Goal: Task Accomplishment & Management: Manage account settings

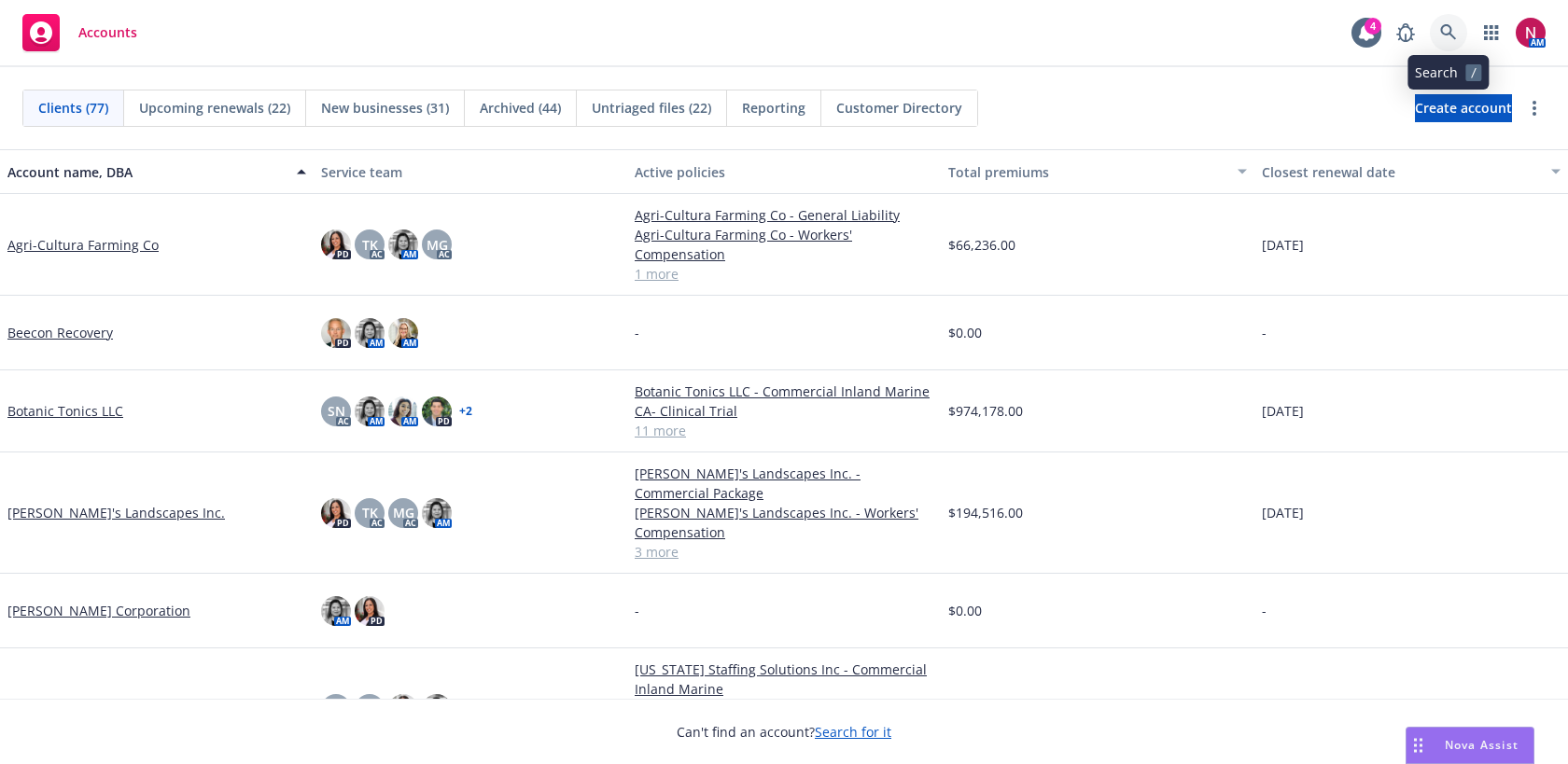
click at [1451, 25] on icon at bounding box center [1449, 33] width 17 height 17
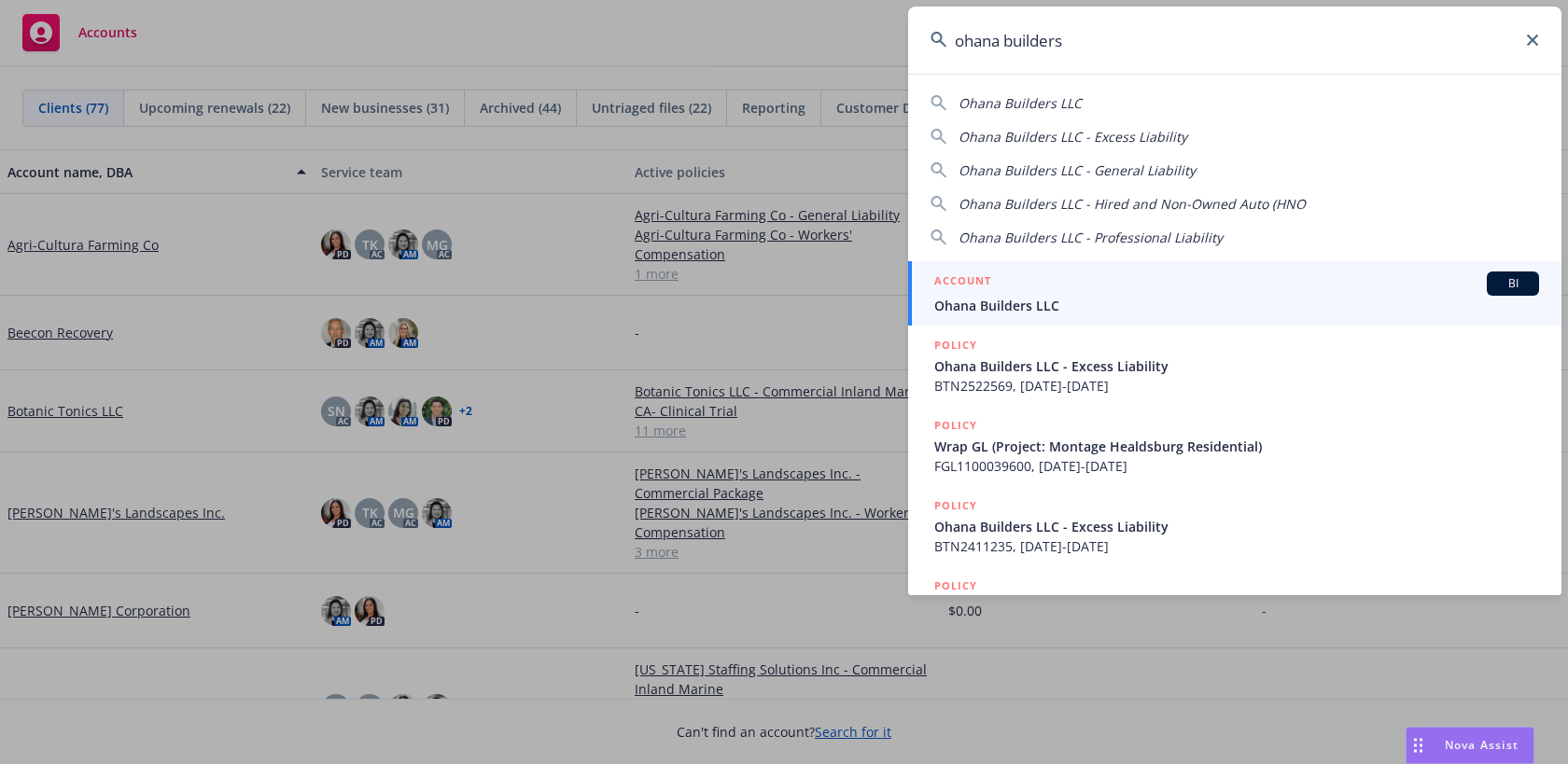
type input "ohana builders"
click at [1215, 292] on div "ACCOUNT BI" at bounding box center [1237, 283] width 605 height 24
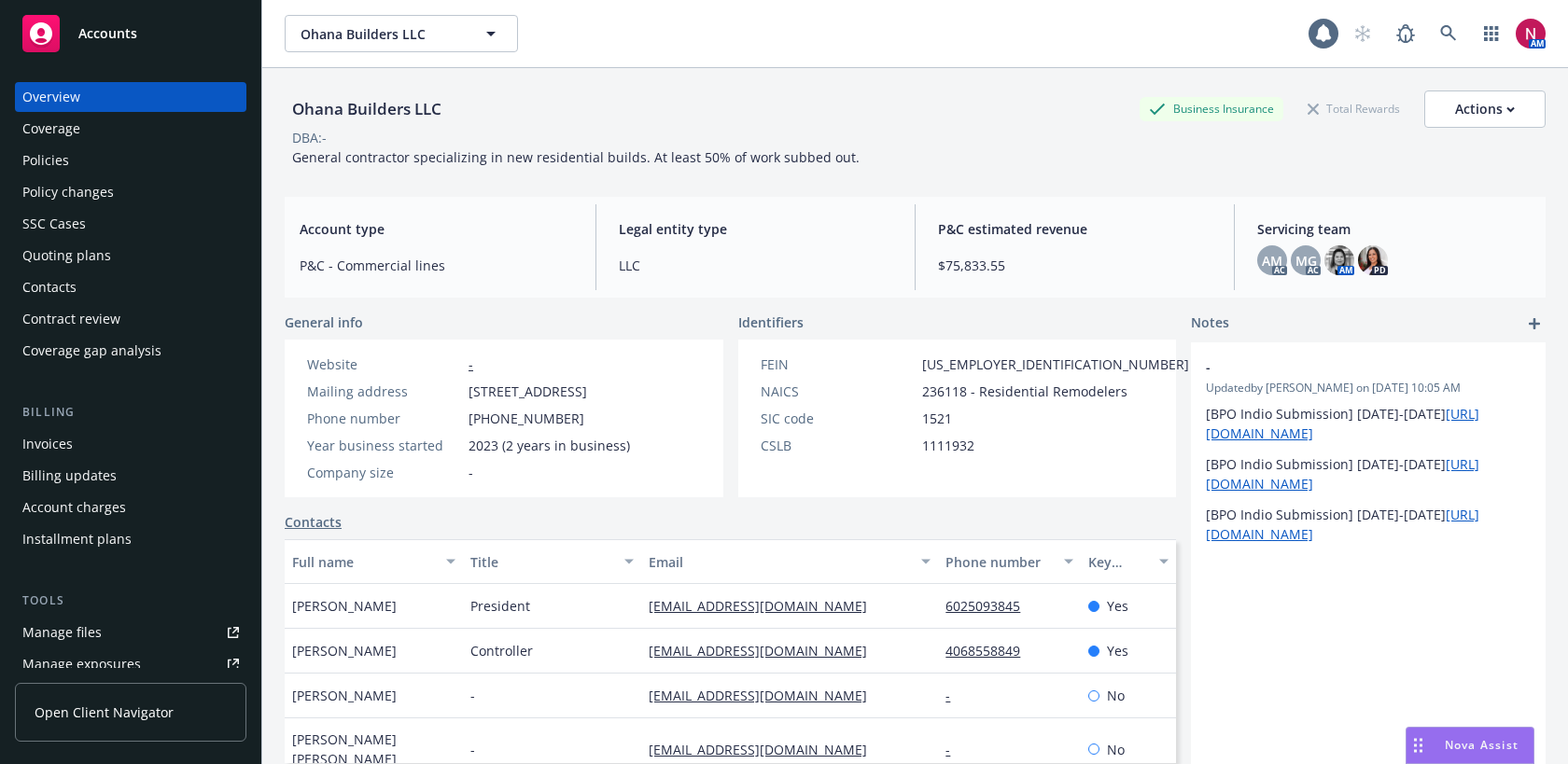
click at [185, 250] on div "Quoting plans" at bounding box center [131, 255] width 217 height 30
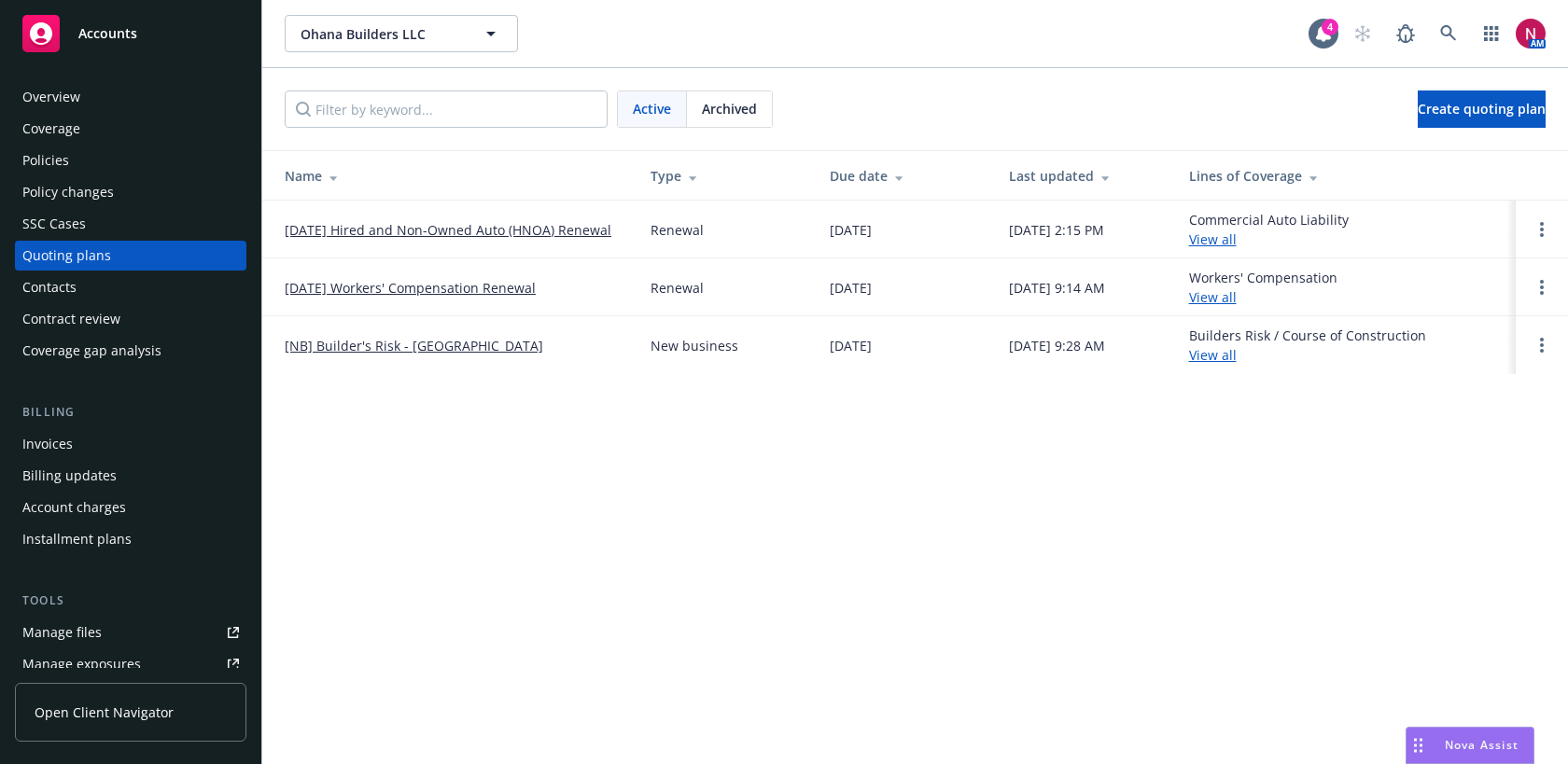
click at [733, 99] on span "Archived" at bounding box center [729, 108] width 55 height 20
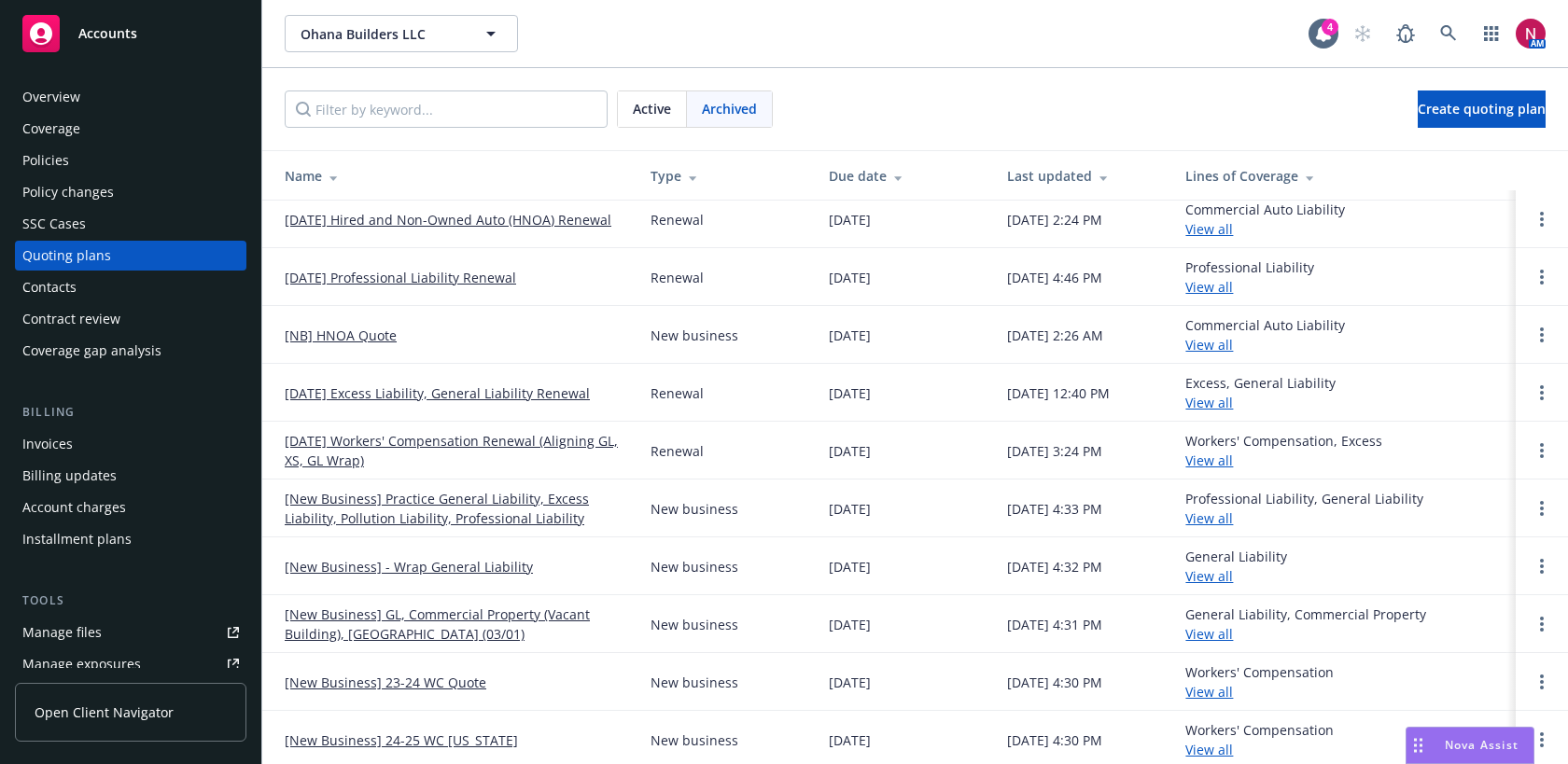
scroll to position [15, 0]
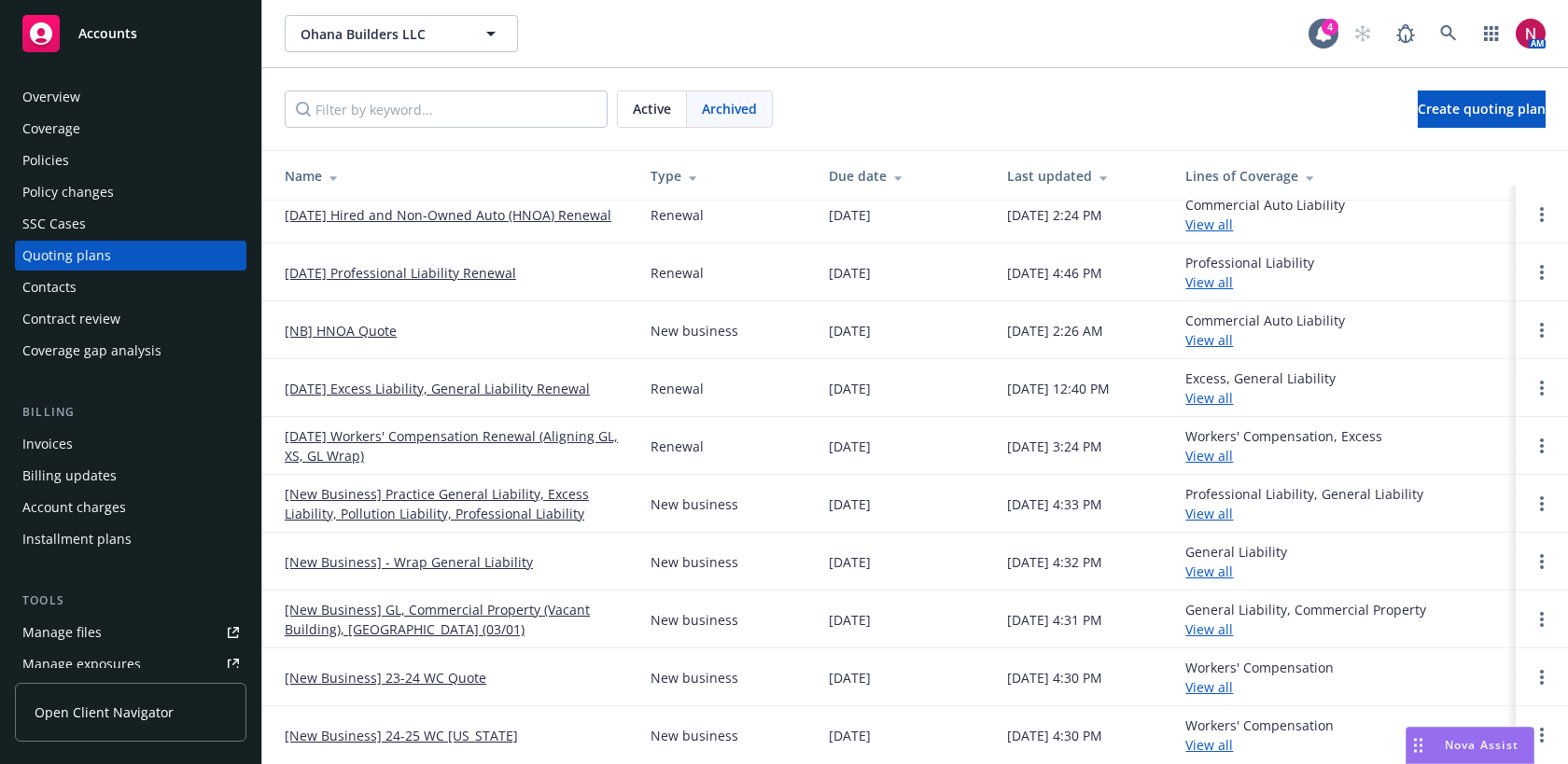
click at [115, 169] on div "Policies" at bounding box center [131, 160] width 217 height 30
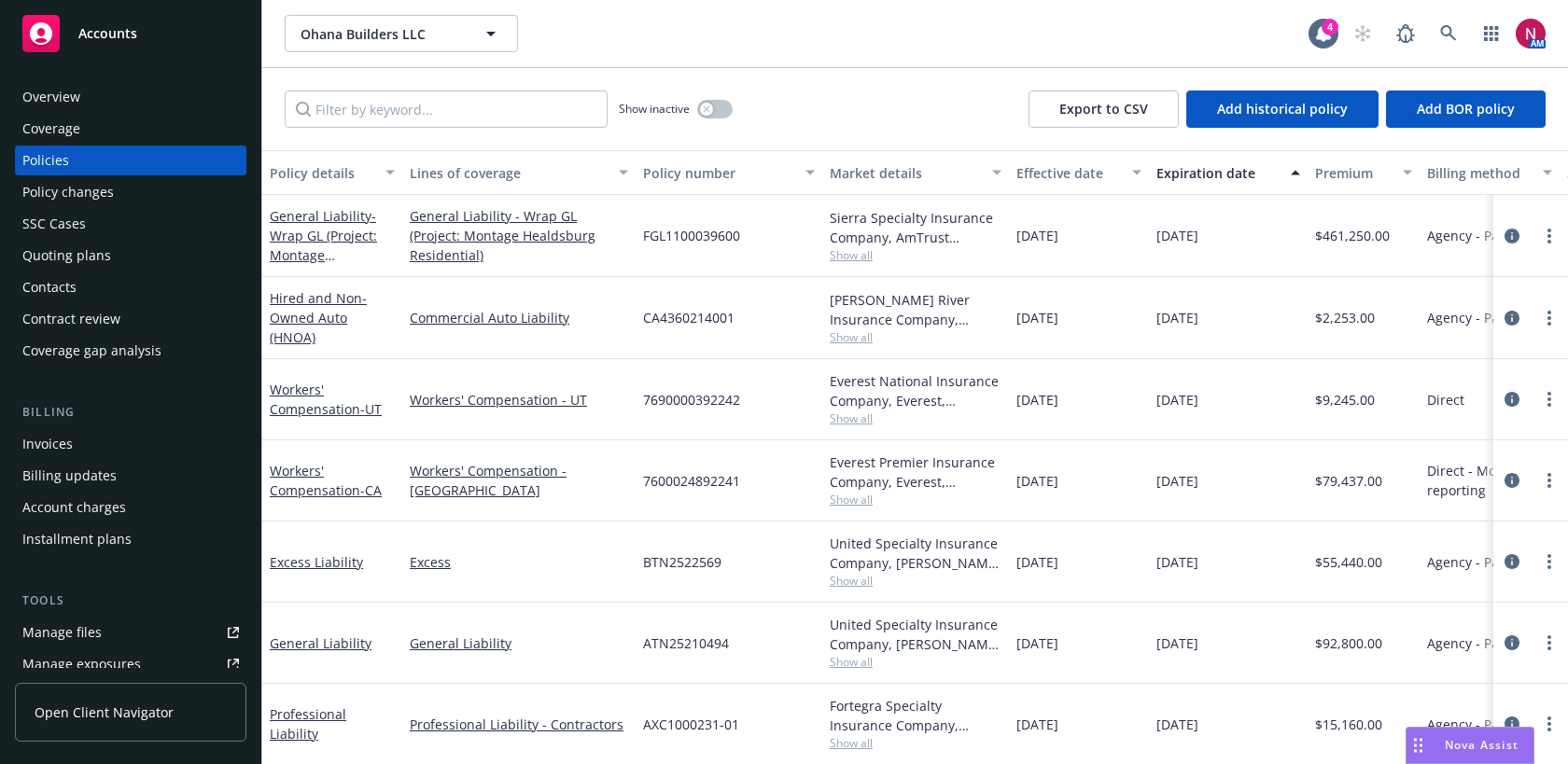
click at [121, 250] on div "Quoting plans" at bounding box center [131, 255] width 217 height 30
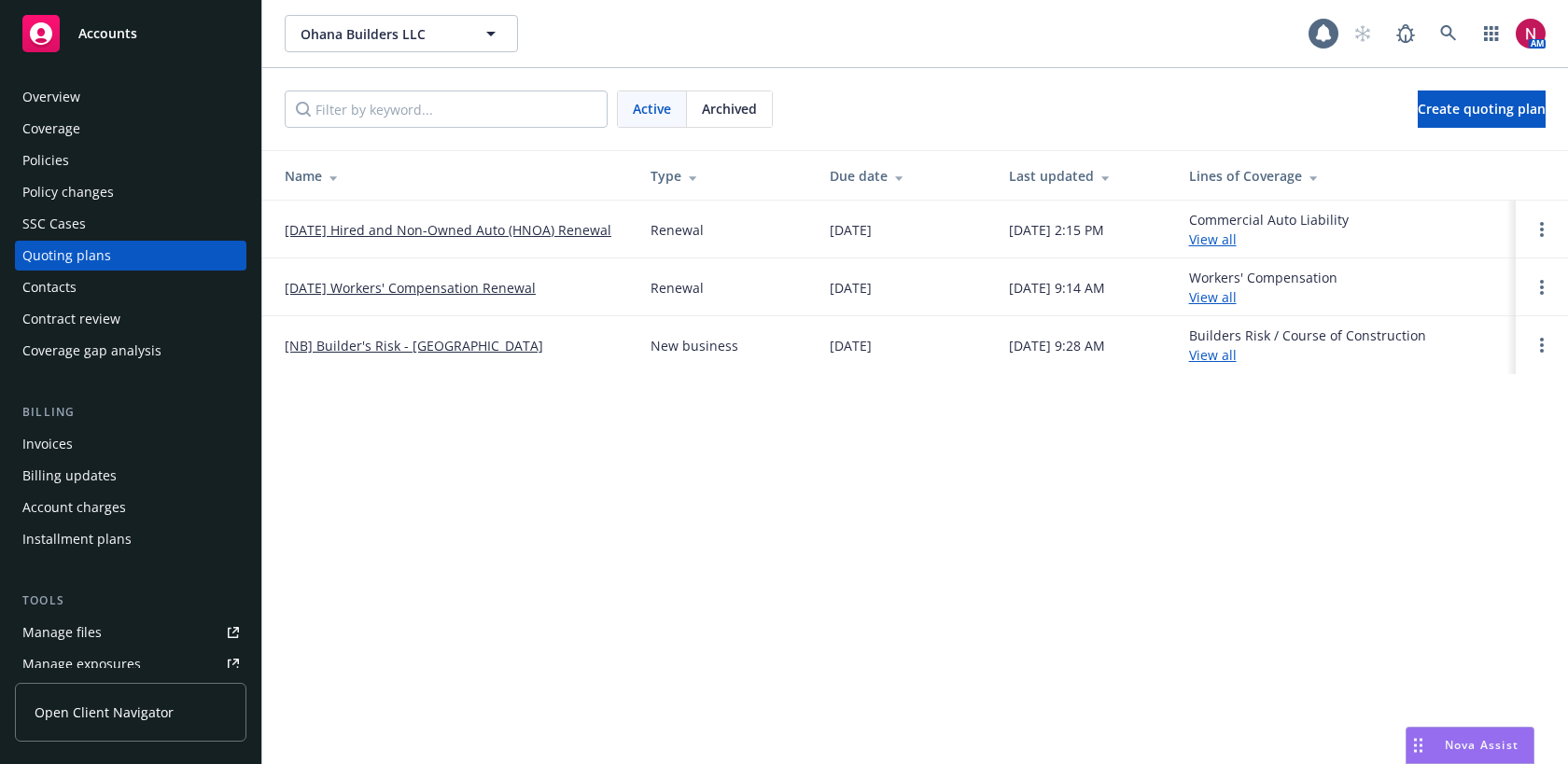
click at [374, 221] on link "[DATE] Hired and Non-Owned Auto (HNOA) Renewal" at bounding box center [448, 230] width 327 height 20
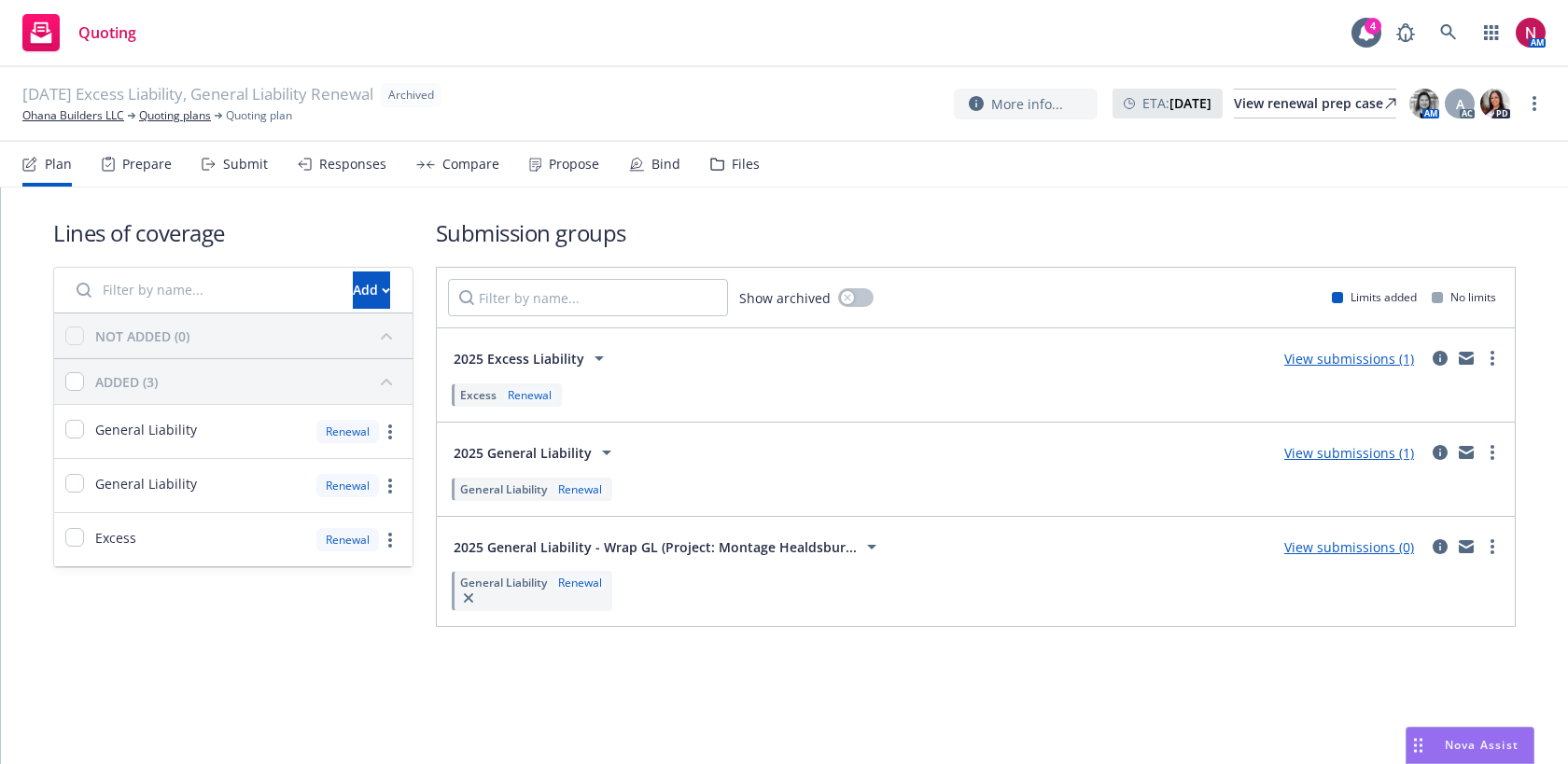
click at [734, 157] on div "Files" at bounding box center [746, 164] width 28 height 15
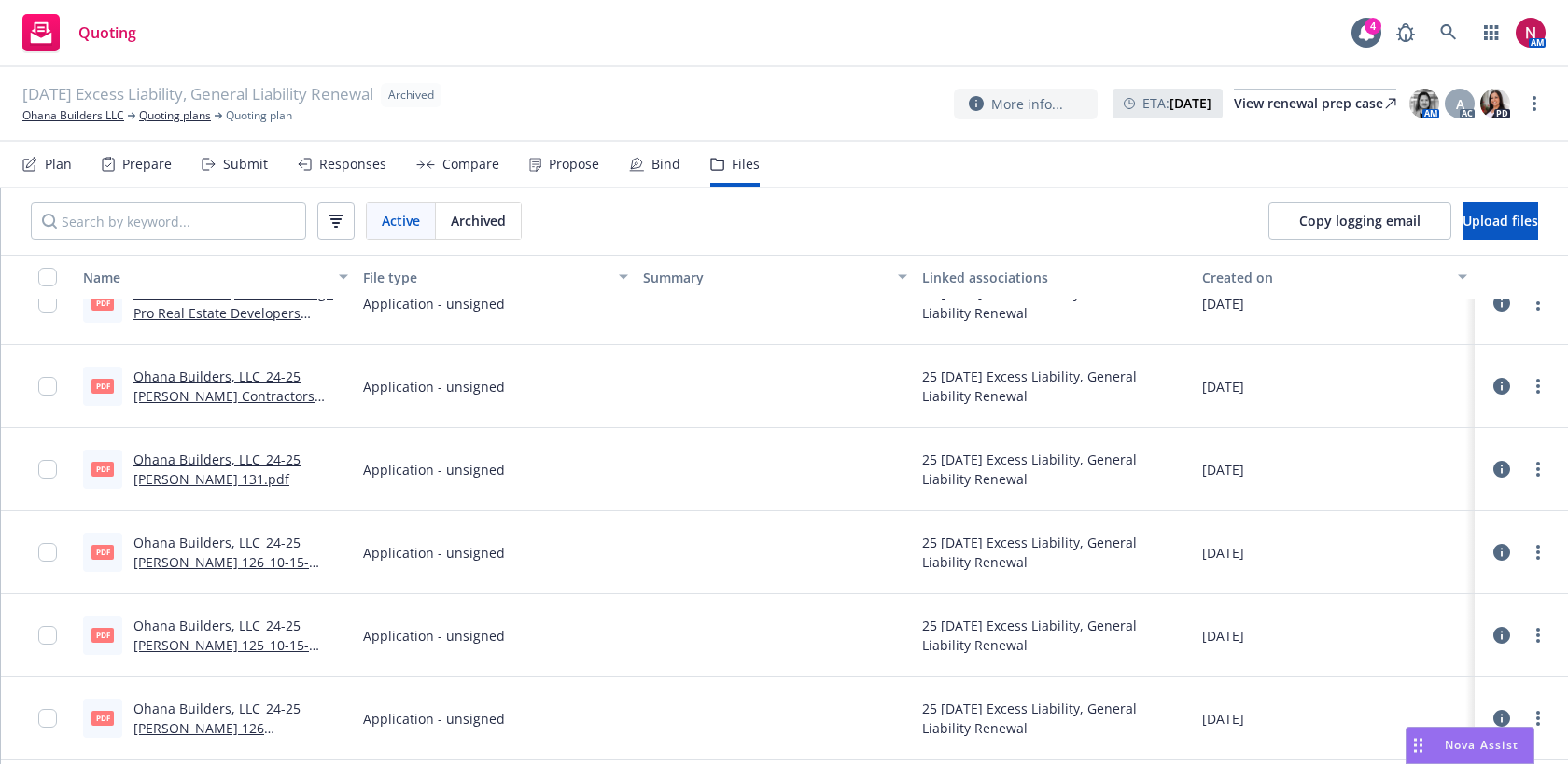
scroll to position [1975, 0]
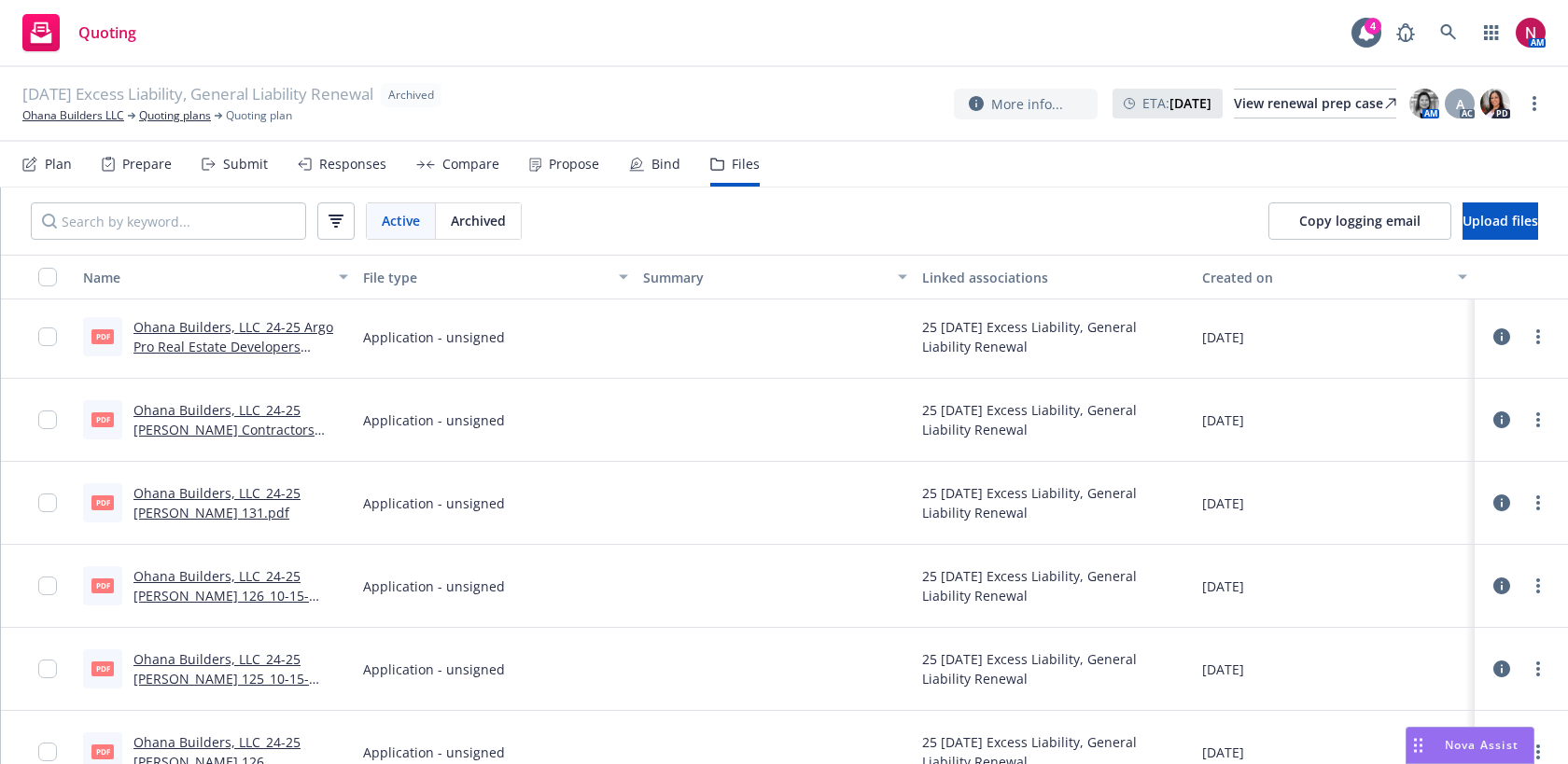
click at [300, 411] on link "Ohana Builders, LLC_24-25 VELA Contractors Questionnaire (2021).pdf" at bounding box center [223, 429] width 181 height 57
click at [243, 176] on div "Submit" at bounding box center [235, 164] width 67 height 45
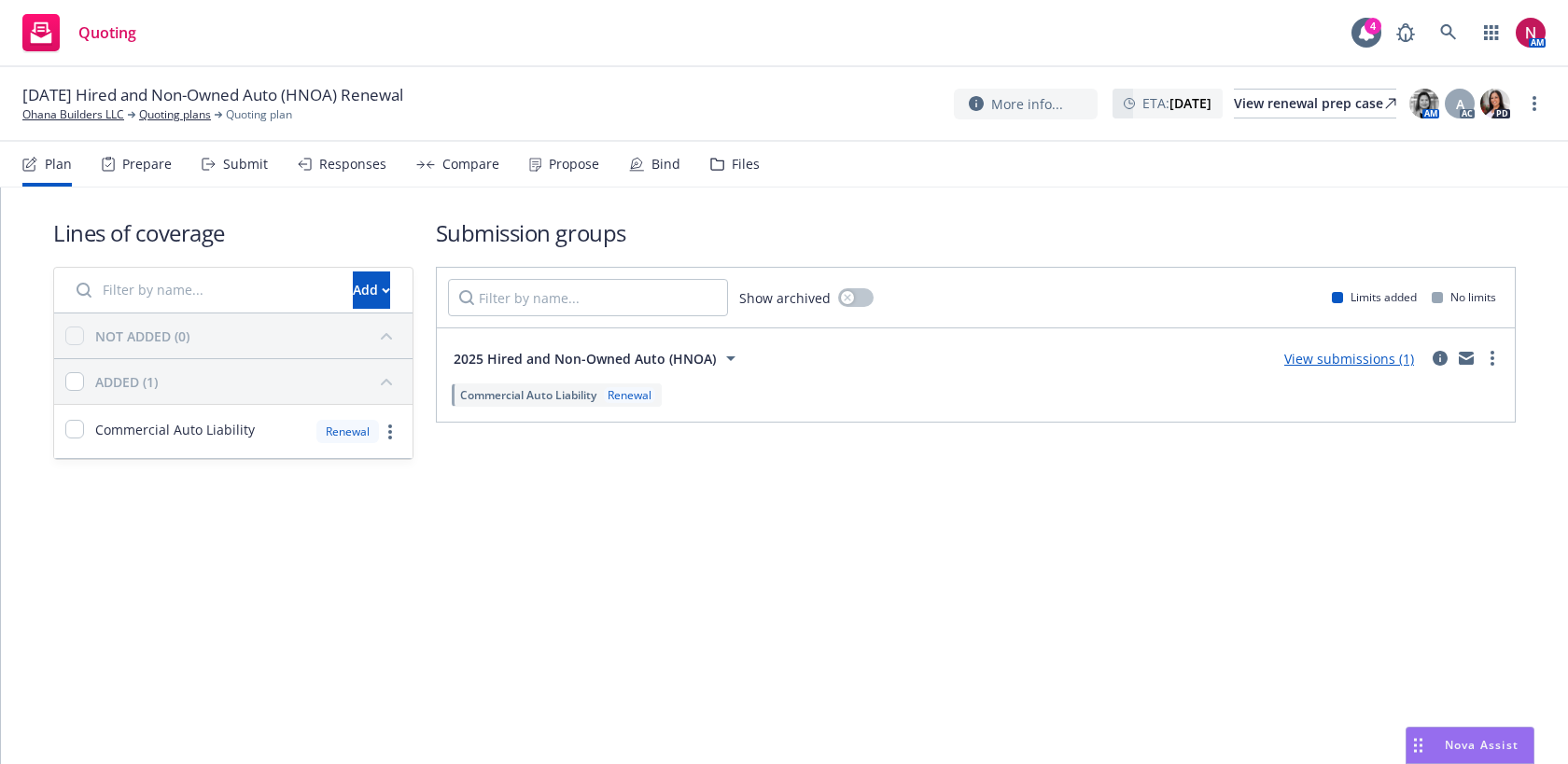
click at [158, 99] on span "10/15/25 Hired and Non-Owned Auto (HNOA) Renewal" at bounding box center [213, 95] width 381 height 23
click at [161, 110] on link "Quoting plans" at bounding box center [175, 115] width 72 height 17
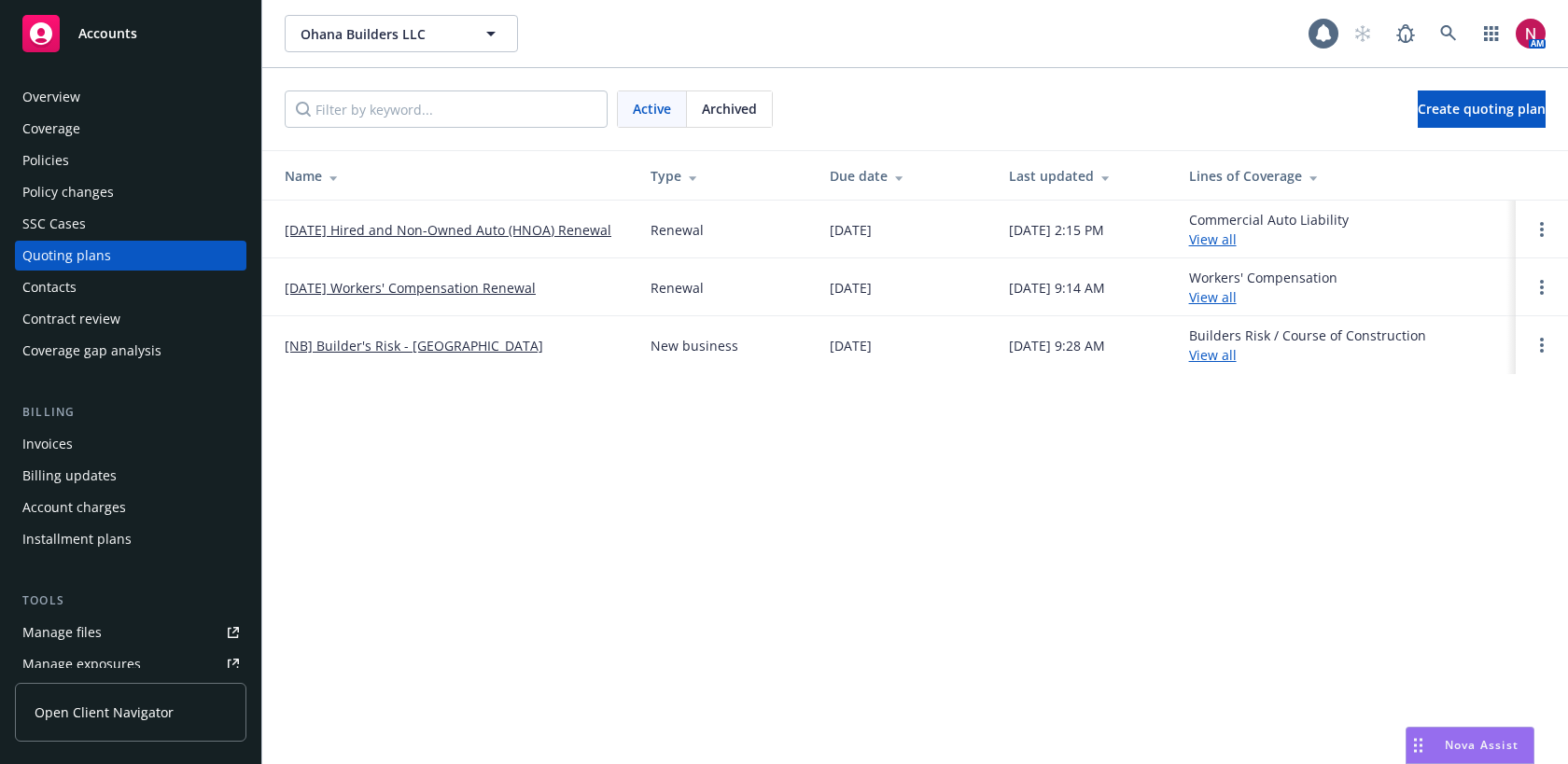
click at [337, 283] on link "[DATE] Workers' Compensation Renewal" at bounding box center [409, 287] width 251 height 20
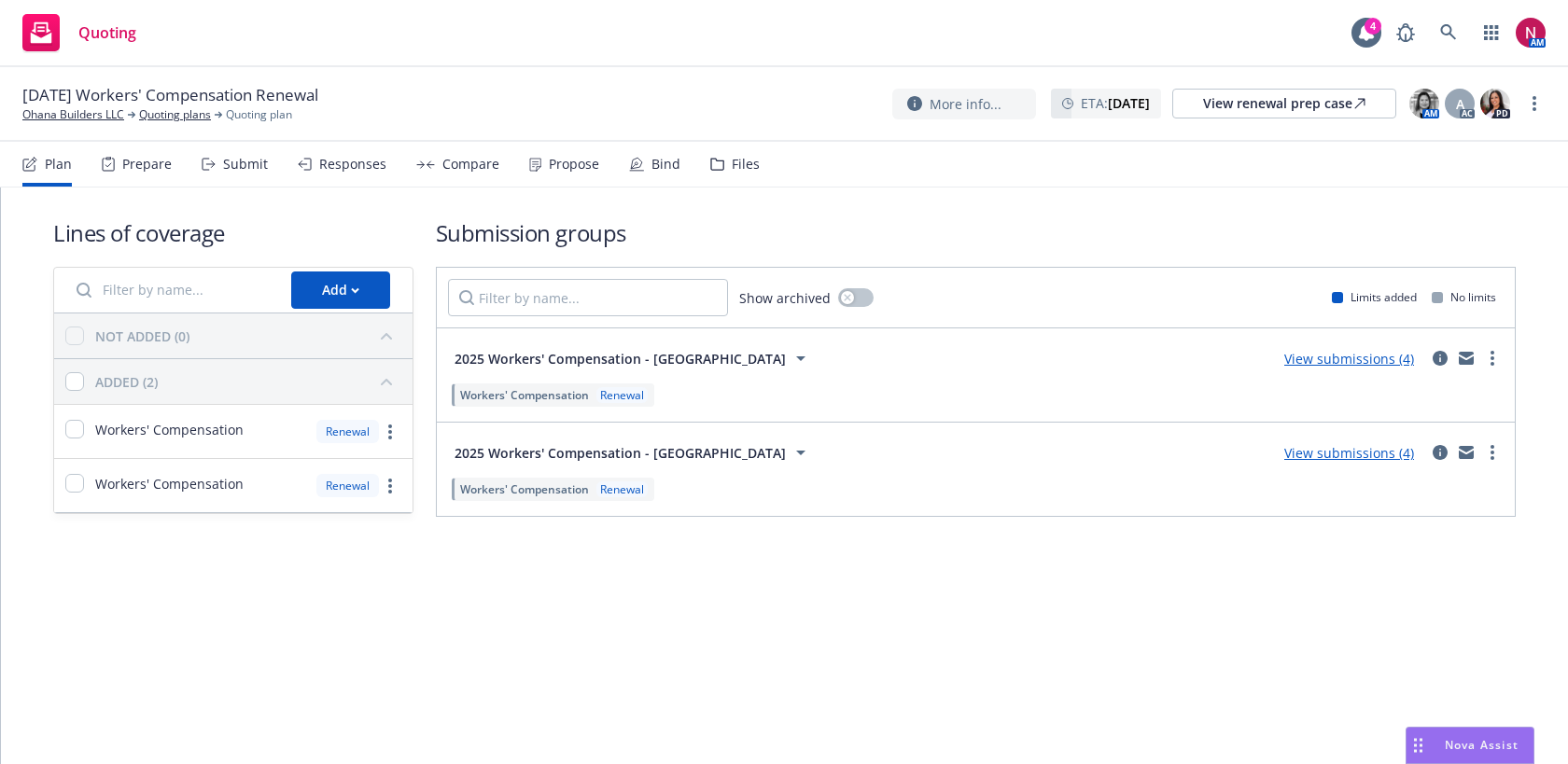
click at [238, 165] on div "Submit" at bounding box center [246, 164] width 45 height 15
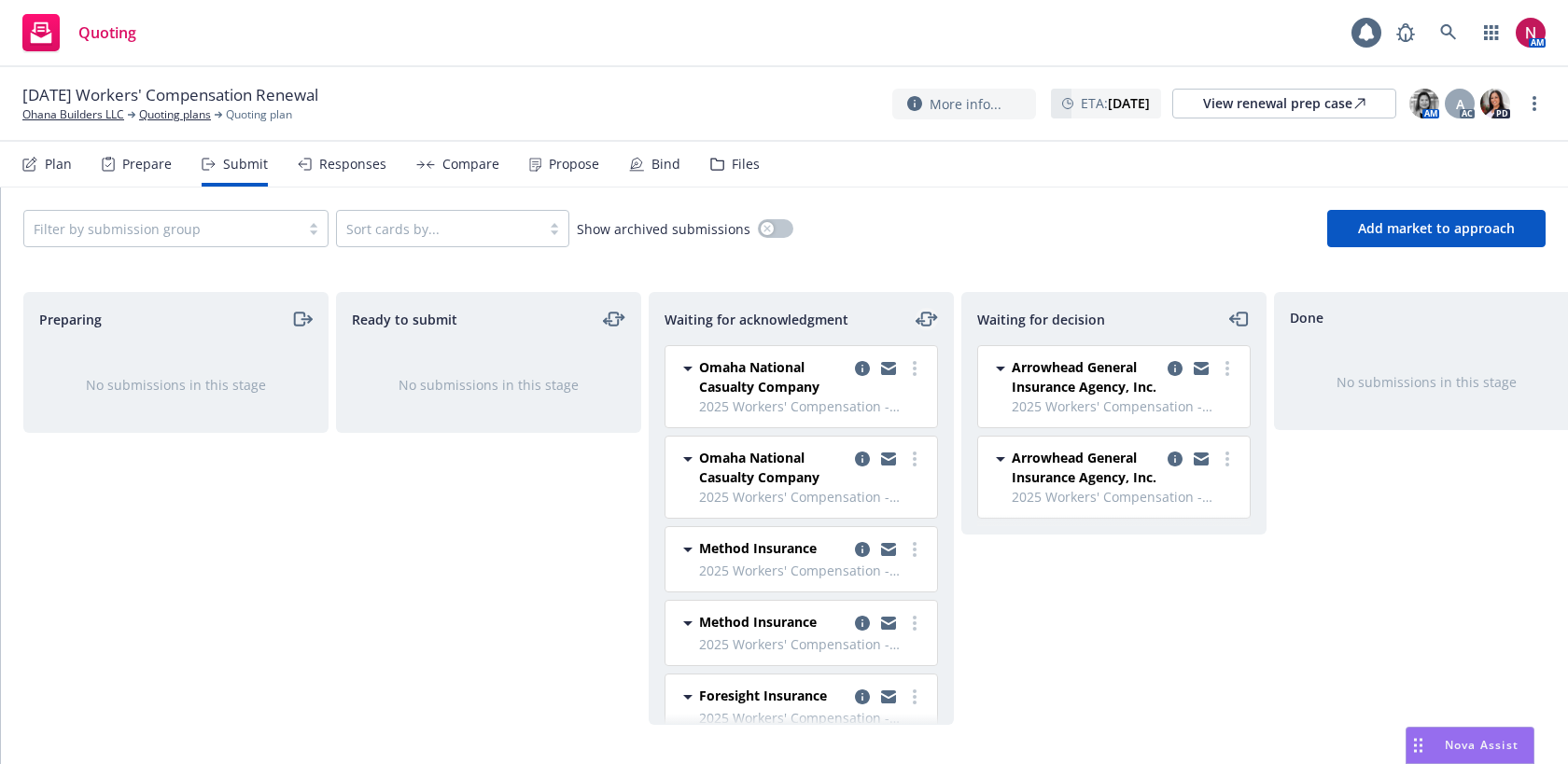
click at [925, 320] on icon "moveLeftRight" at bounding box center [927, 319] width 23 height 23
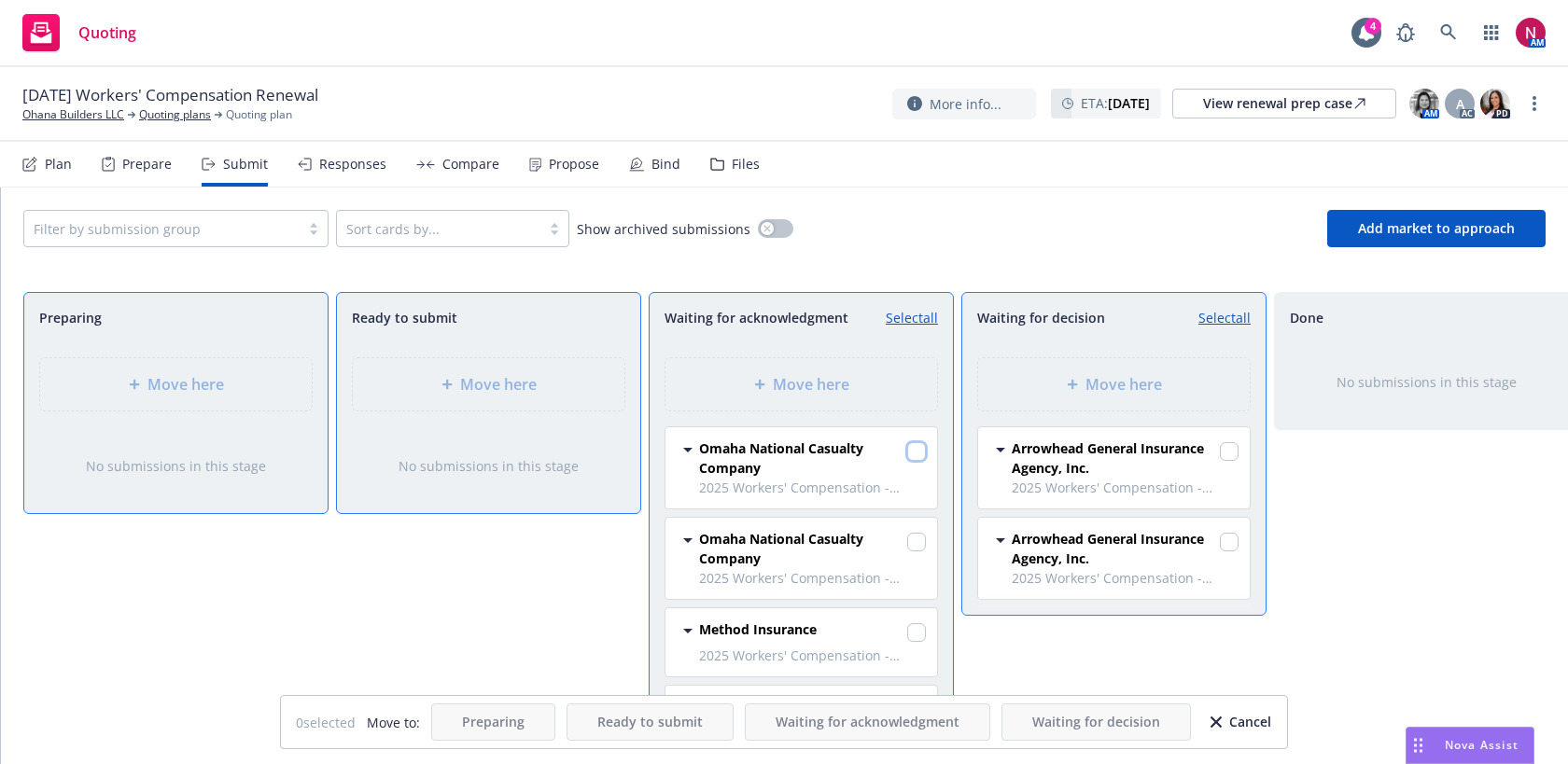
click at [915, 448] on input "checkbox" at bounding box center [916, 451] width 19 height 19
checkbox input "true"
click at [918, 539] on input "checkbox" at bounding box center [916, 542] width 19 height 19
checkbox input "true"
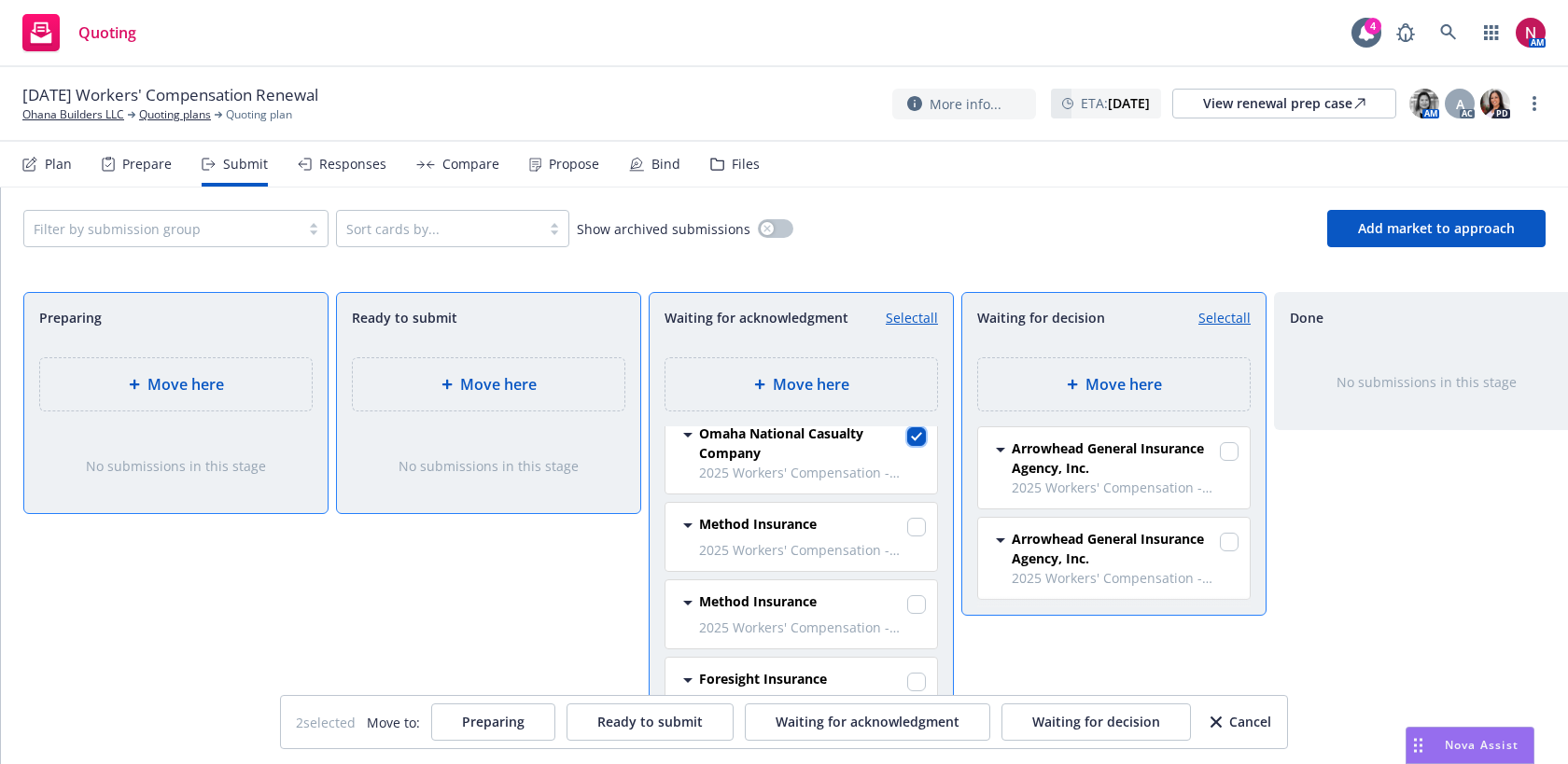
scroll to position [143, 0]
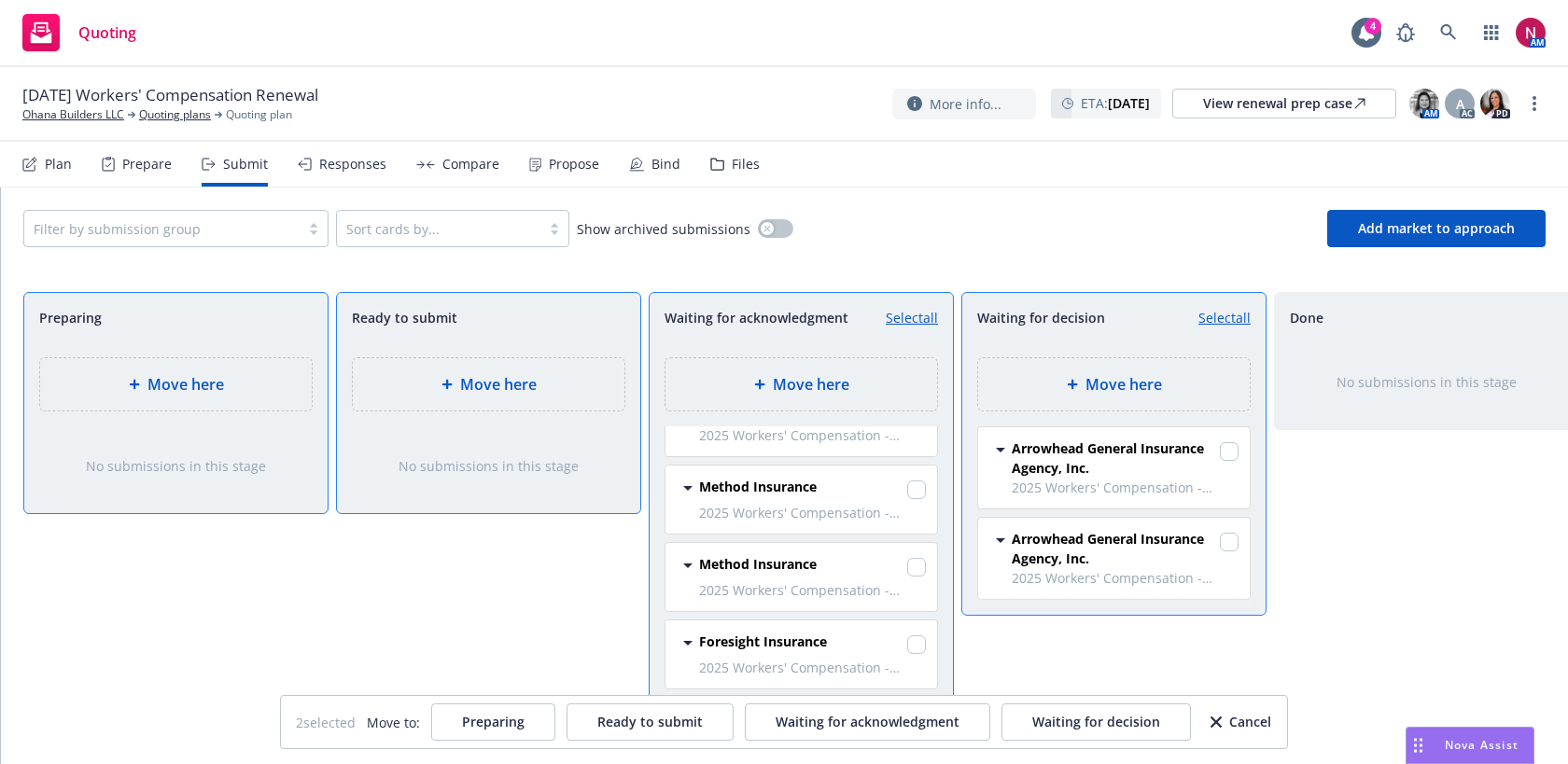
click at [915, 501] on div at bounding box center [916, 492] width 19 height 23
click at [914, 494] on input "checkbox" at bounding box center [916, 490] width 19 height 19
checkbox input "true"
click at [914, 573] on input "checkbox" at bounding box center [916, 567] width 19 height 19
checkbox input "true"
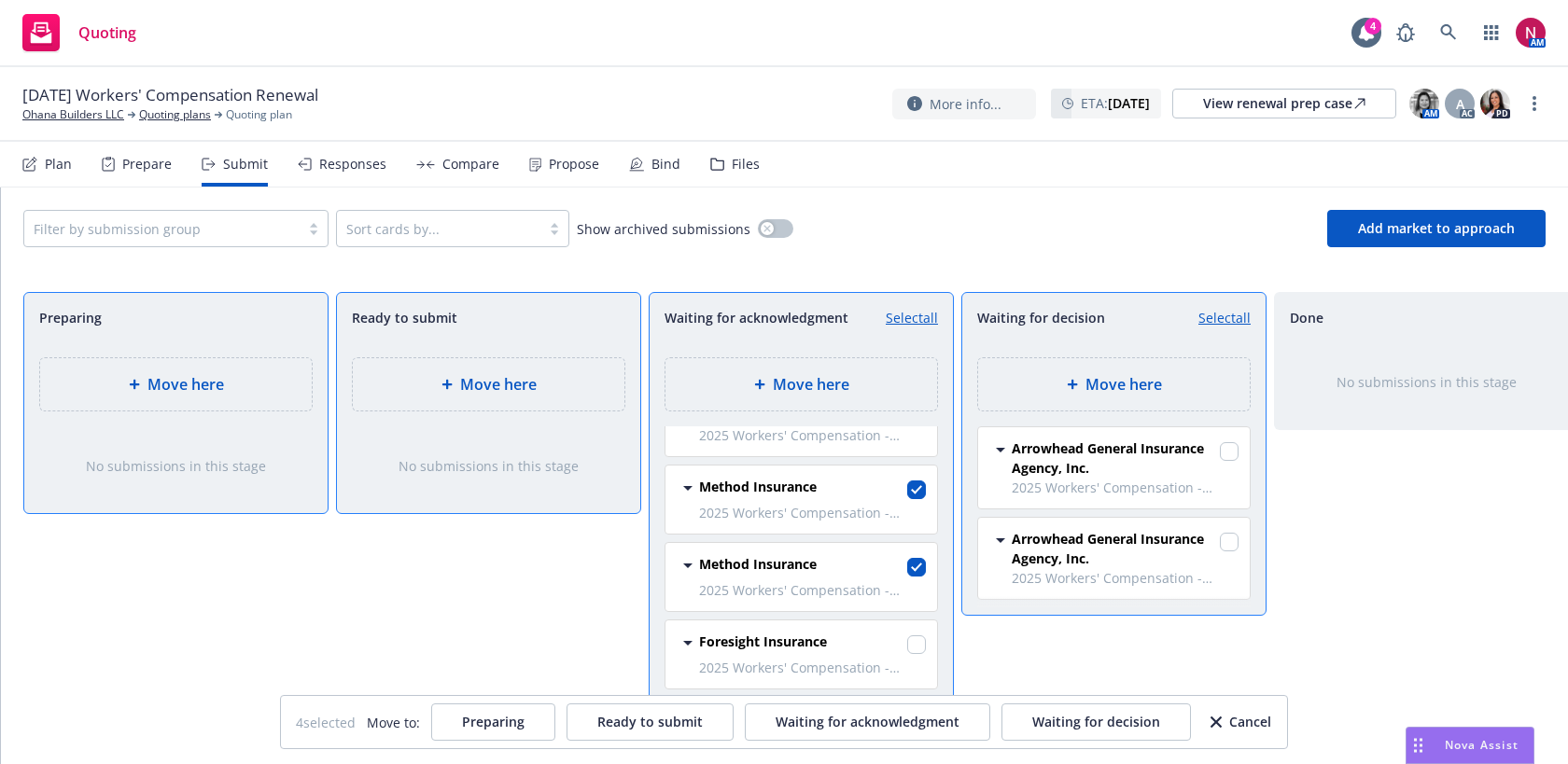
click at [1070, 409] on div "Move here" at bounding box center [1114, 385] width 271 height 53
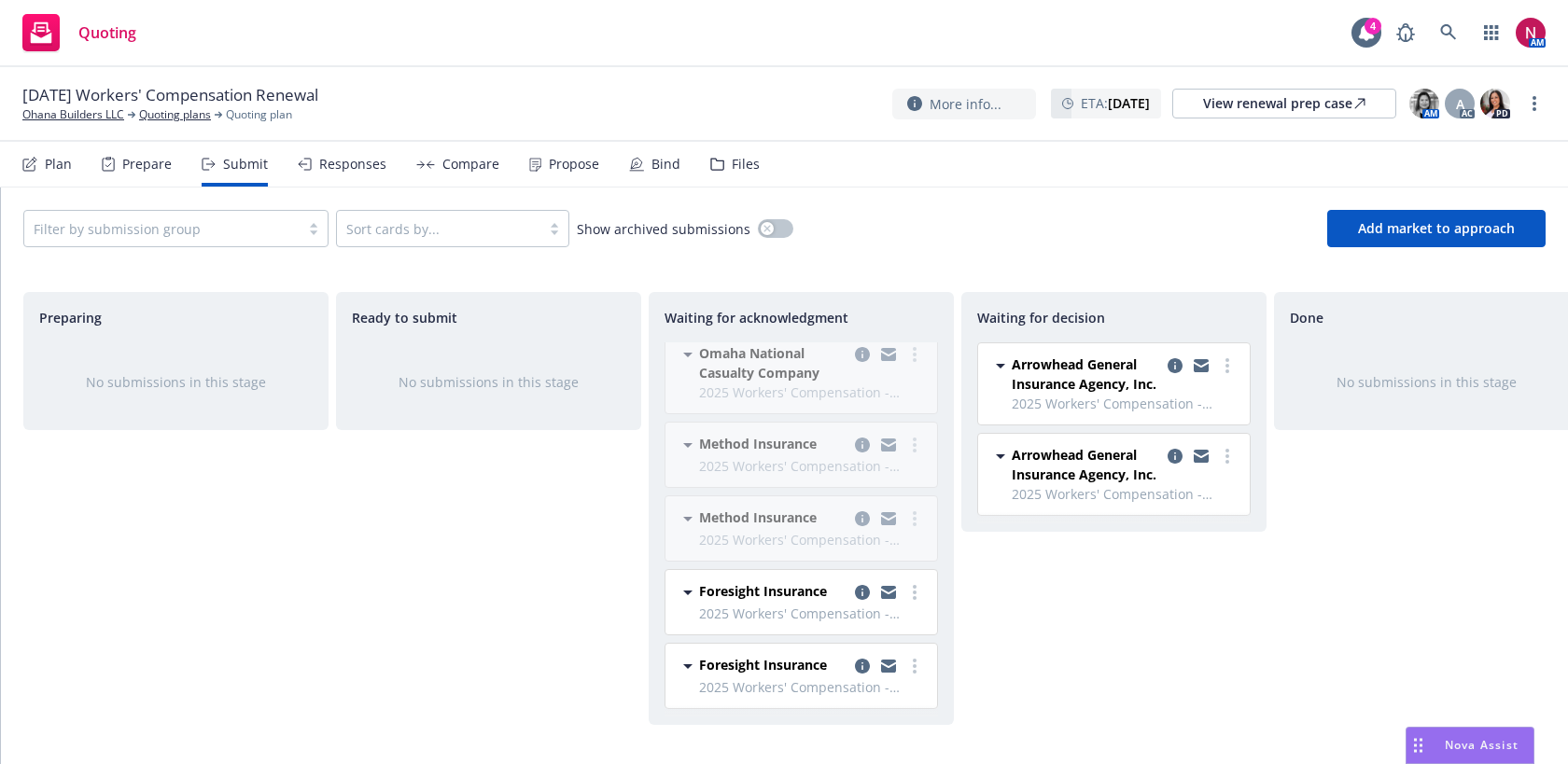
scroll to position [0, 0]
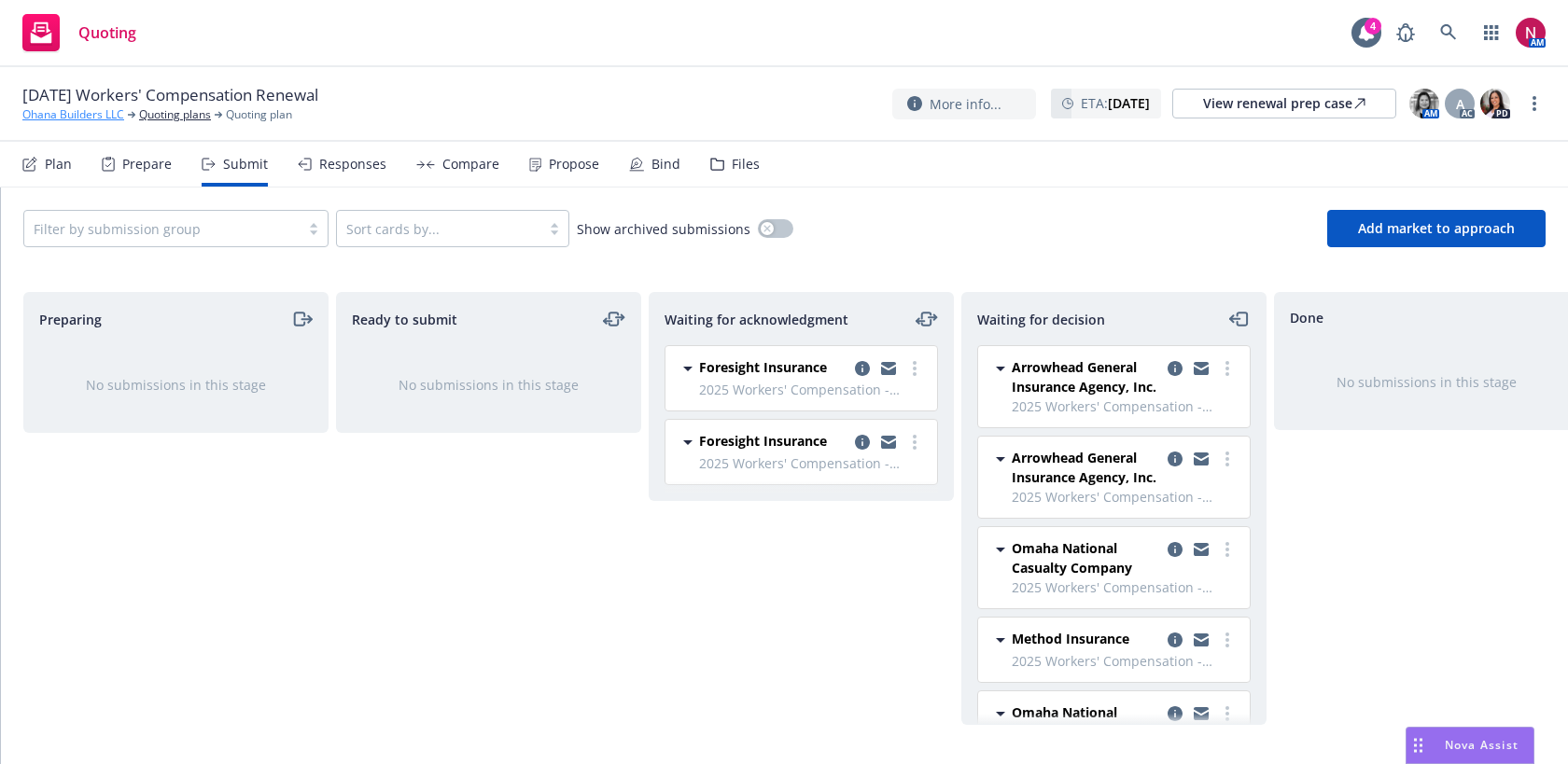
click at [102, 115] on link "Ohana Builders LLC" at bounding box center [73, 115] width 101 height 17
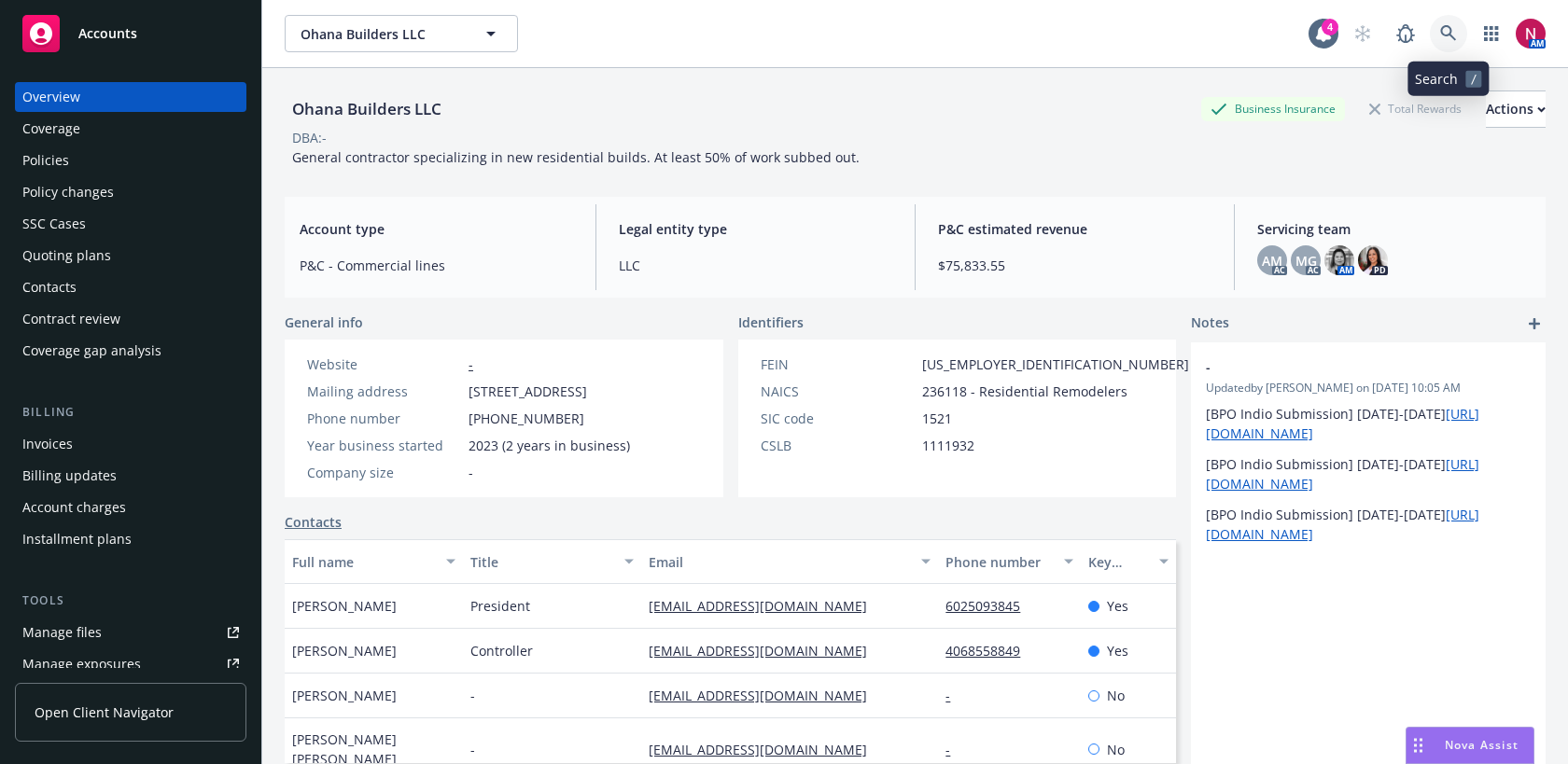
click at [1440, 32] on icon at bounding box center [1449, 34] width 17 height 17
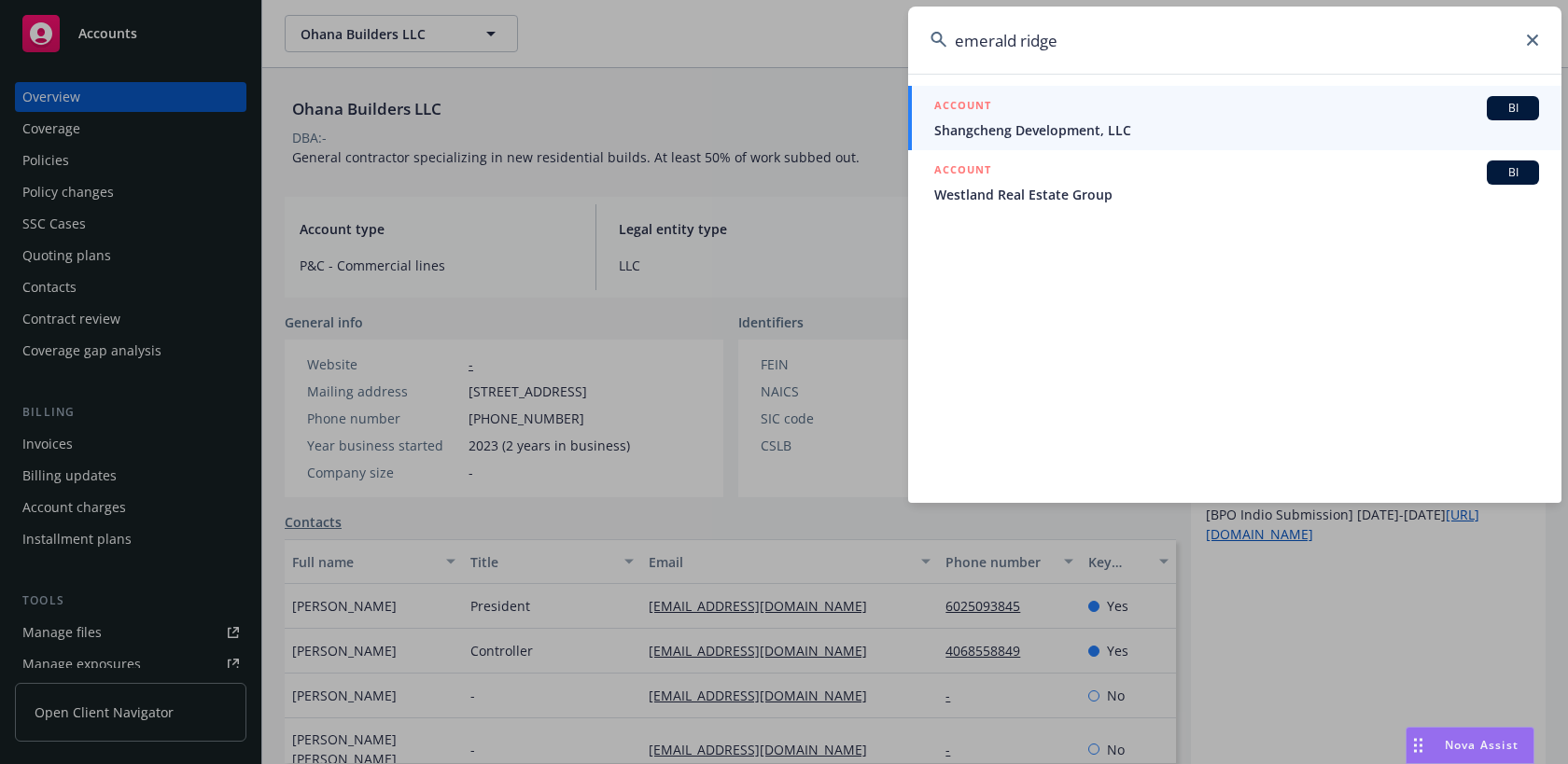
type input "emerald ridge"
click at [1377, 139] on span "Shangcheng Development, LLC" at bounding box center [1237, 130] width 605 height 20
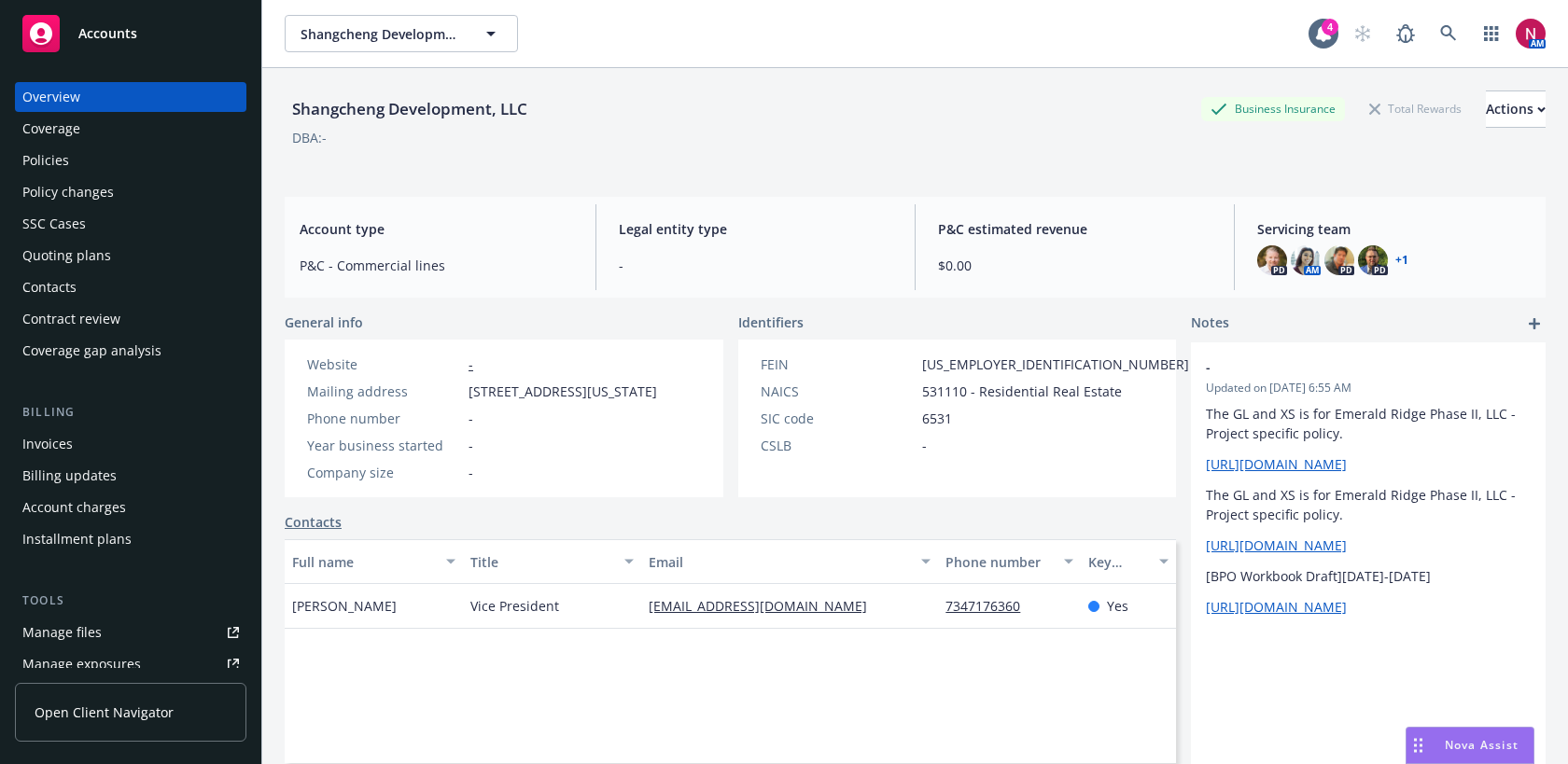
click at [24, 159] on div "Policies" at bounding box center [46, 160] width 47 height 30
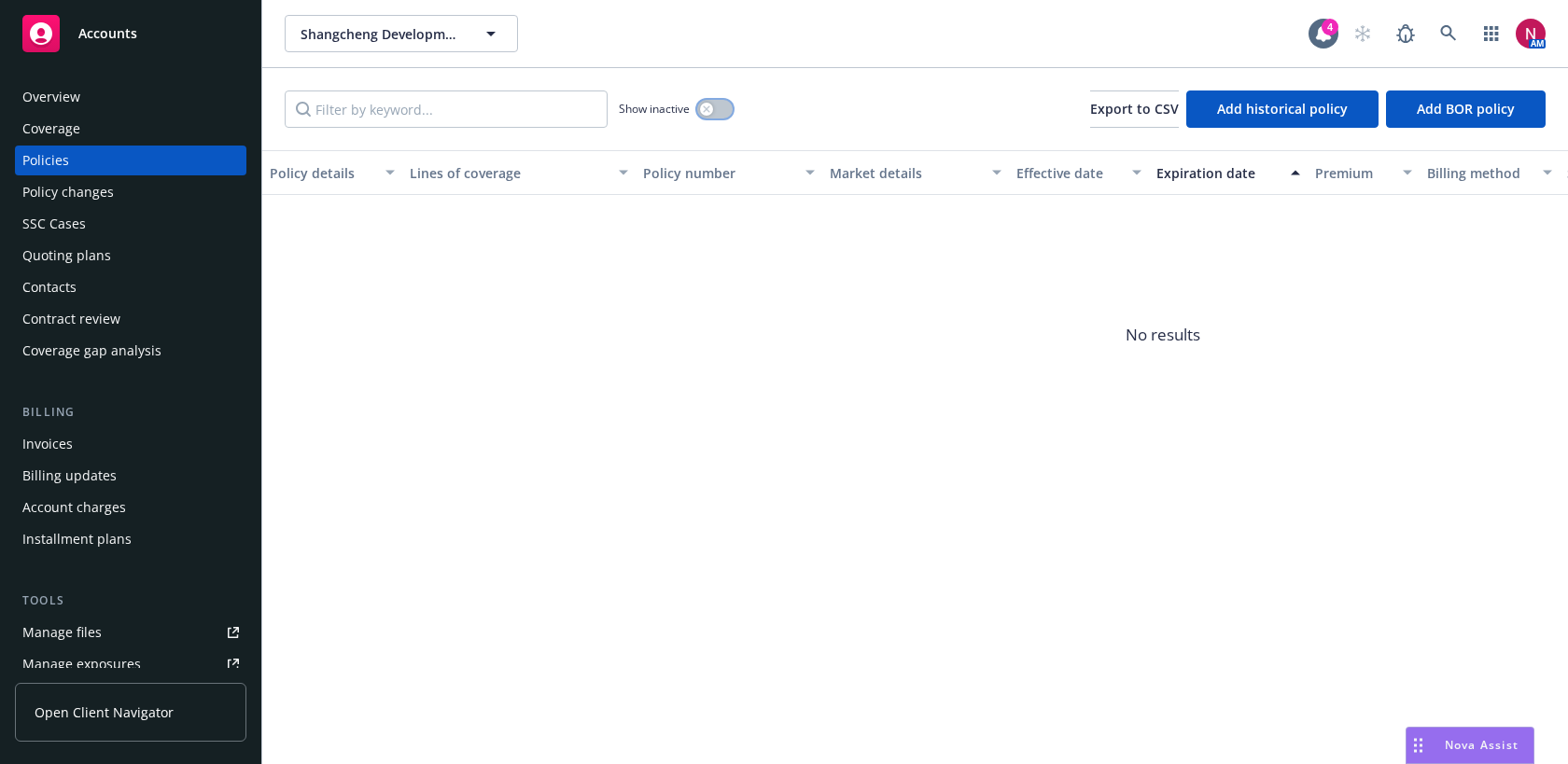
click at [725, 101] on button "button" at bounding box center [715, 109] width 36 height 19
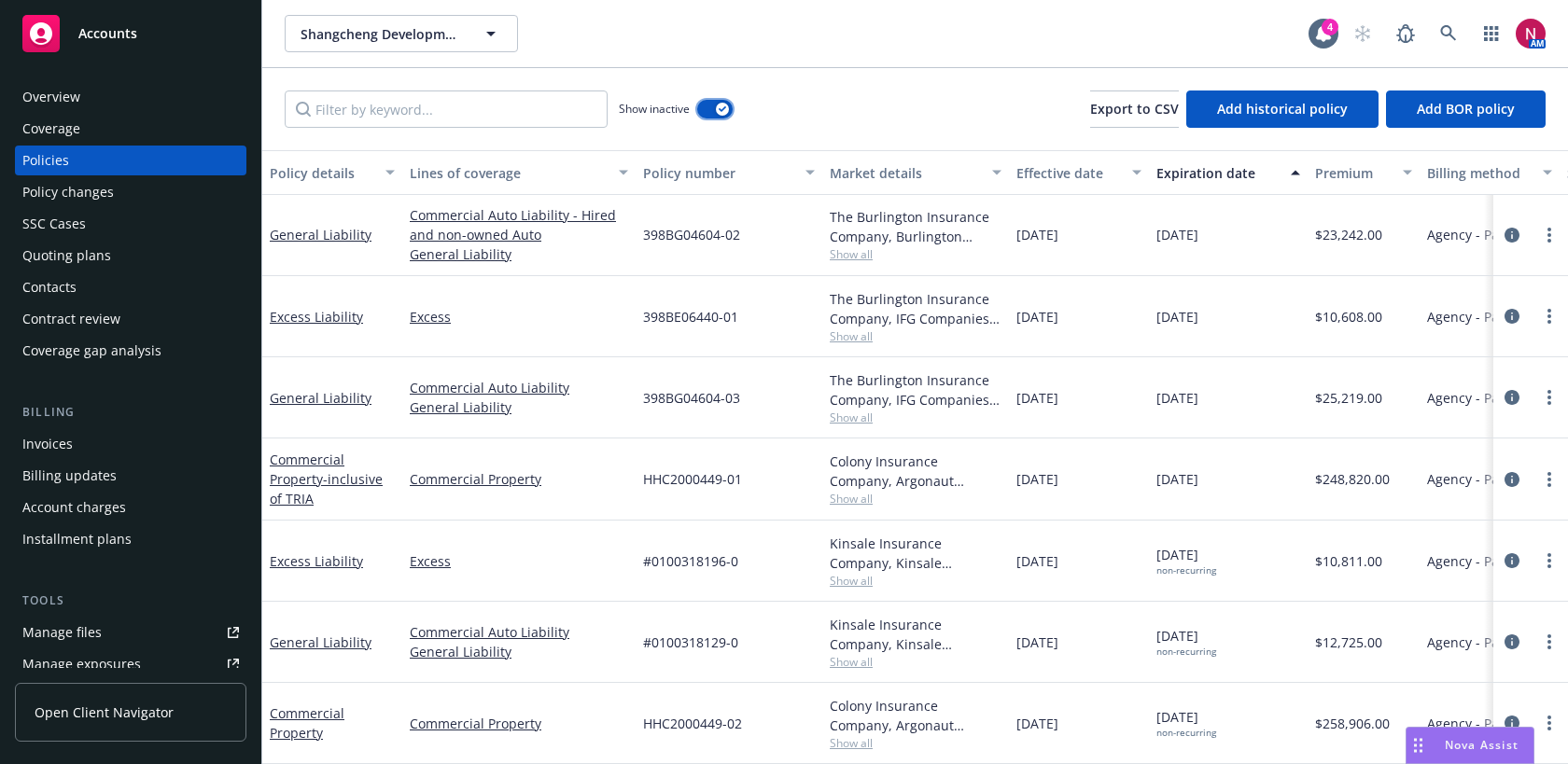
scroll to position [1348, 0]
click at [1443, 36] on icon at bounding box center [1448, 33] width 16 height 16
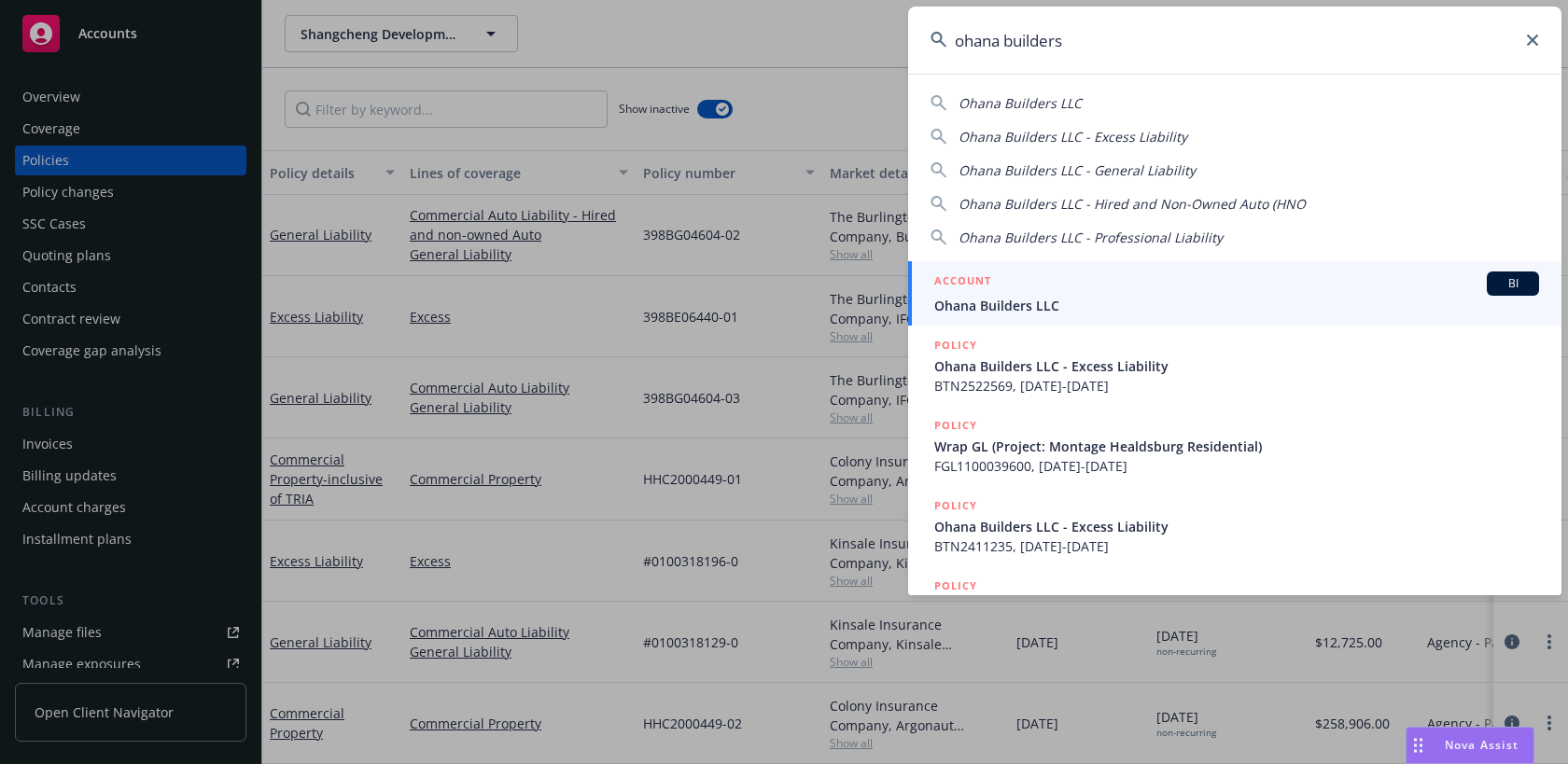
type input "ohana builders"
click at [1260, 313] on span "Ohana Builders LLC" at bounding box center [1237, 305] width 605 height 20
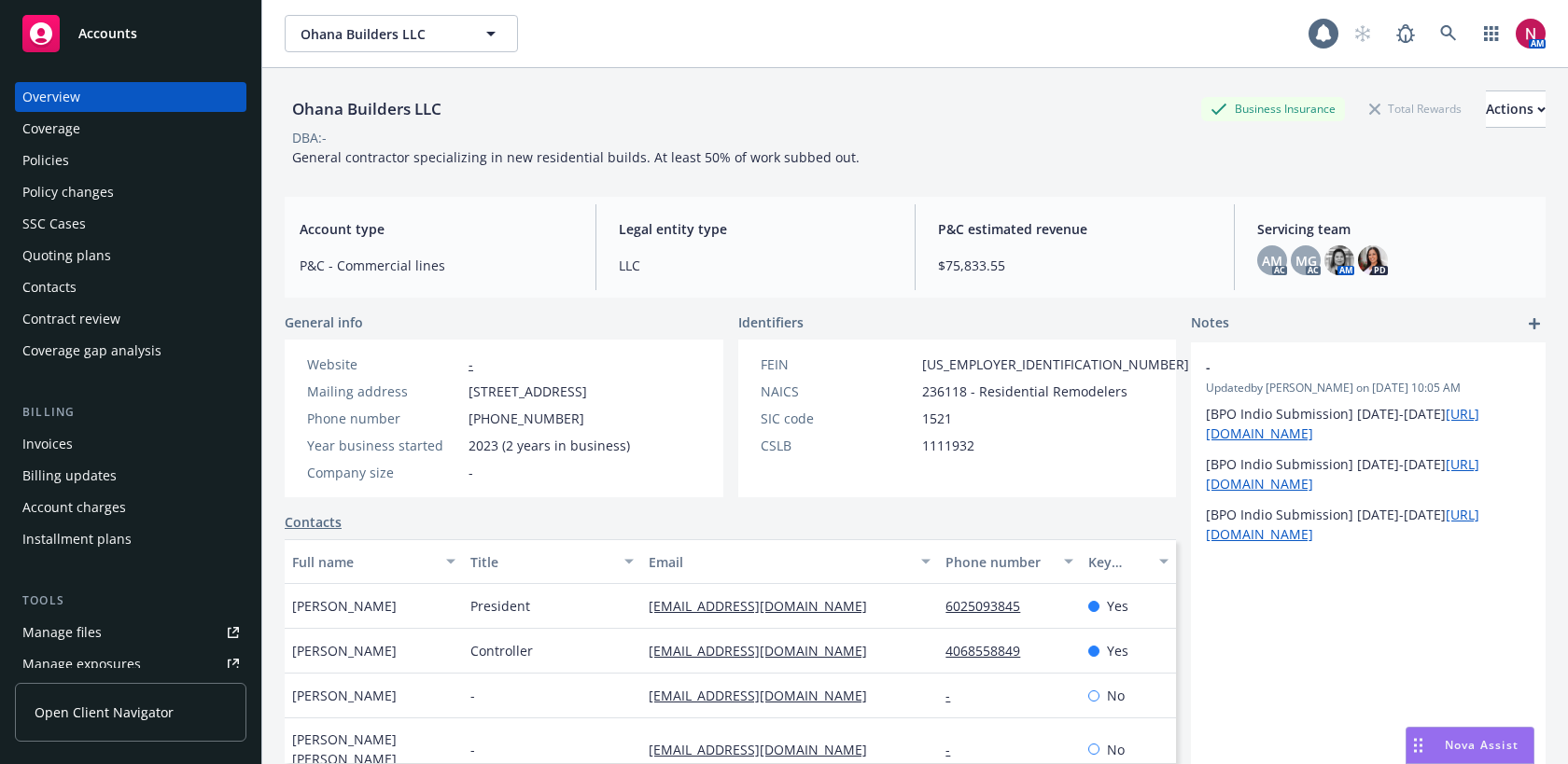
click at [123, 244] on div "Quoting plans" at bounding box center [131, 255] width 217 height 30
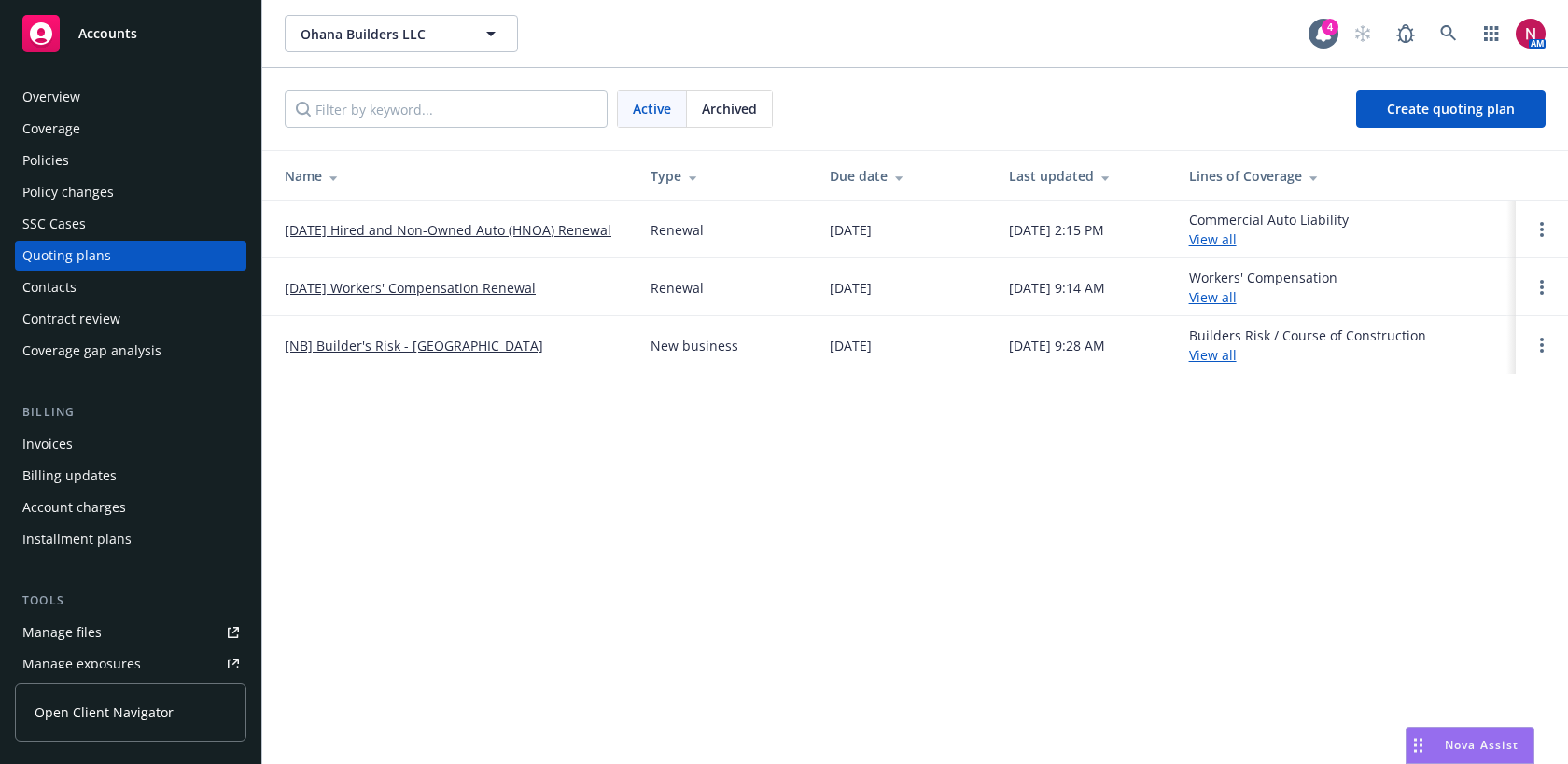
click at [374, 289] on link "10/15/25 Workers' Compensation Renewal" at bounding box center [409, 287] width 251 height 20
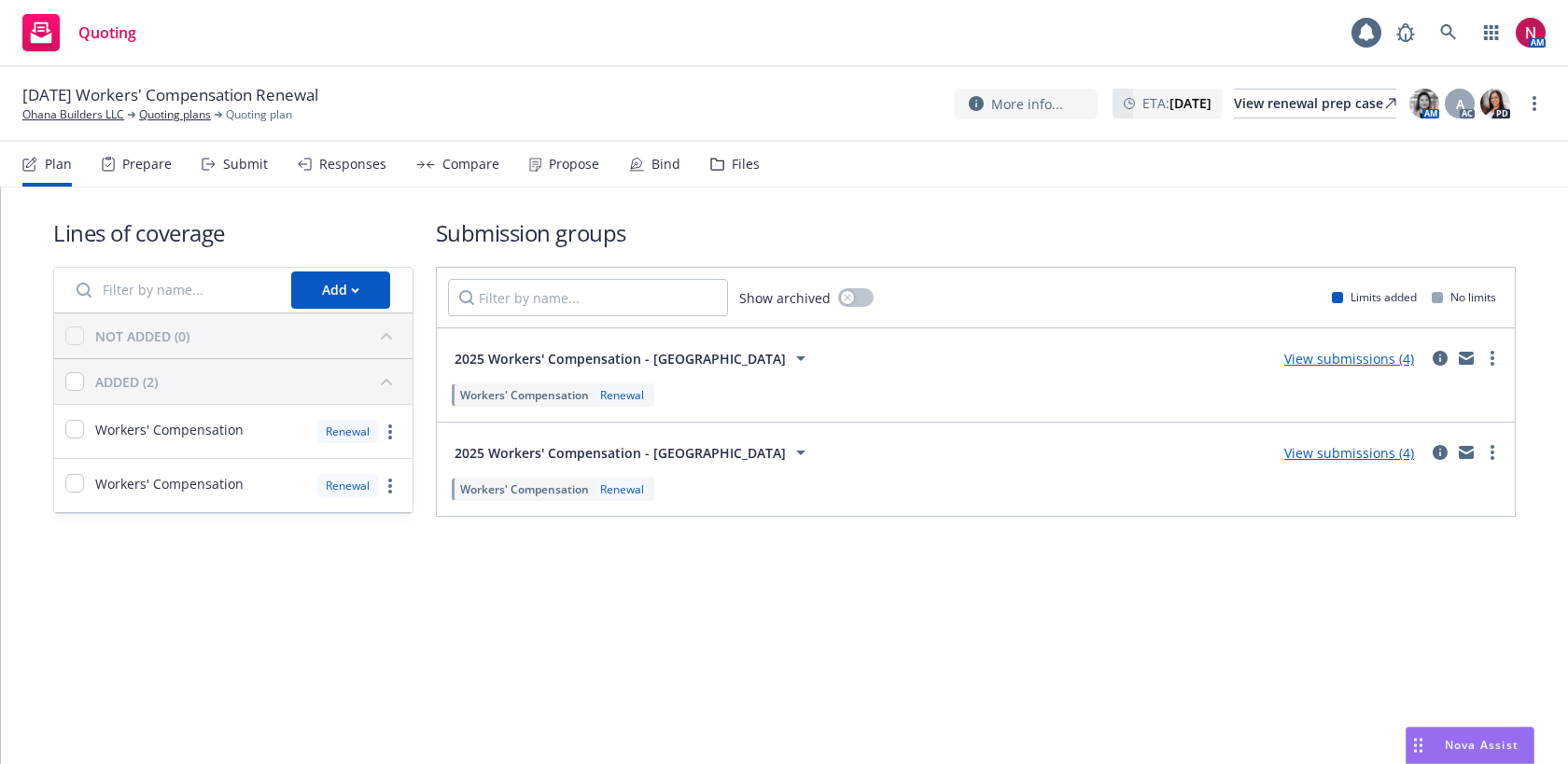
click at [216, 154] on div "Submit" at bounding box center [235, 164] width 67 height 45
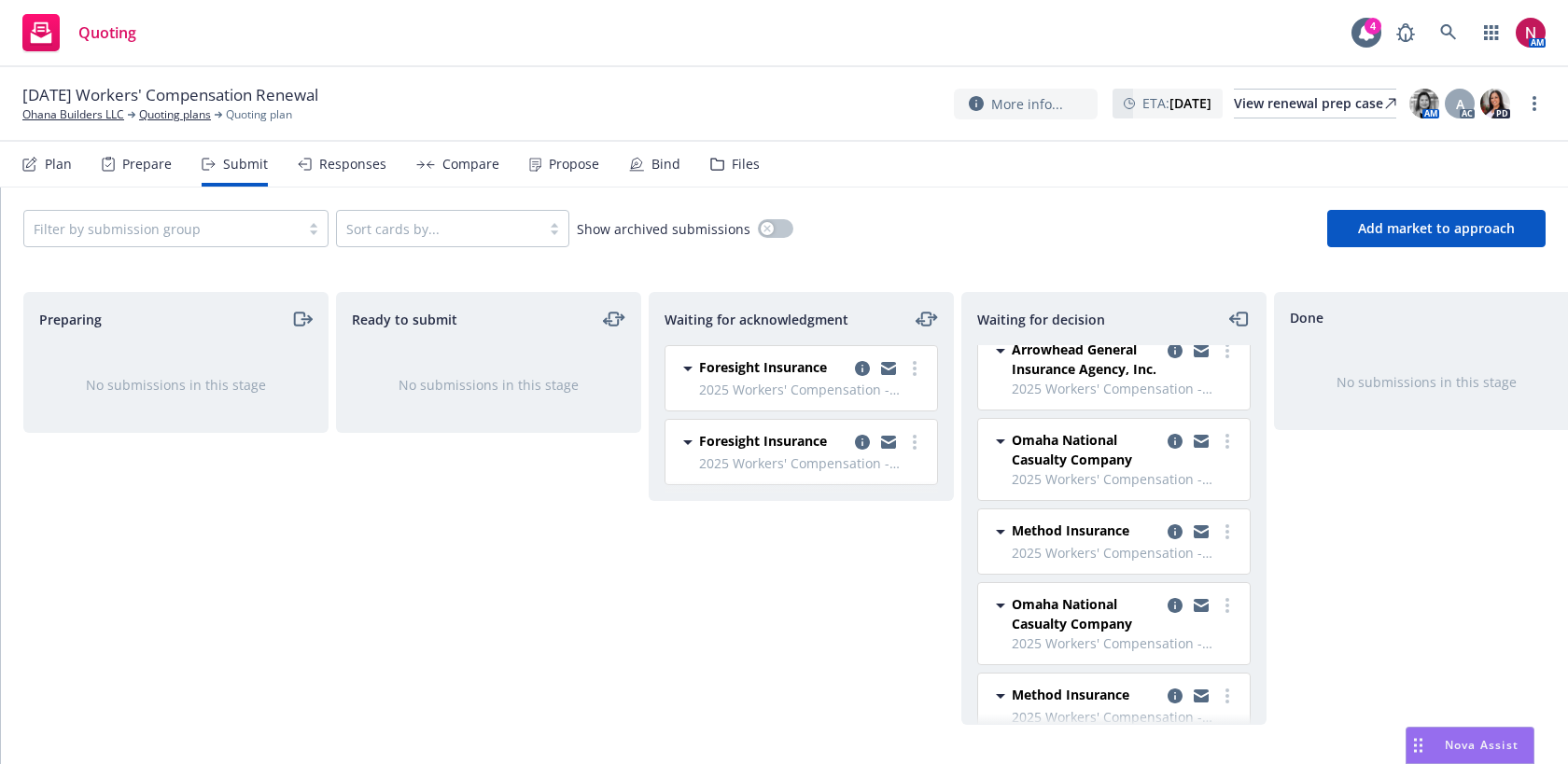
scroll to position [138, 0]
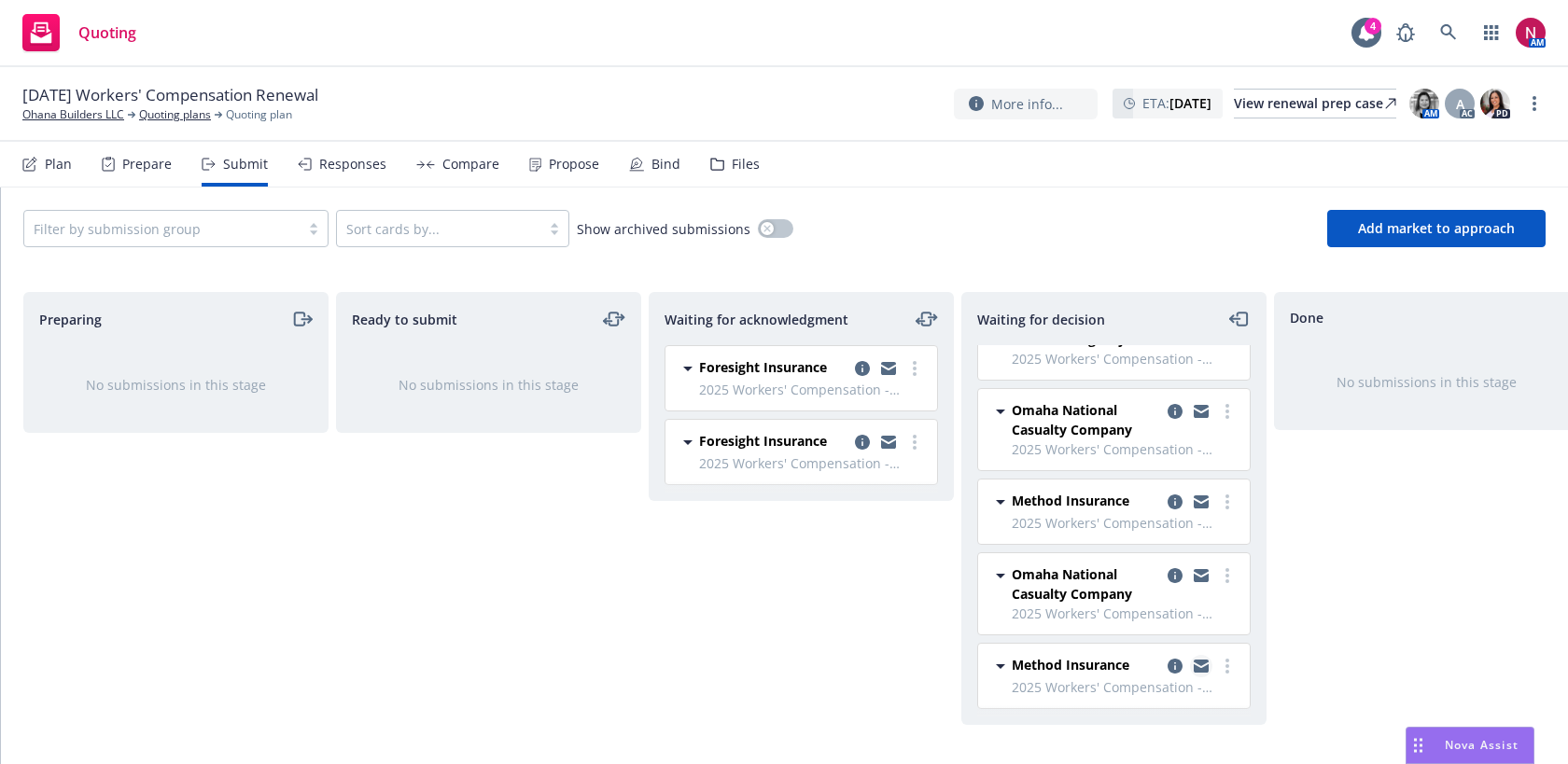
click at [1200, 664] on icon "copy logging email" at bounding box center [1201, 663] width 15 height 7
click at [1454, 28] on icon at bounding box center [1449, 33] width 17 height 17
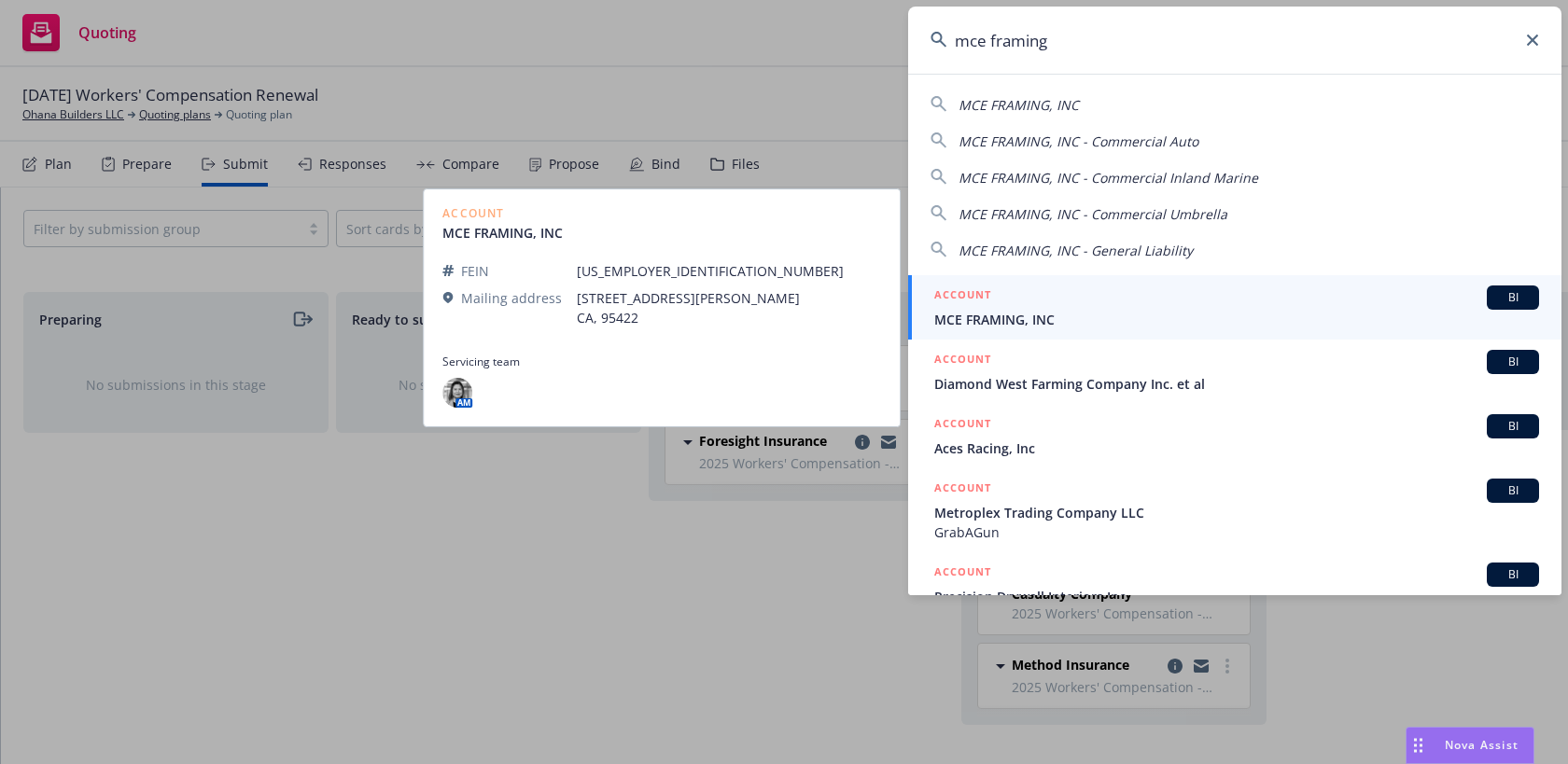
type input "mce framing"
click at [1312, 315] on span "MCE FRAMING, INC" at bounding box center [1237, 319] width 605 height 20
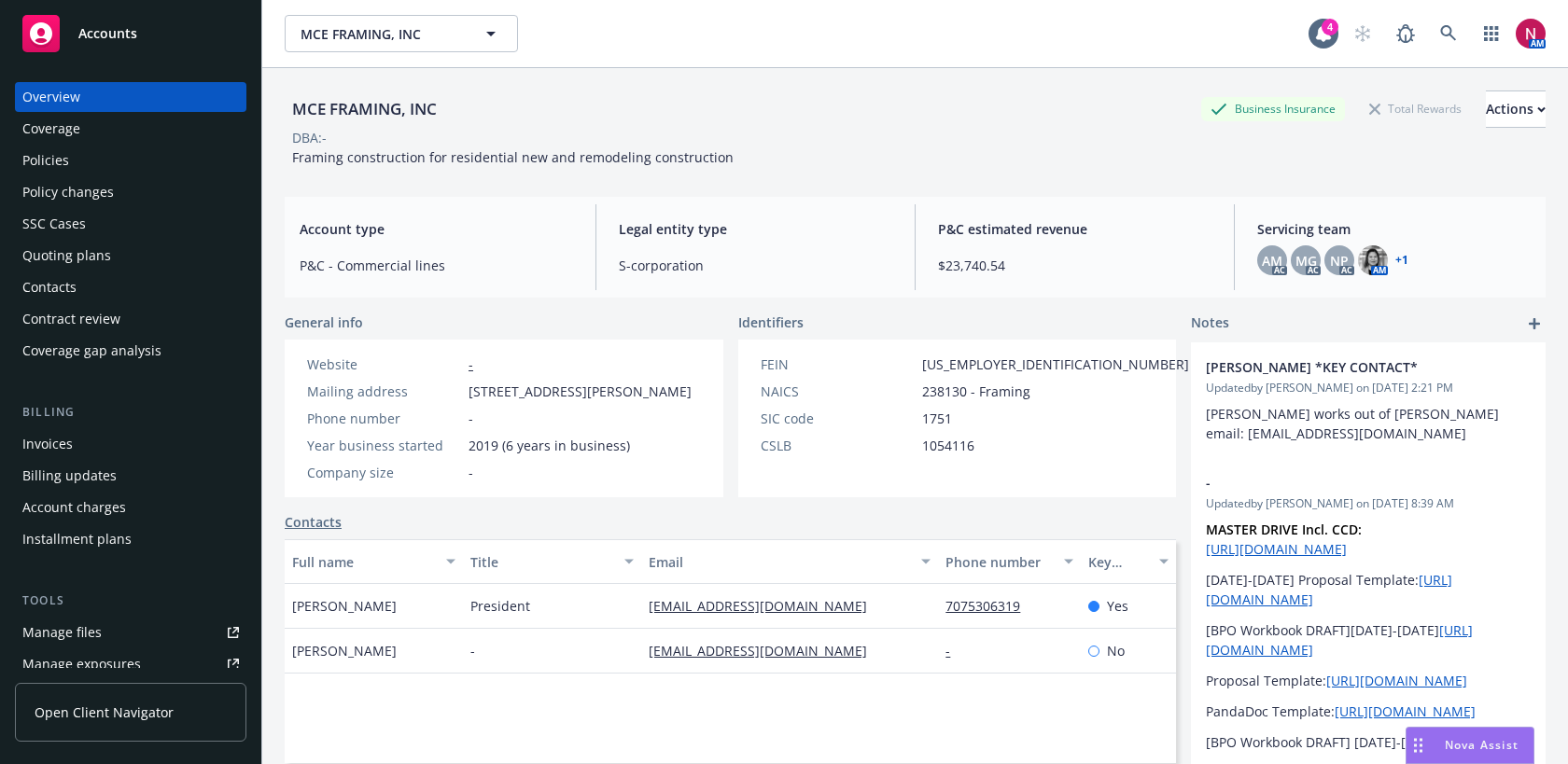
click at [104, 255] on div "Quoting plans" at bounding box center [67, 255] width 88 height 30
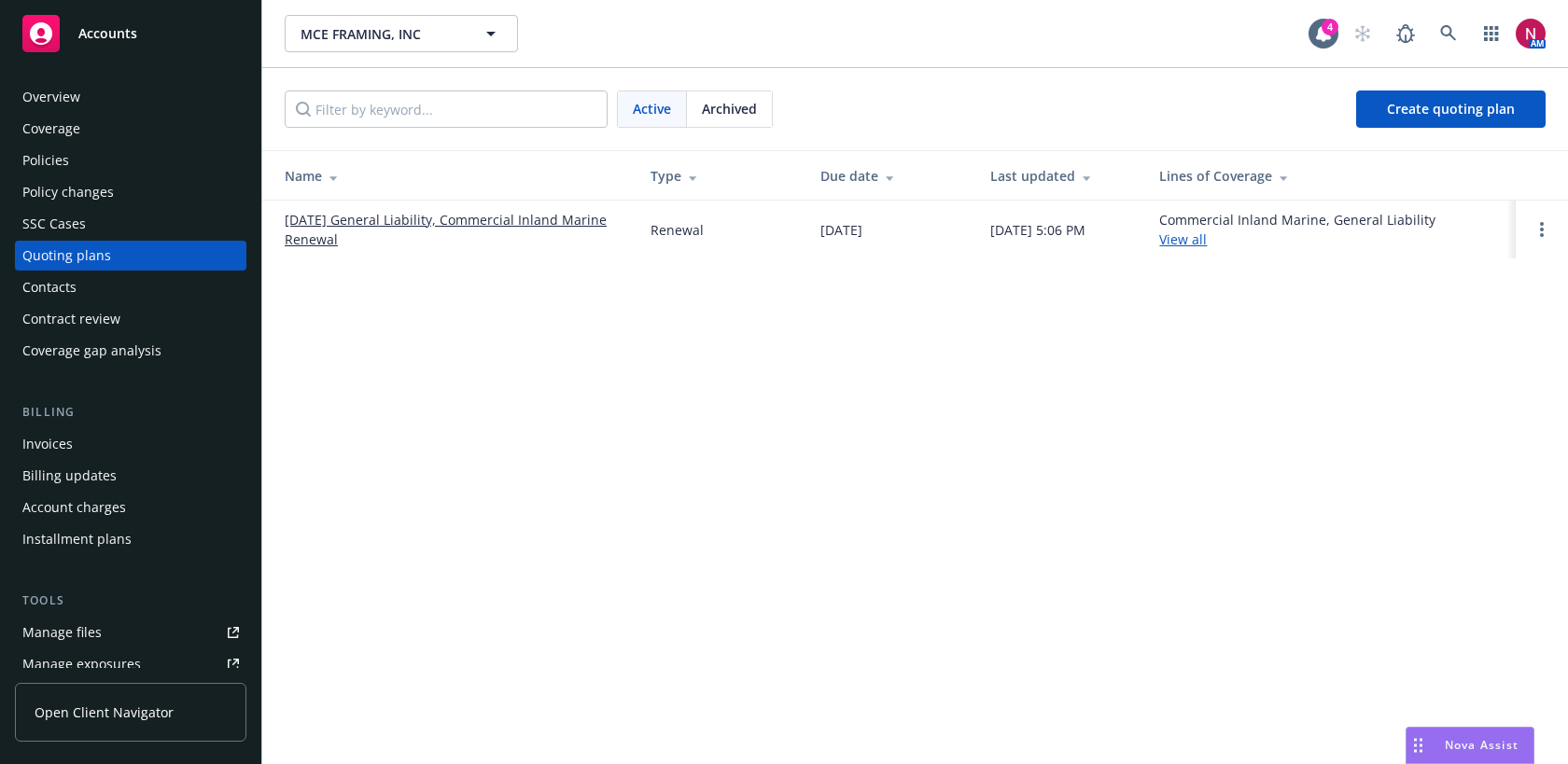
click at [117, 157] on div "Policies" at bounding box center [131, 160] width 217 height 30
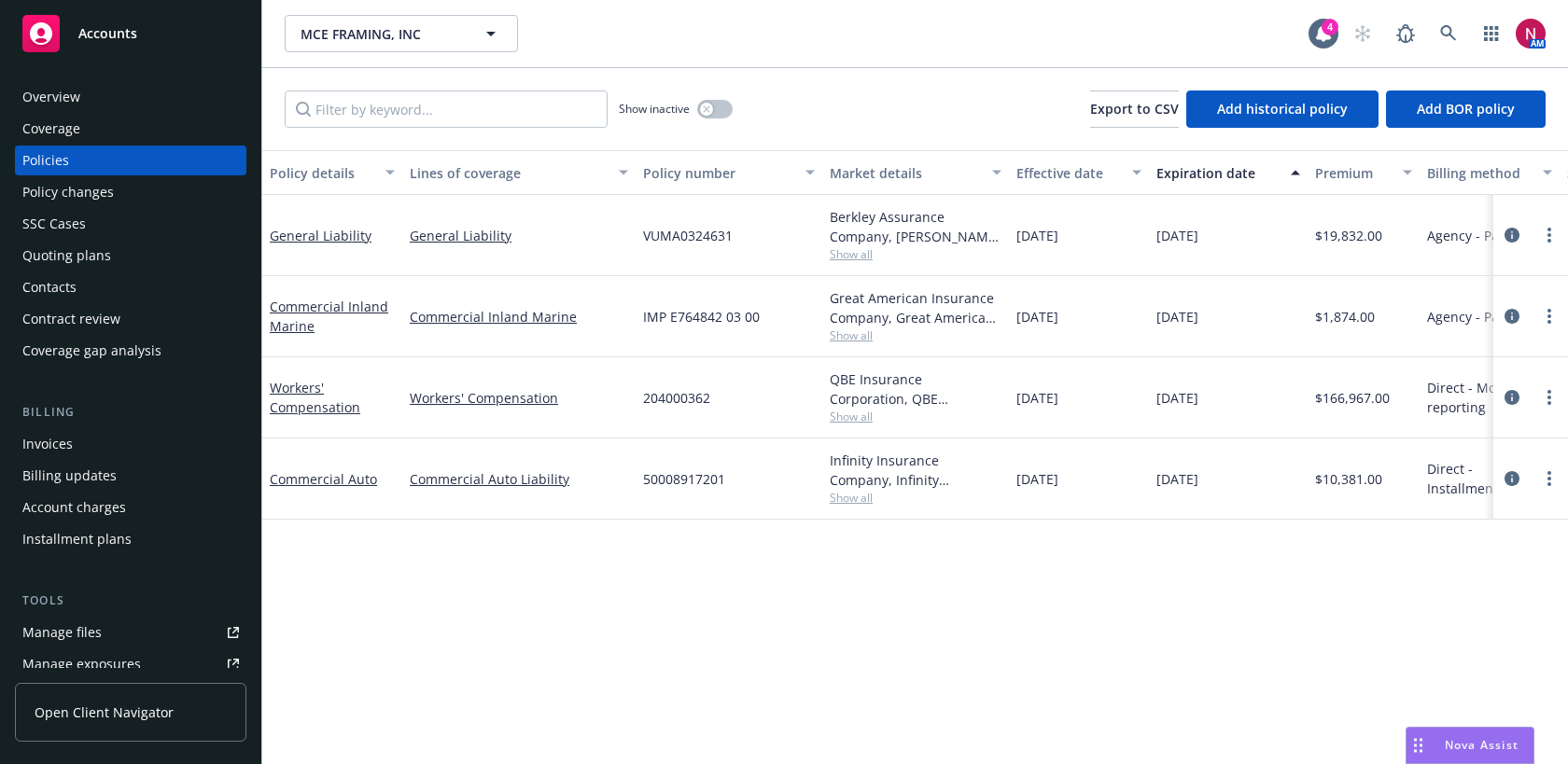
click at [80, 260] on div "Quoting plans" at bounding box center [67, 255] width 88 height 30
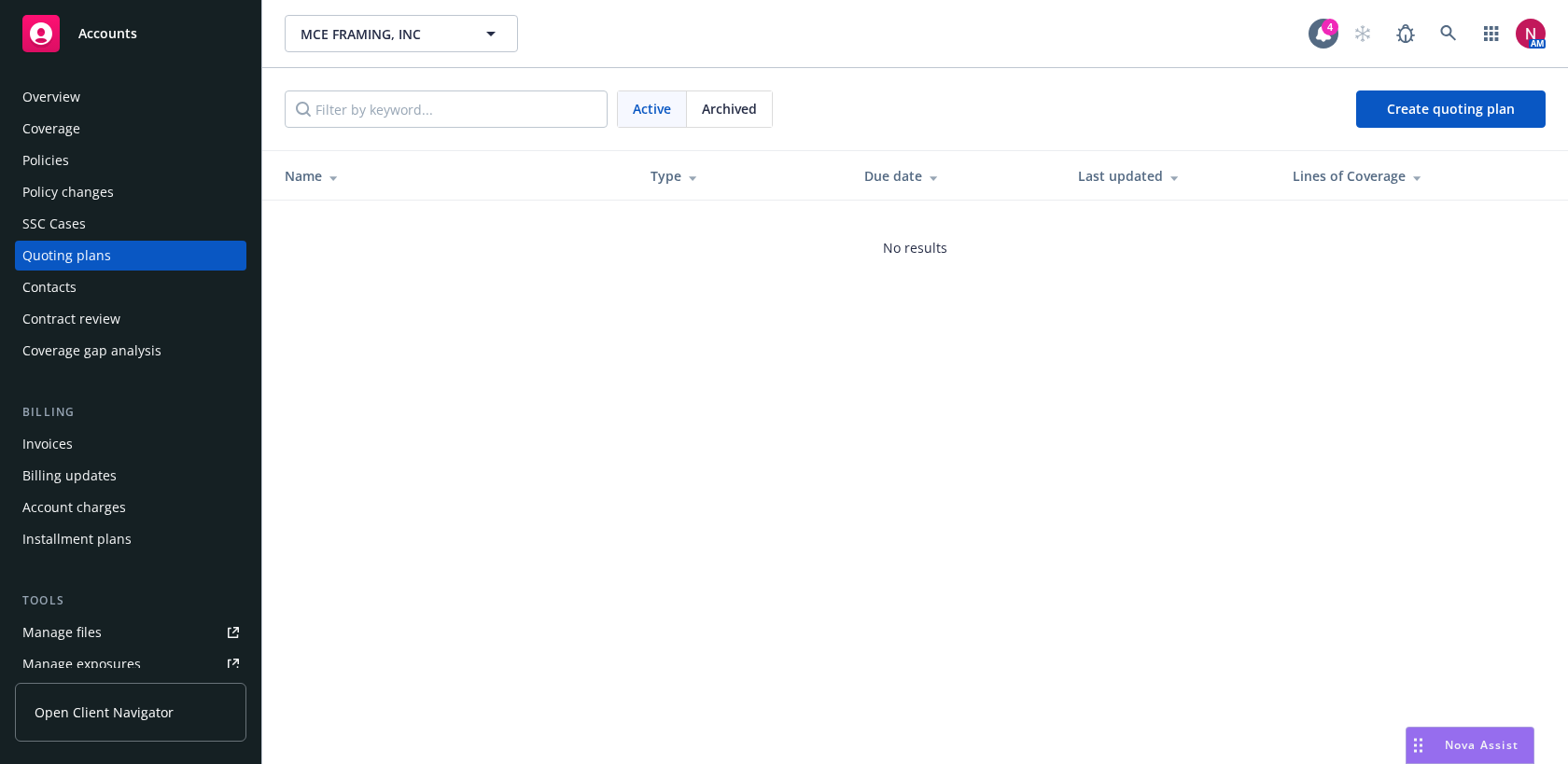
click at [98, 148] on div "Policies" at bounding box center [131, 160] width 217 height 30
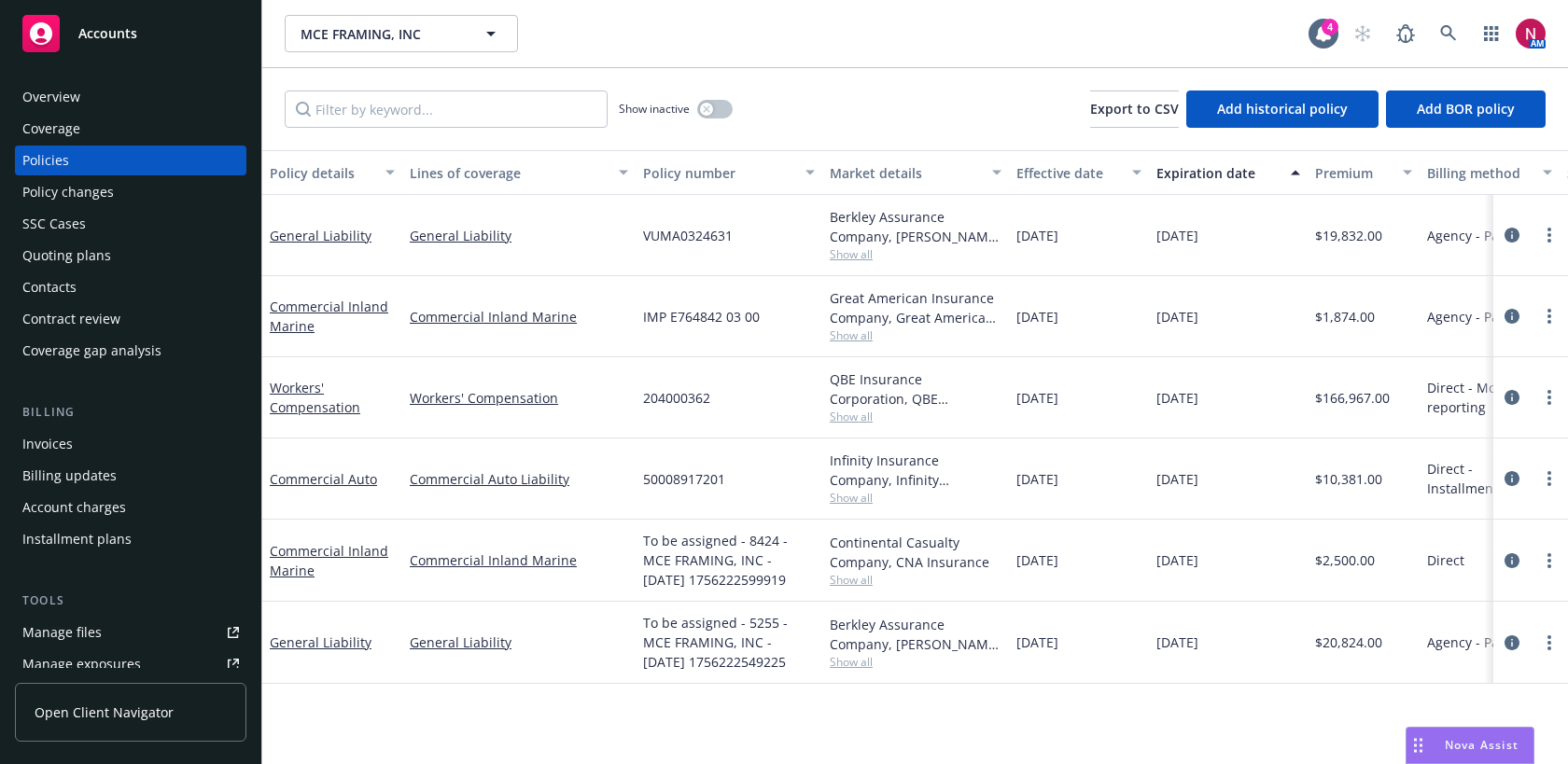
click at [56, 440] on div "Invoices" at bounding box center [48, 444] width 51 height 30
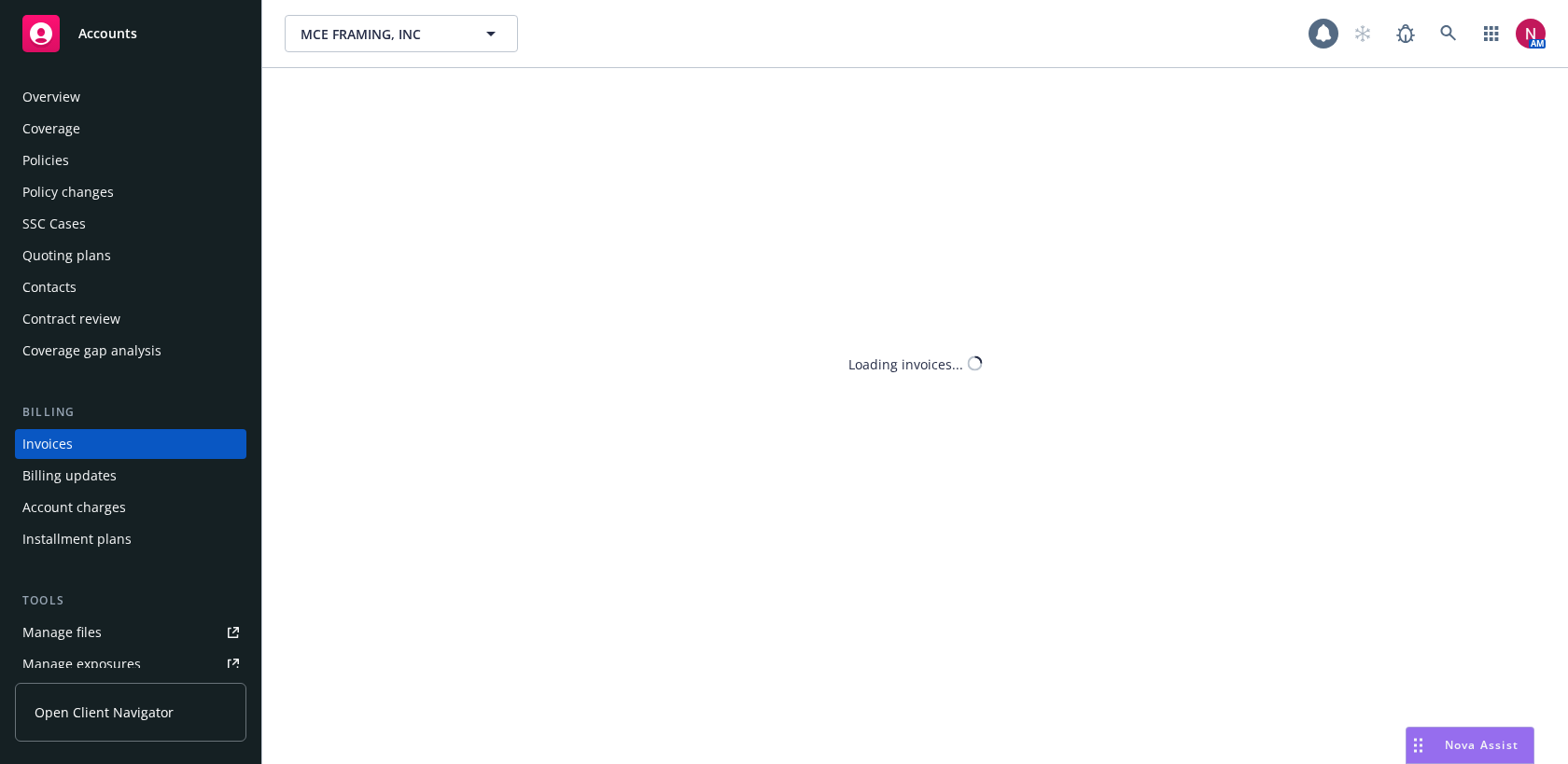
scroll to position [32, 0]
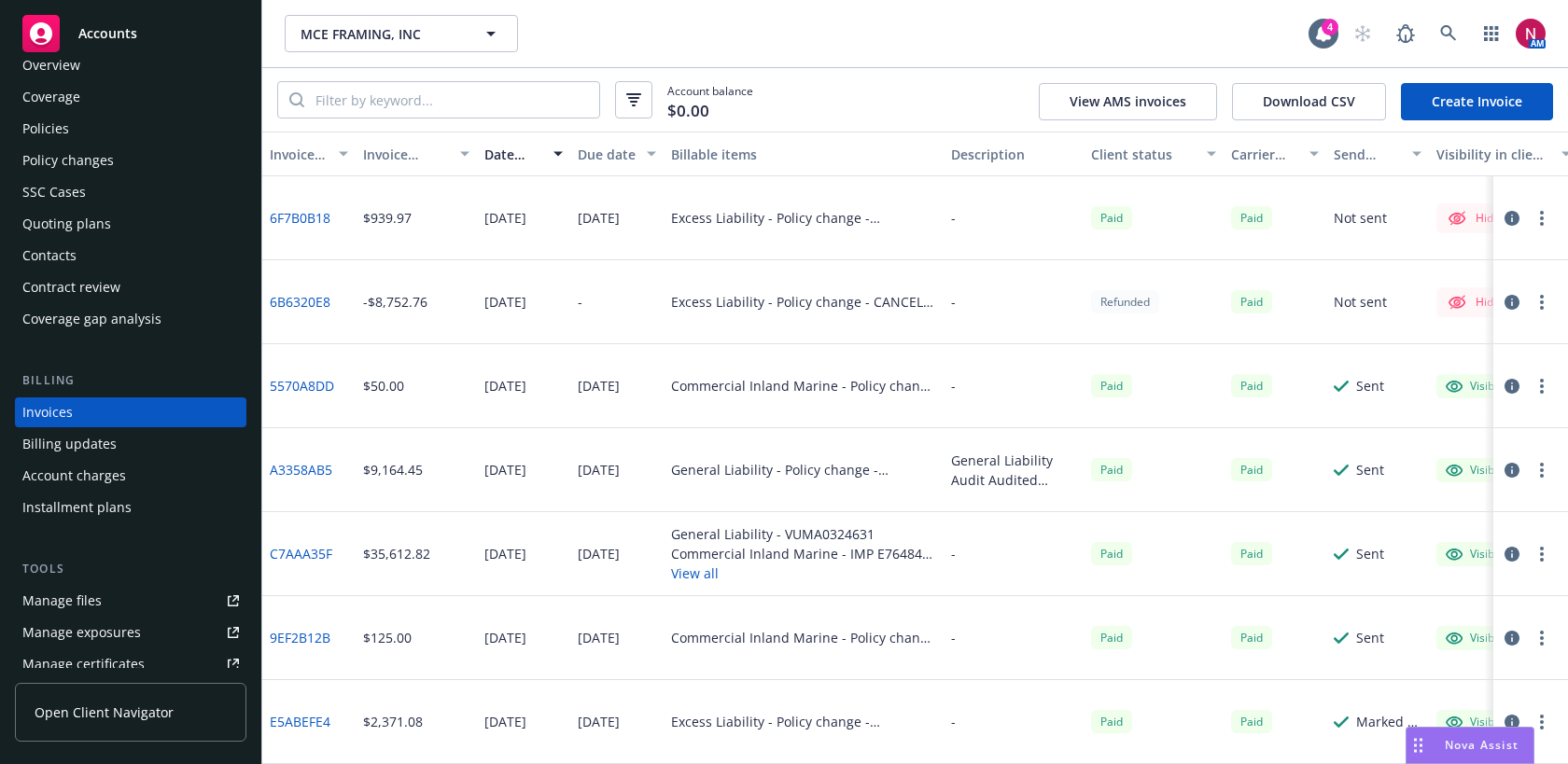
click at [1503, 96] on link "Create Invoice" at bounding box center [1477, 101] width 152 height 38
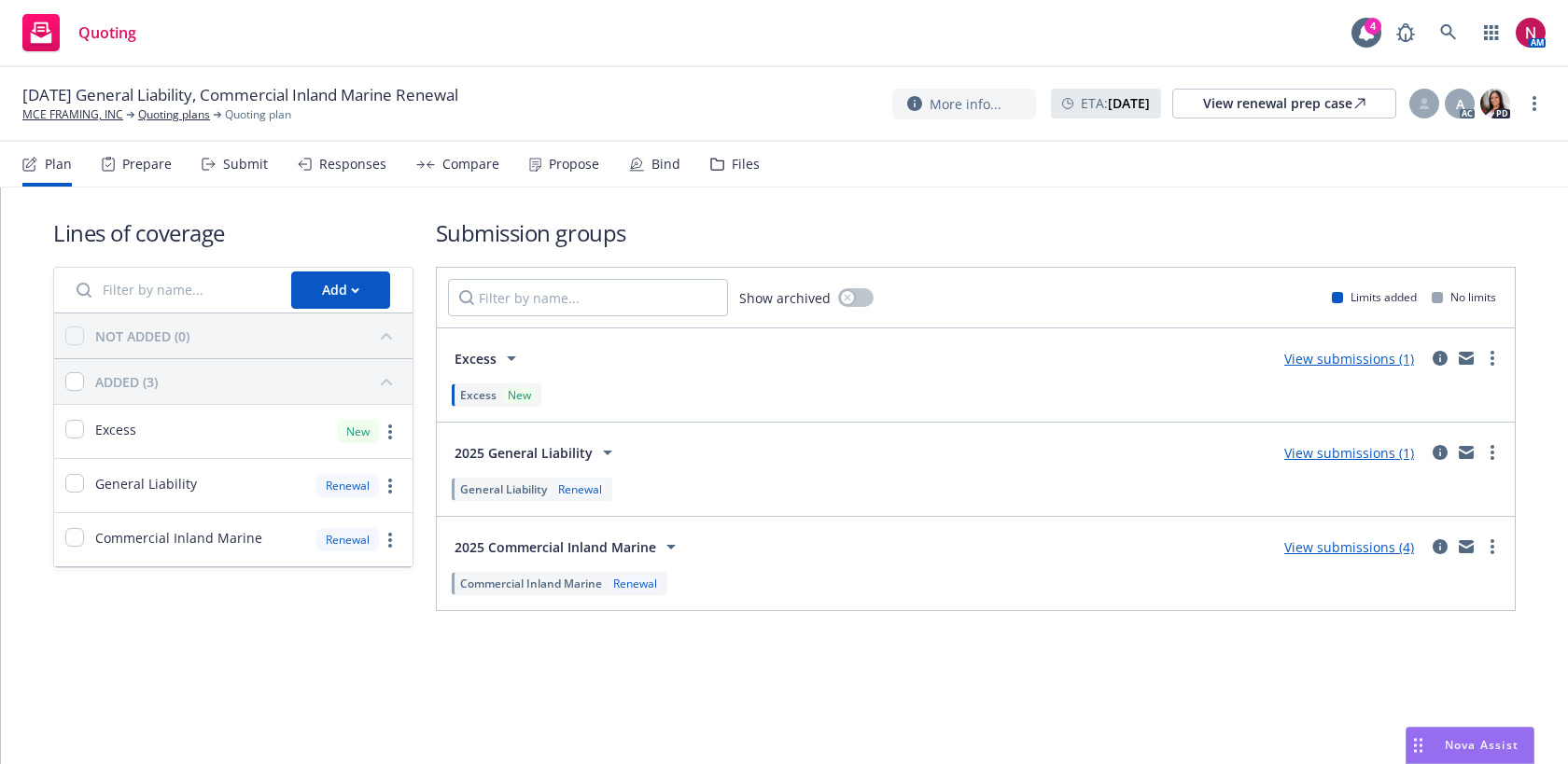
click at [735, 171] on div "Files" at bounding box center [746, 164] width 28 height 15
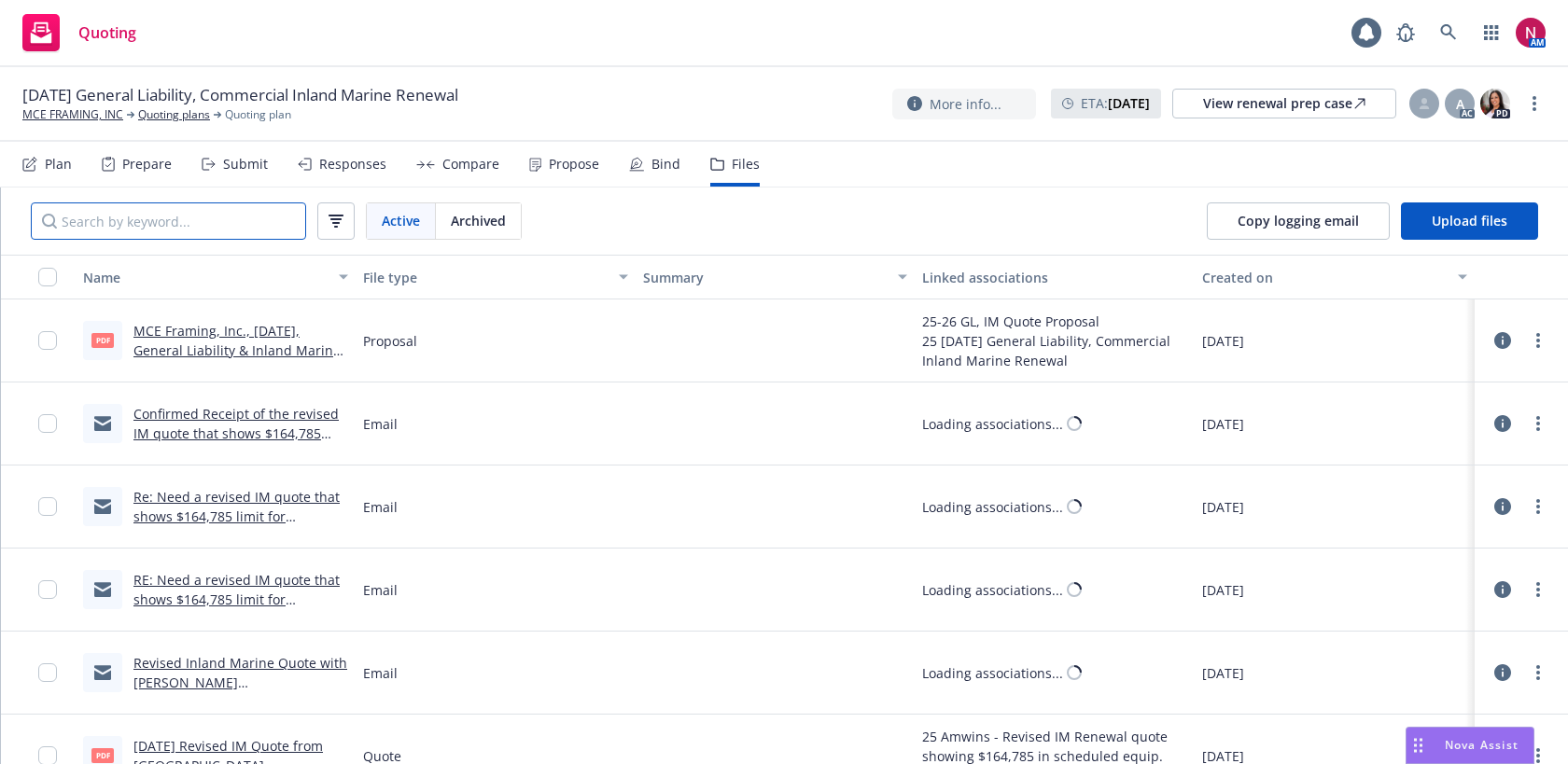
click at [253, 225] on input "Search by keyword..." at bounding box center [168, 222] width 275 height 38
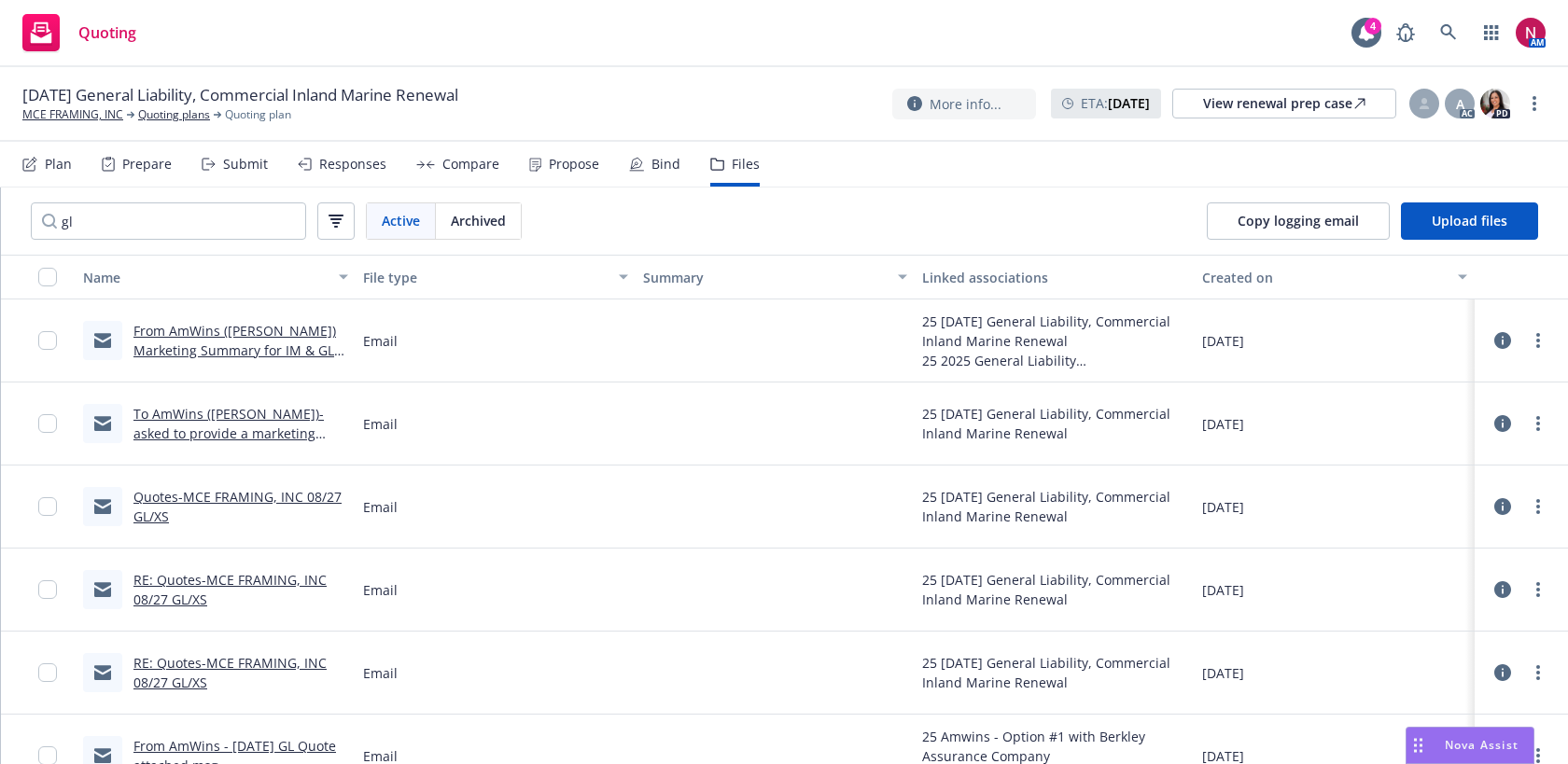
click at [216, 327] on link "From AmWins (Matt Kayr) Marketing Summary for IM & GL -MCE FRAMING, INC 08/27 G…" at bounding box center [238, 350] width 209 height 57
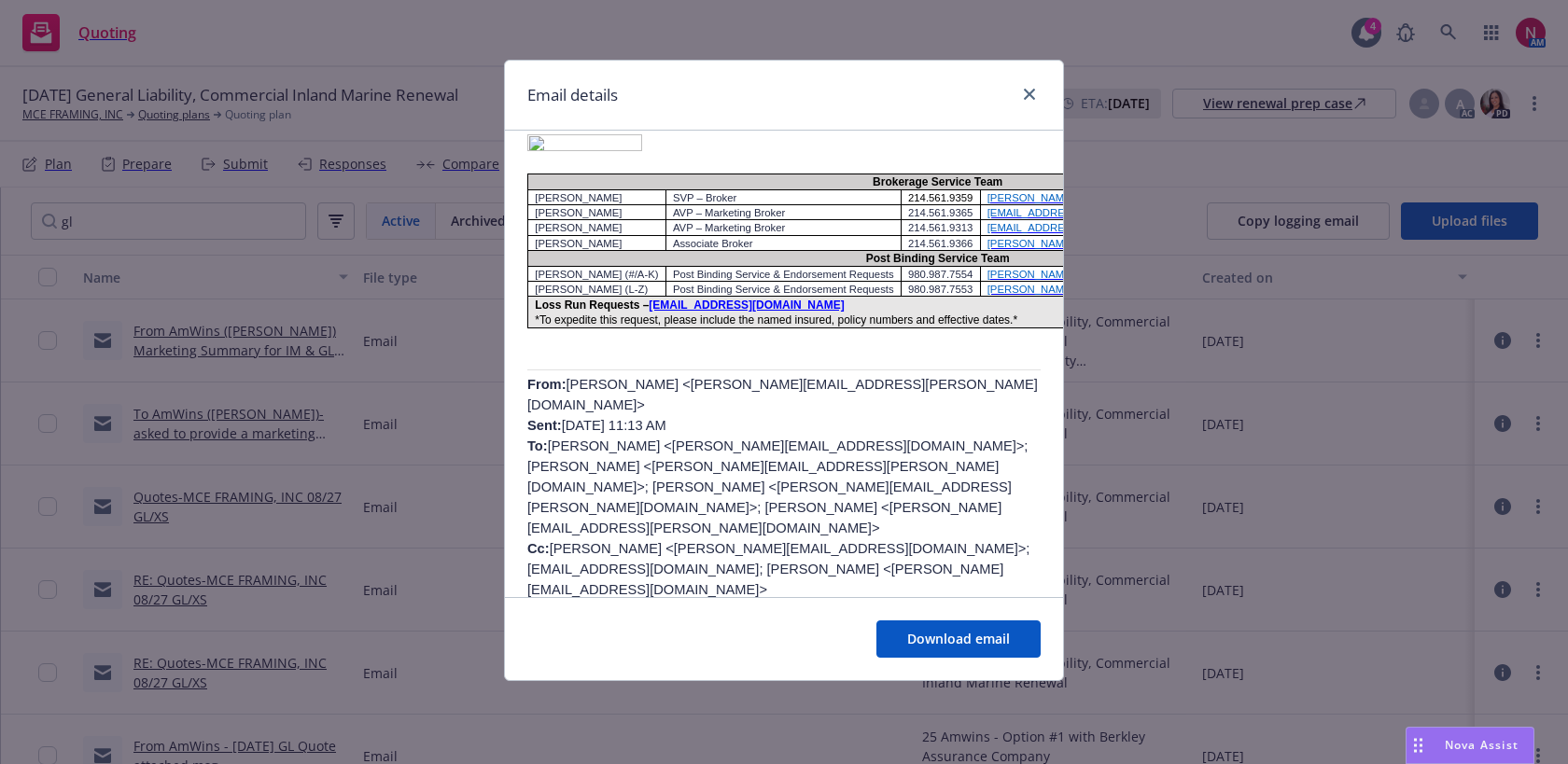
scroll to position [940, 0]
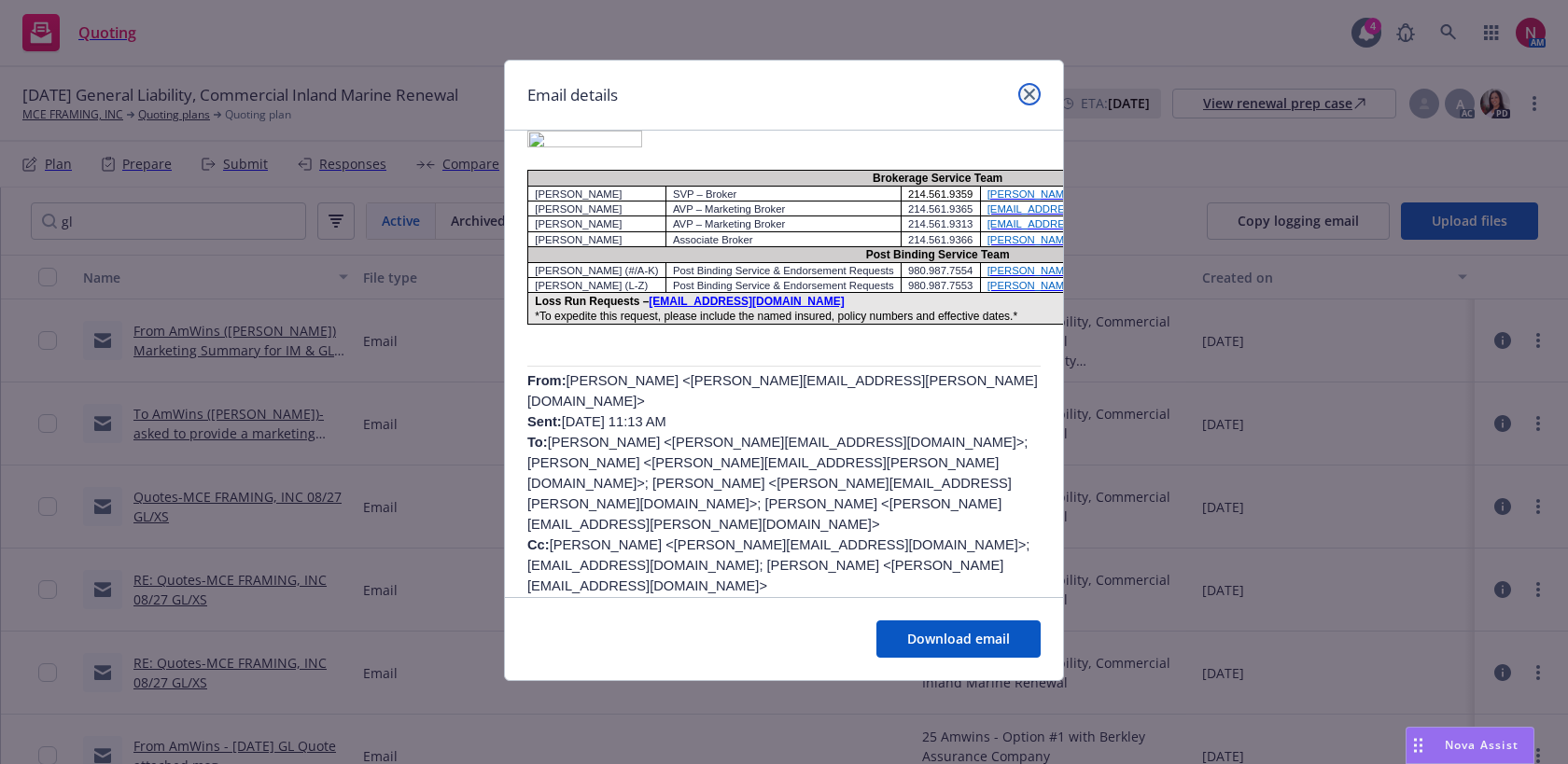
click at [1027, 91] on icon "close" at bounding box center [1029, 94] width 11 height 11
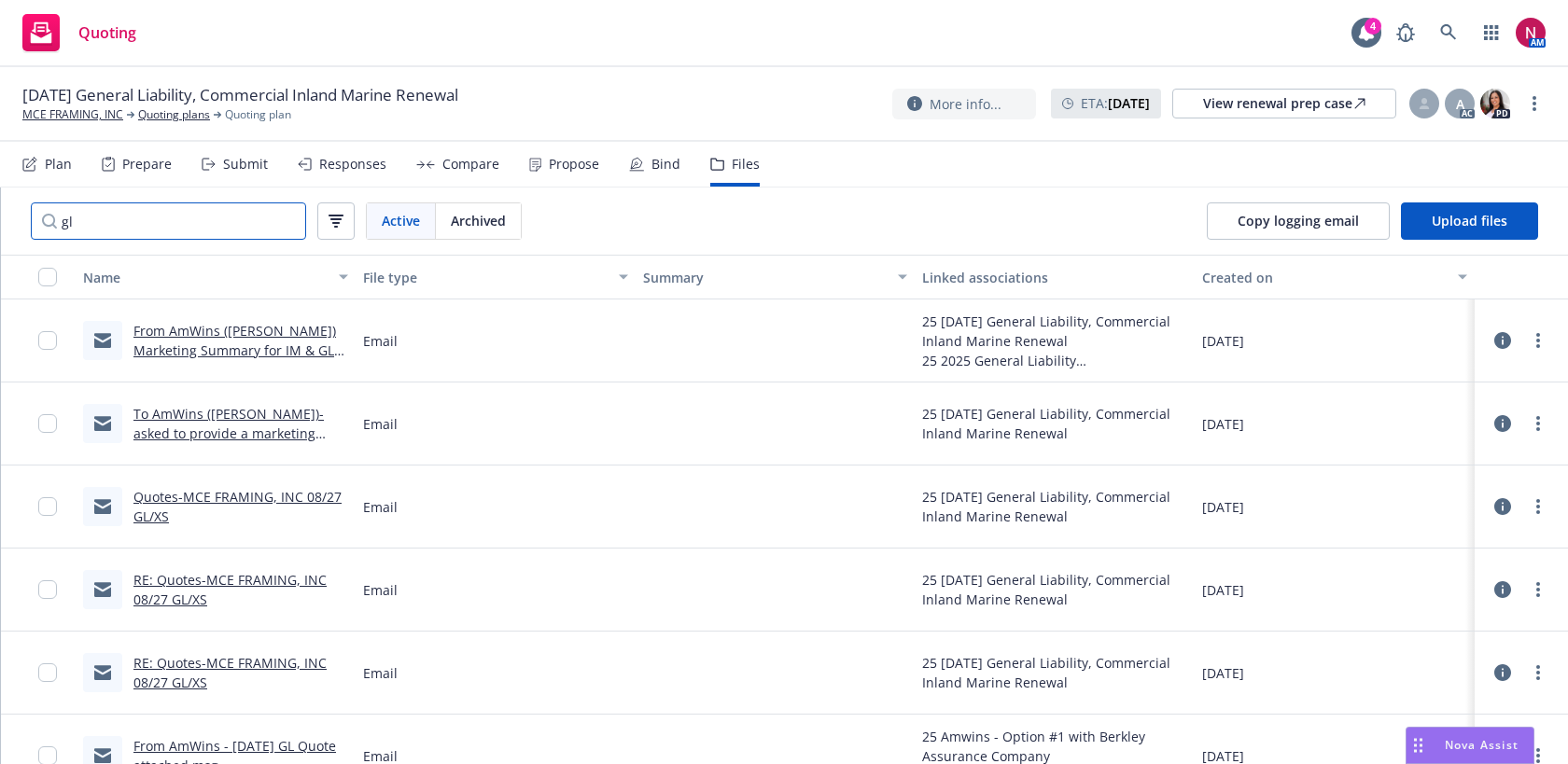
drag, startPoint x: 131, startPoint y: 224, endPoint x: 57, endPoint y: 220, distance: 74.1
click at [57, 220] on input "gl" at bounding box center [168, 222] width 275 height 38
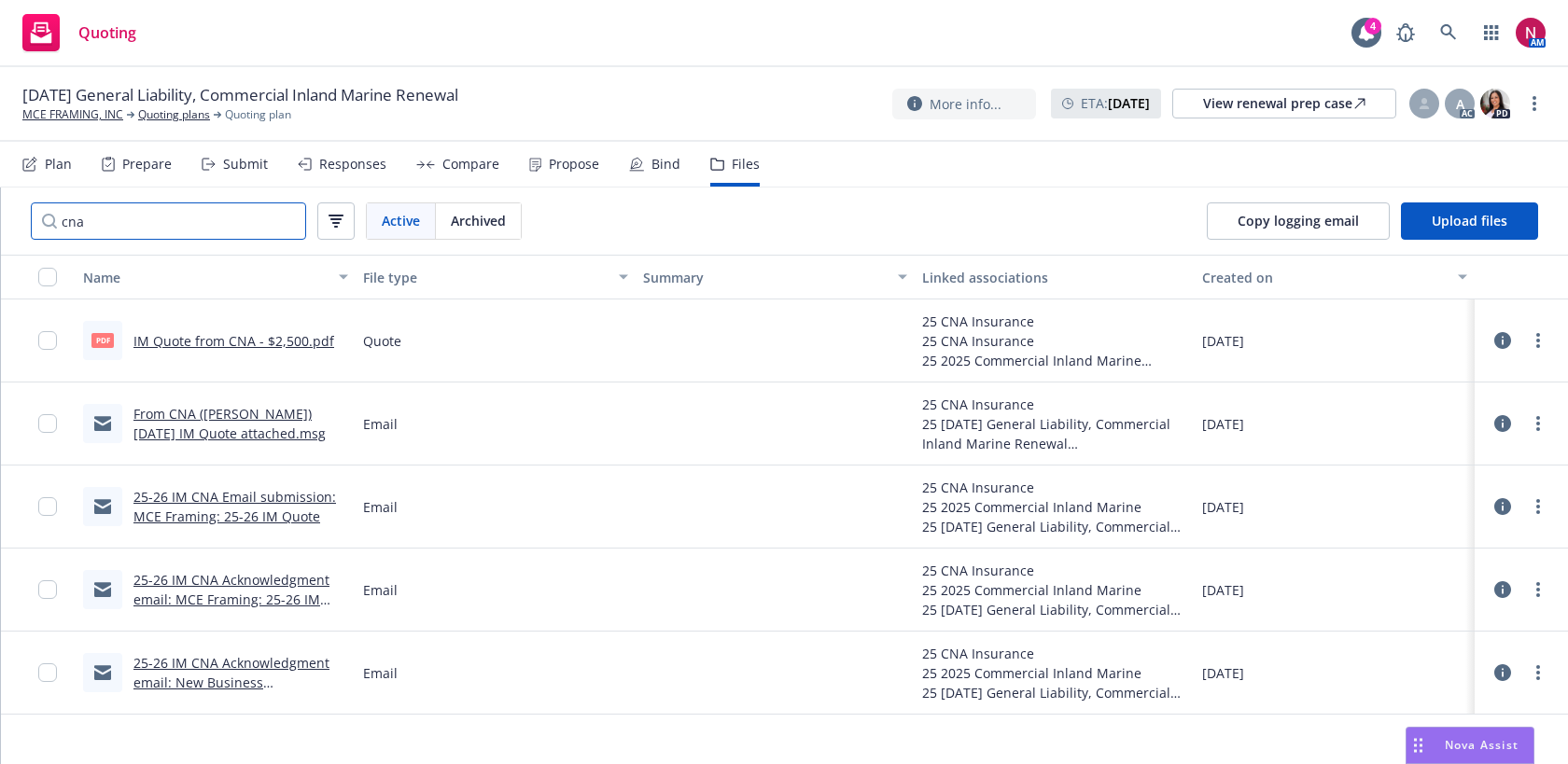
type input "cna"
click at [210, 416] on link "From CNA (Greg Larson) 8/27/25 IM Quote attached.msg" at bounding box center [229, 423] width 192 height 38
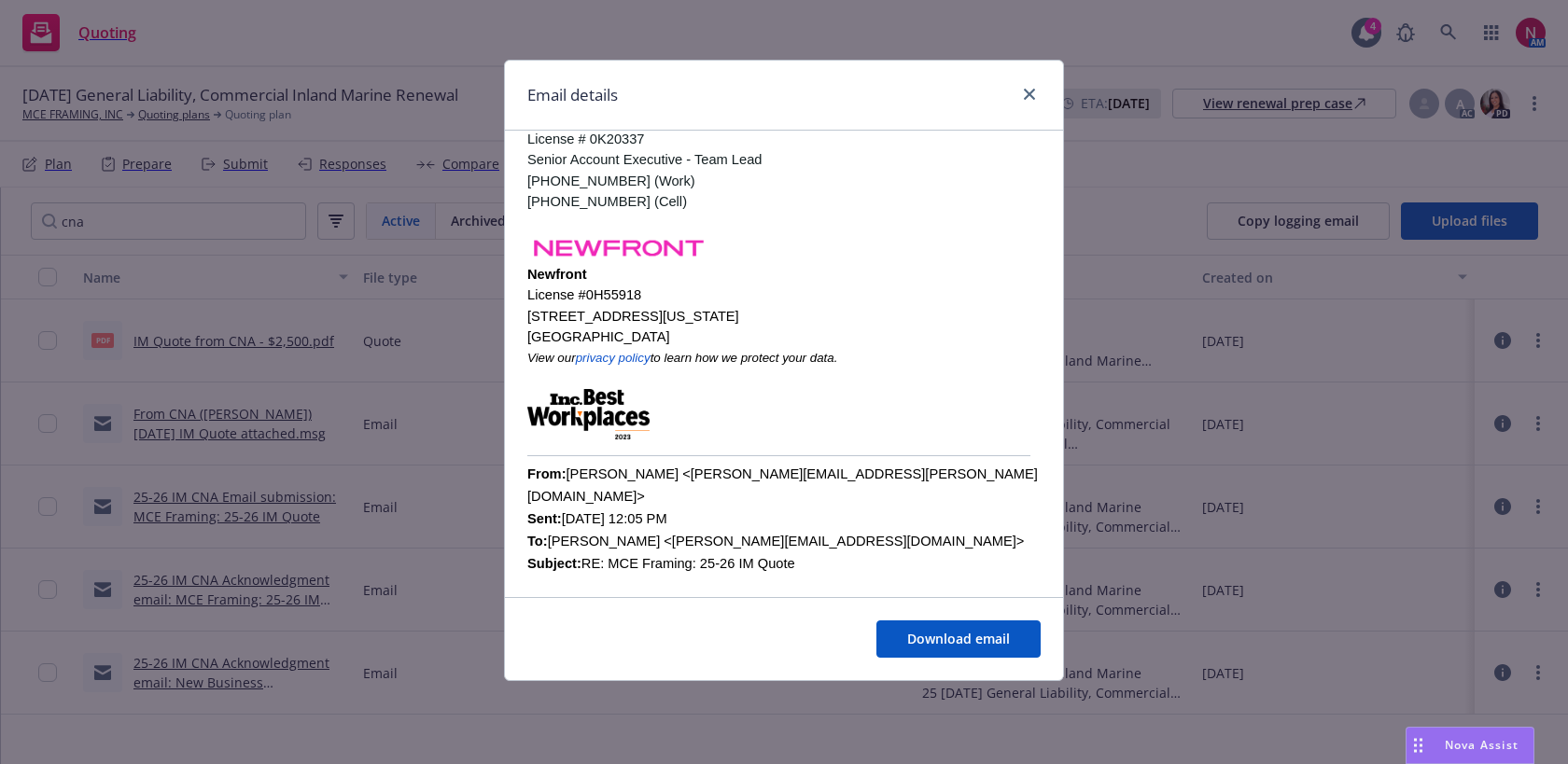
scroll to position [358, 0]
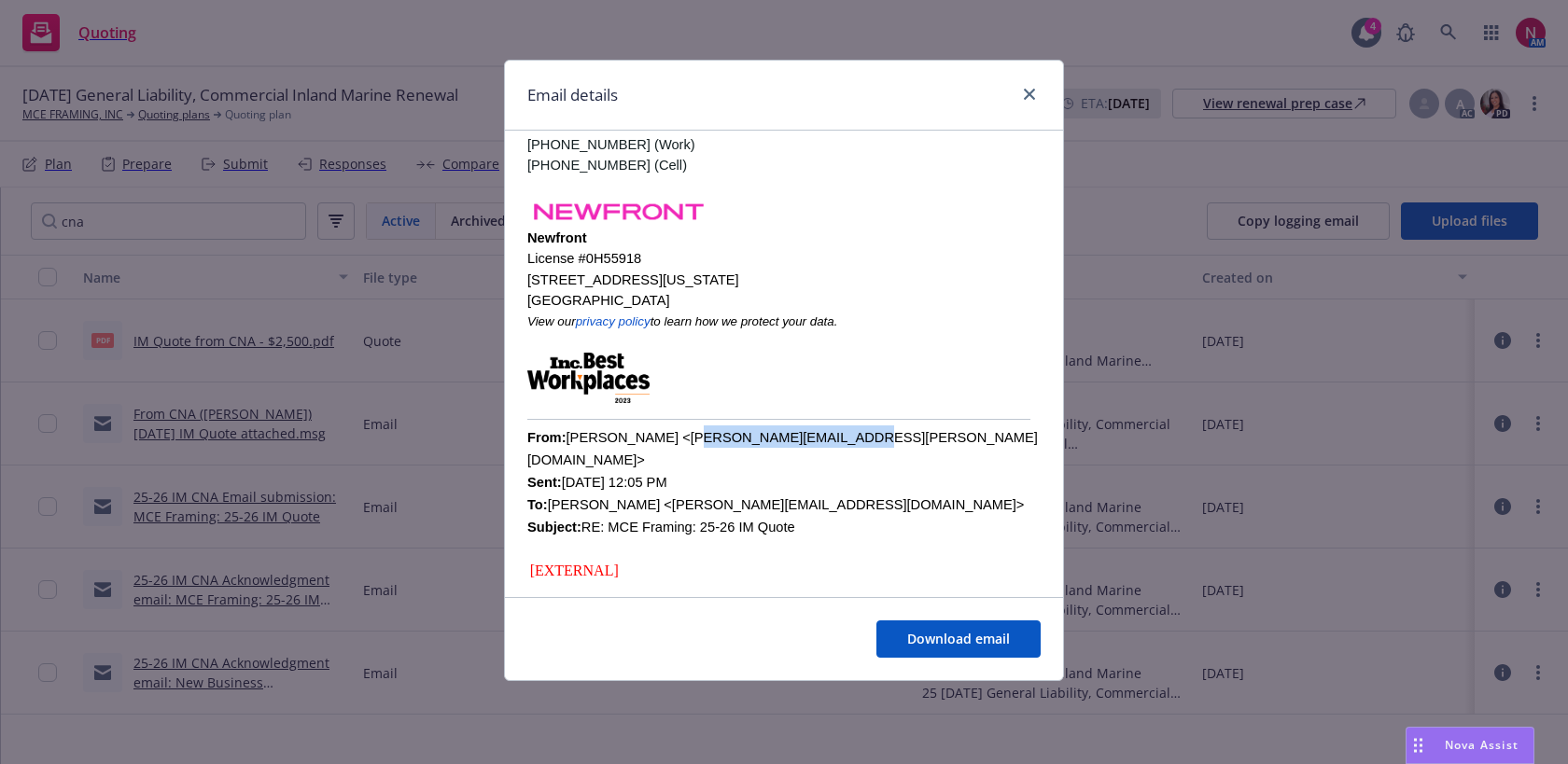
drag, startPoint x: 678, startPoint y: 435, endPoint x: 832, endPoint y: 433, distance: 154.0
click at [832, 433] on font "From: Larson,Gregory <Gregory.Larson@cna.com> Sent: Monday, August 11, 2025 12:…" at bounding box center [783, 481] width 511 height 104
copy font "Gregory.Larson@cna.com"
click at [1032, 93] on icon "close" at bounding box center [1029, 94] width 11 height 11
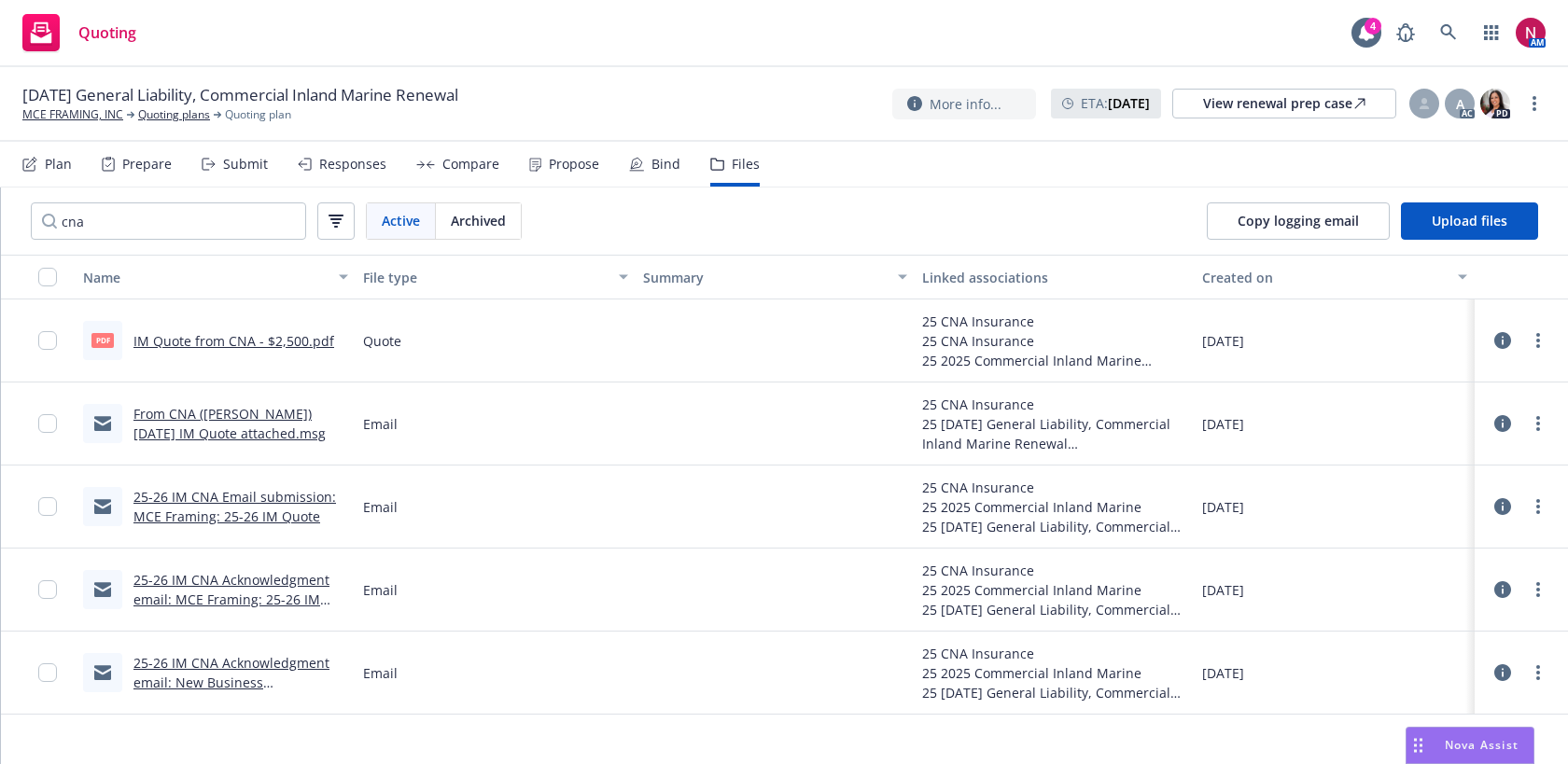
click at [347, 172] on div "Responses" at bounding box center [353, 164] width 68 height 15
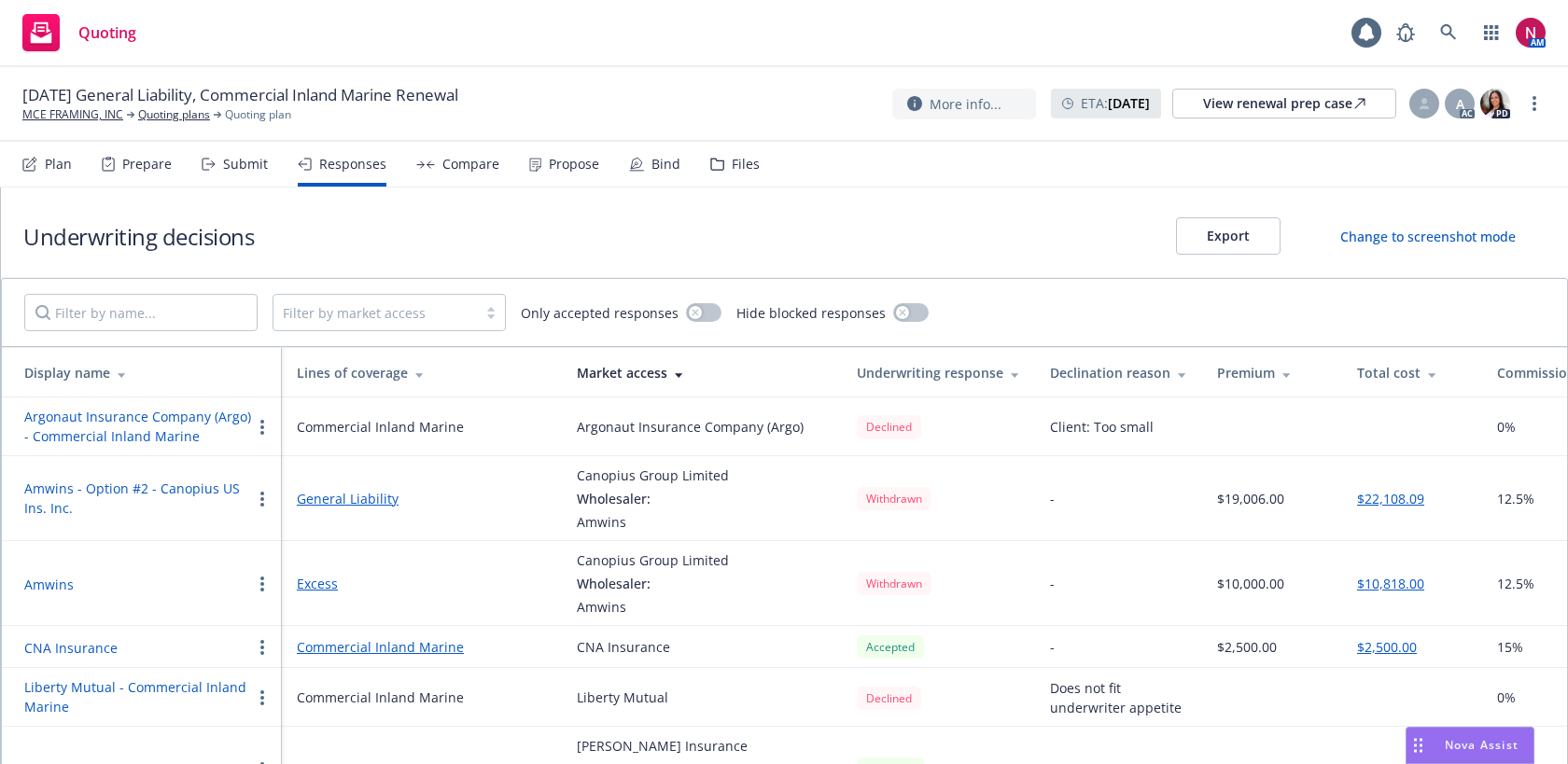
click at [453, 170] on div "Compare" at bounding box center [470, 164] width 57 height 15
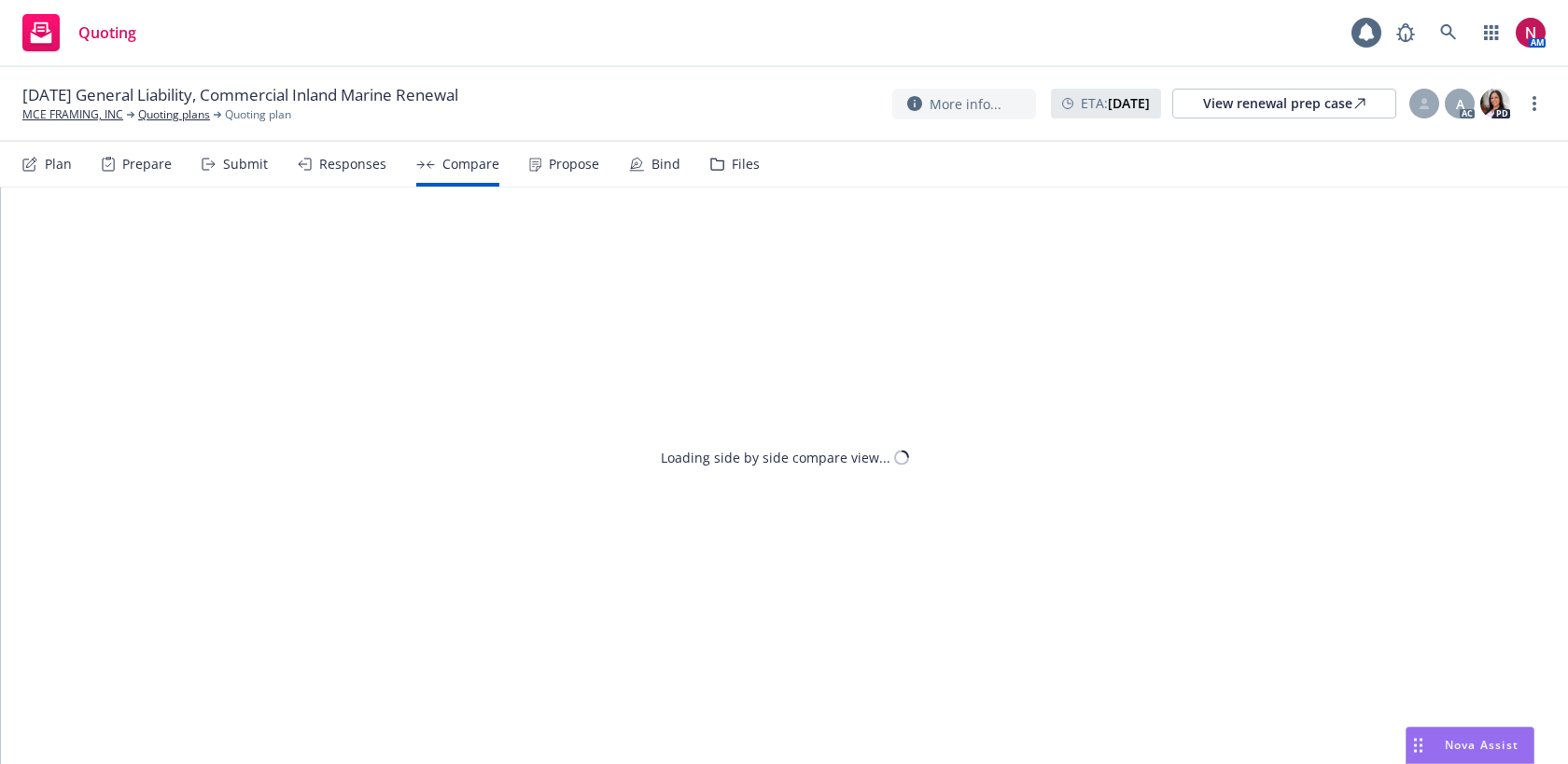
click at [571, 172] on div "Propose" at bounding box center [574, 164] width 51 height 15
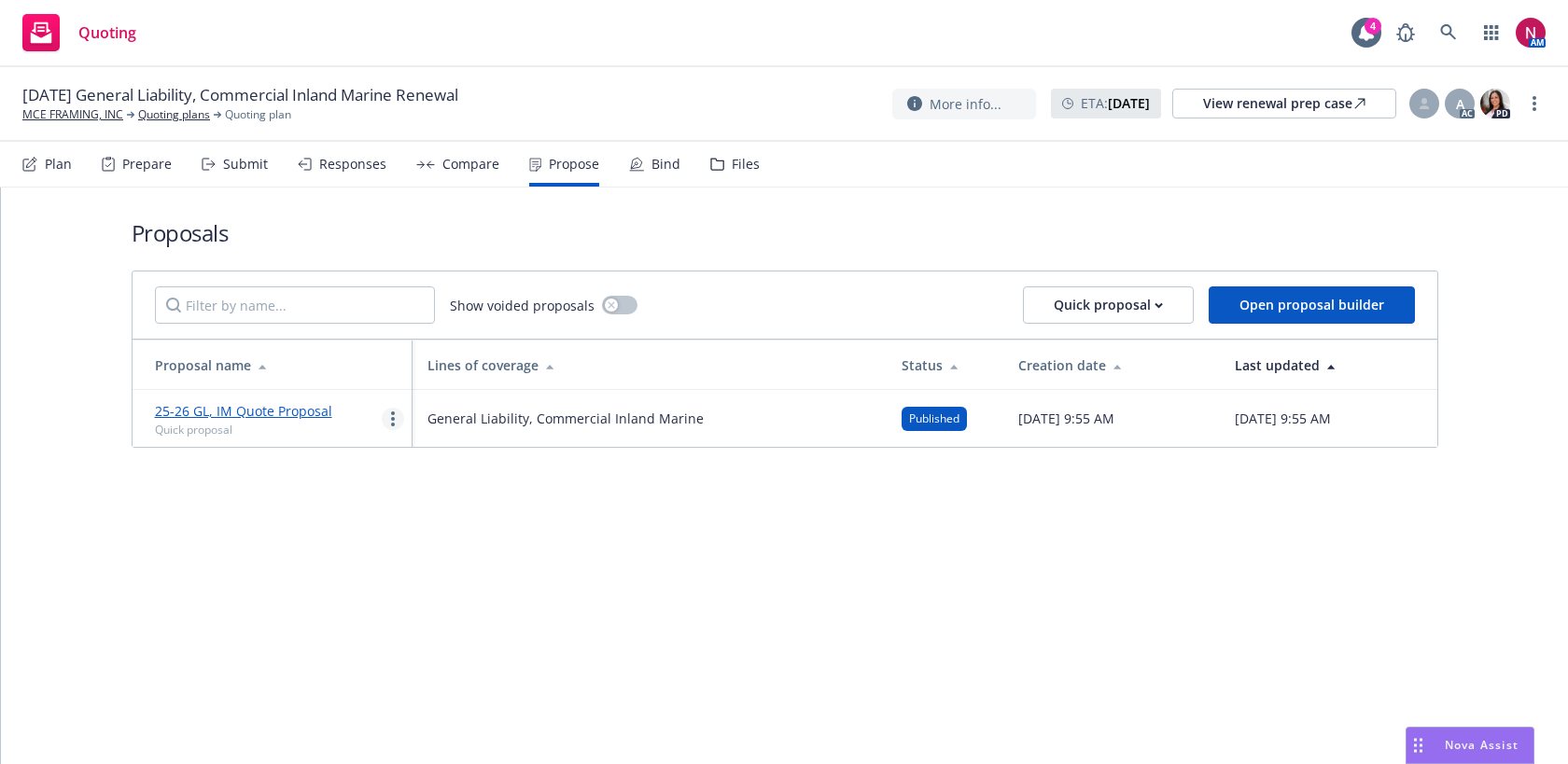
click at [391, 421] on icon "more" at bounding box center [392, 419] width 4 height 15
click at [662, 169] on div "Bind" at bounding box center [666, 164] width 29 height 15
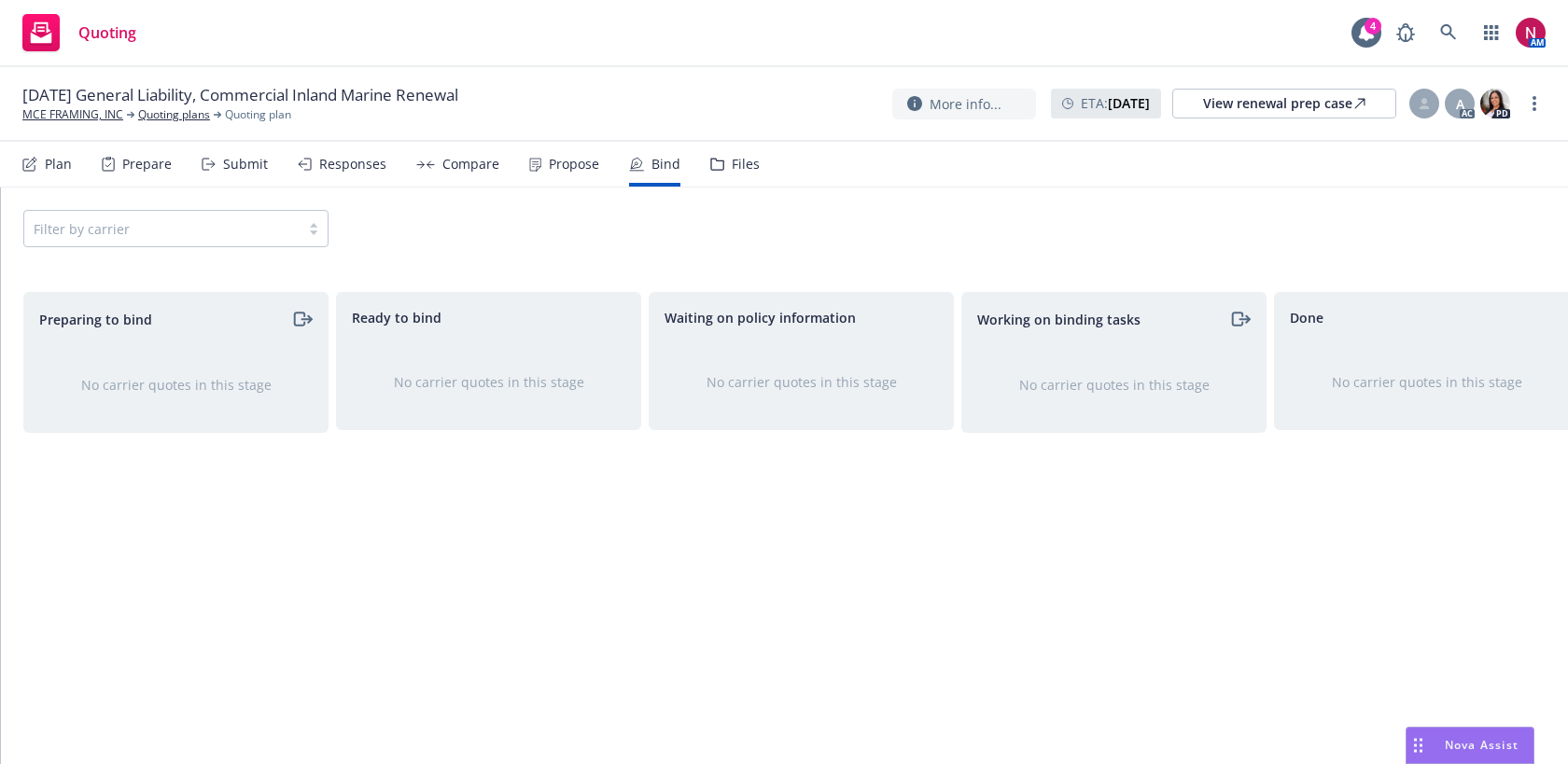
click at [548, 171] on div "Propose" at bounding box center [574, 164] width 51 height 15
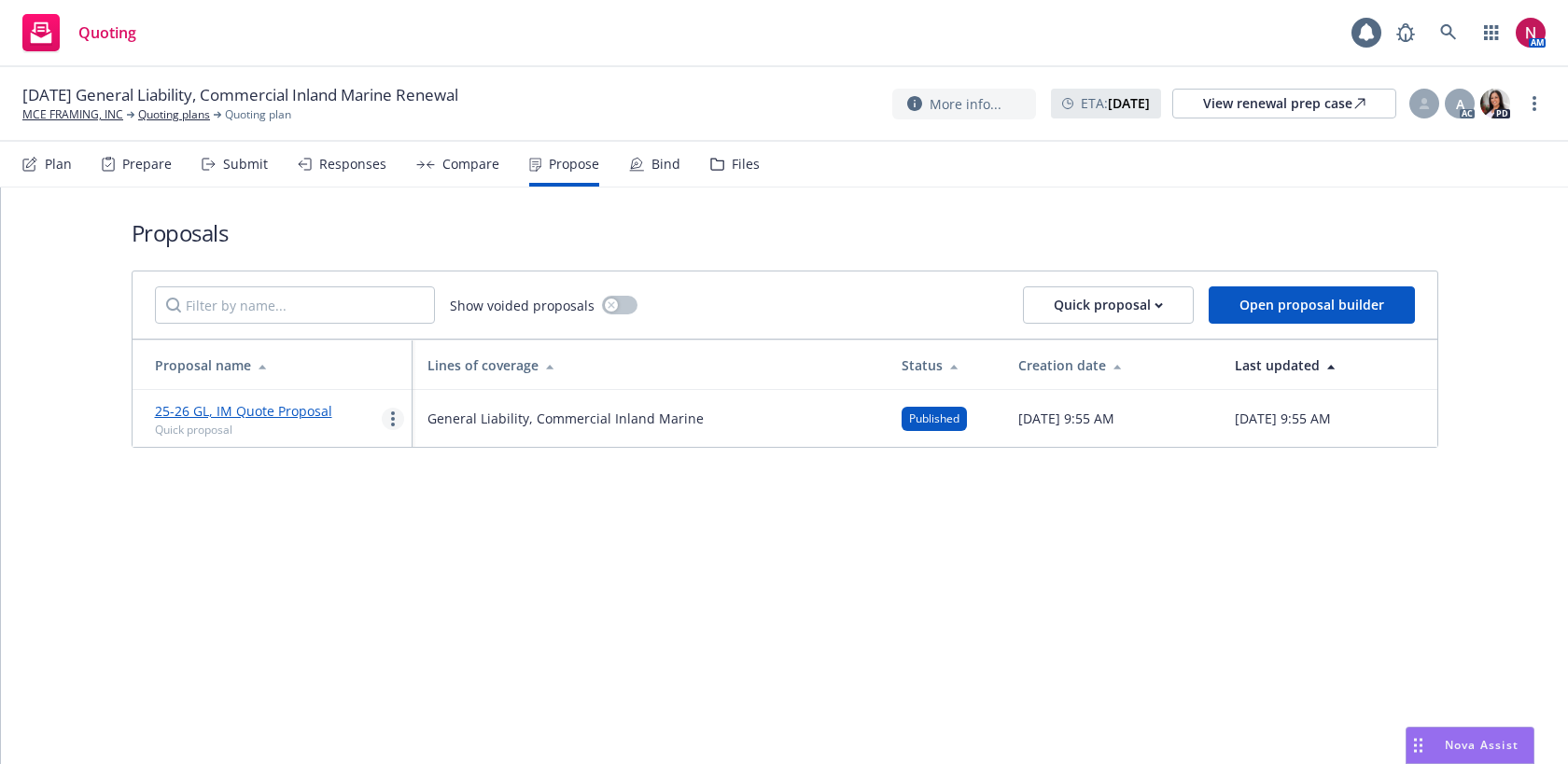
click at [392, 419] on circle "more" at bounding box center [392, 419] width 4 height 4
click at [431, 541] on span "Log client response" at bounding box center [466, 539] width 166 height 18
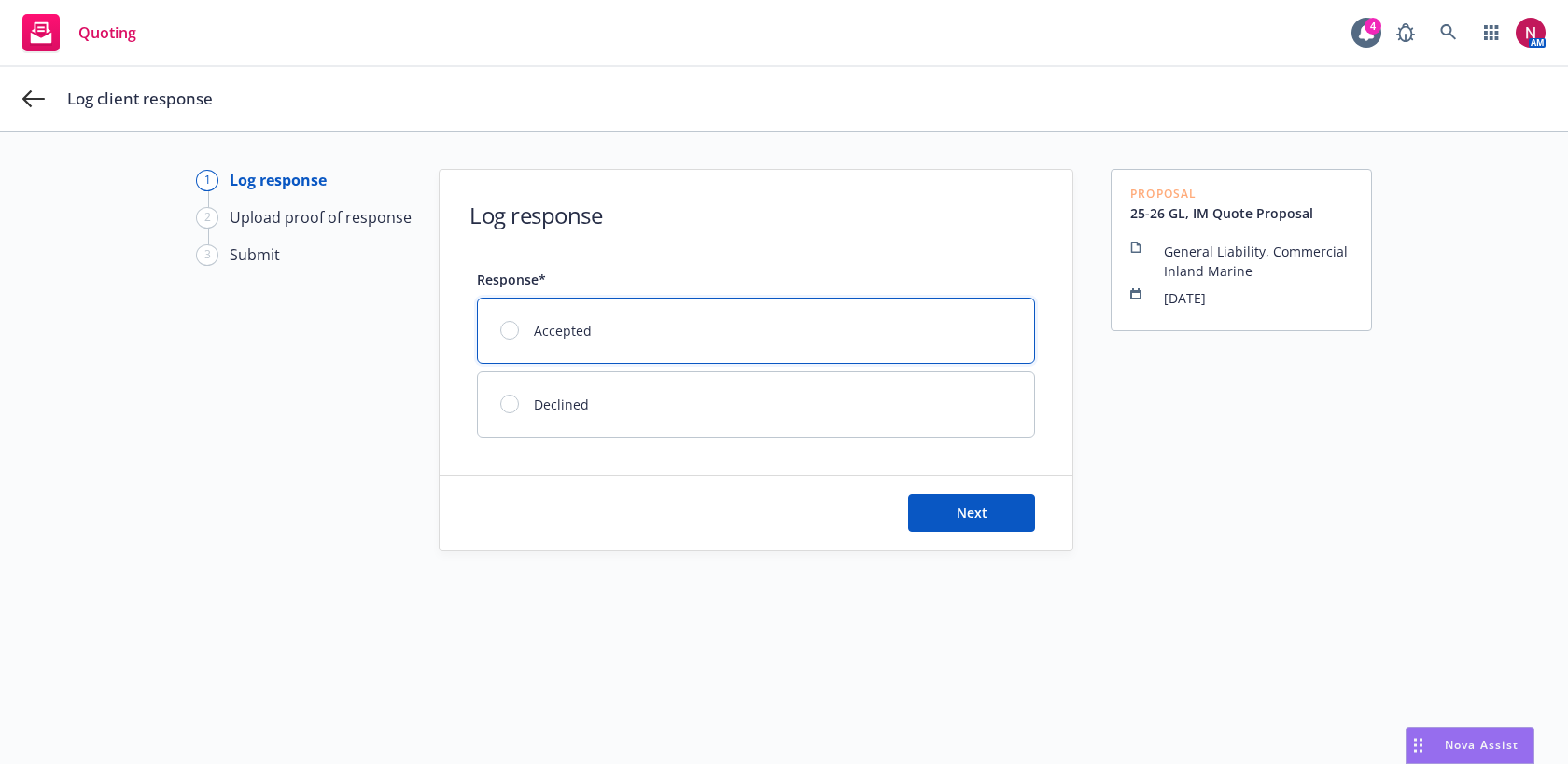
click at [783, 323] on div "Accepted" at bounding box center [756, 330] width 556 height 65
click at [999, 508] on button "Next" at bounding box center [971, 513] width 127 height 38
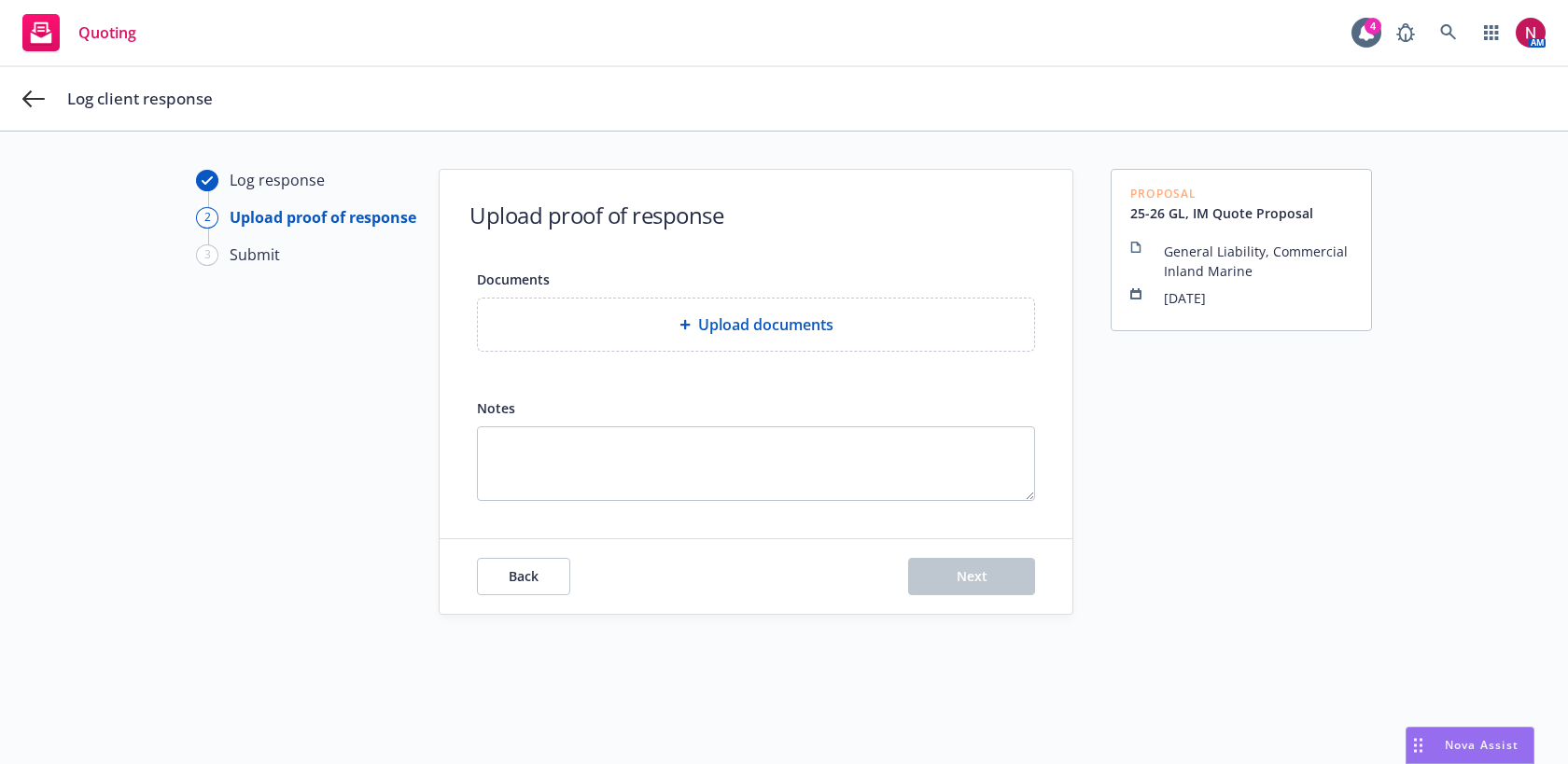
click at [791, 325] on span "Upload documents" at bounding box center [765, 325] width 135 height 23
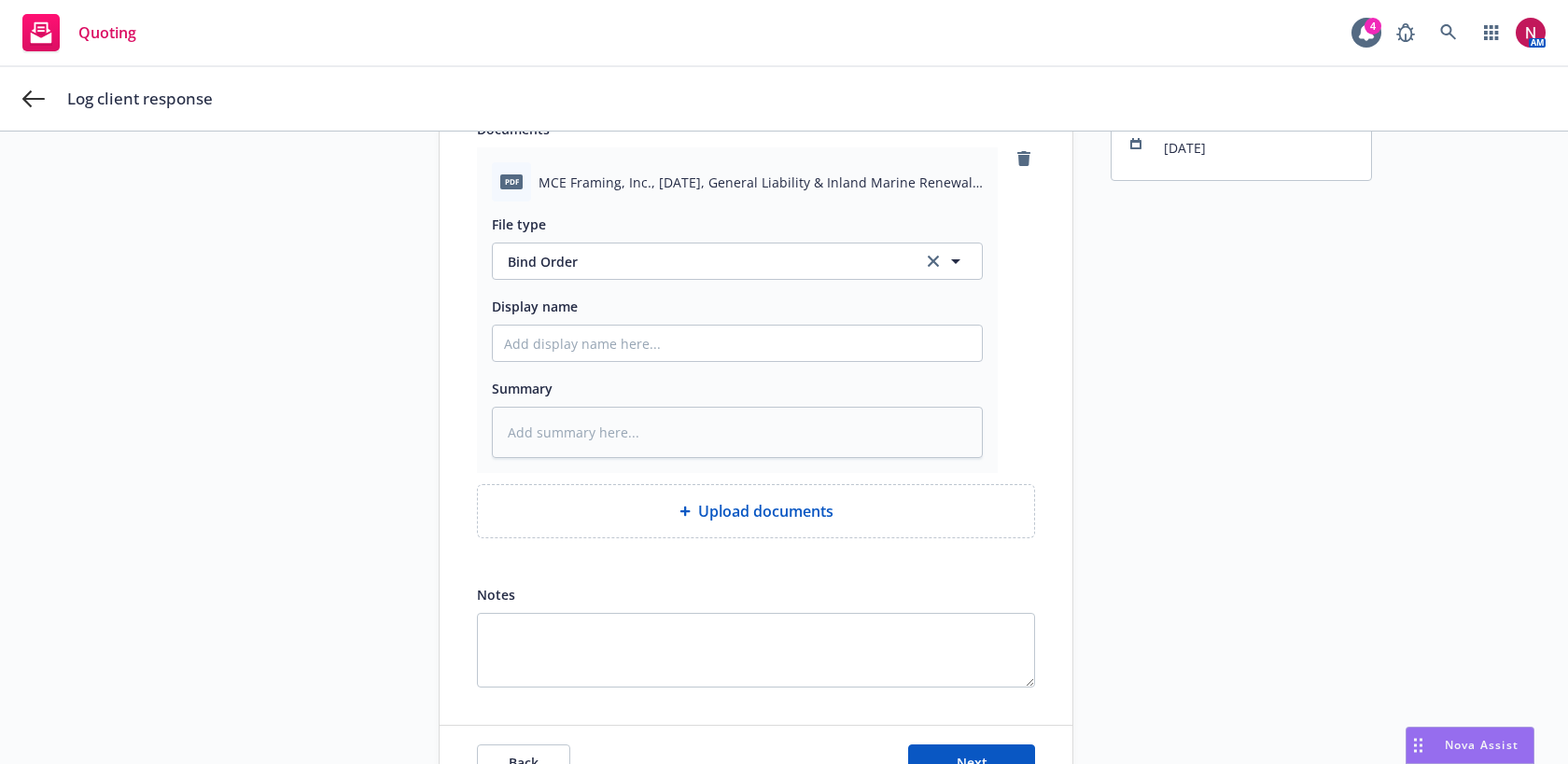
scroll to position [225, 0]
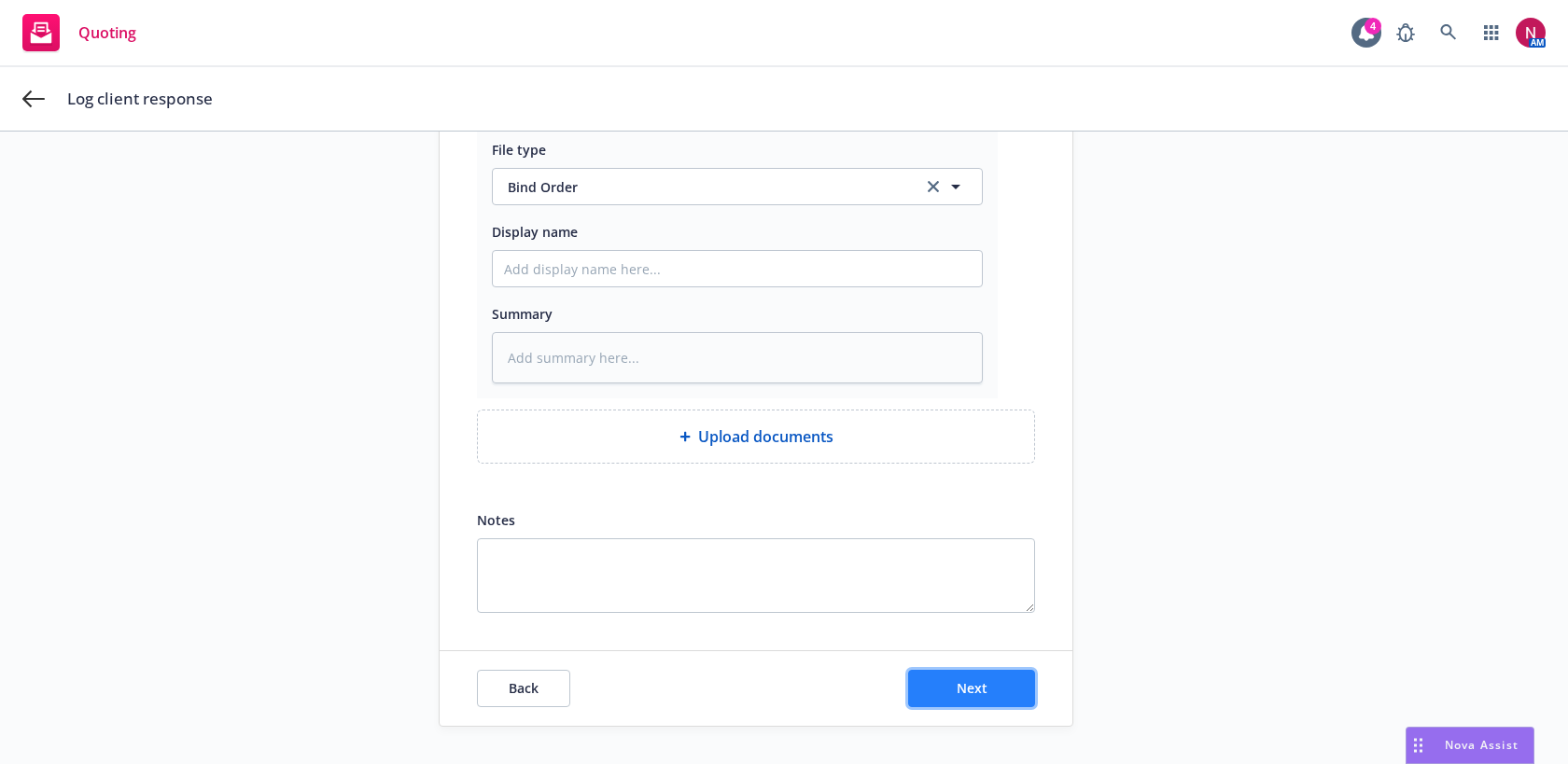
click at [982, 685] on span "Next" at bounding box center [972, 688] width 31 height 18
type textarea "x"
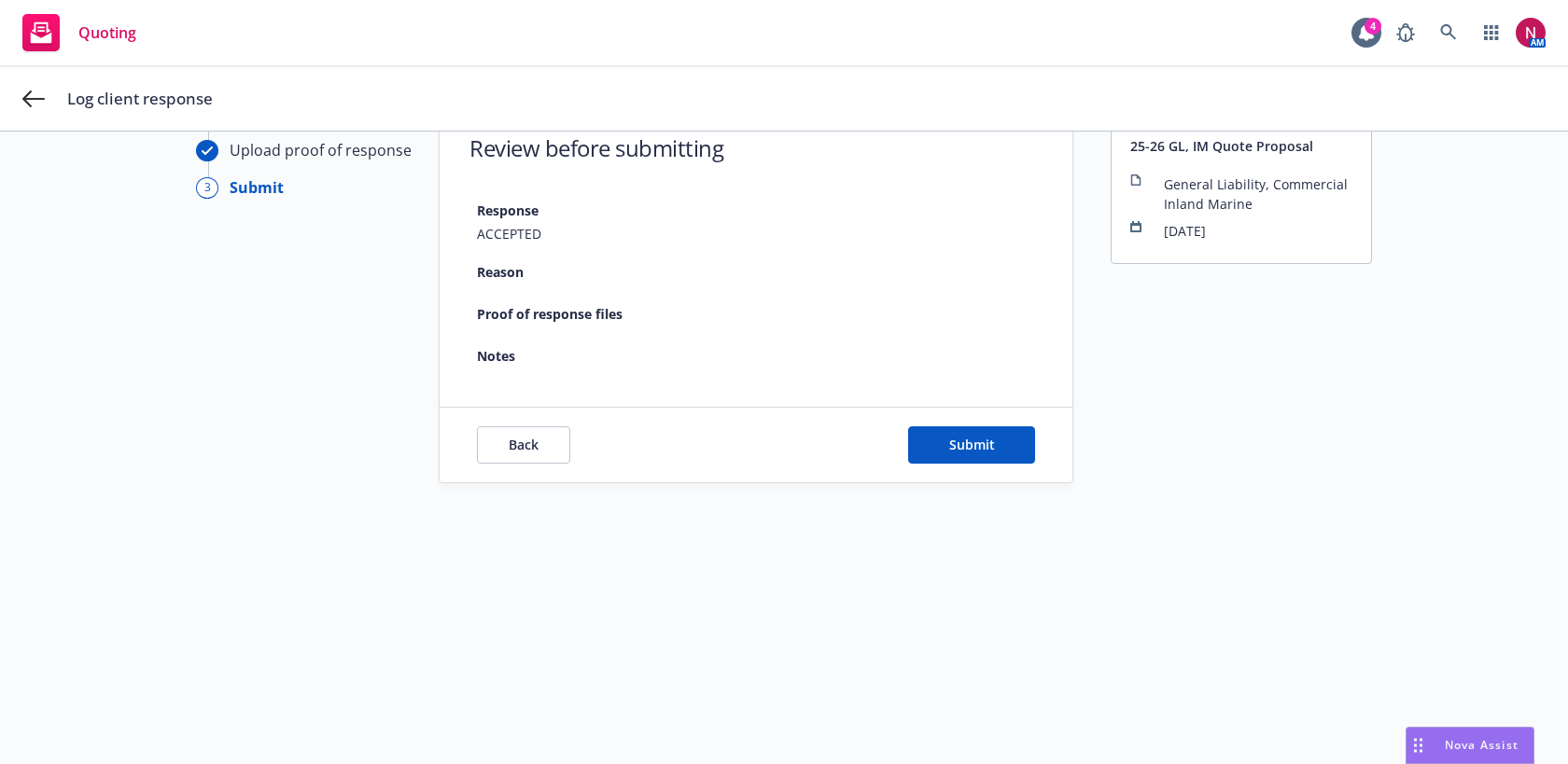
scroll to position [68, 0]
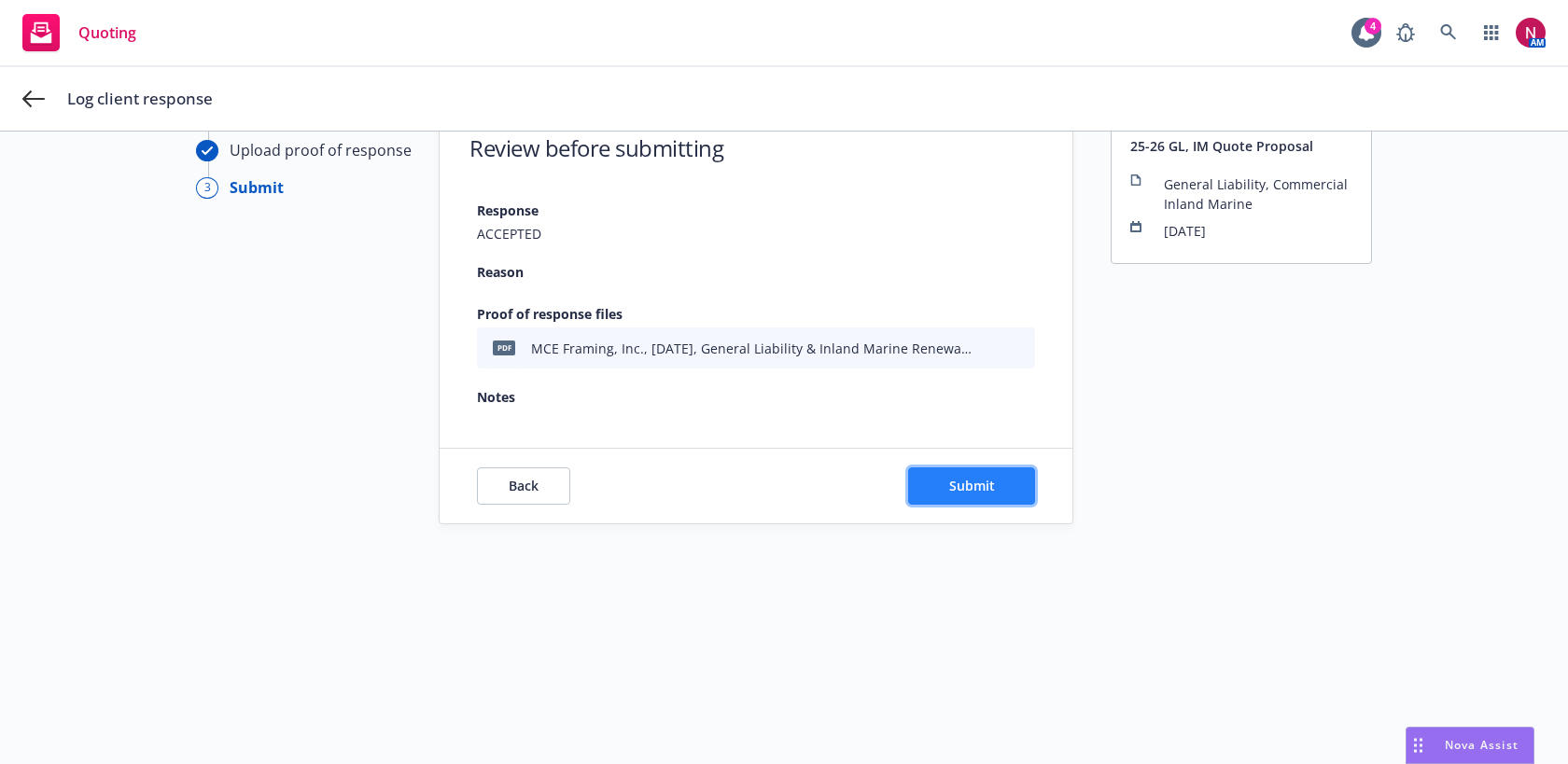
click at [948, 479] on button "Submit" at bounding box center [971, 486] width 127 height 38
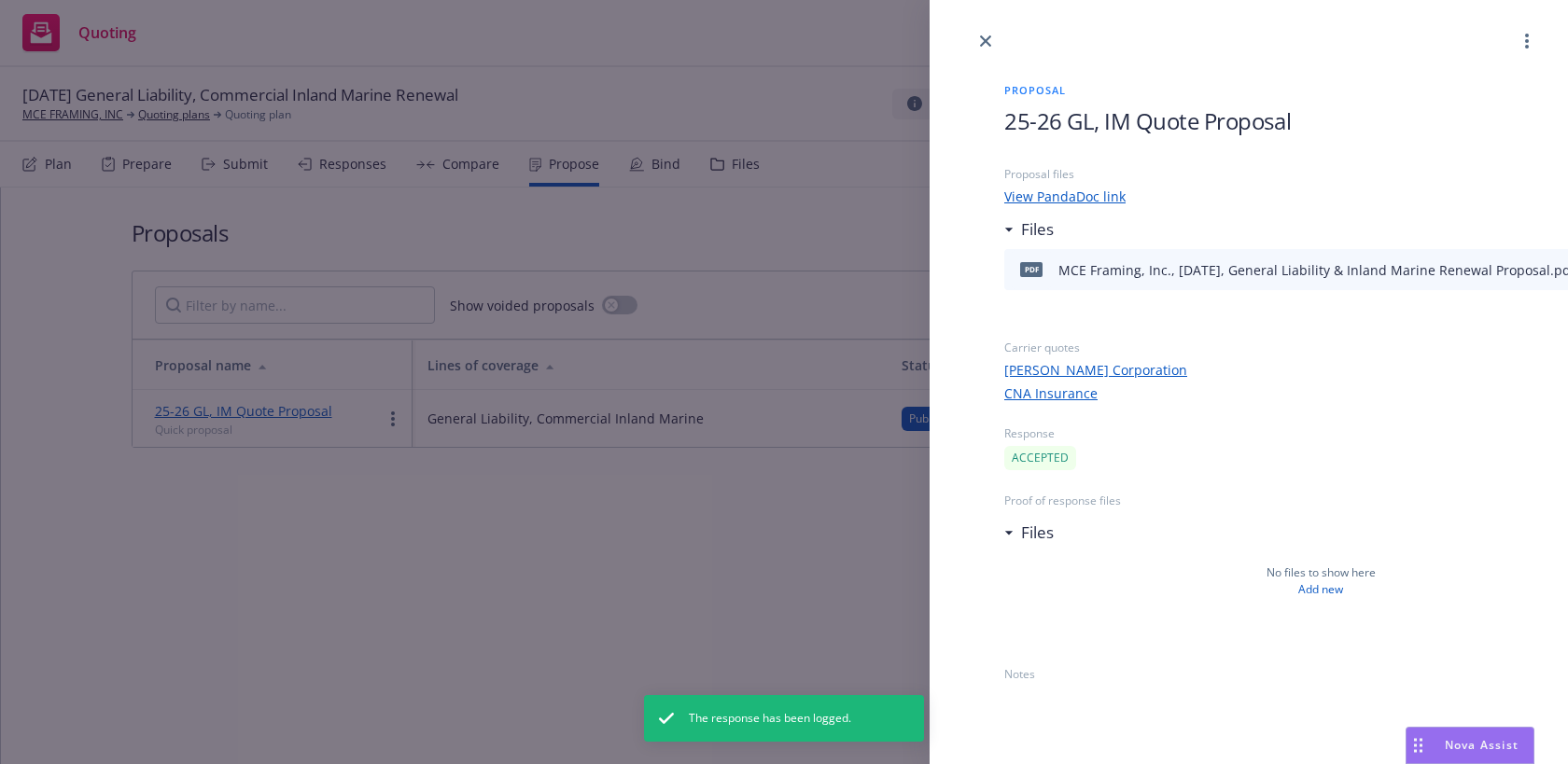
click at [984, 53] on div "Proposal 25-26 GL, IM Quote Proposal Proposal files View PandaDoc link Files pd…" at bounding box center [1249, 370] width 548 height 634
click at [984, 43] on icon "close" at bounding box center [986, 41] width 11 height 11
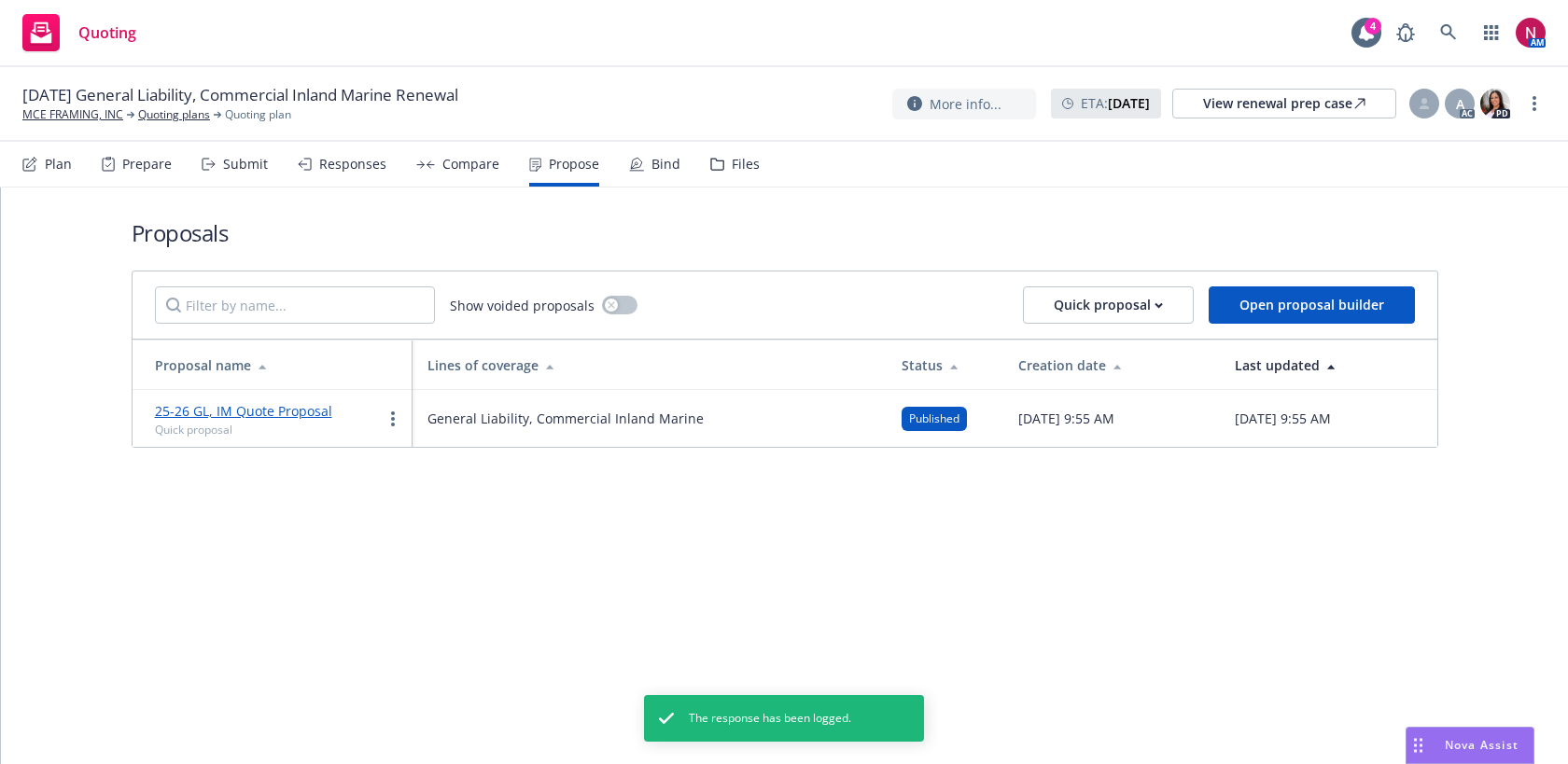
click at [667, 162] on div "Bind" at bounding box center [666, 164] width 29 height 15
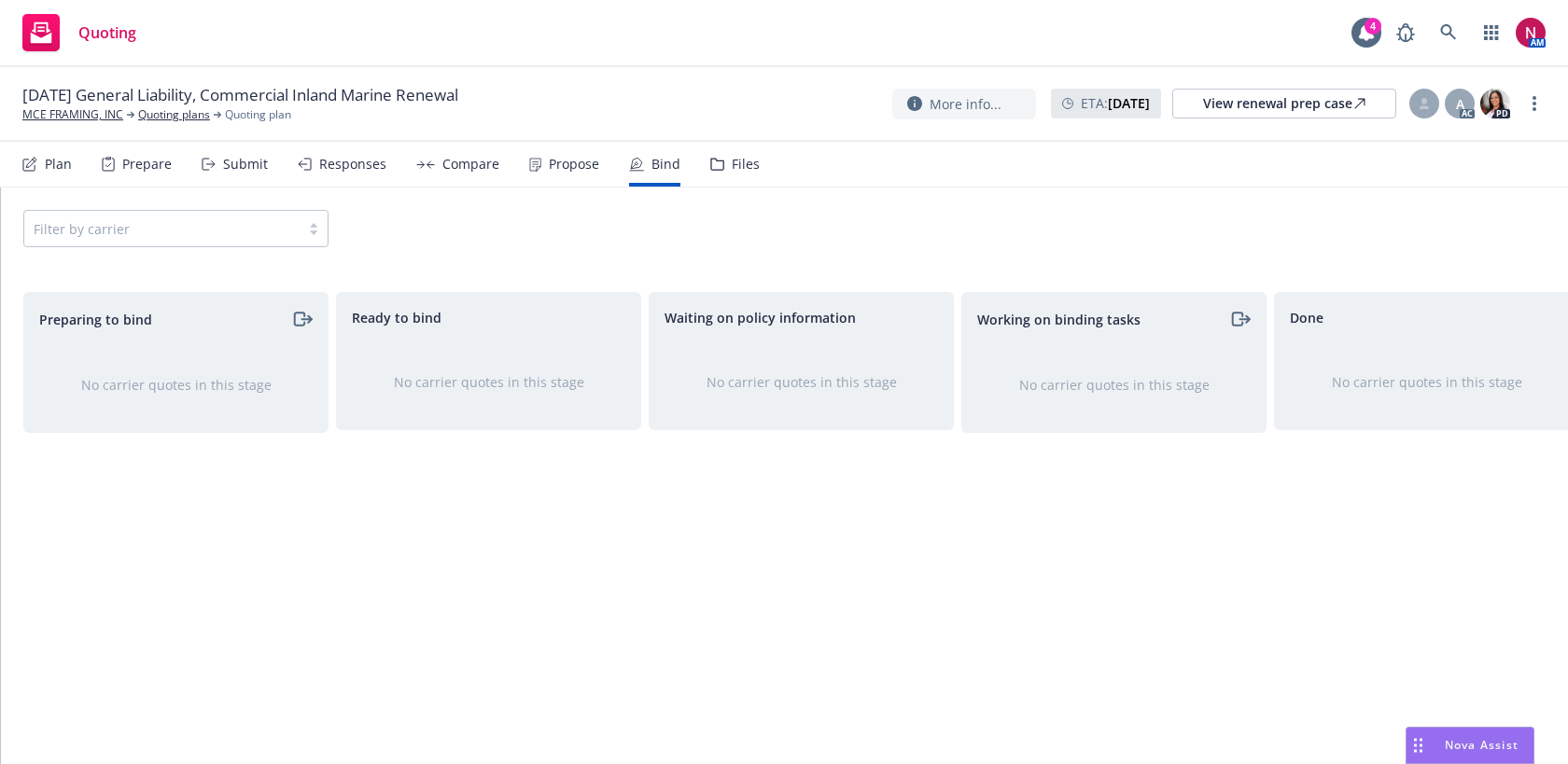
click at [548, 167] on div "Propose" at bounding box center [574, 164] width 51 height 15
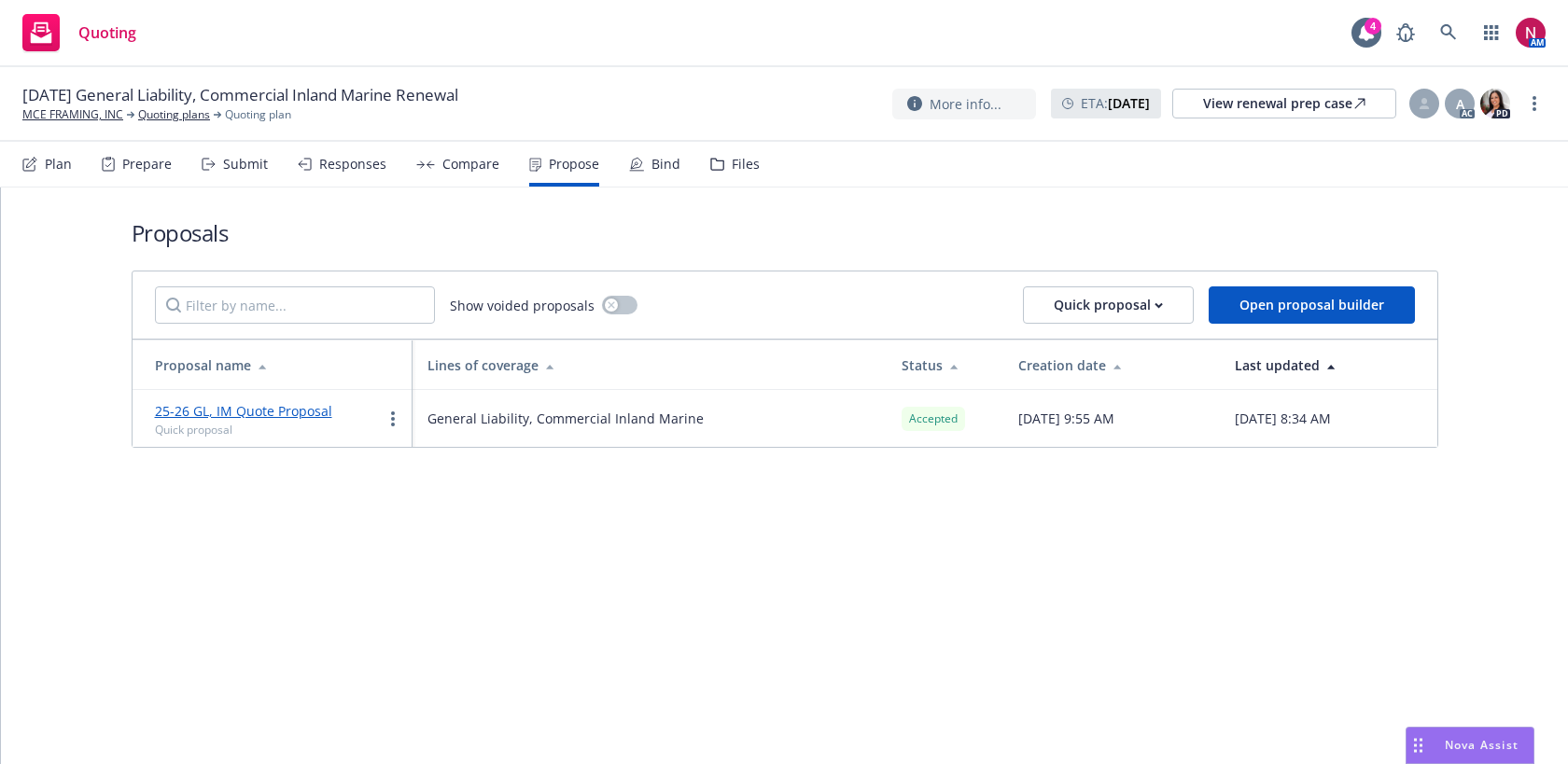
click at [659, 159] on div "Bind" at bounding box center [666, 164] width 29 height 15
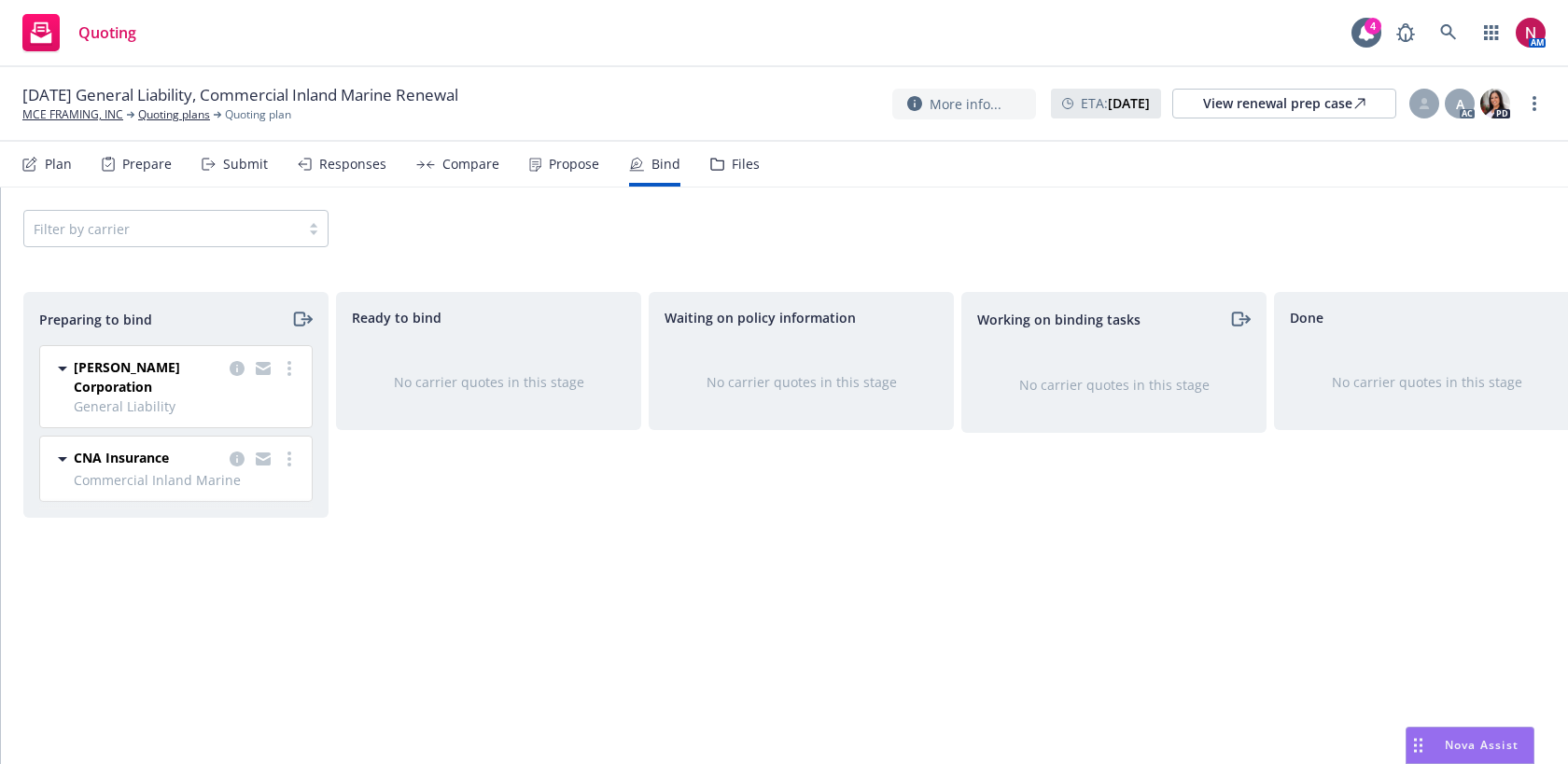
click at [313, 322] on div "Preparing to bind" at bounding box center [176, 319] width 303 height 53
click at [308, 322] on icon "moveRight" at bounding box center [310, 319] width 4 height 7
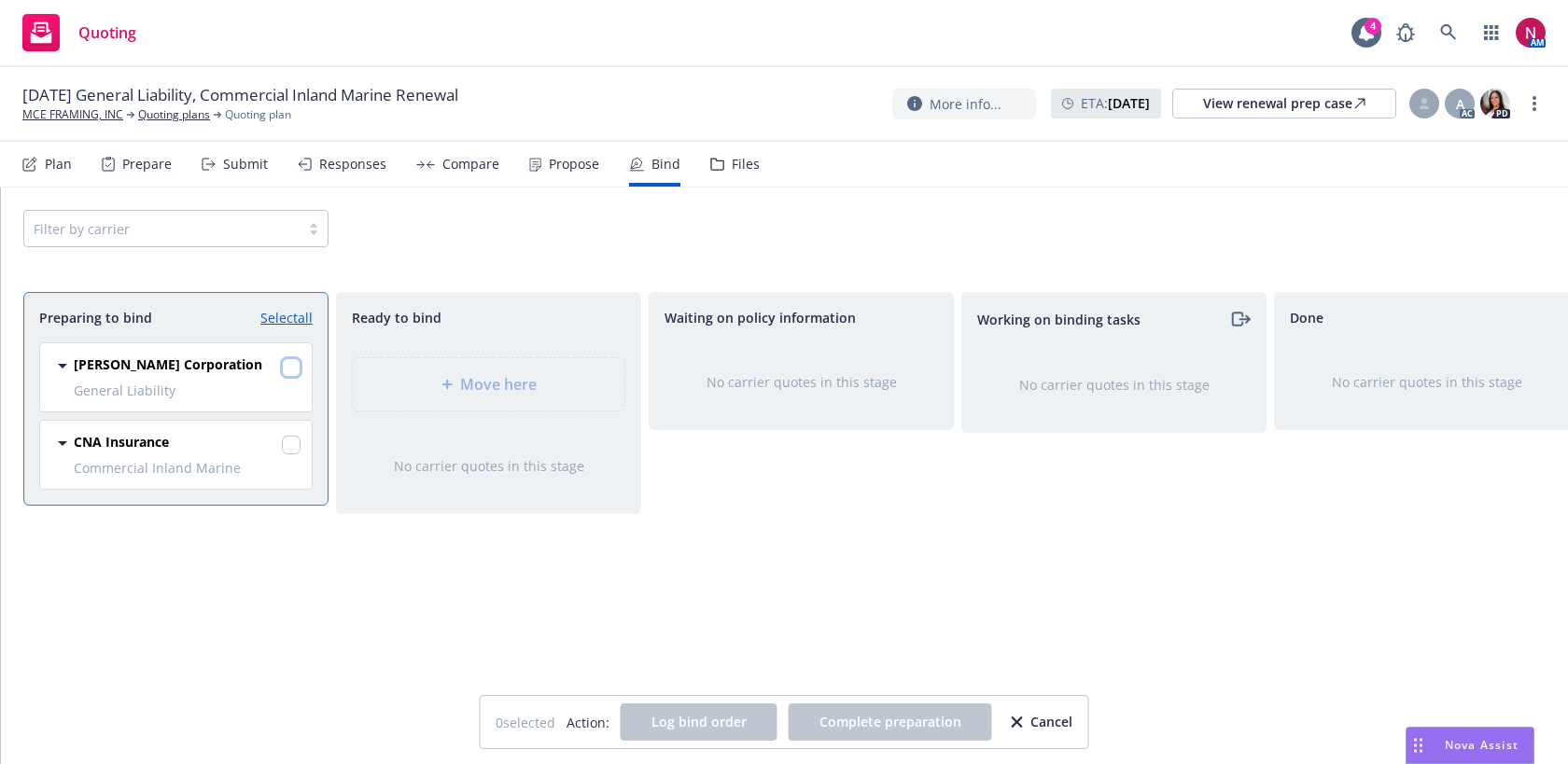
click at [291, 365] on input "checkbox" at bounding box center [291, 368] width 19 height 19
checkbox input "true"
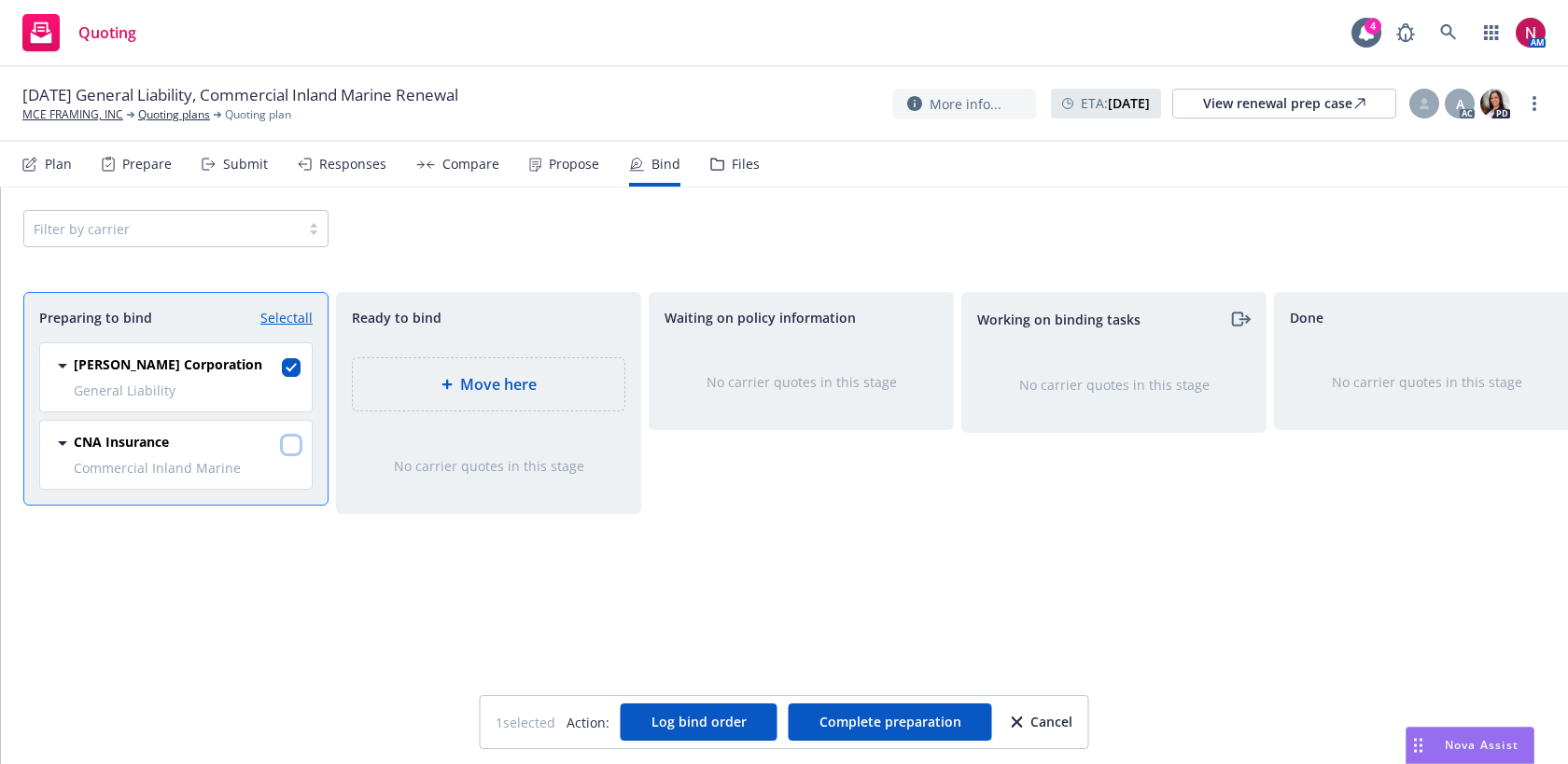
click at [289, 447] on input "checkbox" at bounding box center [291, 445] width 19 height 19
checkbox input "true"
click at [662, 710] on button "Log bind order" at bounding box center [699, 722] width 157 height 38
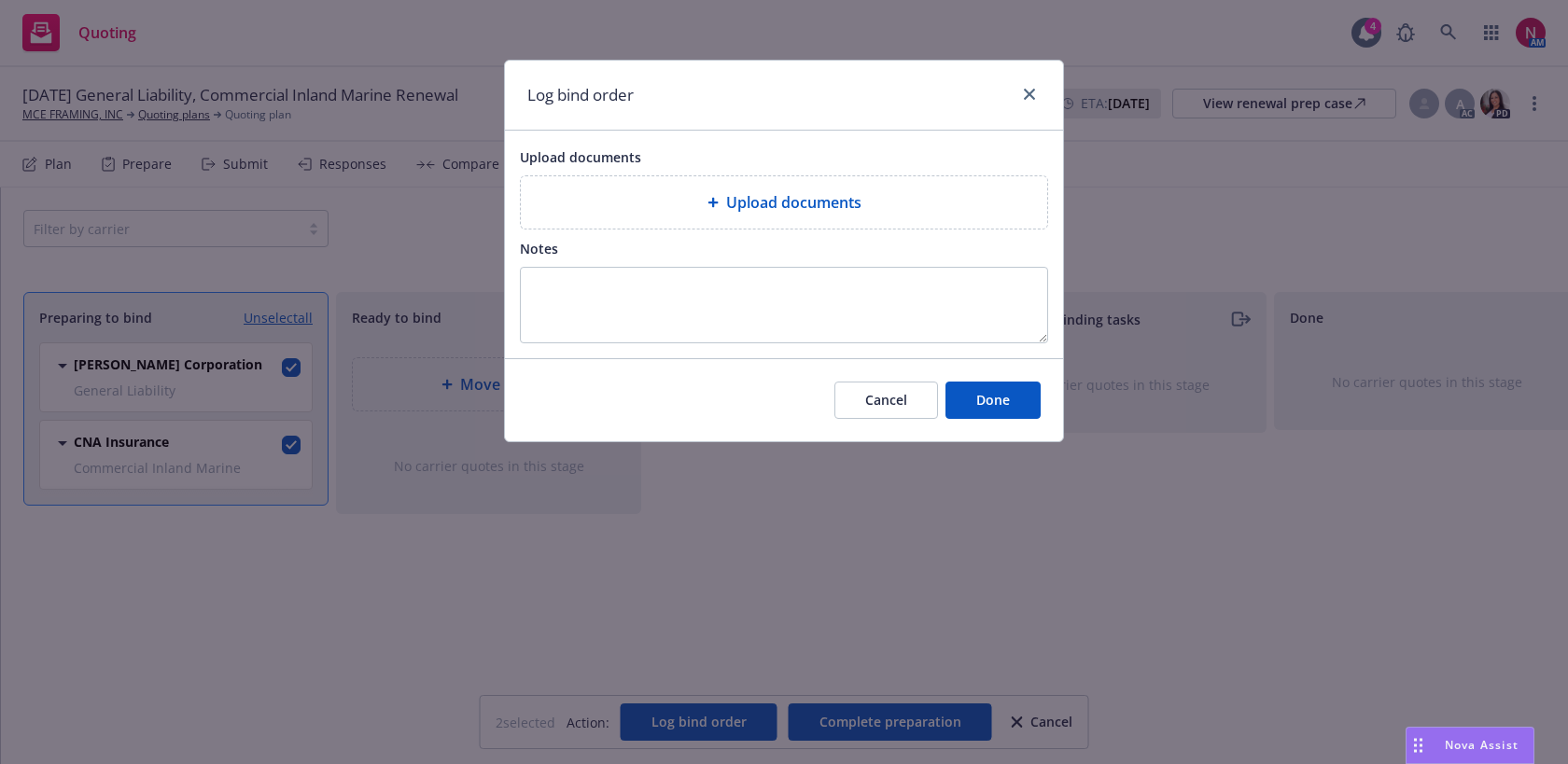
click at [793, 195] on span "Upload documents" at bounding box center [793, 203] width 135 height 23
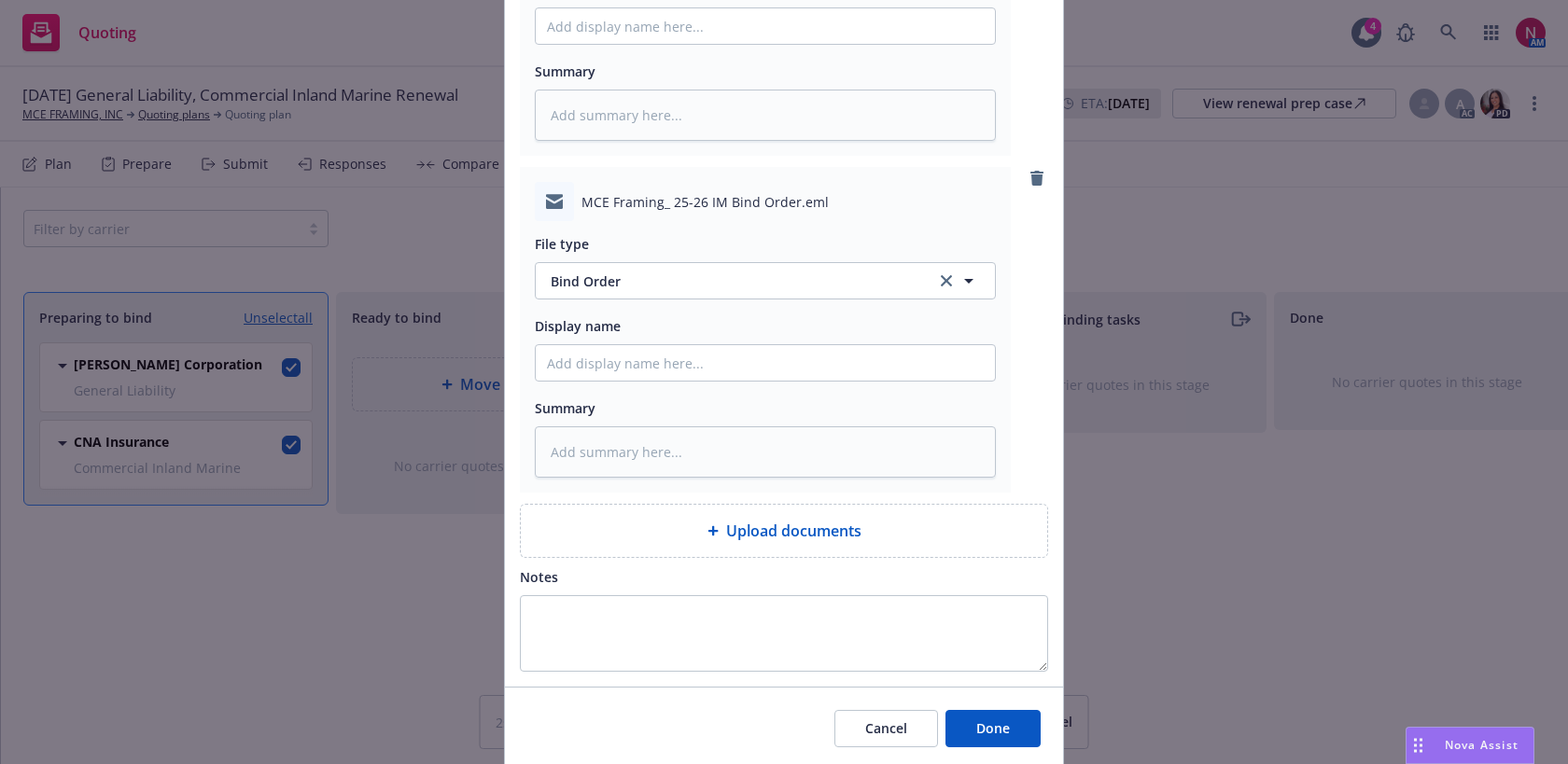
scroll to position [411, 0]
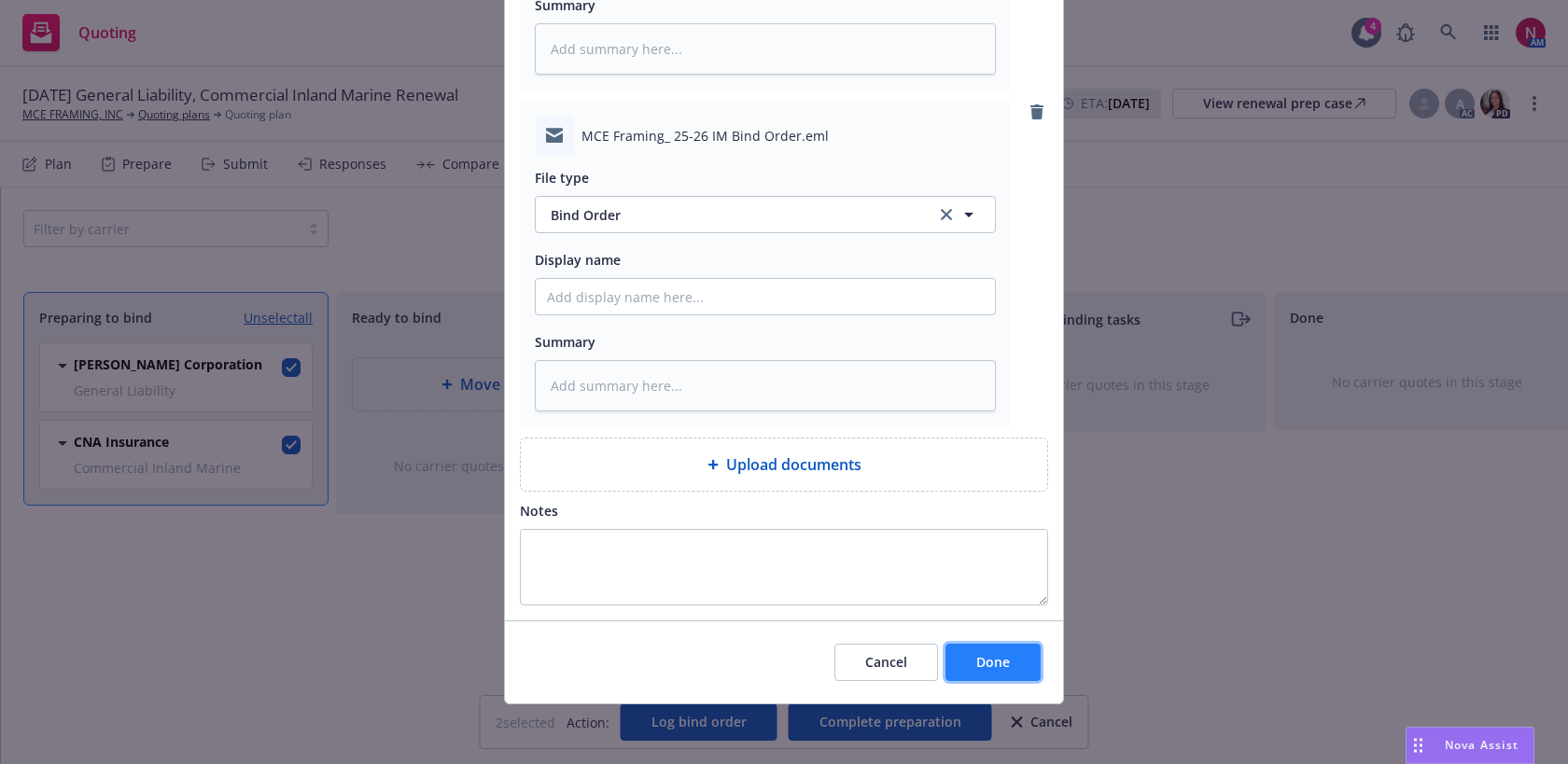
click at [992, 665] on span "Done" at bounding box center [993, 662] width 34 height 18
type textarea "x"
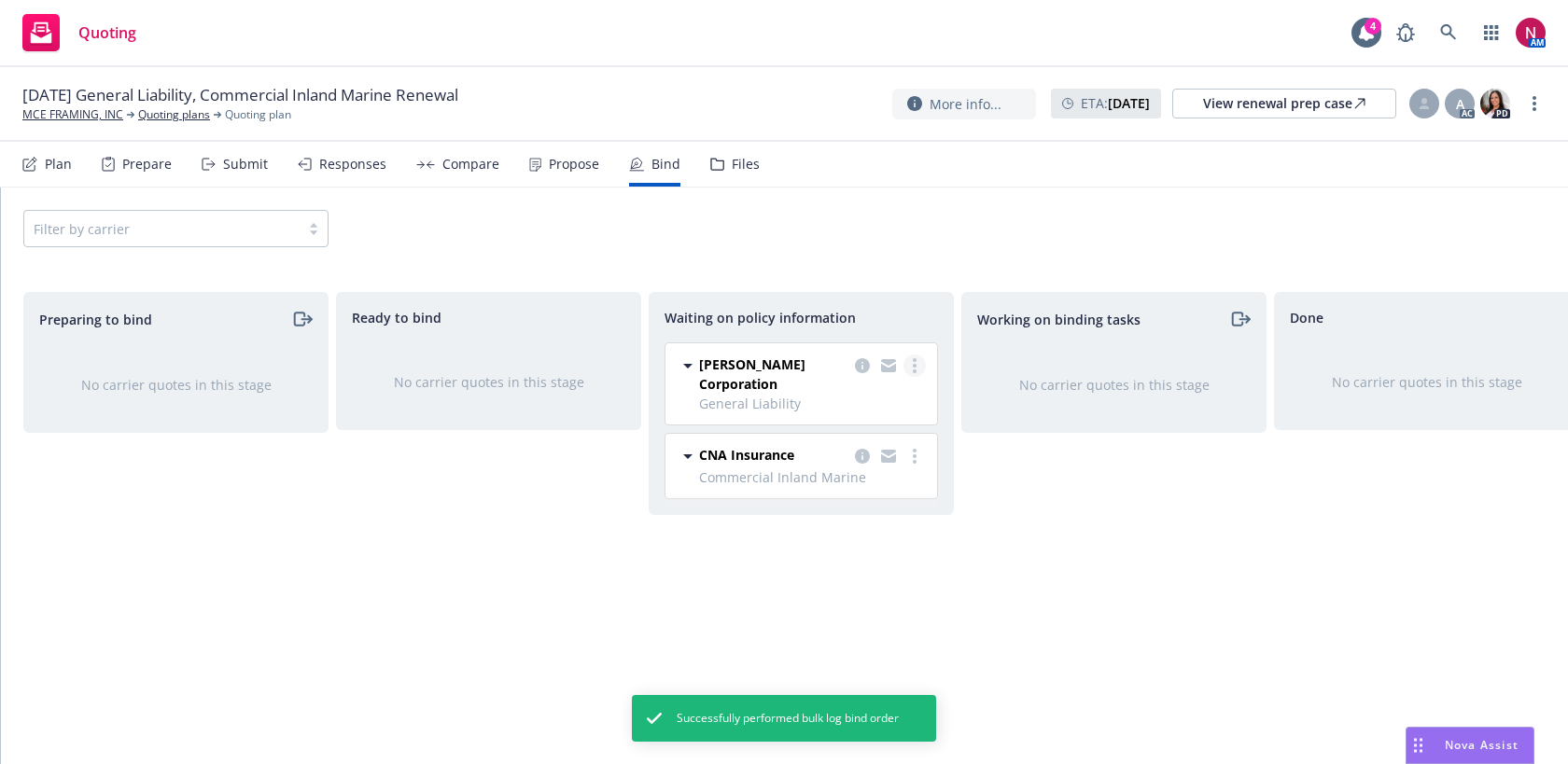
click at [915, 368] on icon "more" at bounding box center [915, 366] width 4 height 15
click at [838, 409] on span "Create policies" at bounding box center [824, 403] width 137 height 18
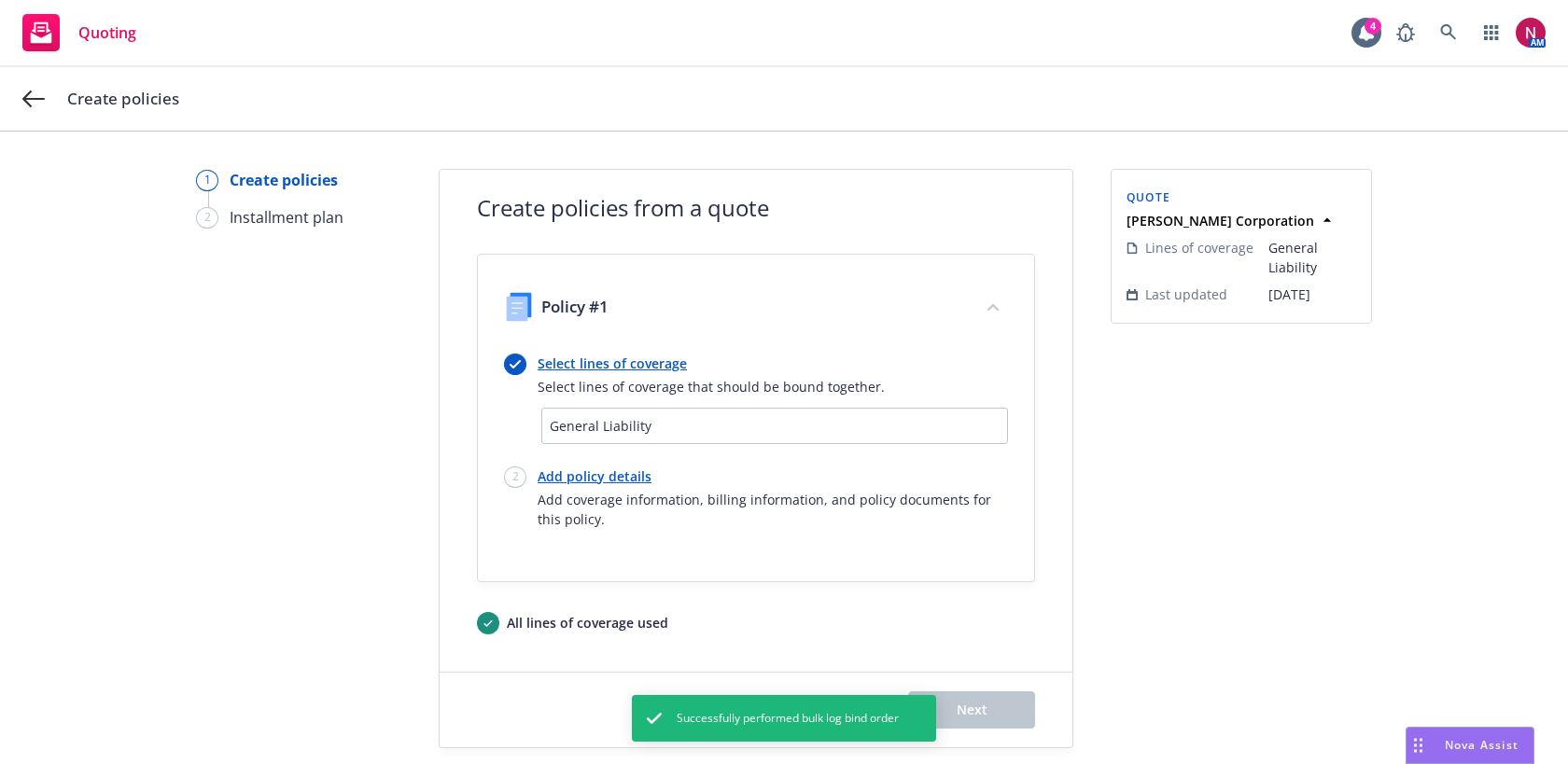
click at [594, 487] on div "Add policy details Add coverage information, billing information, and policy do…" at bounding box center [772, 497] width 470 height 63
click at [590, 479] on link "Add policy details" at bounding box center [772, 476] width 470 height 20
select select "12"
select select "CA"
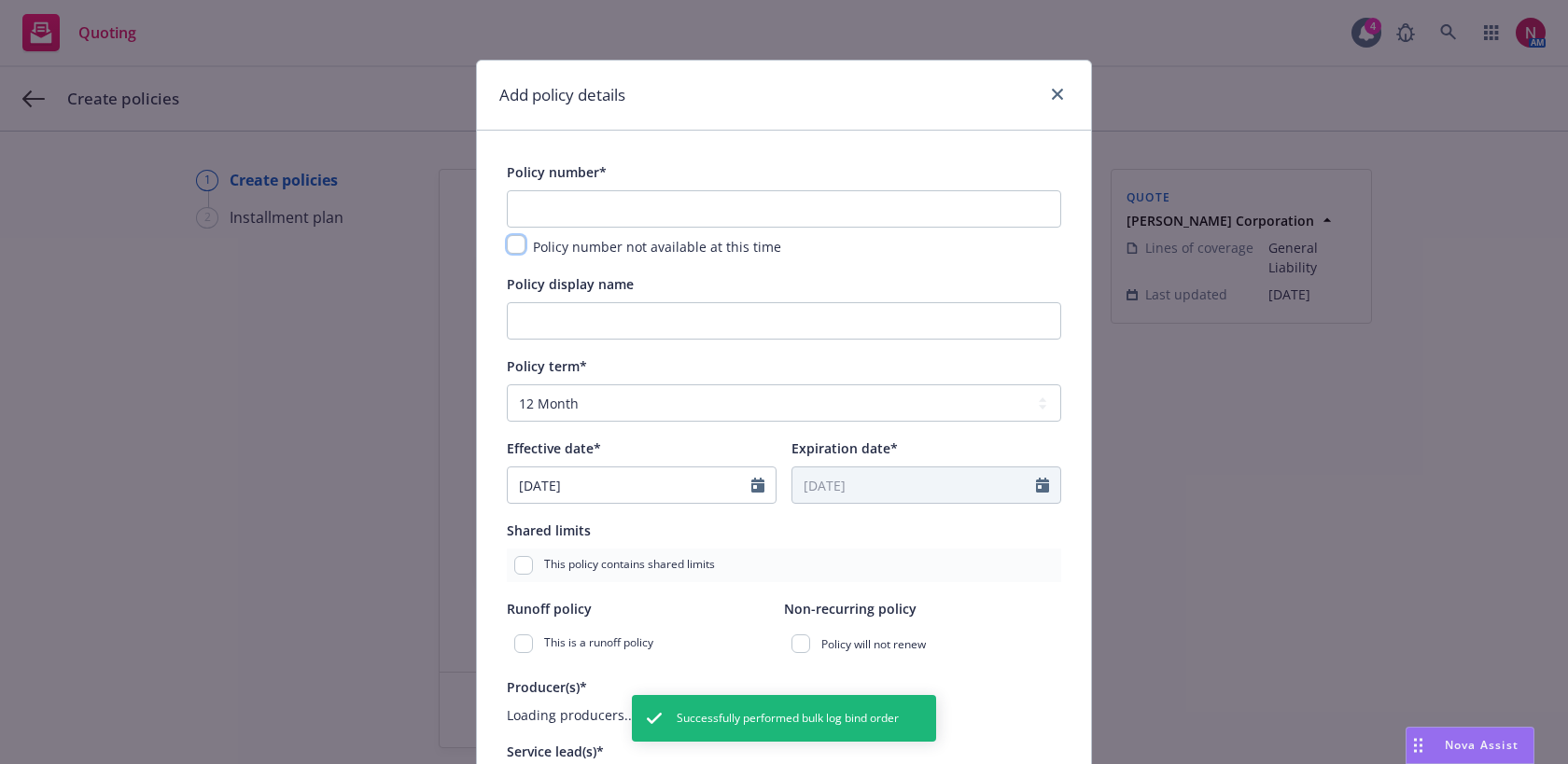
click at [516, 253] on input "checkbox" at bounding box center [516, 244] width 19 height 19
checkbox input "true"
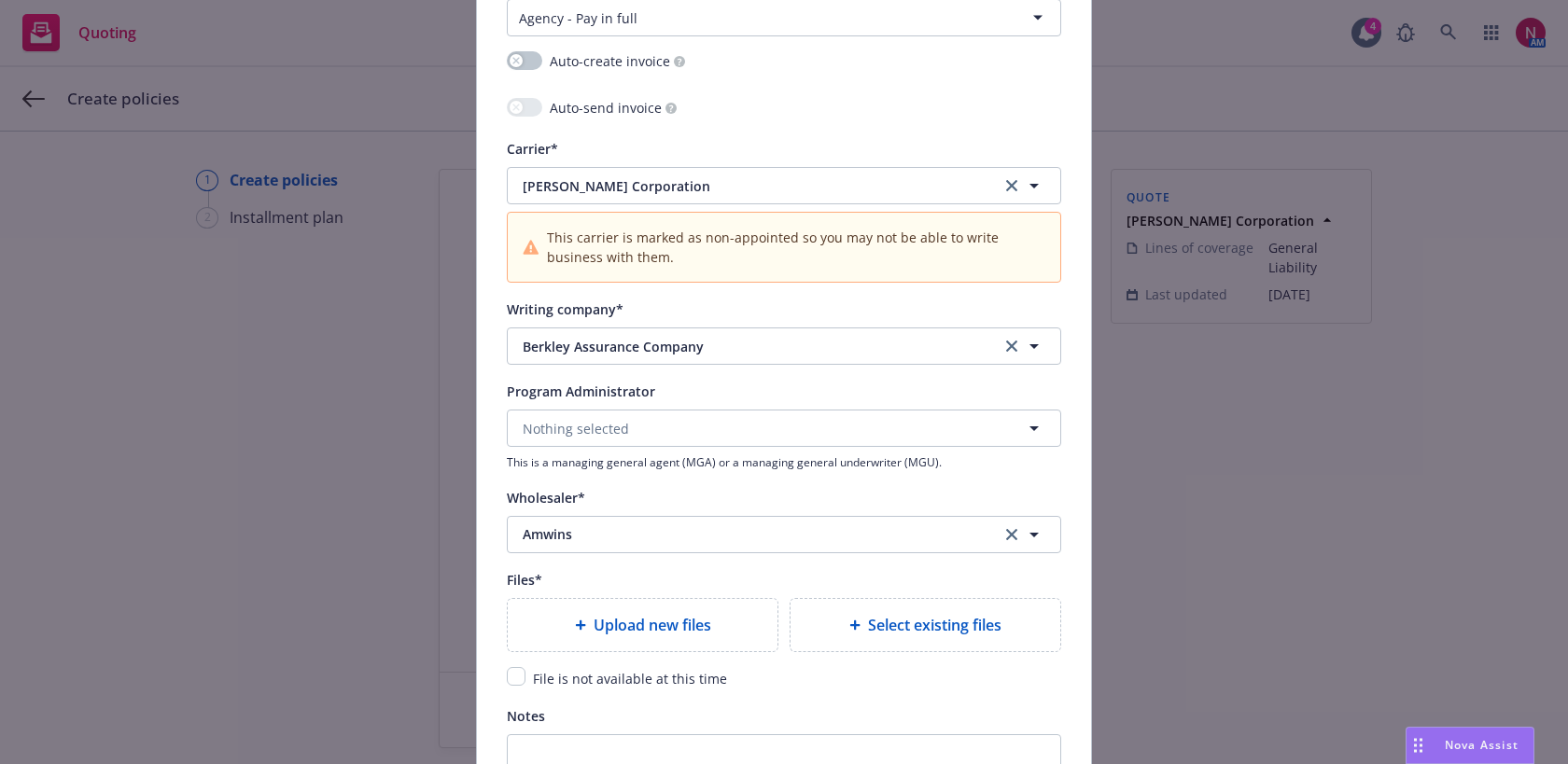
scroll to position [2084, 0]
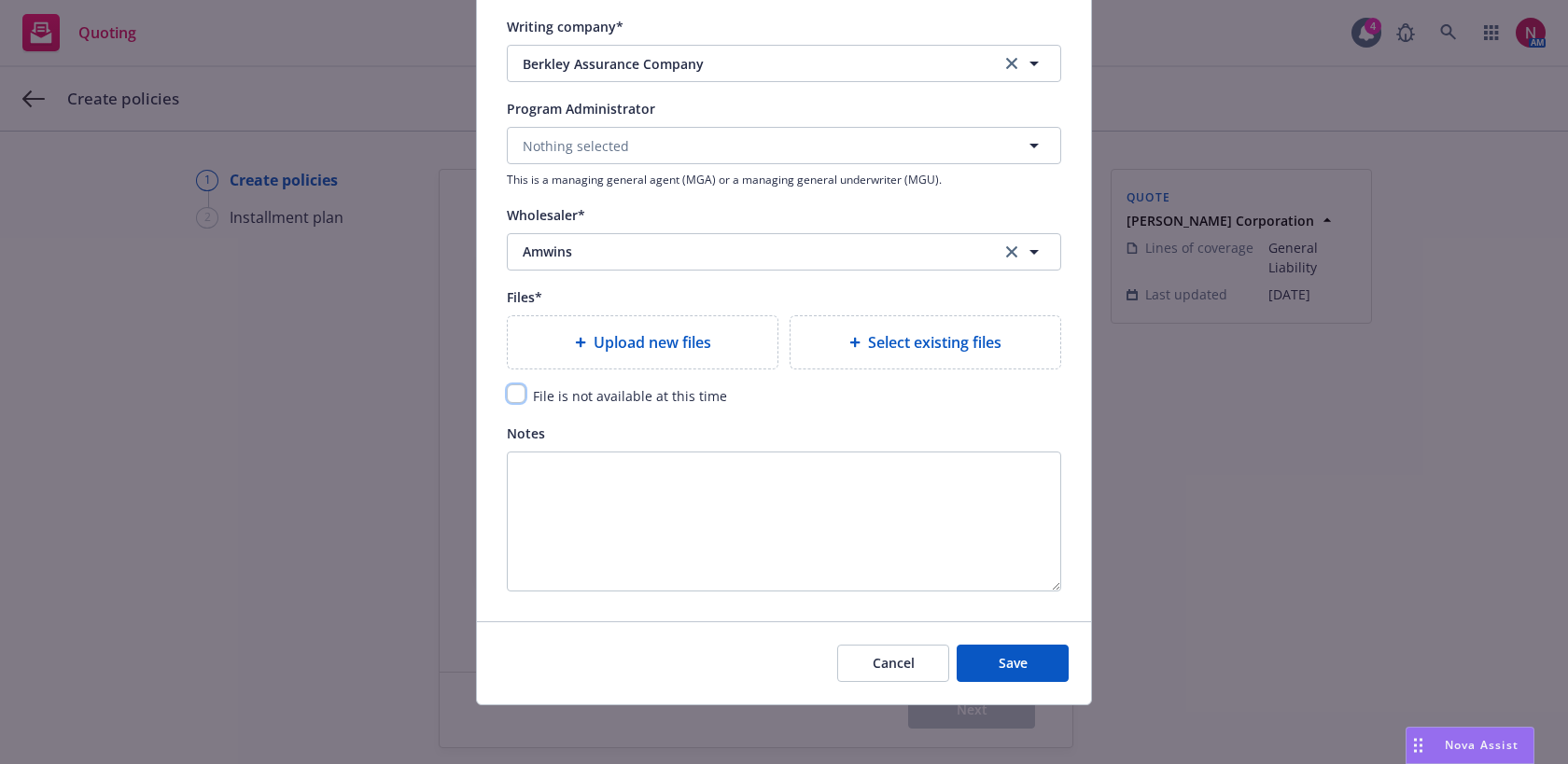
click at [516, 392] on input "checkbox" at bounding box center [516, 393] width 19 height 19
checkbox input "true"
click at [1030, 665] on button "Save" at bounding box center [1012, 664] width 112 height 38
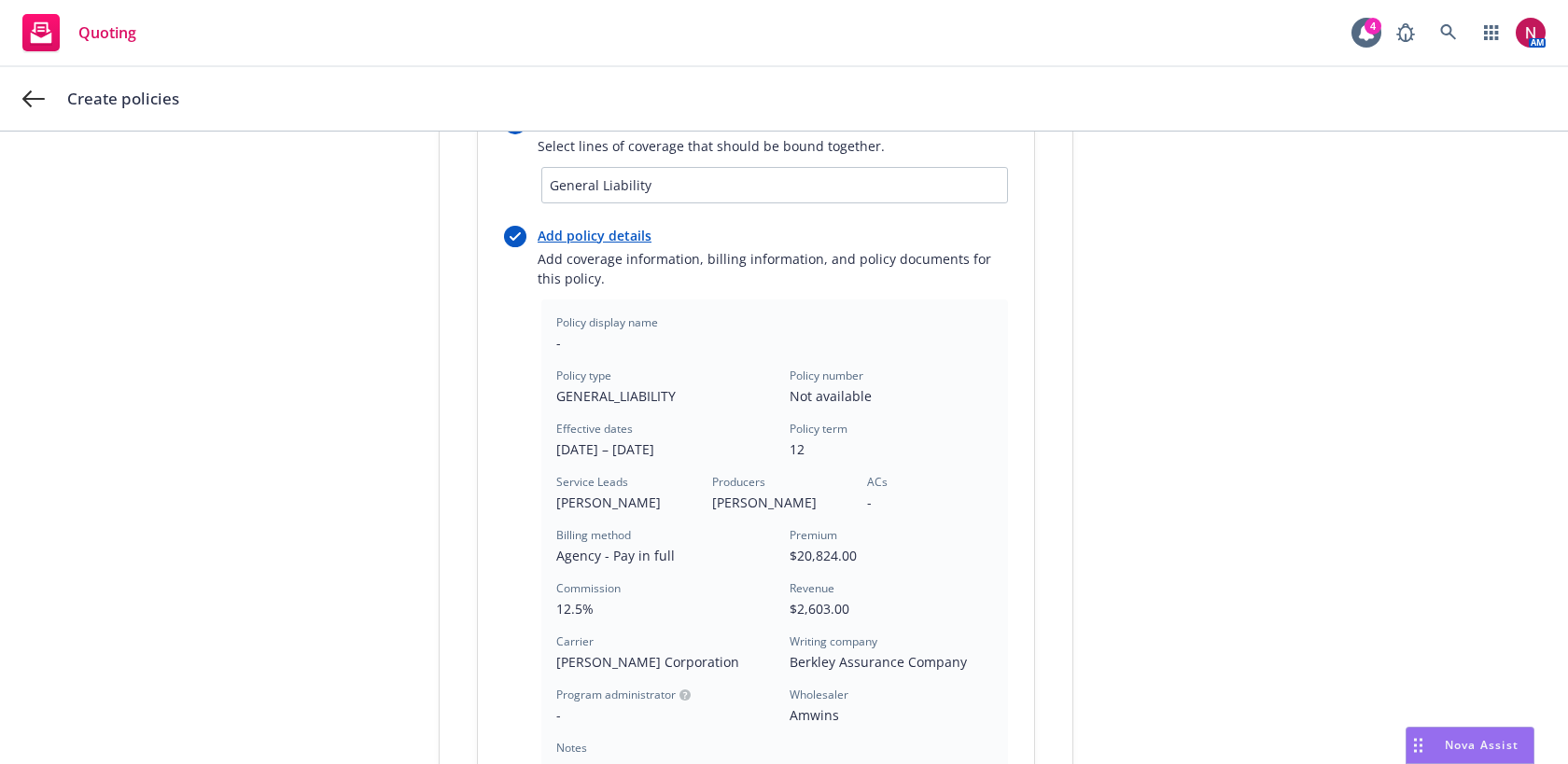
scroll to position [526, 0]
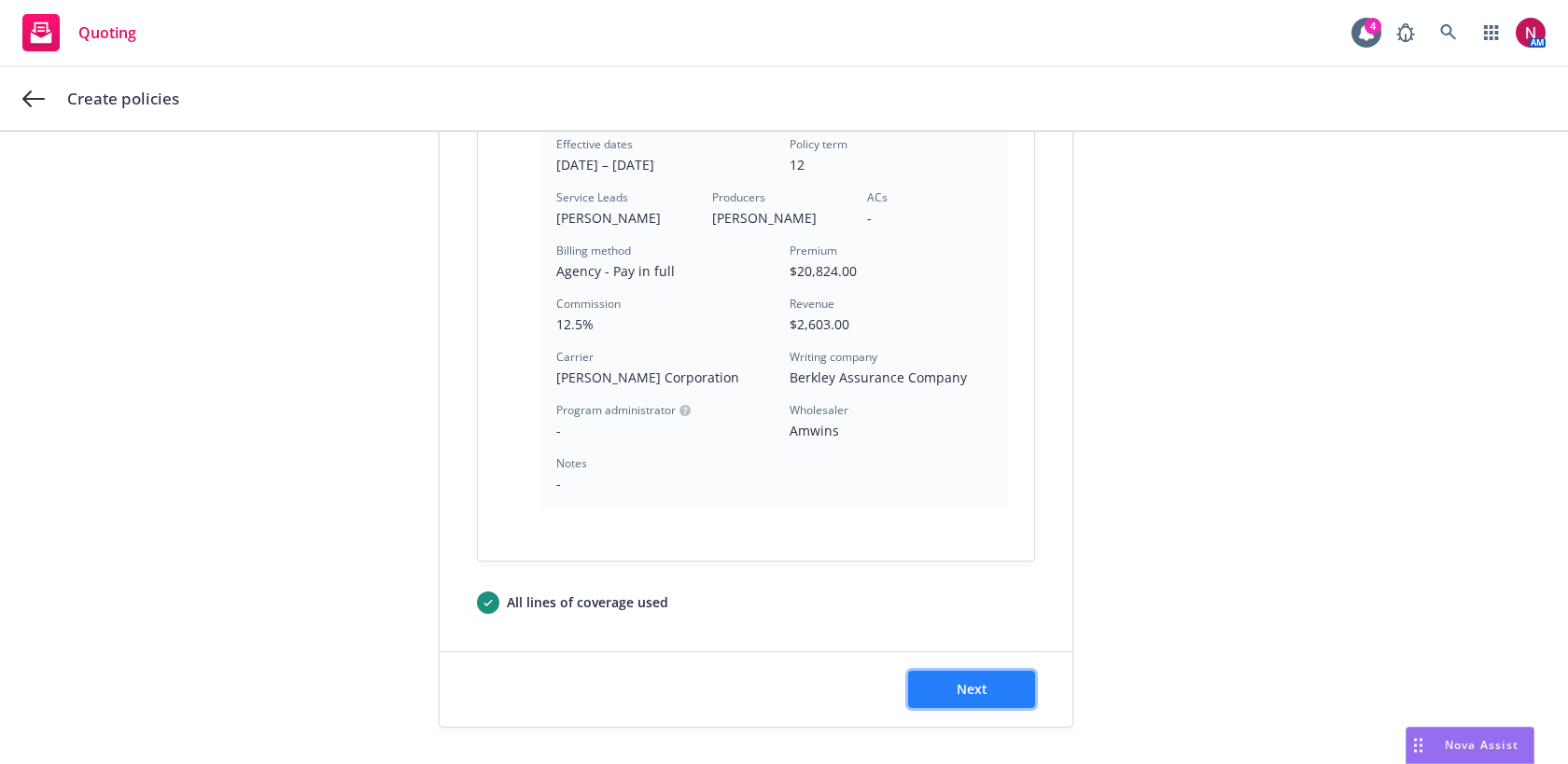
click at [1015, 691] on button "Next" at bounding box center [971, 690] width 127 height 38
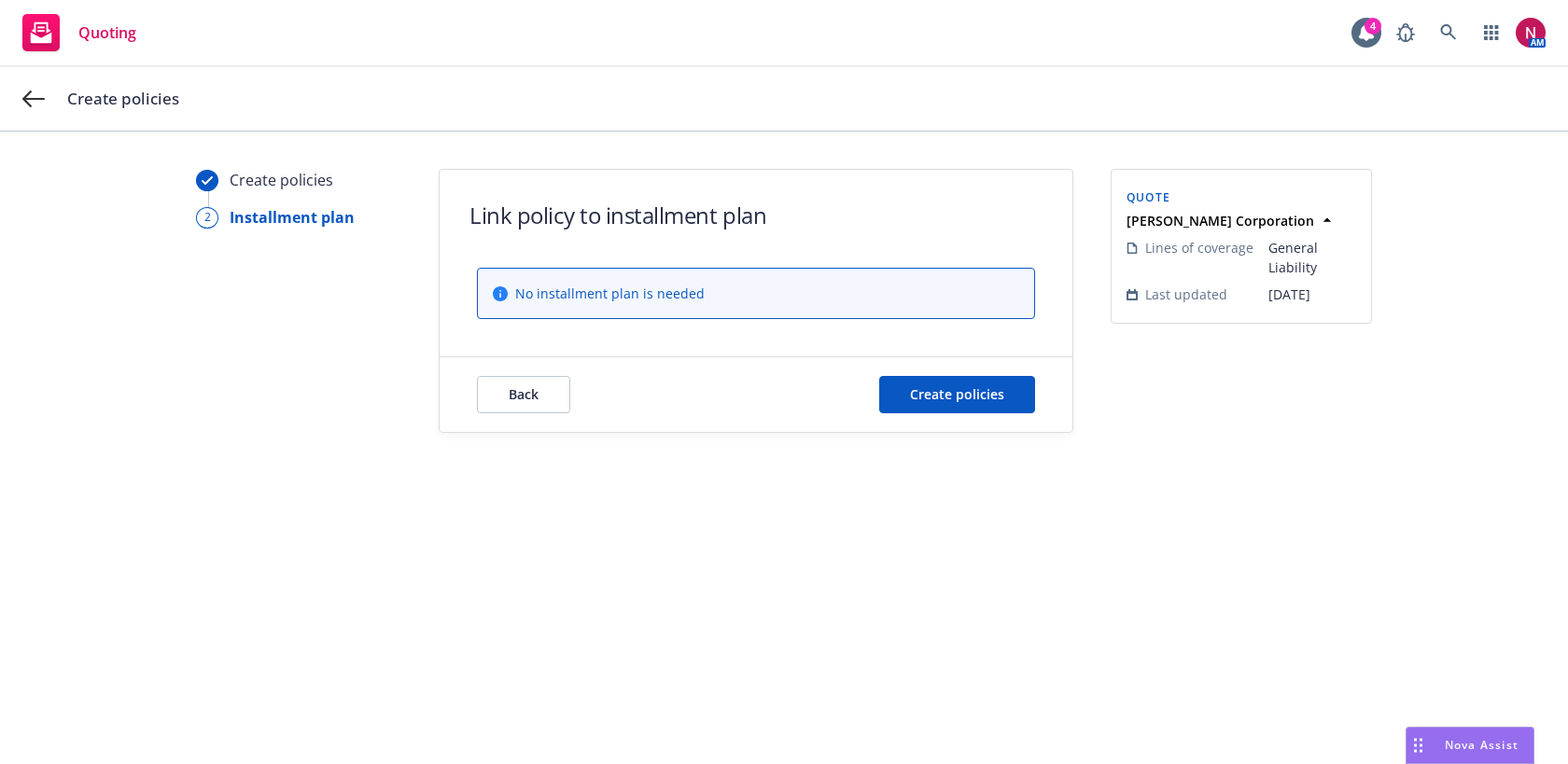
scroll to position [0, 0]
click at [968, 396] on span "Create policies" at bounding box center [957, 393] width 94 height 18
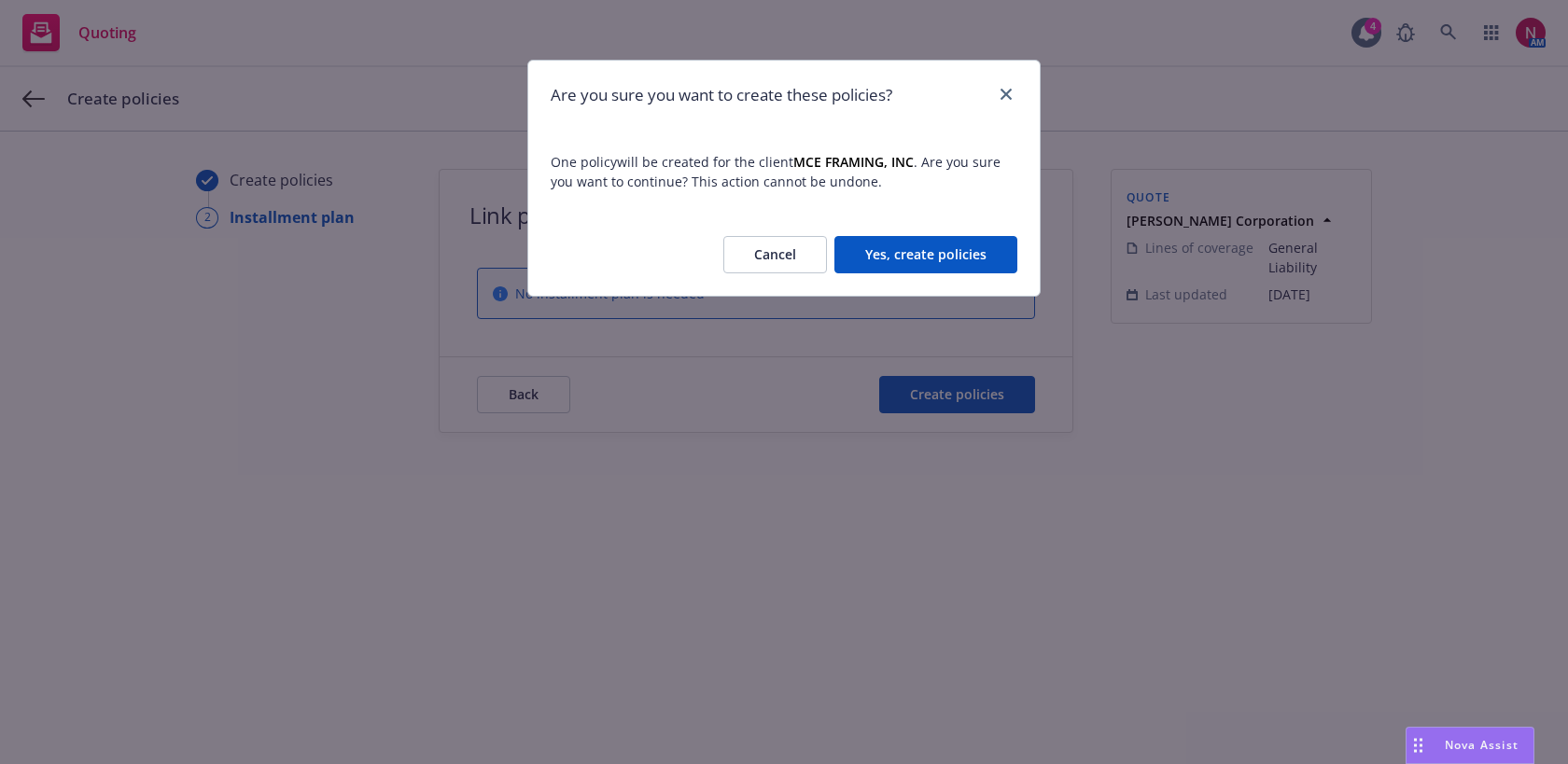
click at [904, 248] on button "Yes, create policies" at bounding box center [926, 254] width 183 height 38
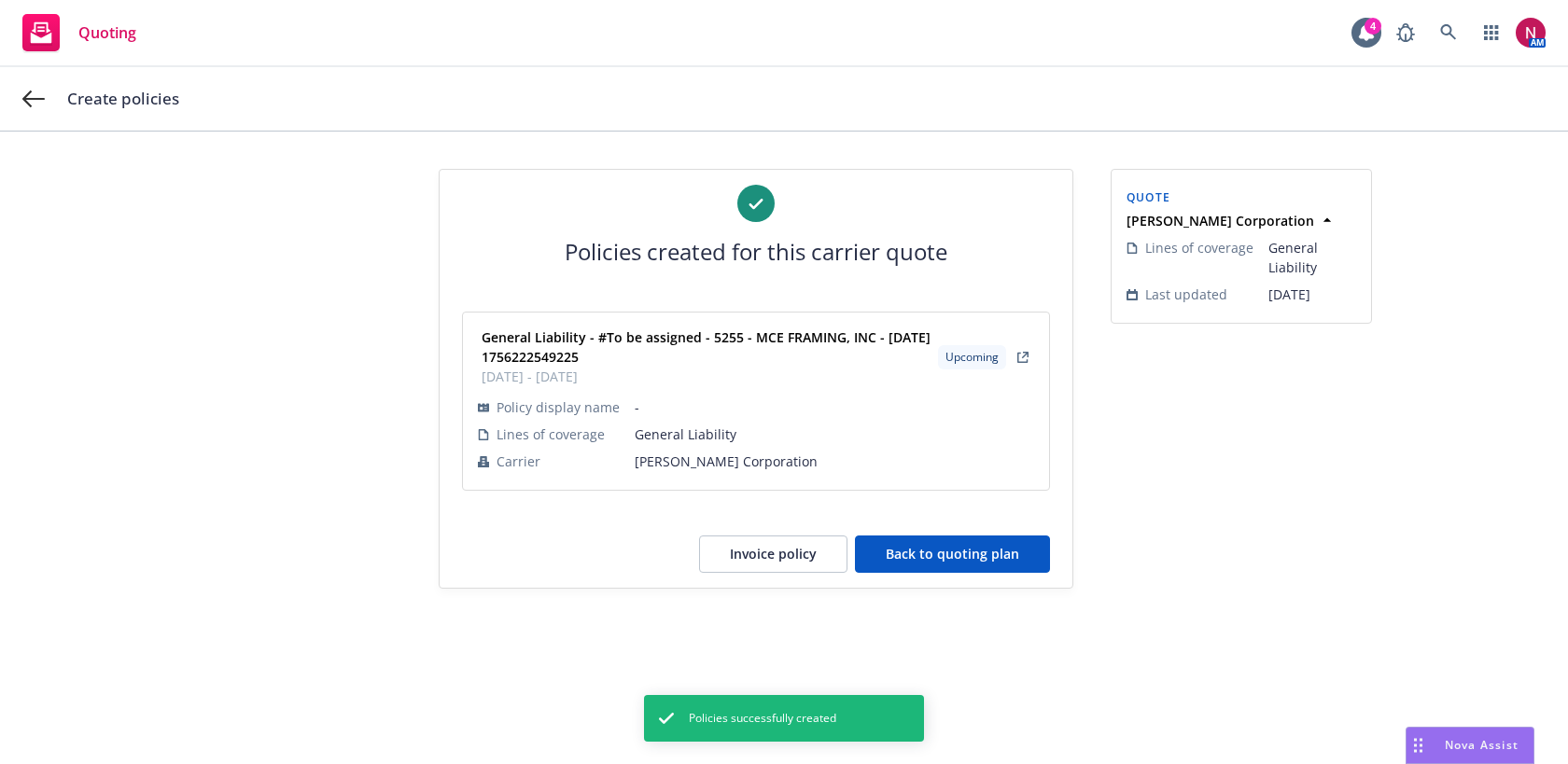
click at [732, 567] on button "Invoice policy" at bounding box center [773, 555] width 148 height 38
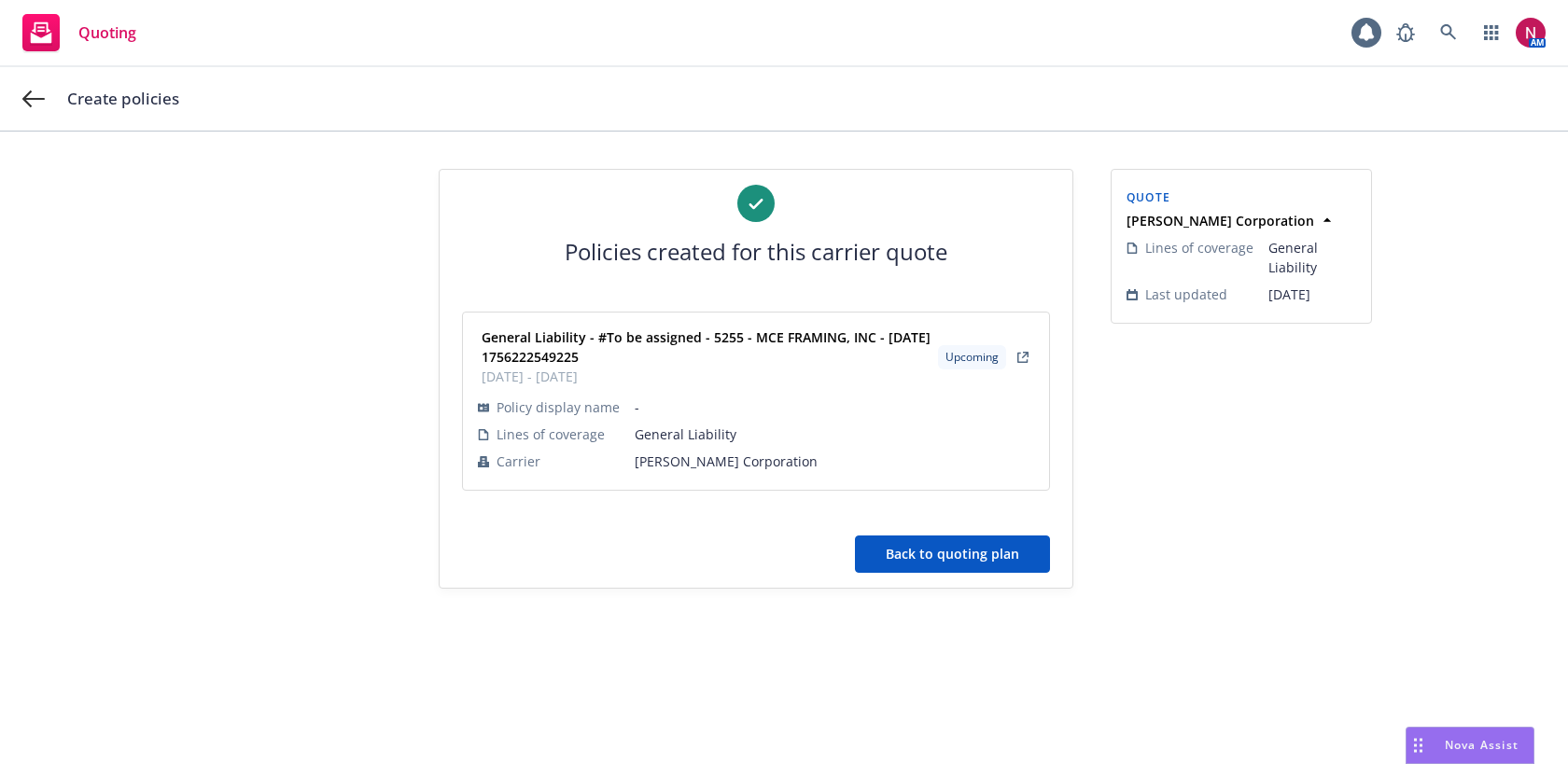
click at [985, 553] on button "Back to quoting plan" at bounding box center [952, 555] width 195 height 38
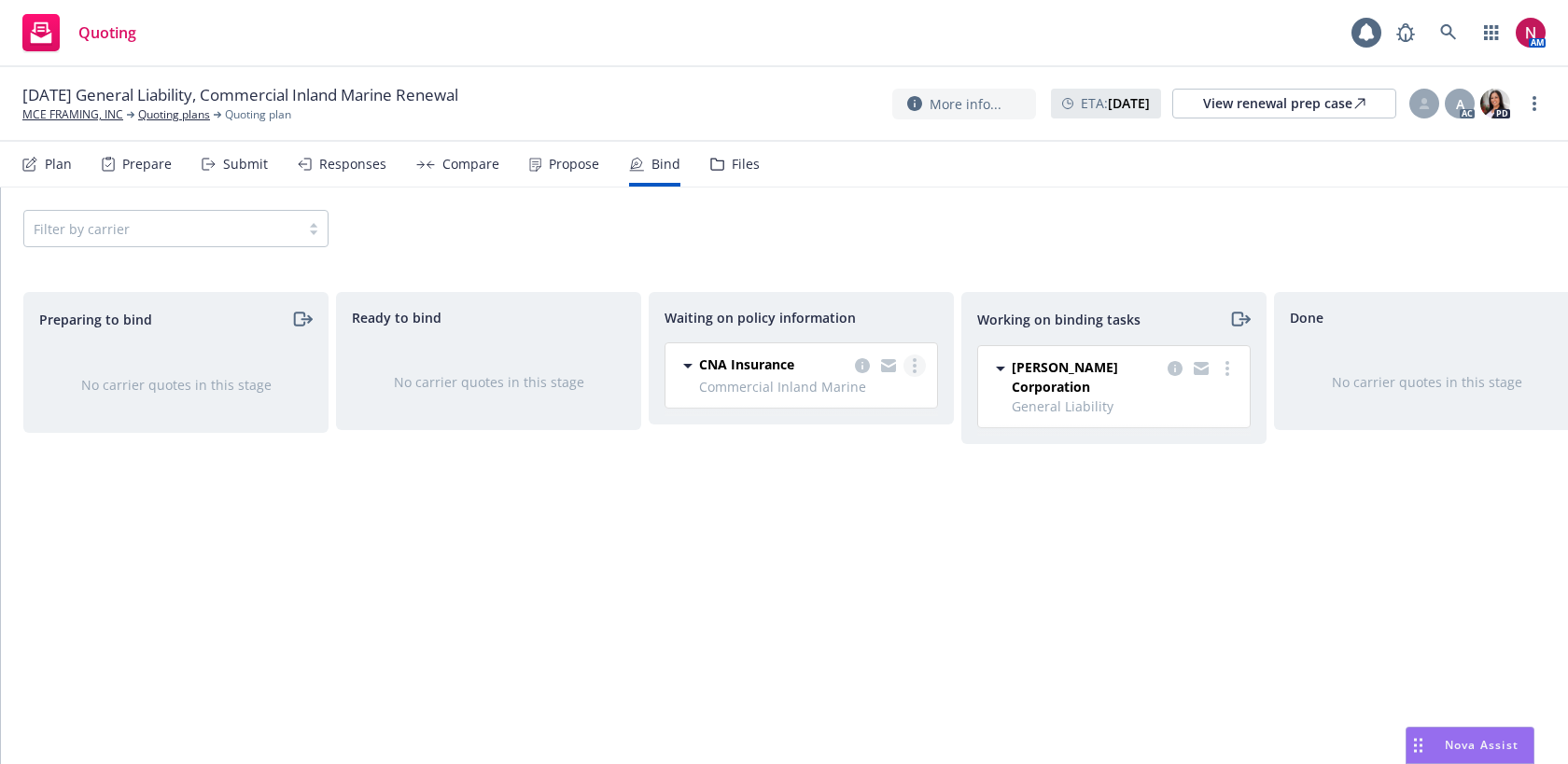
click at [915, 365] on circle "more" at bounding box center [915, 366] width 4 height 4
click at [865, 404] on span "Create policies" at bounding box center [824, 403] width 137 height 18
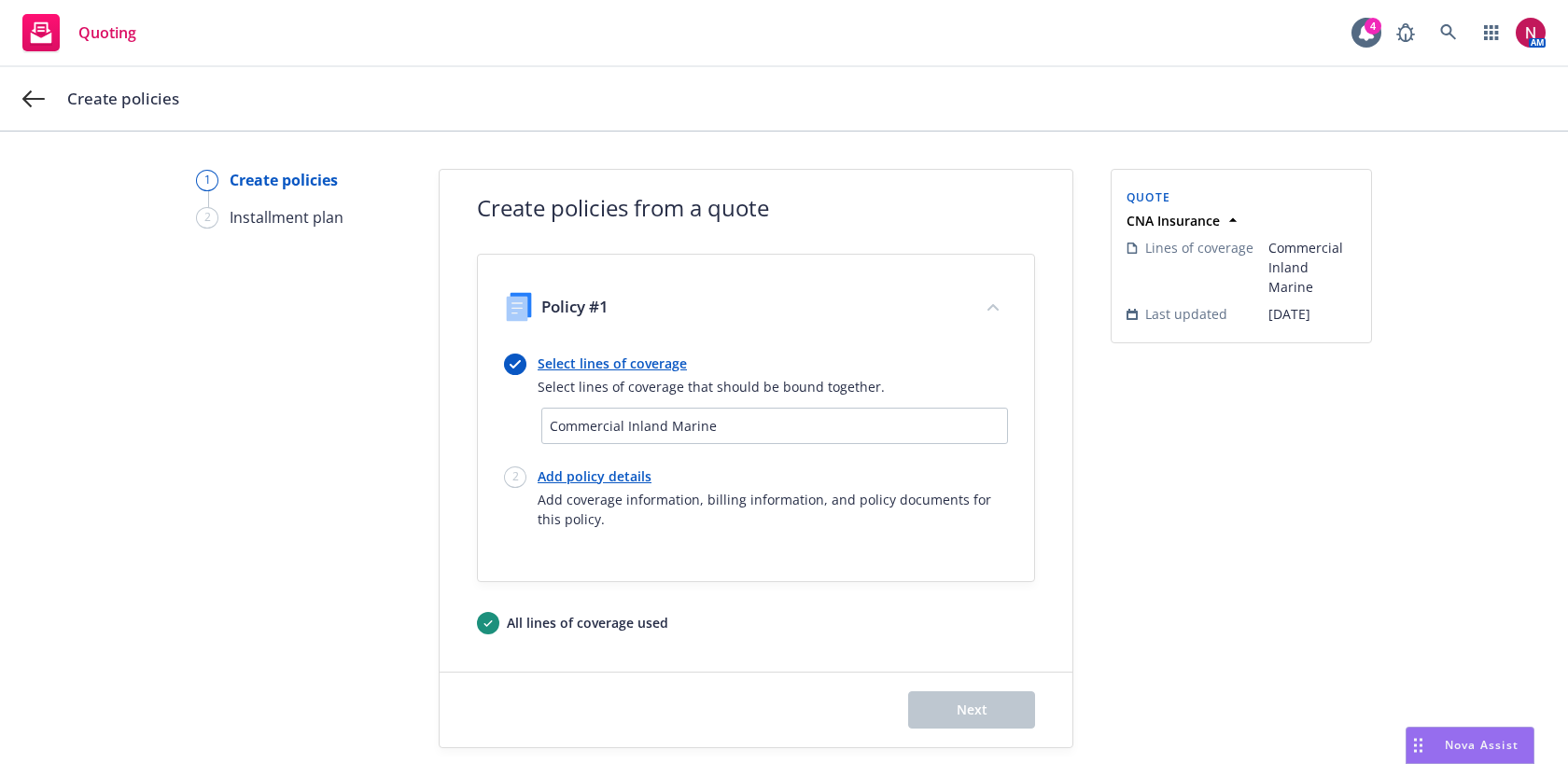
click at [592, 487] on div "Add policy details Add coverage information, billing information, and policy do…" at bounding box center [772, 497] width 470 height 63
click at [584, 474] on link "Add policy details" at bounding box center [772, 476] width 470 height 20
select select "12"
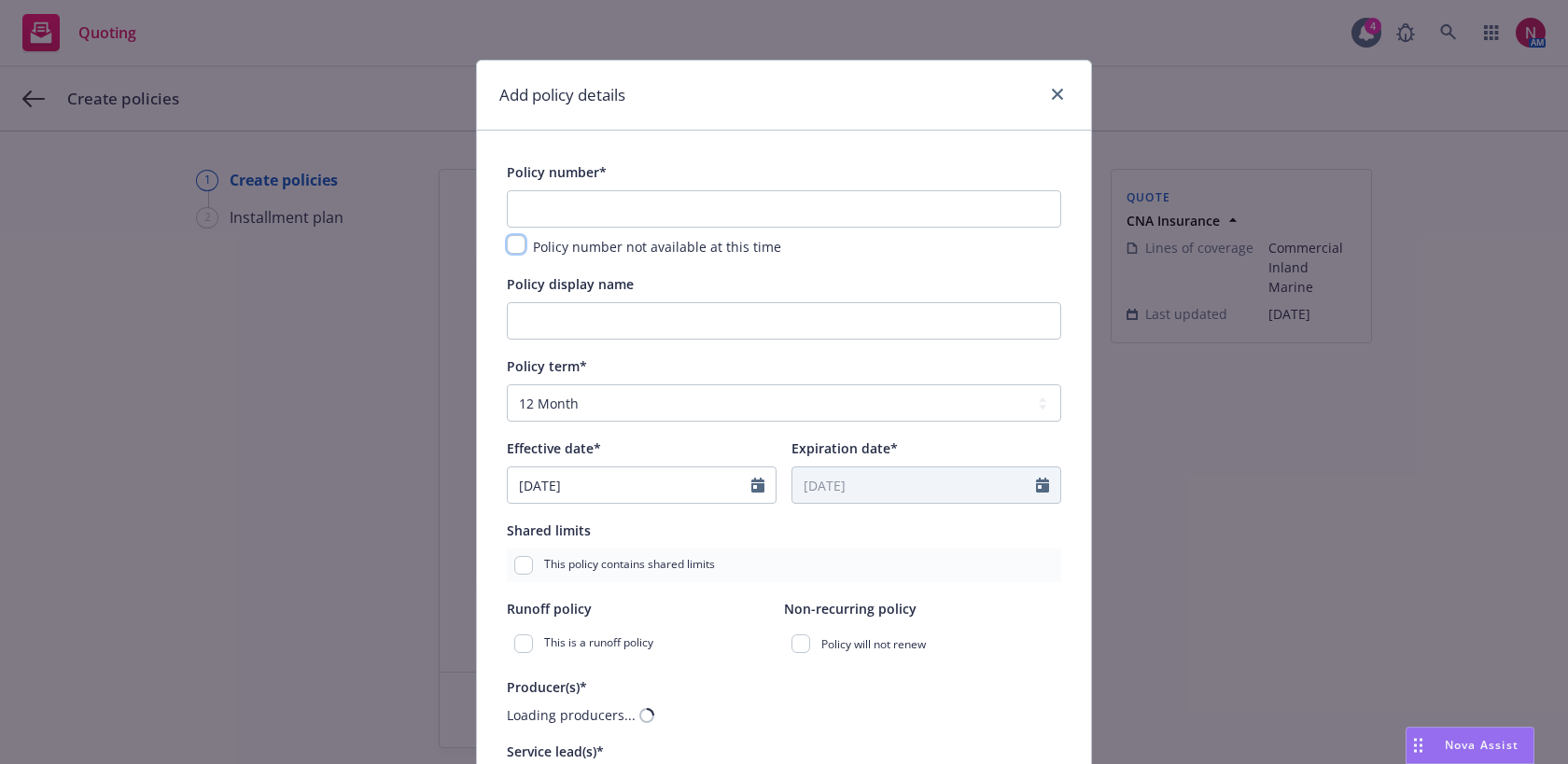
click at [514, 249] on input "checkbox" at bounding box center [516, 244] width 19 height 19
checkbox input "true"
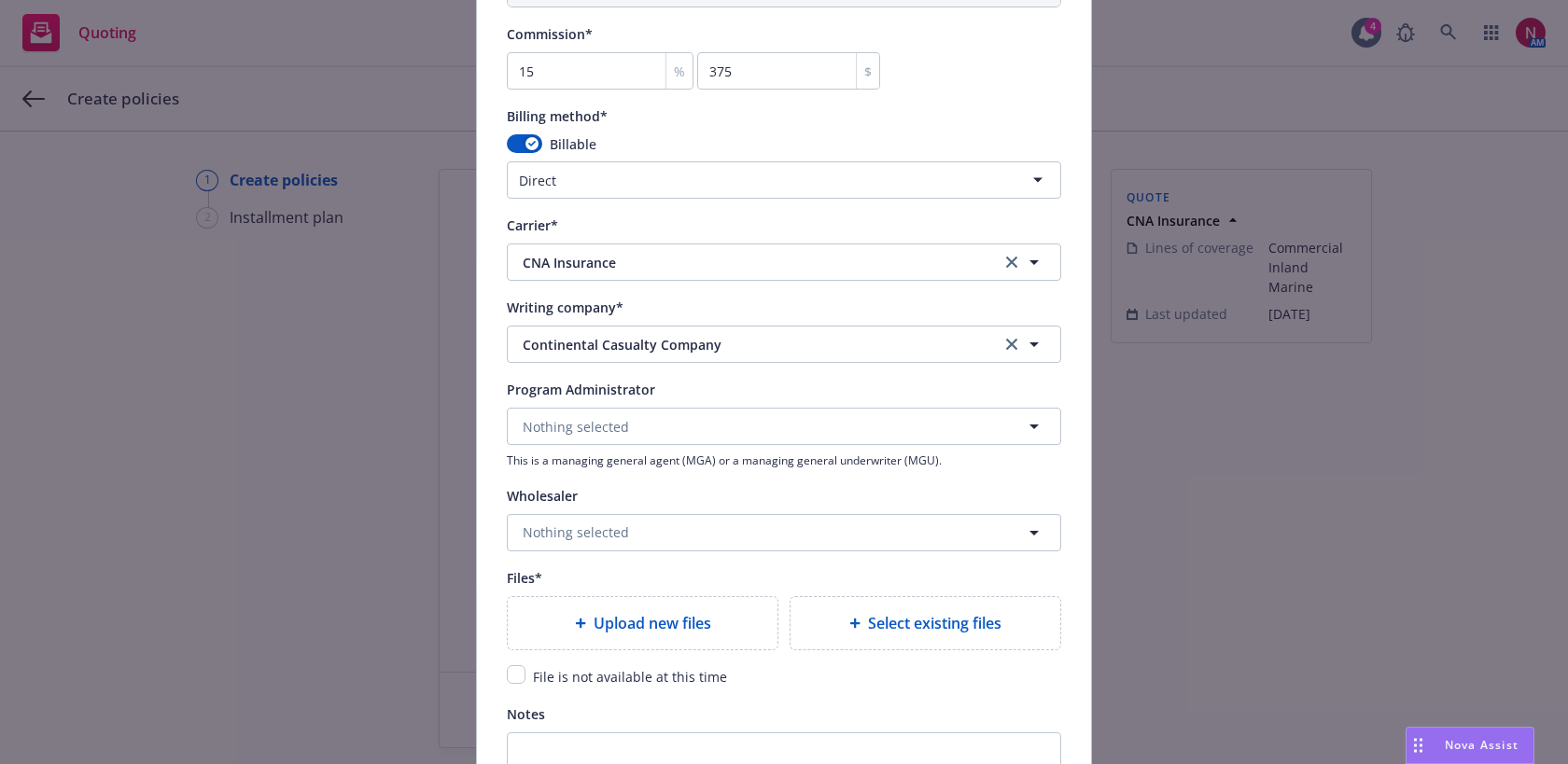
scroll to position [1919, 0]
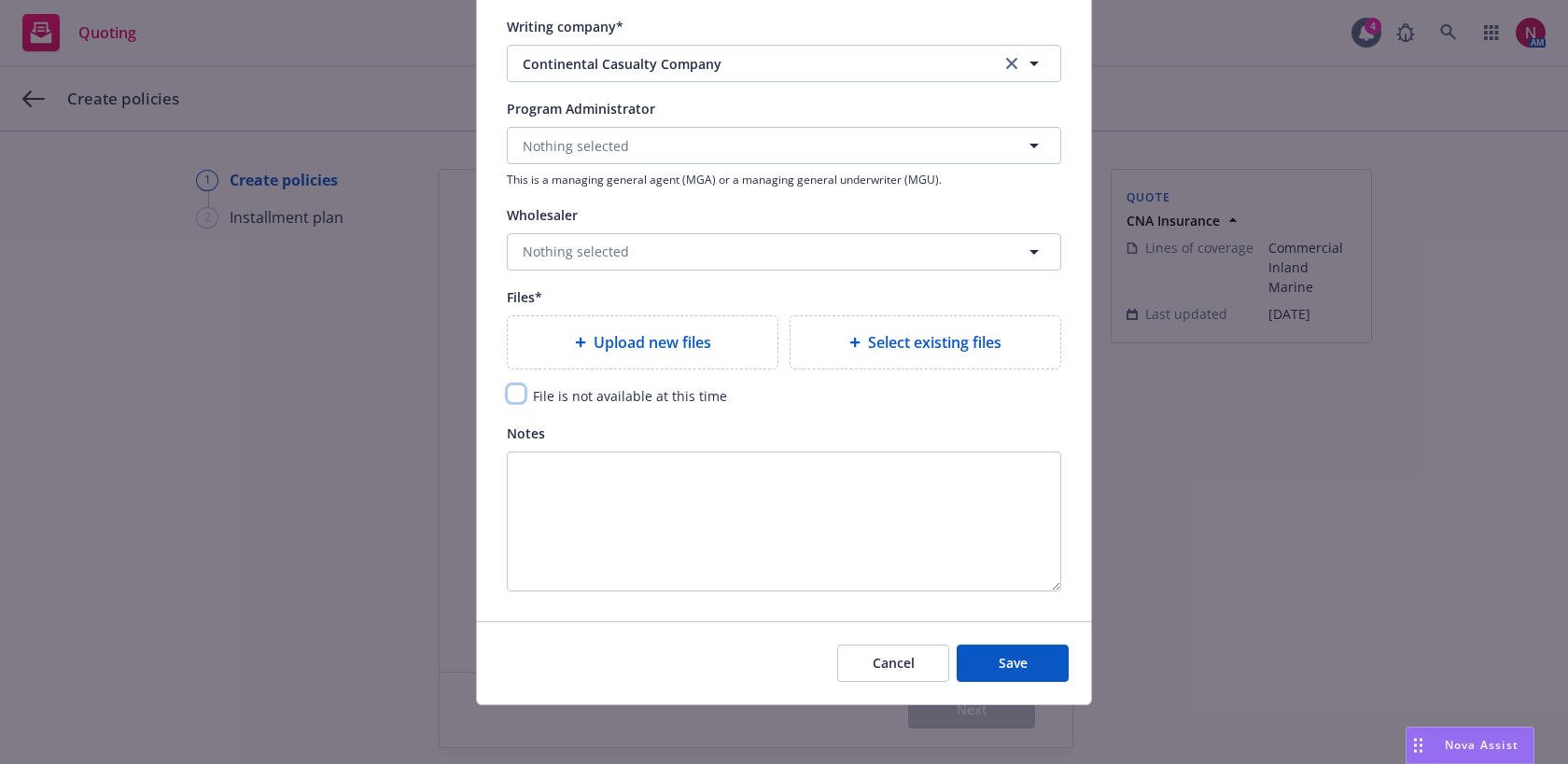
click at [517, 390] on input "checkbox" at bounding box center [516, 393] width 19 height 19
checkbox input "true"
click at [1037, 673] on button "Save" at bounding box center [1012, 664] width 112 height 38
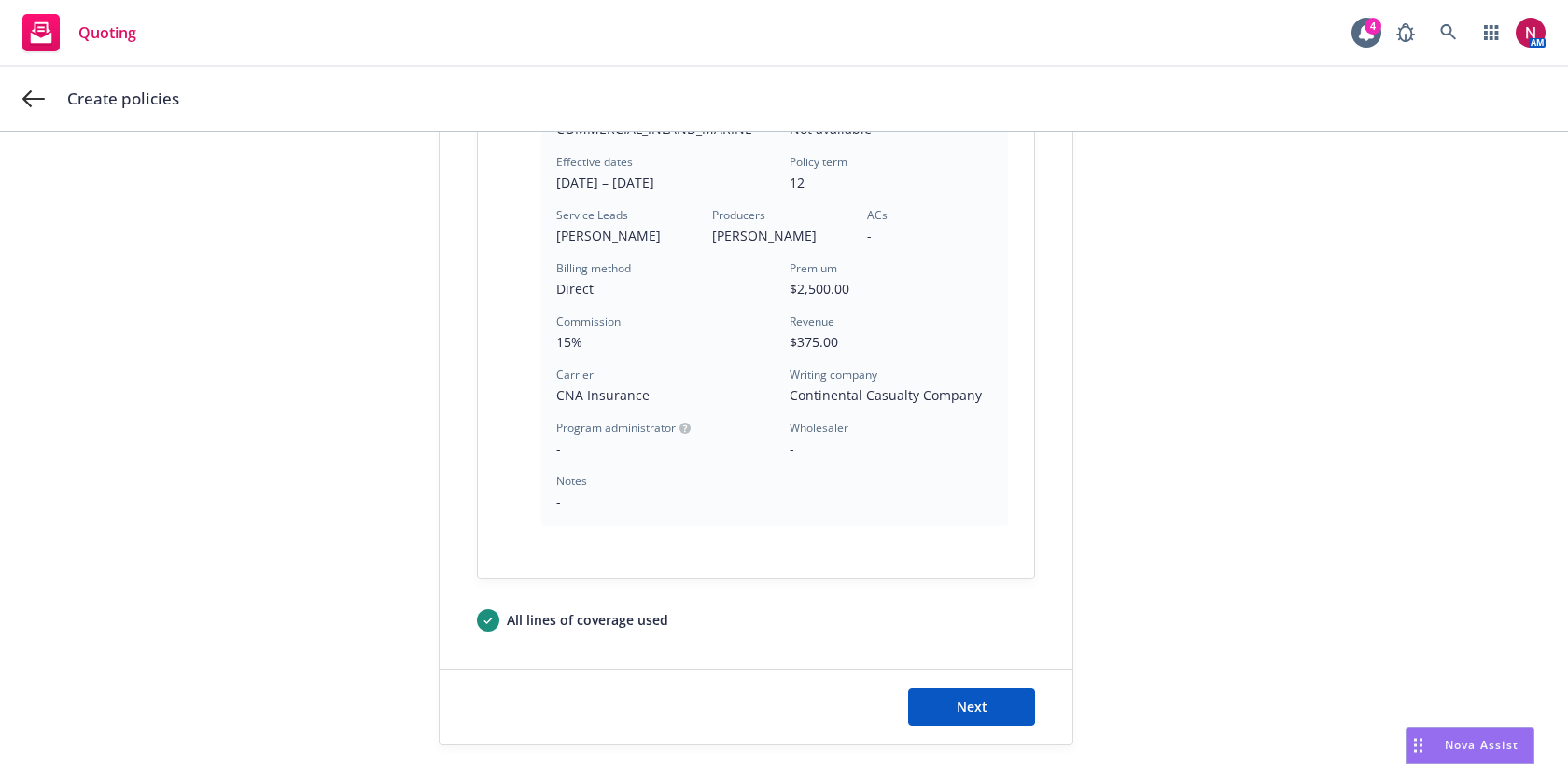
scroll to position [526, 0]
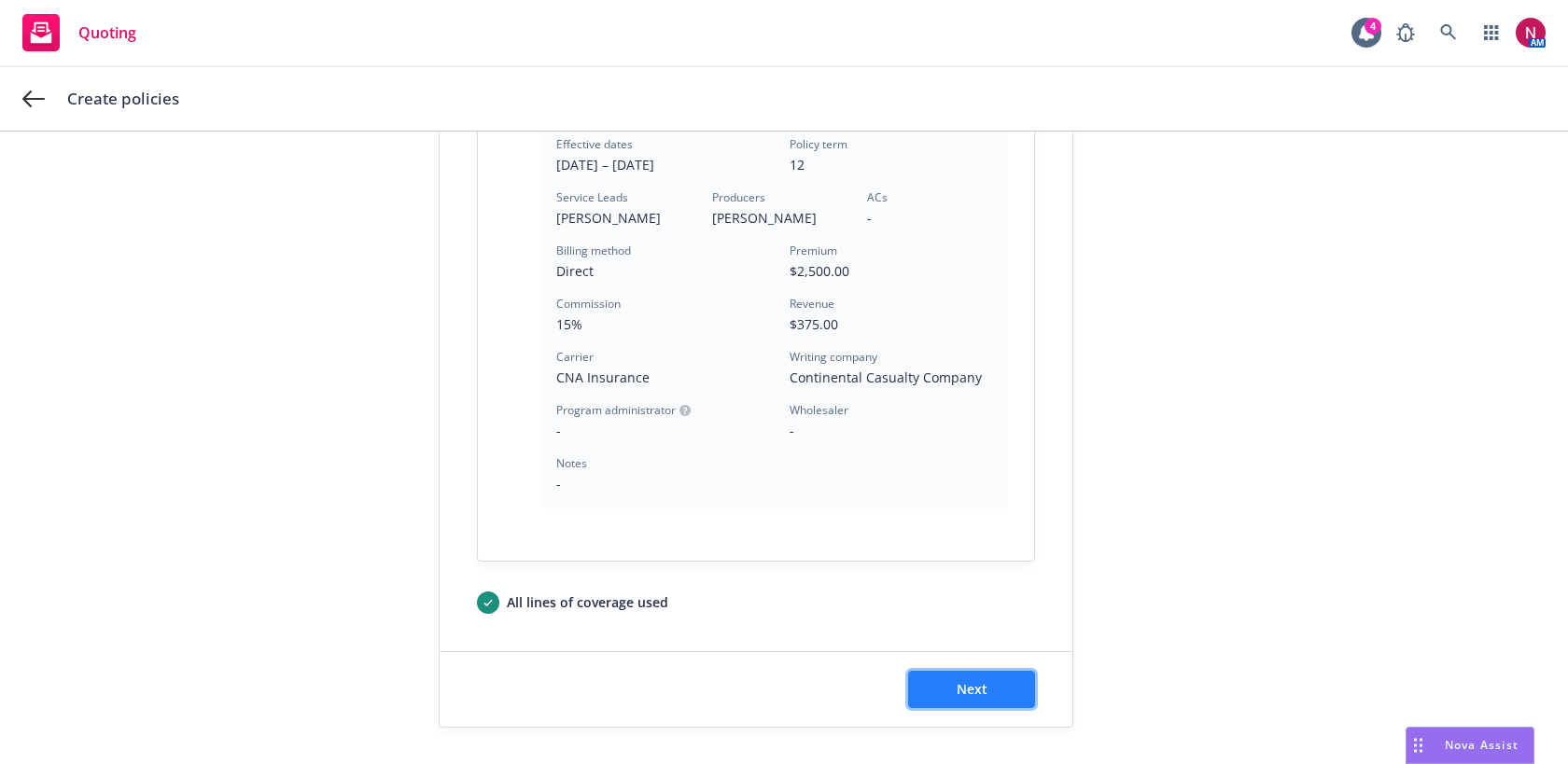
click at [976, 695] on span "Next" at bounding box center [972, 689] width 31 height 18
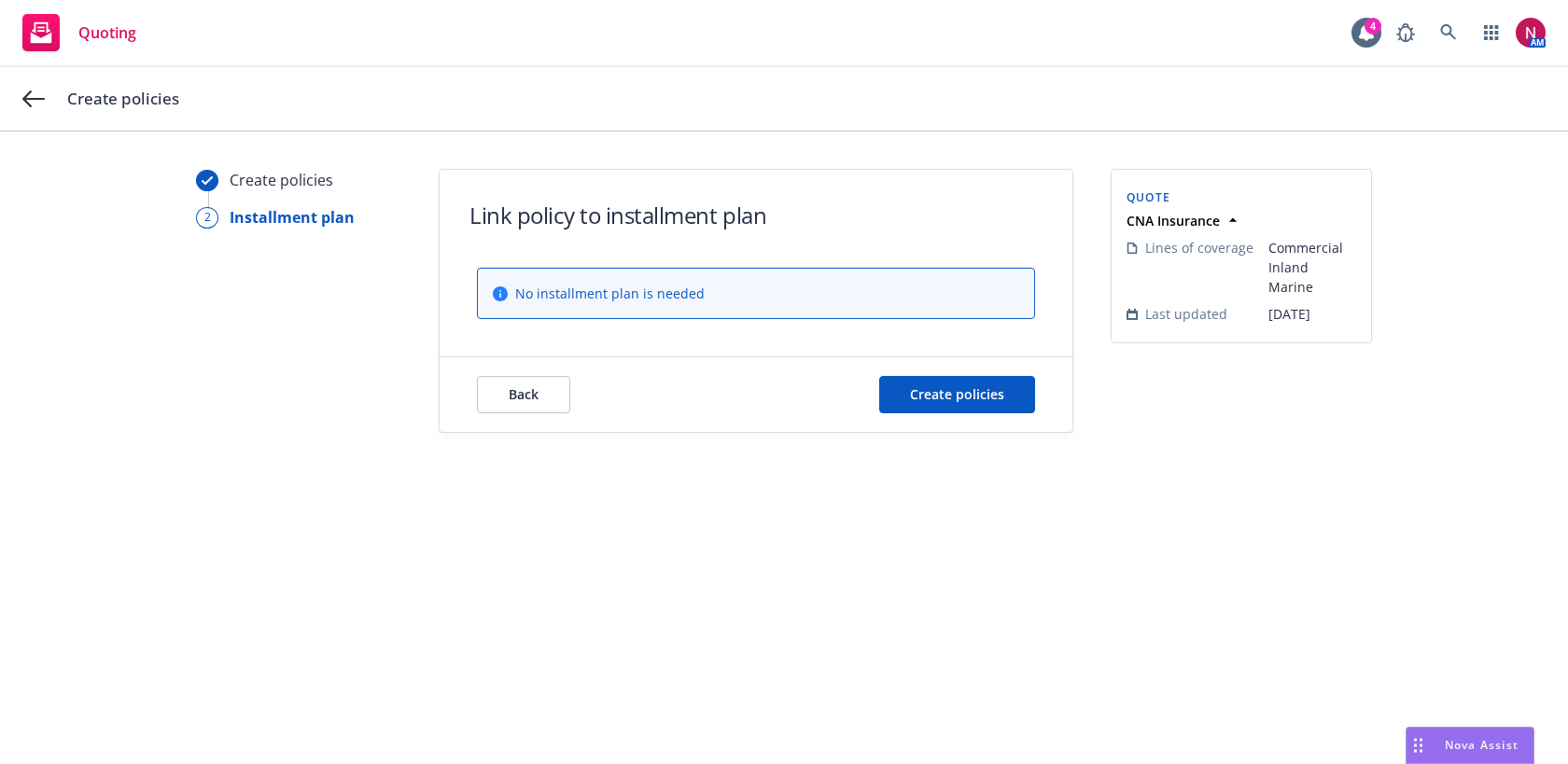
scroll to position [0, 0]
click at [971, 407] on button "Create policies" at bounding box center [957, 395] width 156 height 38
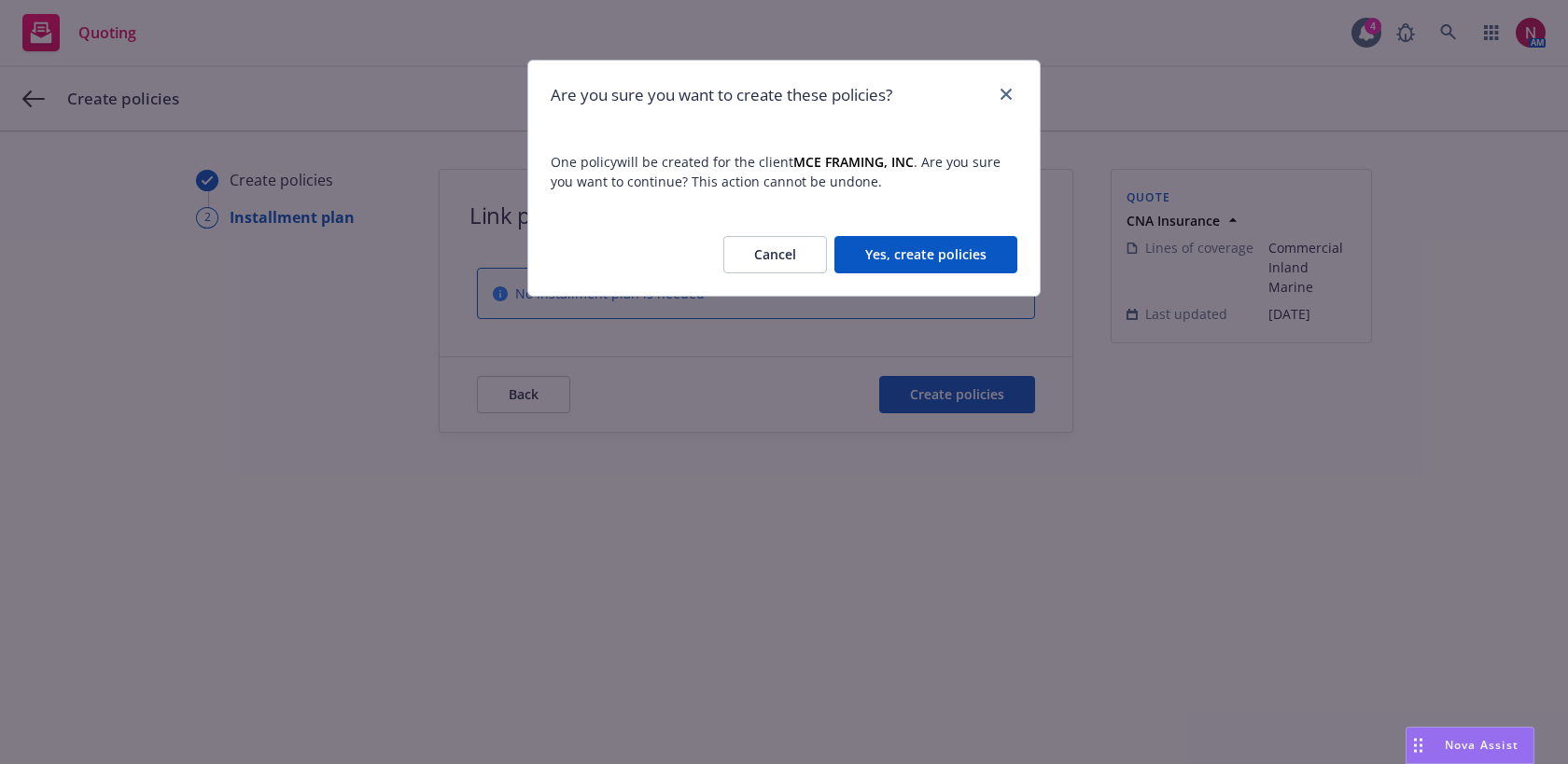
click at [969, 252] on button "Yes, create policies" at bounding box center [926, 254] width 183 height 38
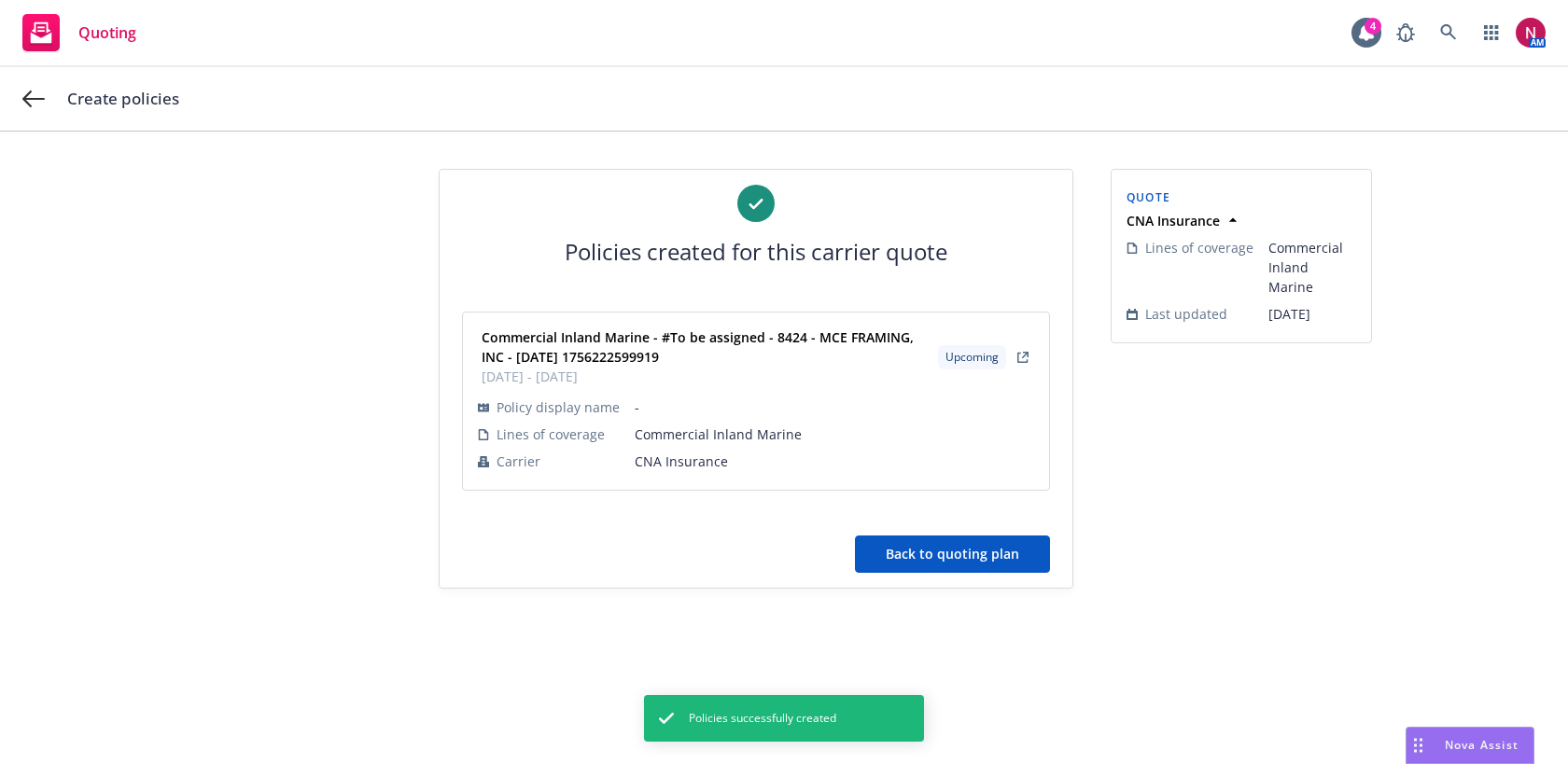
click at [1014, 546] on button "Back to quoting plan" at bounding box center [952, 555] width 195 height 38
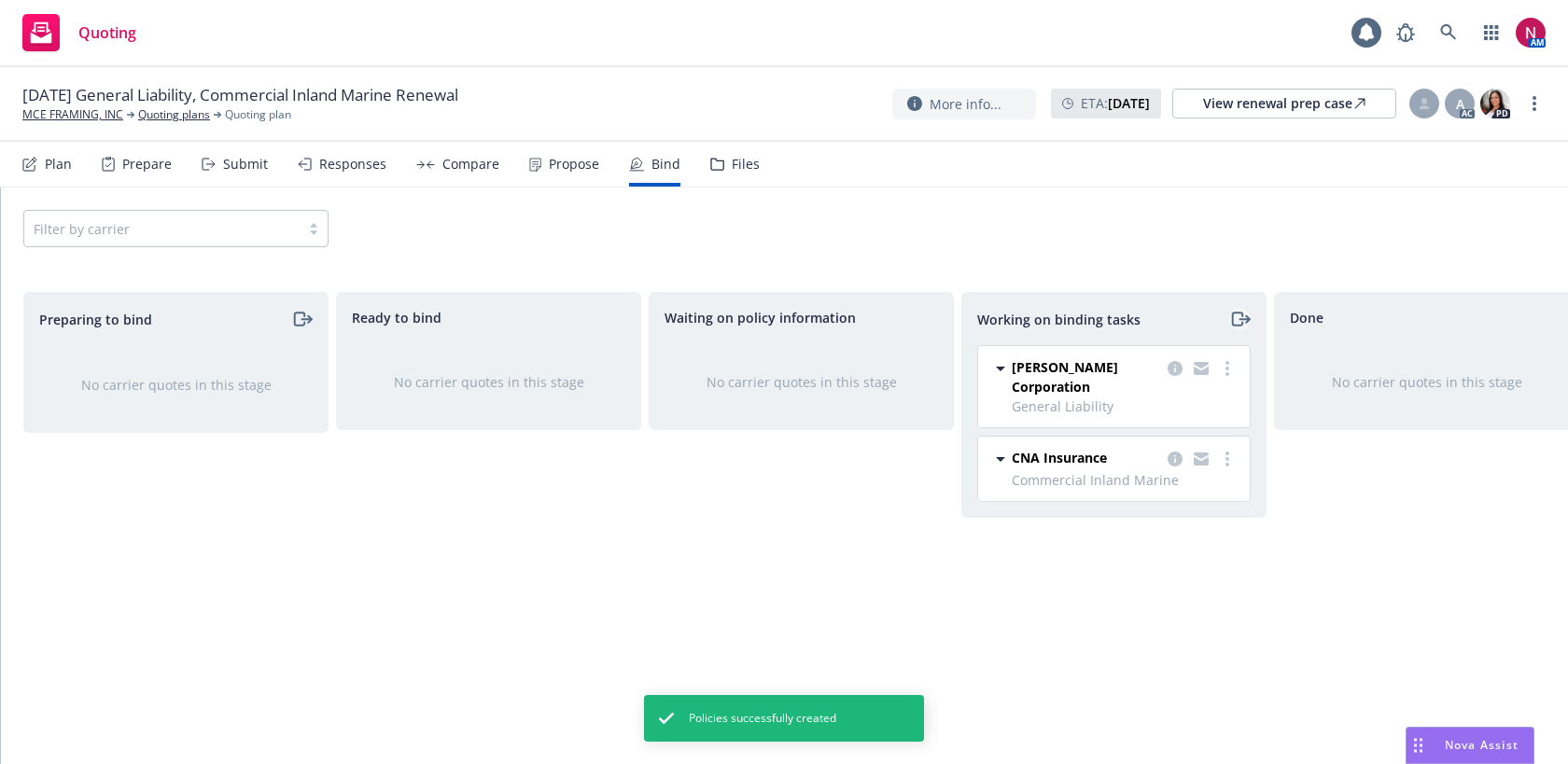
click at [1240, 322] on icon "moveRight" at bounding box center [1239, 319] width 22 height 23
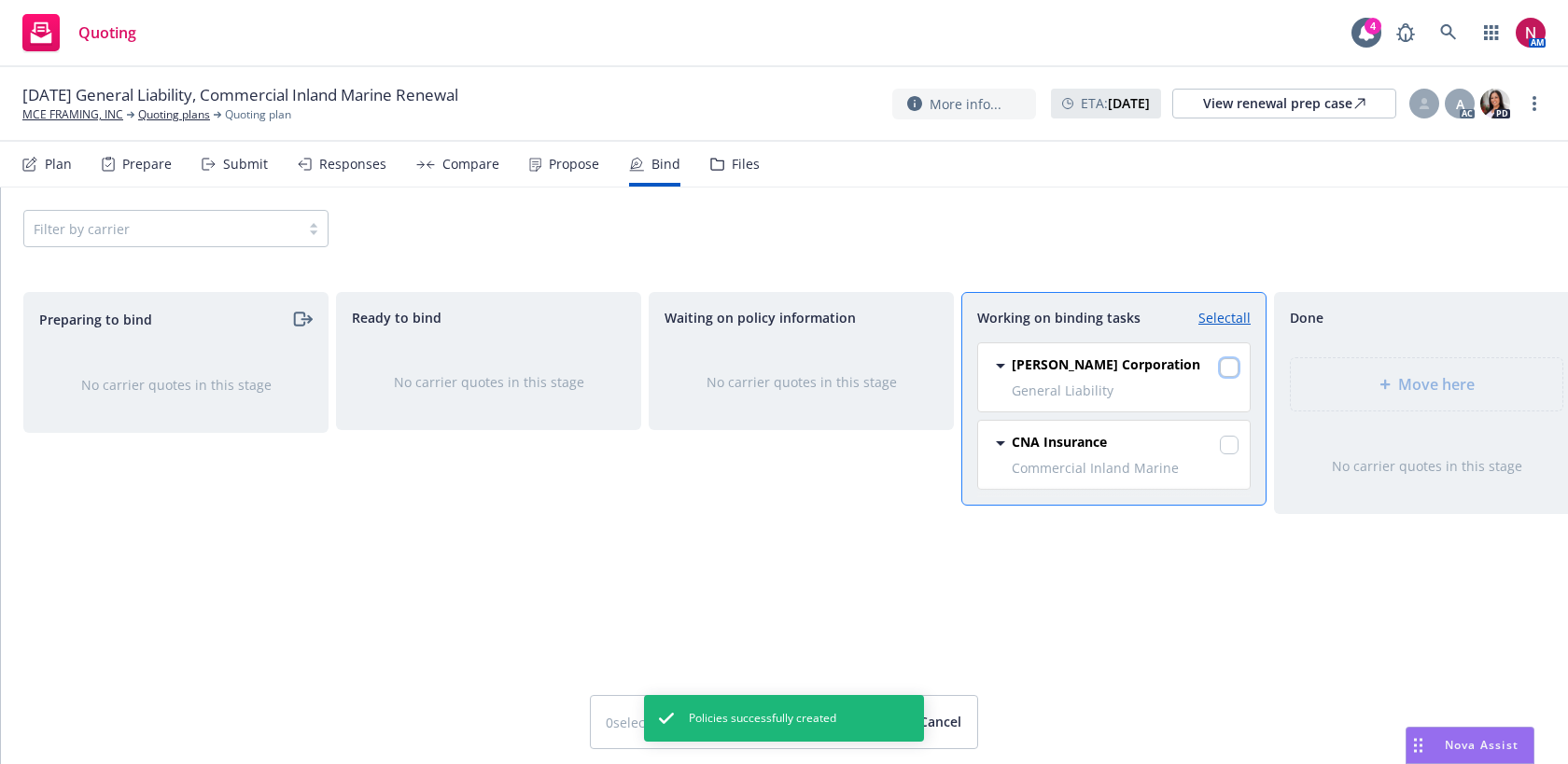
click at [1230, 369] on input "checkbox" at bounding box center [1229, 368] width 19 height 19
checkbox input "true"
click at [1221, 442] on input "checkbox" at bounding box center [1229, 445] width 19 height 19
checkbox input "true"
click at [1430, 394] on span "Move here" at bounding box center [1437, 385] width 77 height 23
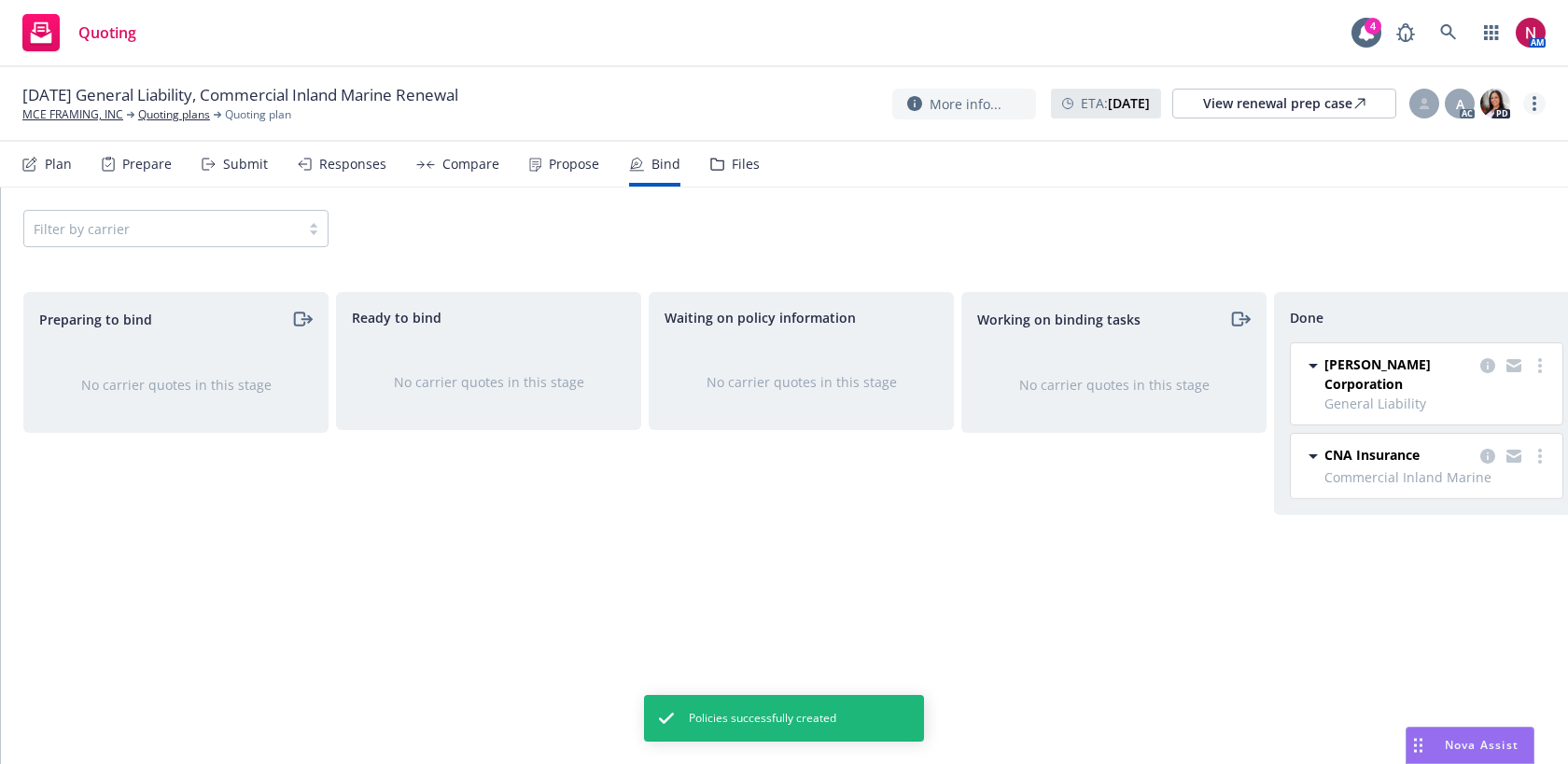
click at [1537, 107] on link "more" at bounding box center [1534, 103] width 23 height 23
click at [1412, 291] on link "Archive quoting plan" at bounding box center [1440, 291] width 208 height 38
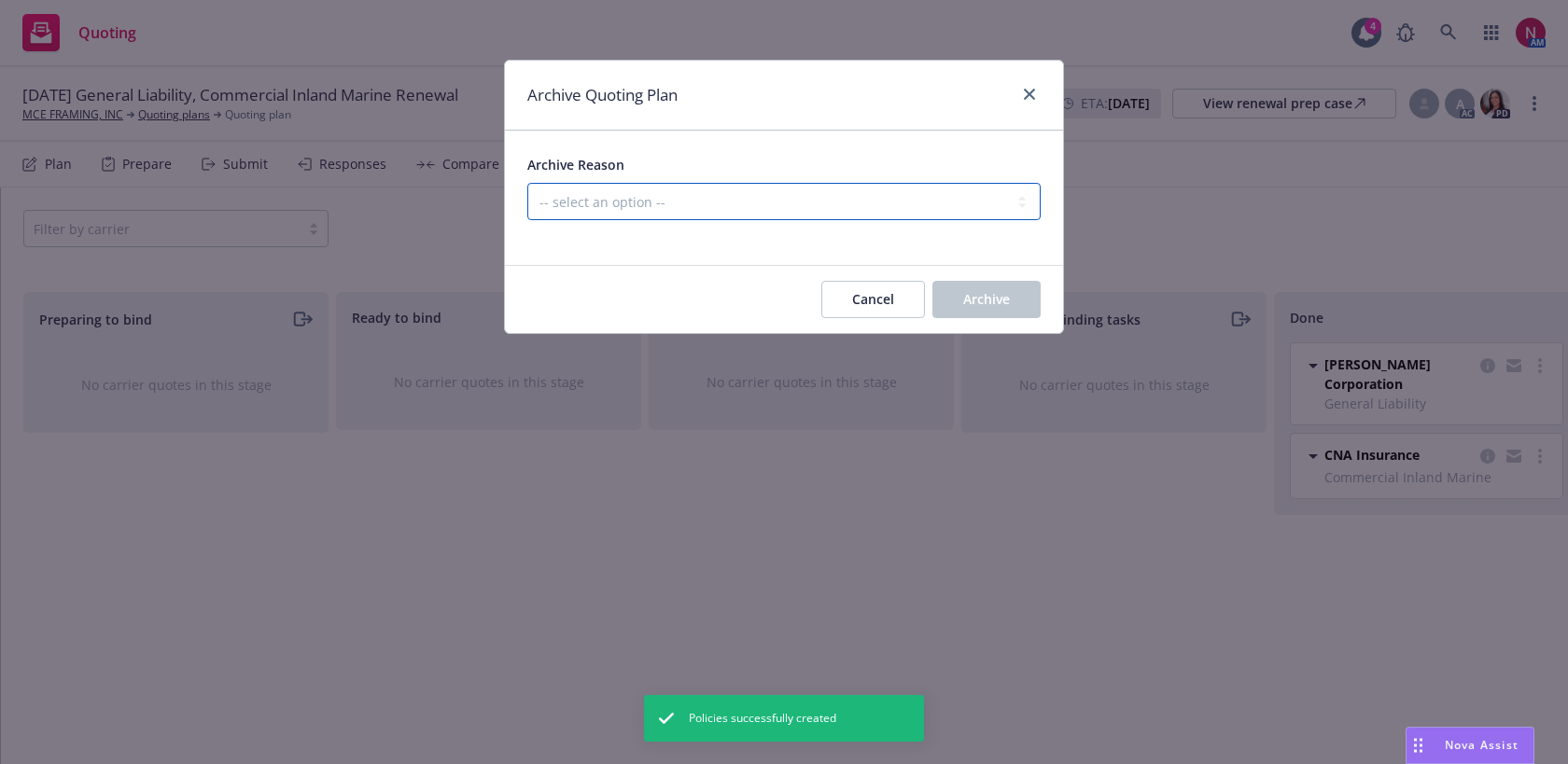
click at [852, 206] on select "-- select an option -- All policies in this renewal plan are auto-renewed Creat…" at bounding box center [784, 202] width 514 height 38
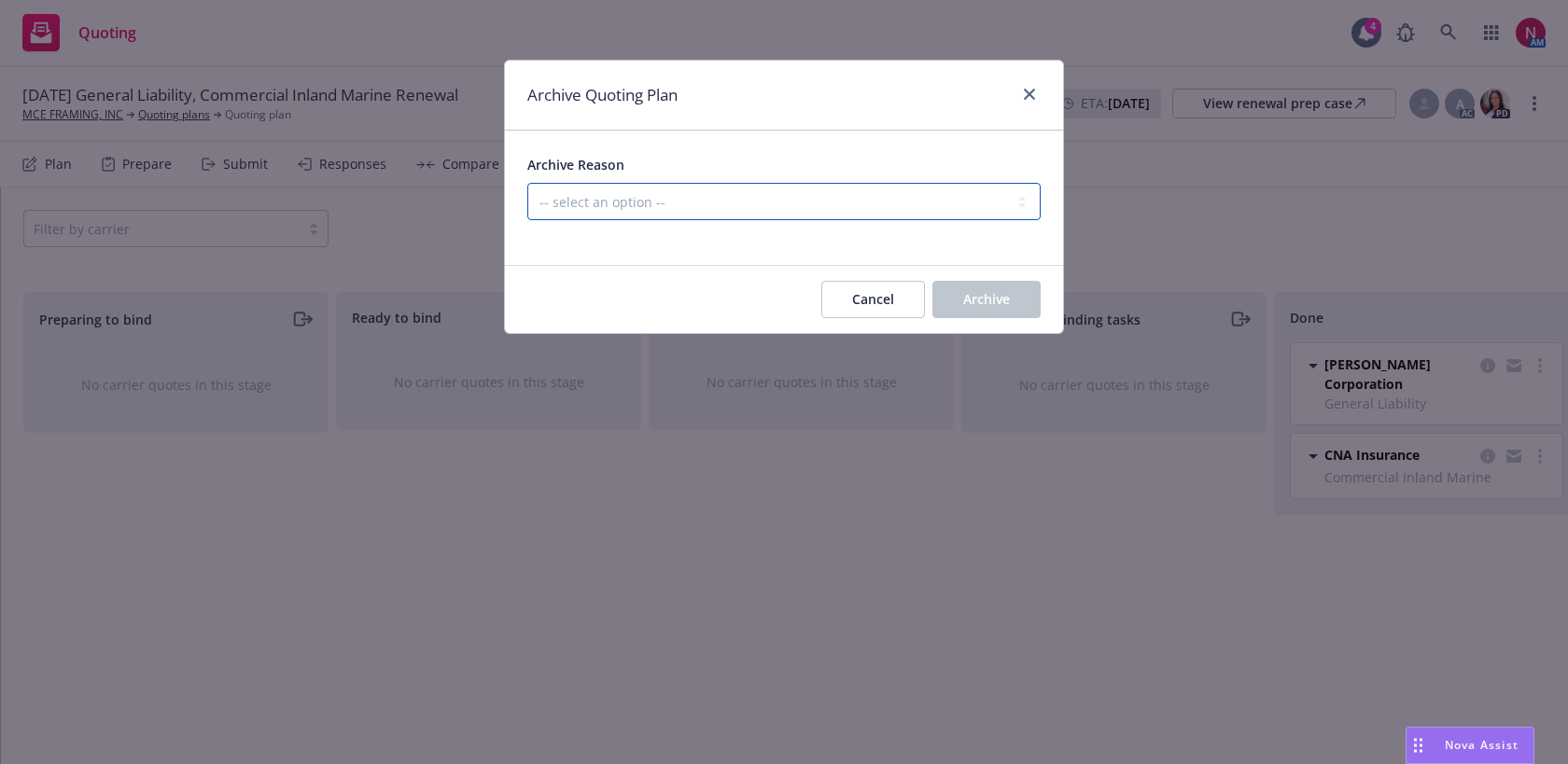
select select "ARCHIVED_RENEWAL_COMPLETED"
click at [528, 183] on select "-- select an option -- All policies in this renewal plan are auto-renewed Creat…" at bounding box center [784, 202] width 514 height 38
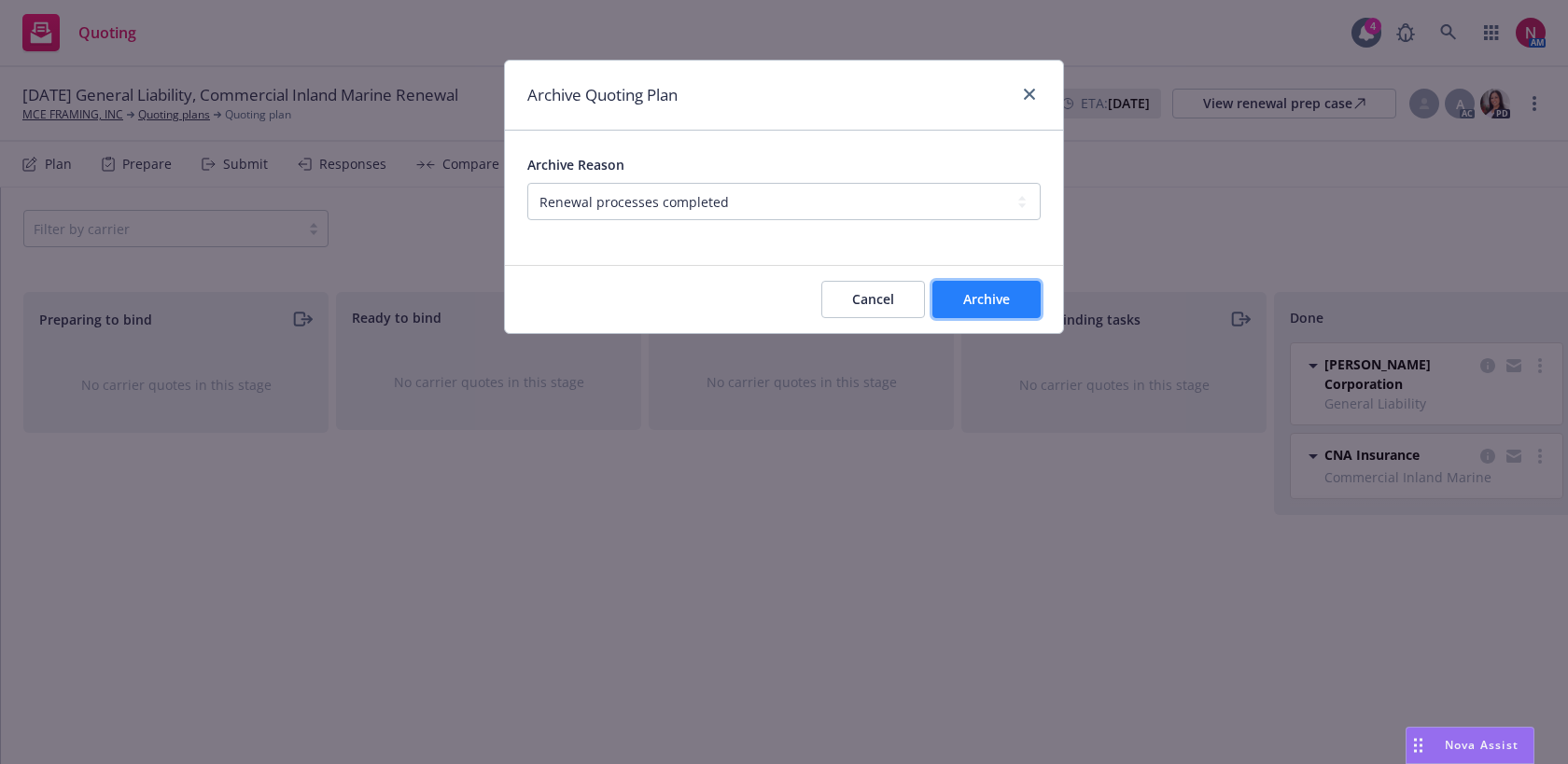
click at [989, 288] on button "Archive" at bounding box center [986, 299] width 108 height 38
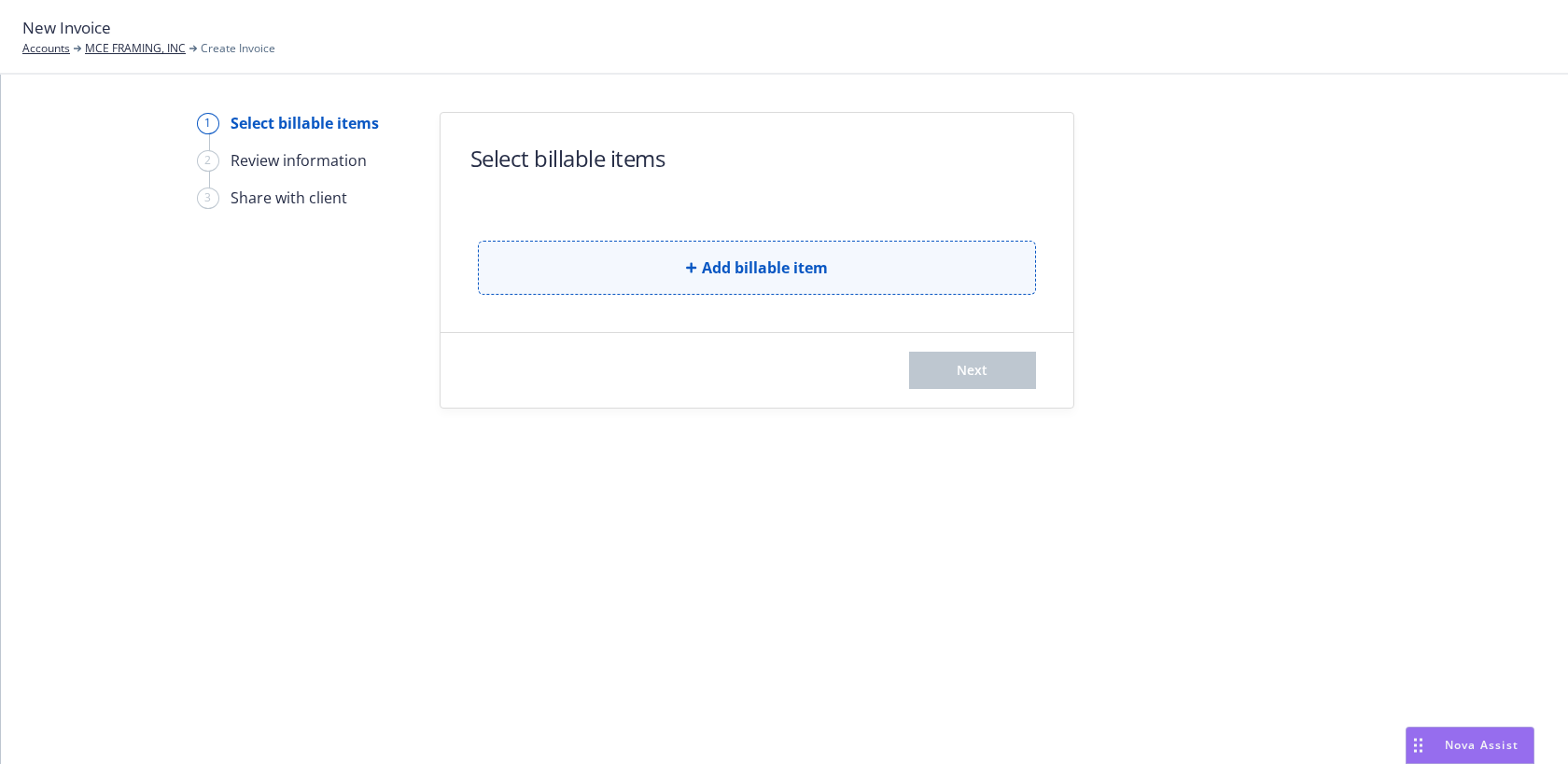
click at [567, 281] on button "Add billable item" at bounding box center [757, 267] width 558 height 54
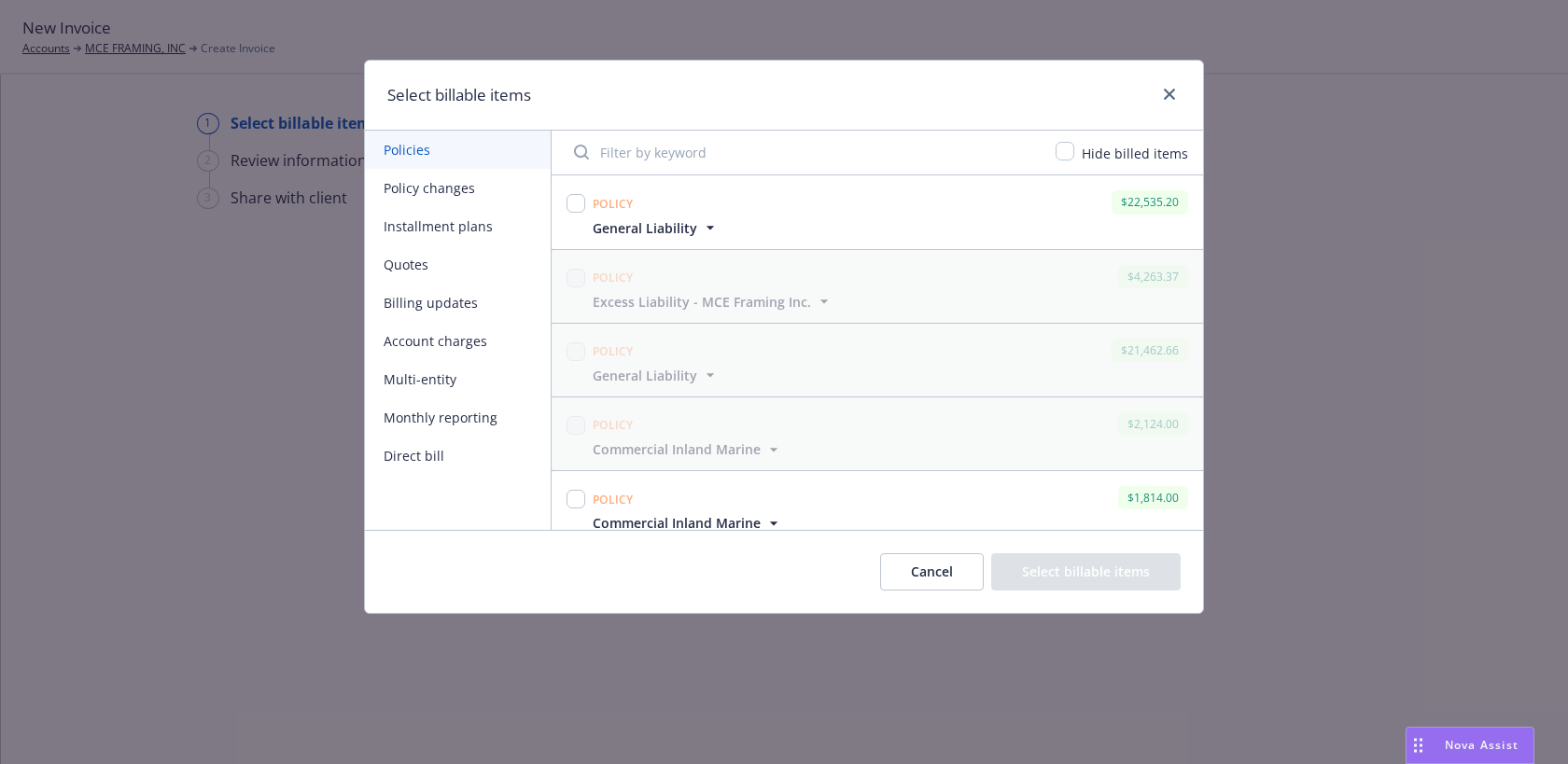
click at [706, 230] on icon "button" at bounding box center [710, 228] width 19 height 19
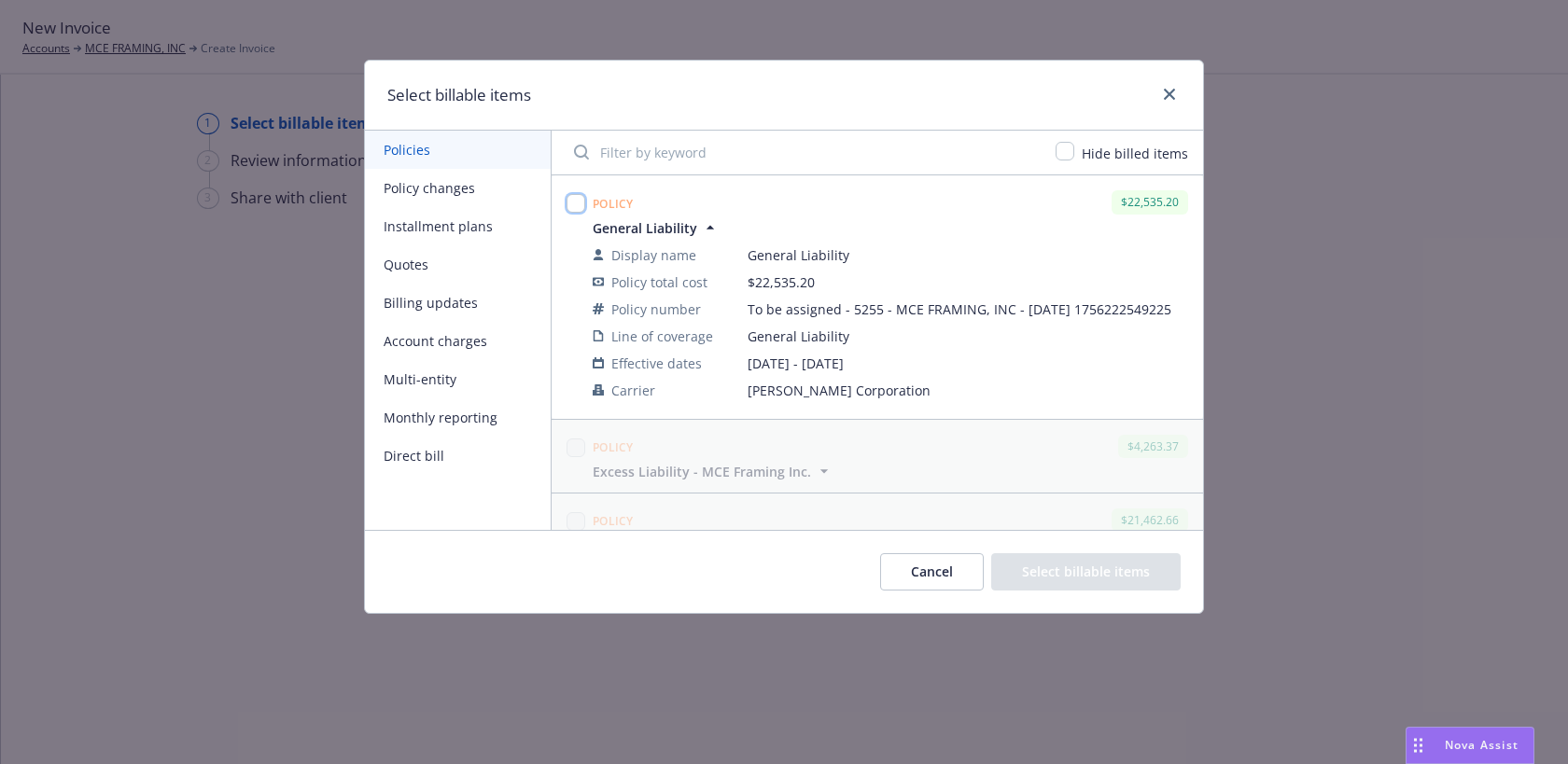
click at [569, 200] on input "checkbox" at bounding box center [576, 204] width 19 height 19
checkbox input "true"
click at [1049, 563] on button "Select billable items" at bounding box center [1086, 572] width 190 height 38
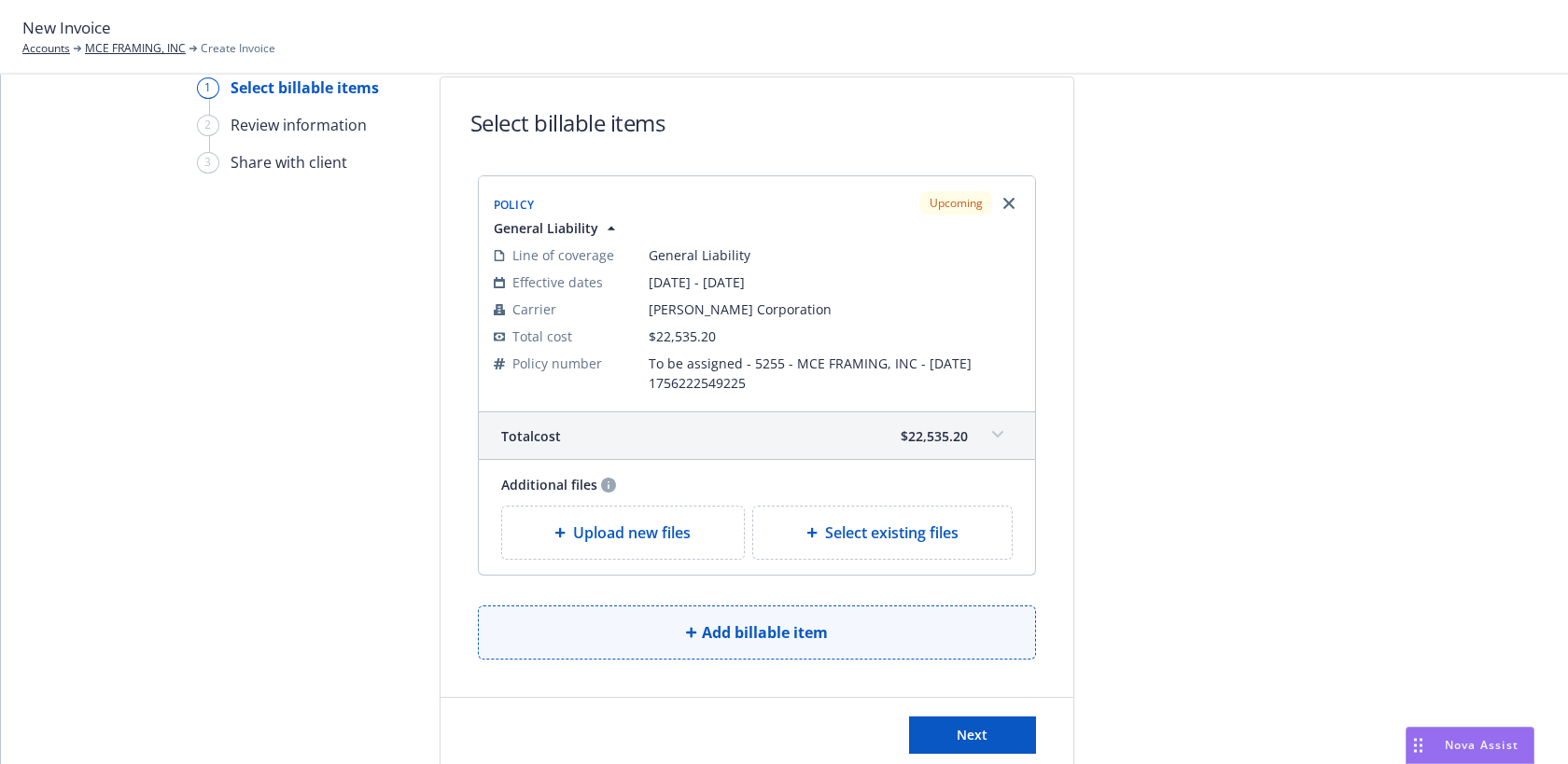
scroll to position [82, 0]
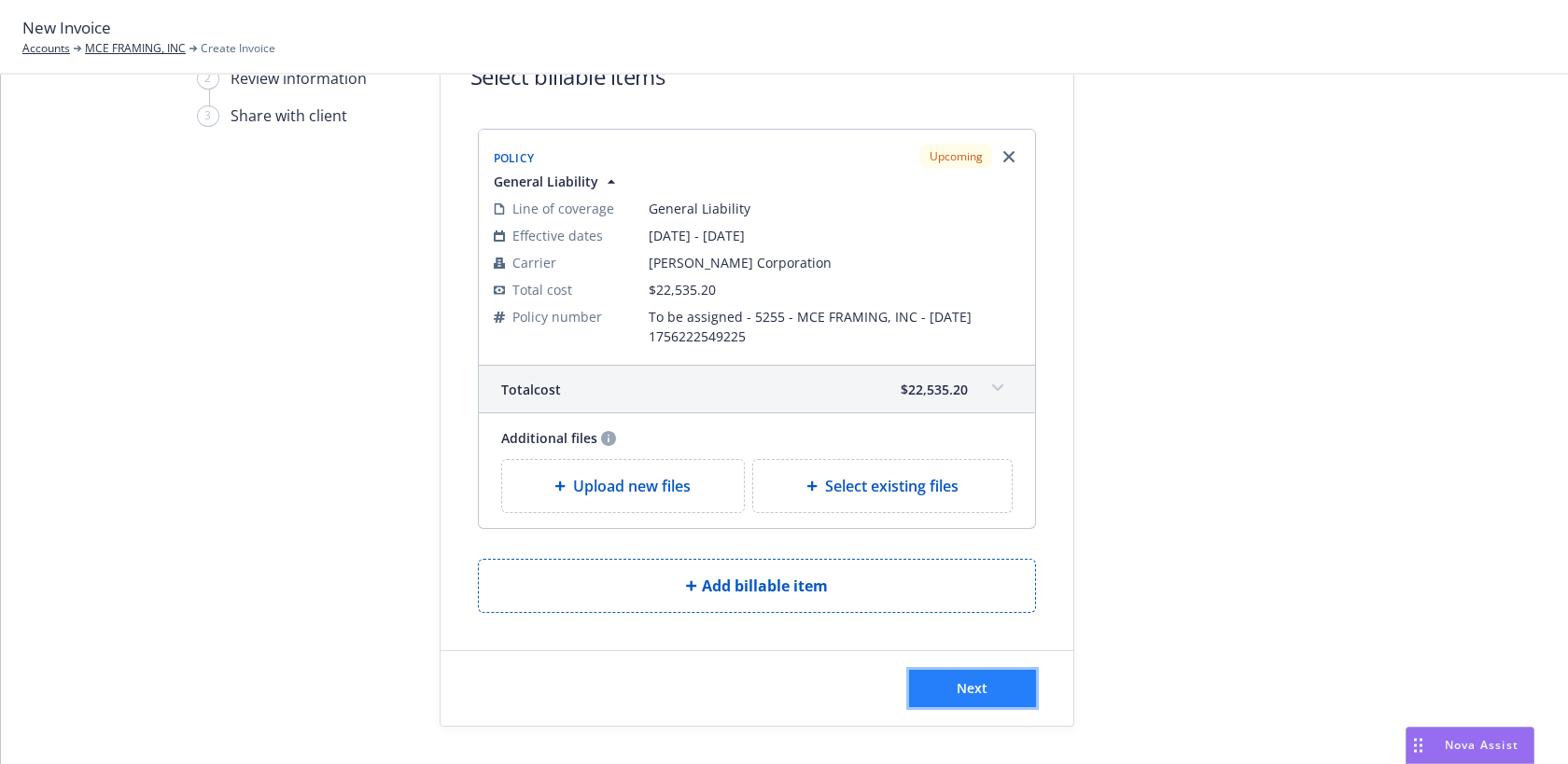
click at [977, 684] on span "Next" at bounding box center [972, 688] width 31 height 18
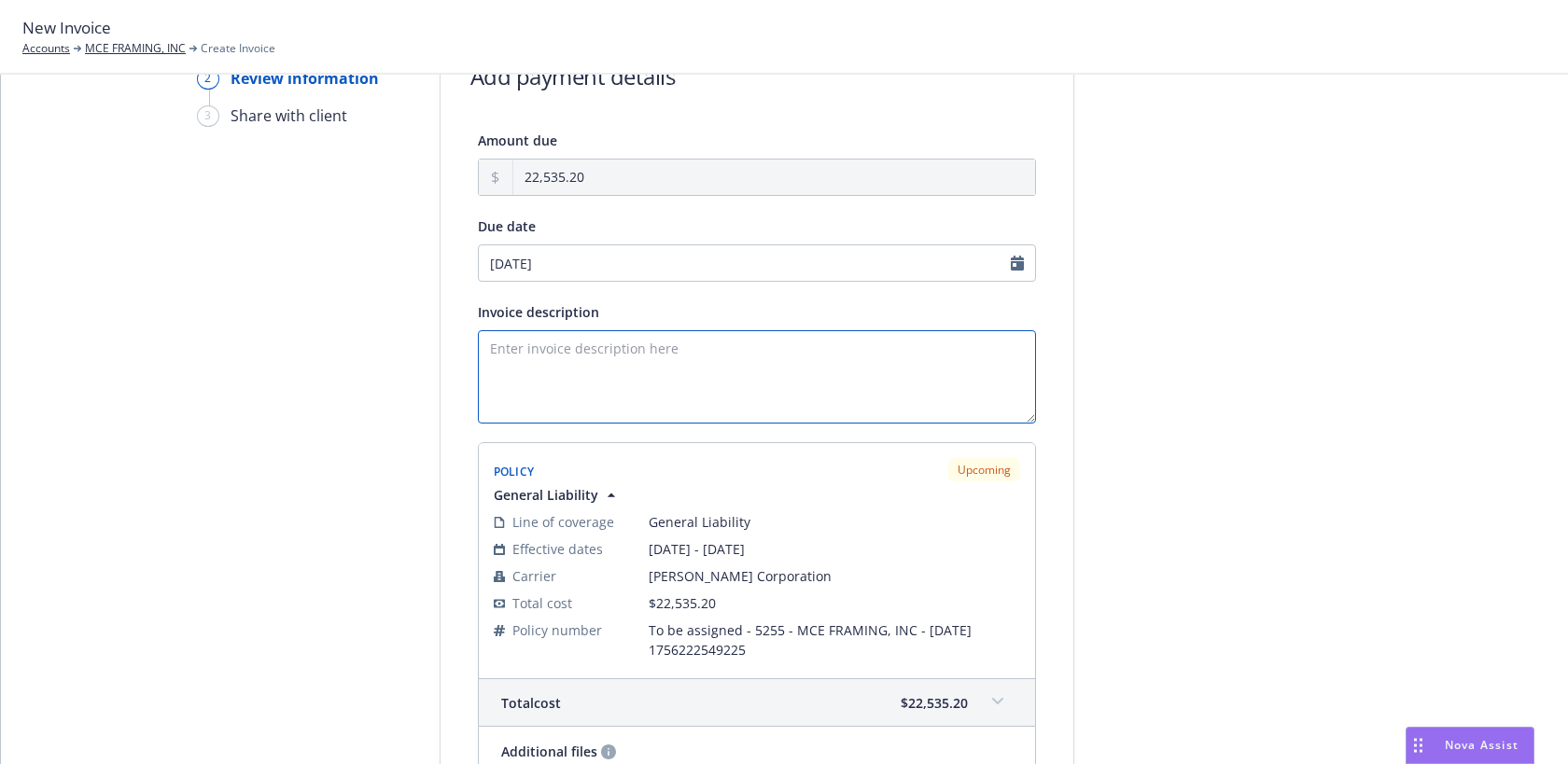
click at [620, 340] on textarea "Invoice description" at bounding box center [757, 376] width 558 height 93
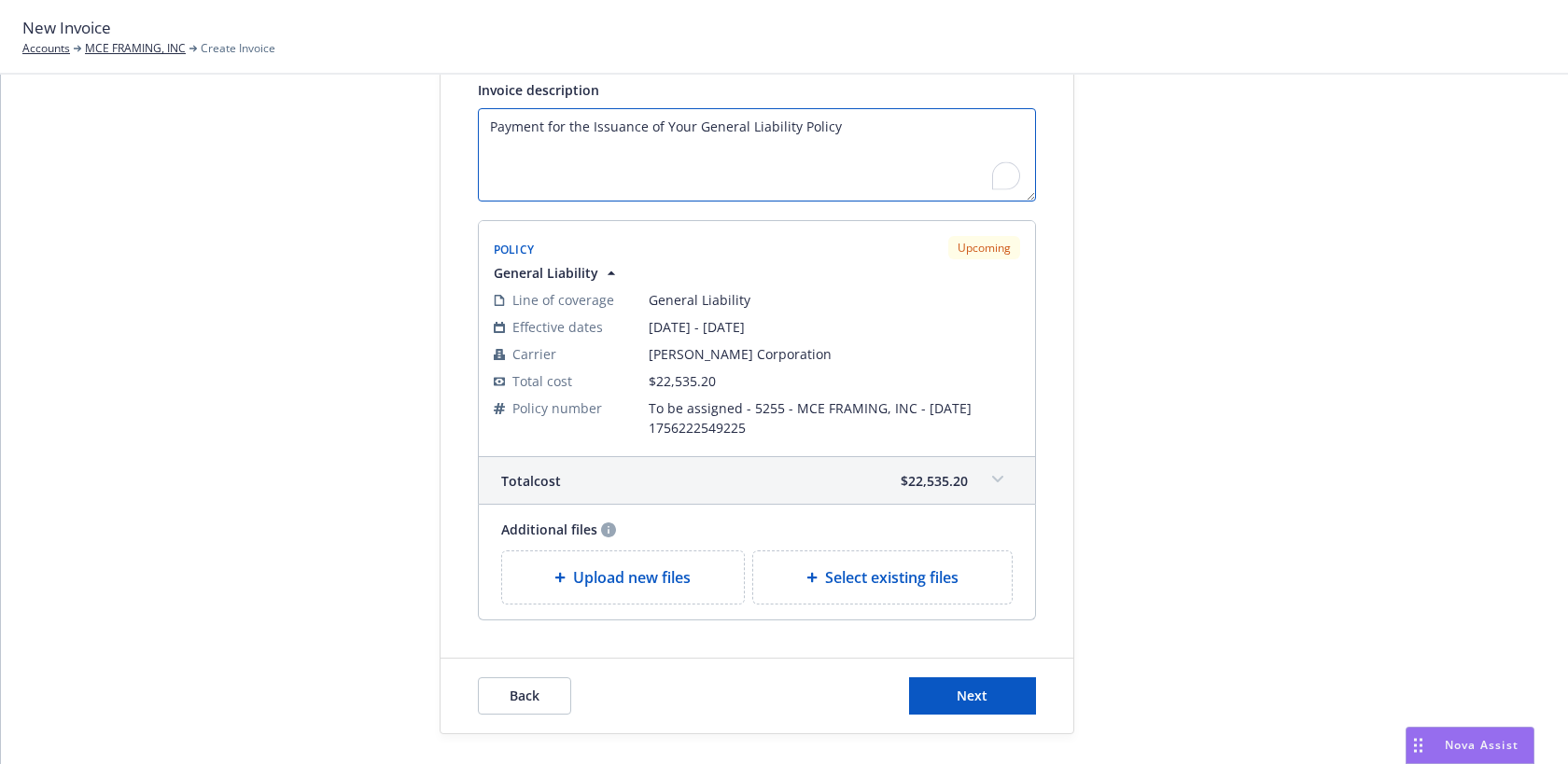
scroll to position [312, 0]
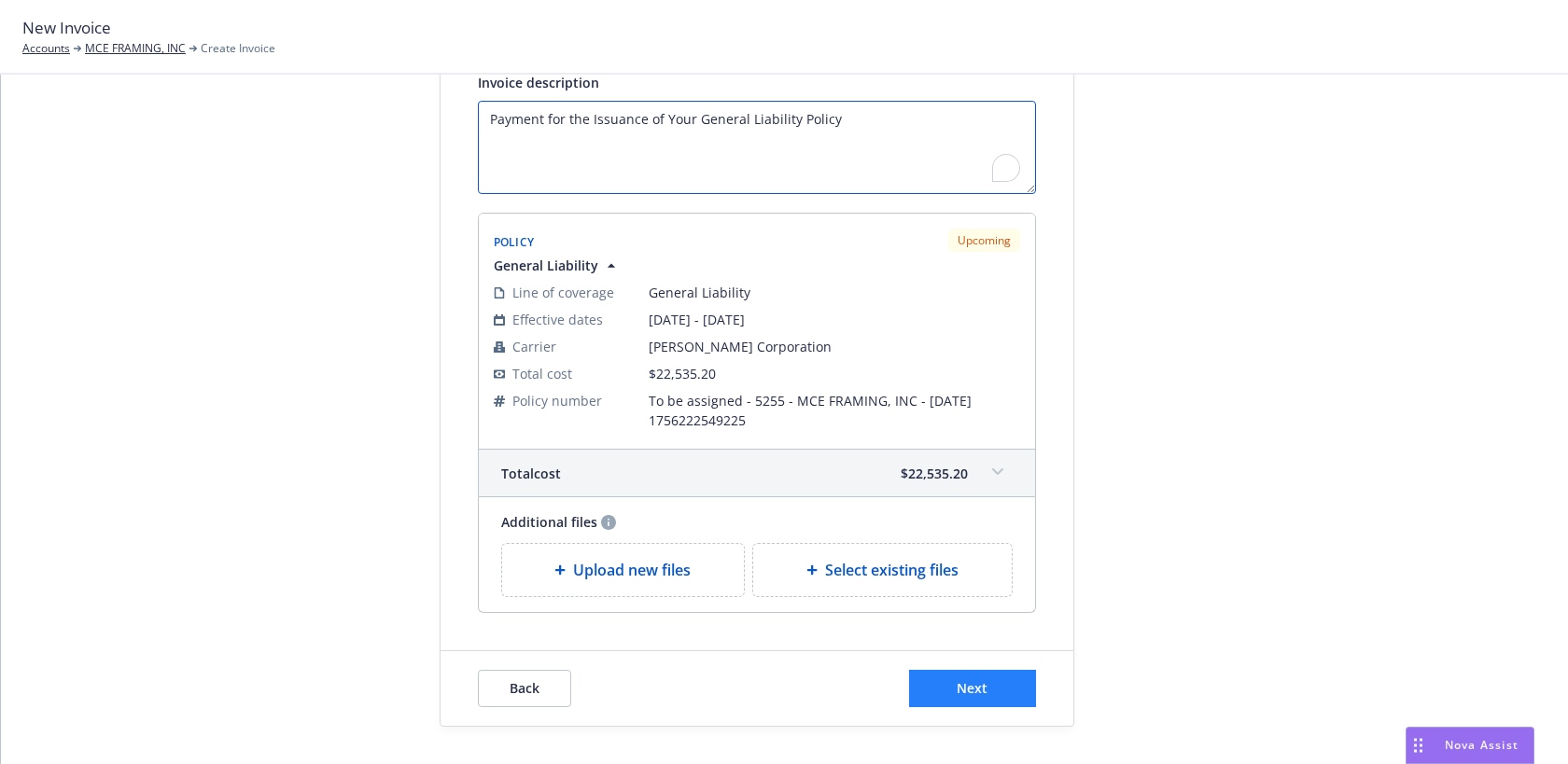
type textarea "Payment for the Issuance of Your General Liability Policy"
click at [945, 688] on button "Next" at bounding box center [972, 689] width 127 height 38
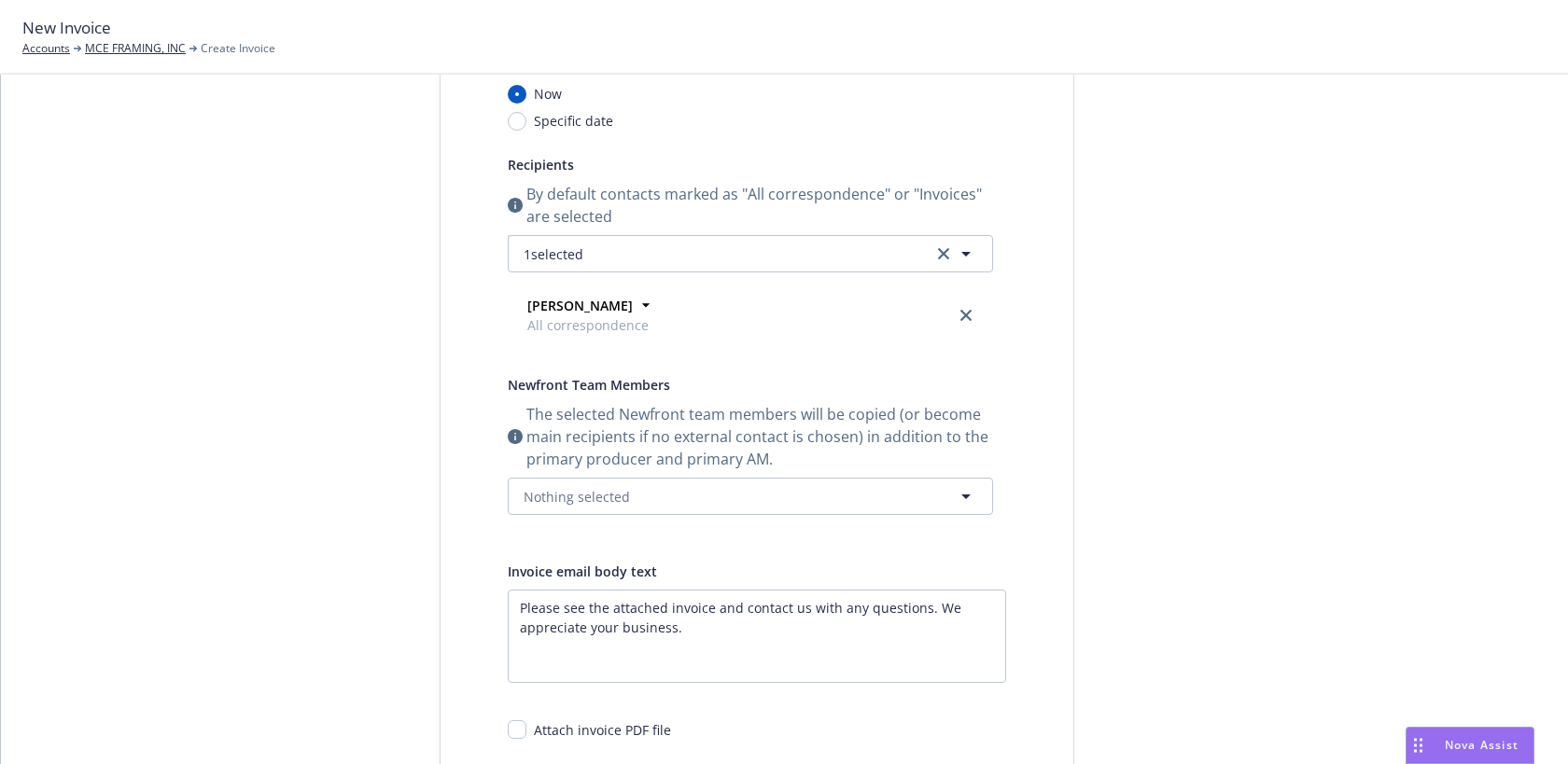
scroll to position [215, 0]
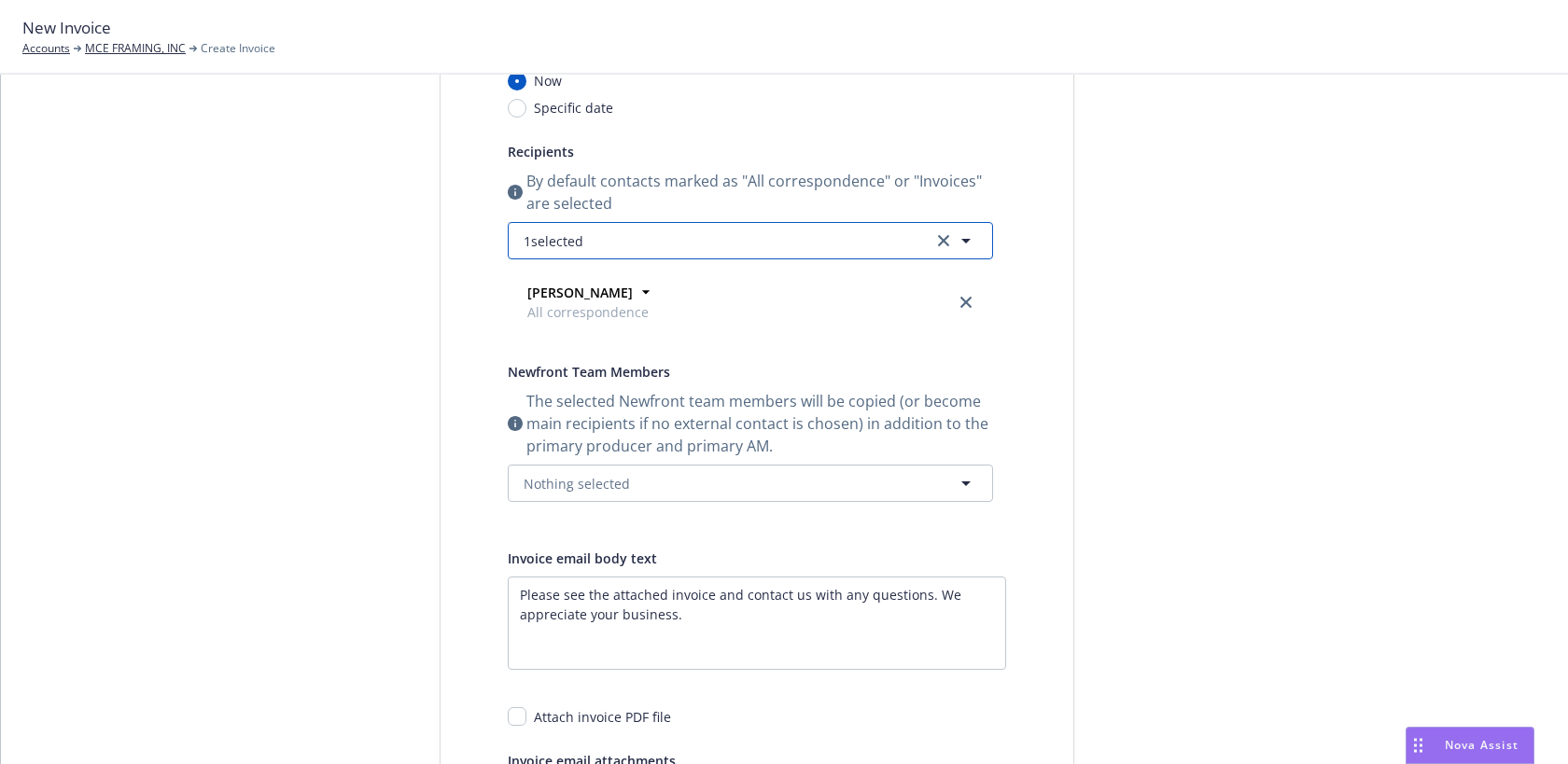
click at [684, 222] on button "1 selected" at bounding box center [750, 241] width 485 height 38
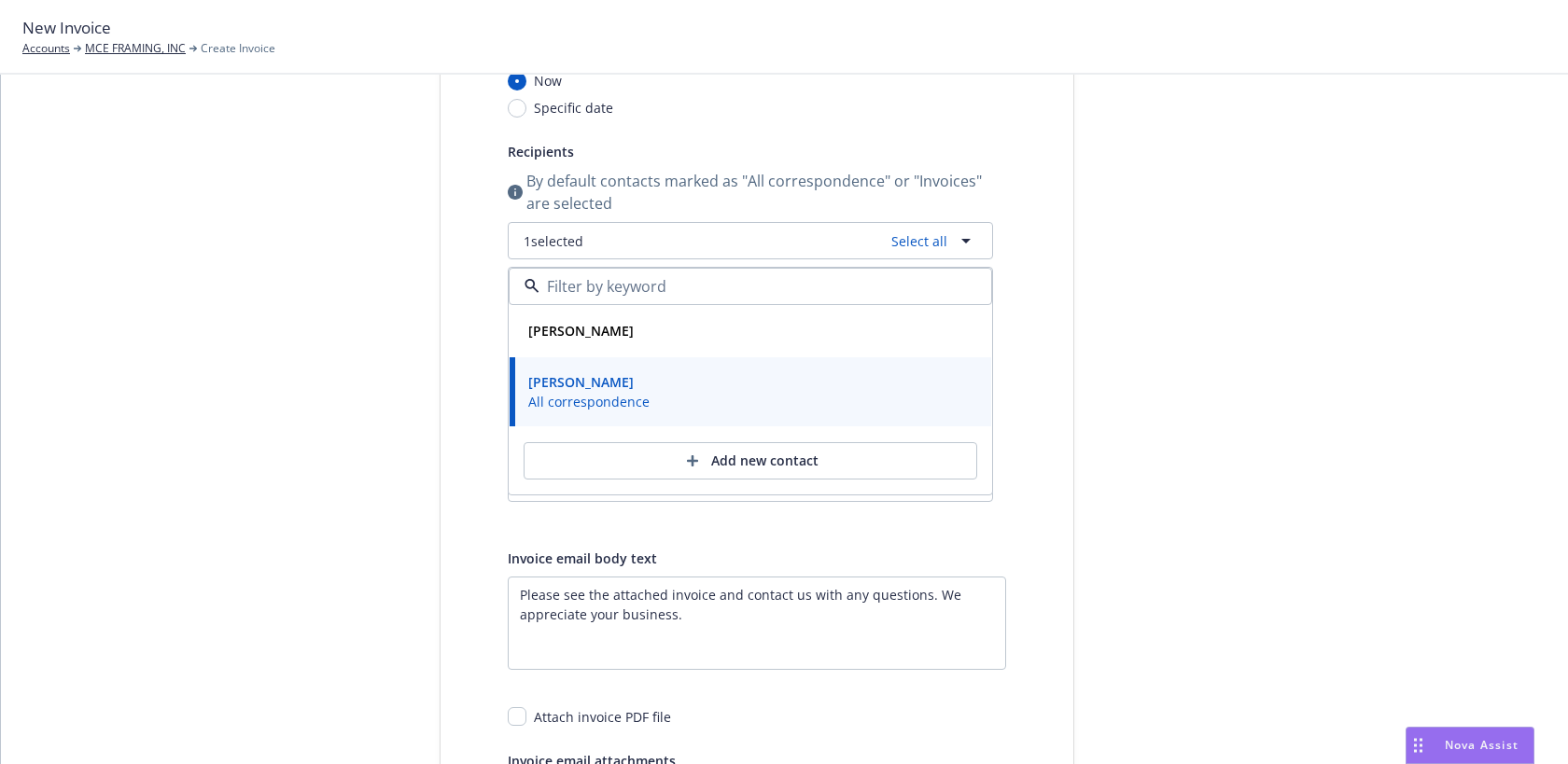
click at [1069, 180] on div "Publish invoice in client navigator and send via email Send date Now Specific d…" at bounding box center [757, 415] width 633 height 837
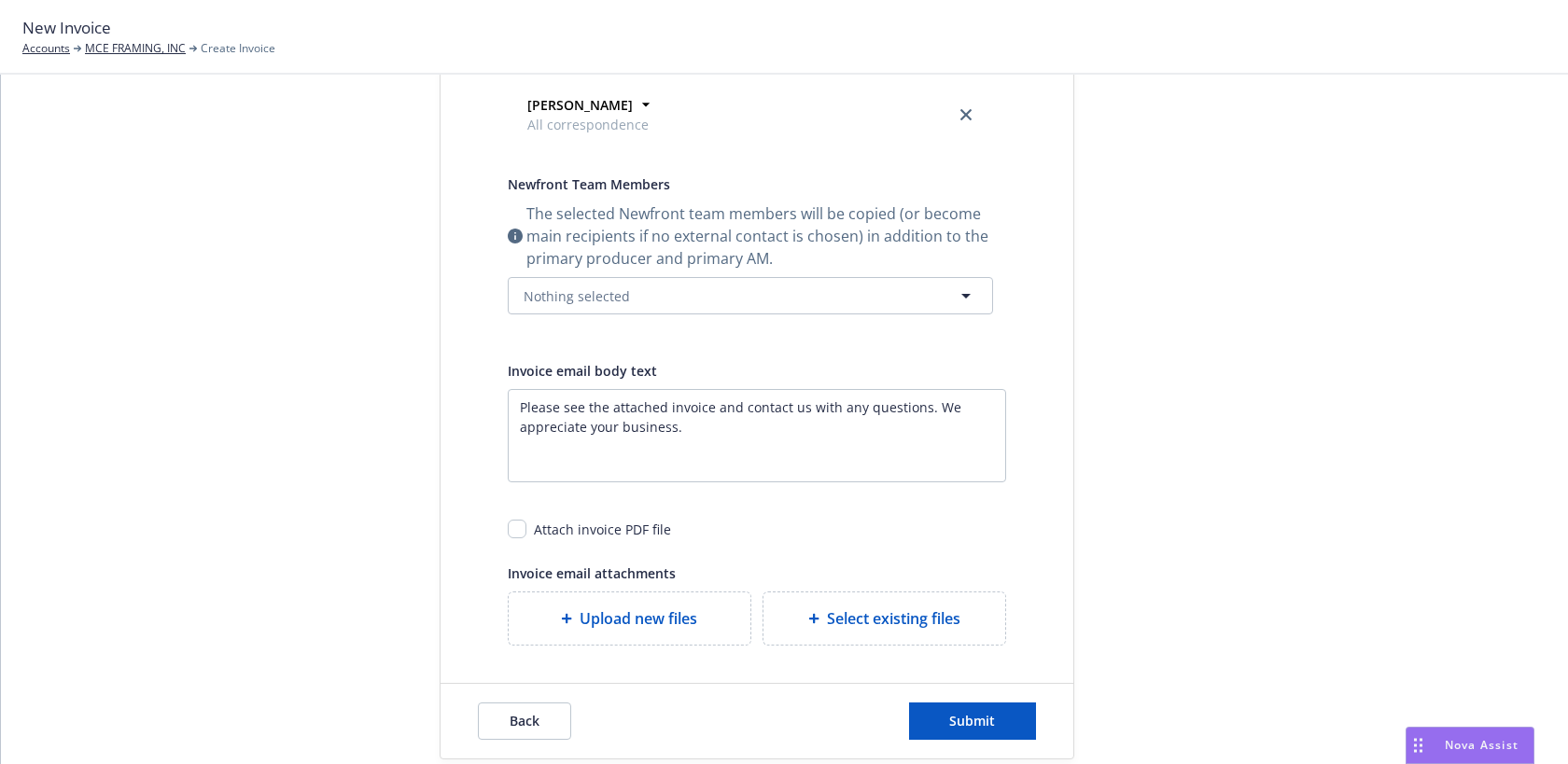
scroll to position [435, 0]
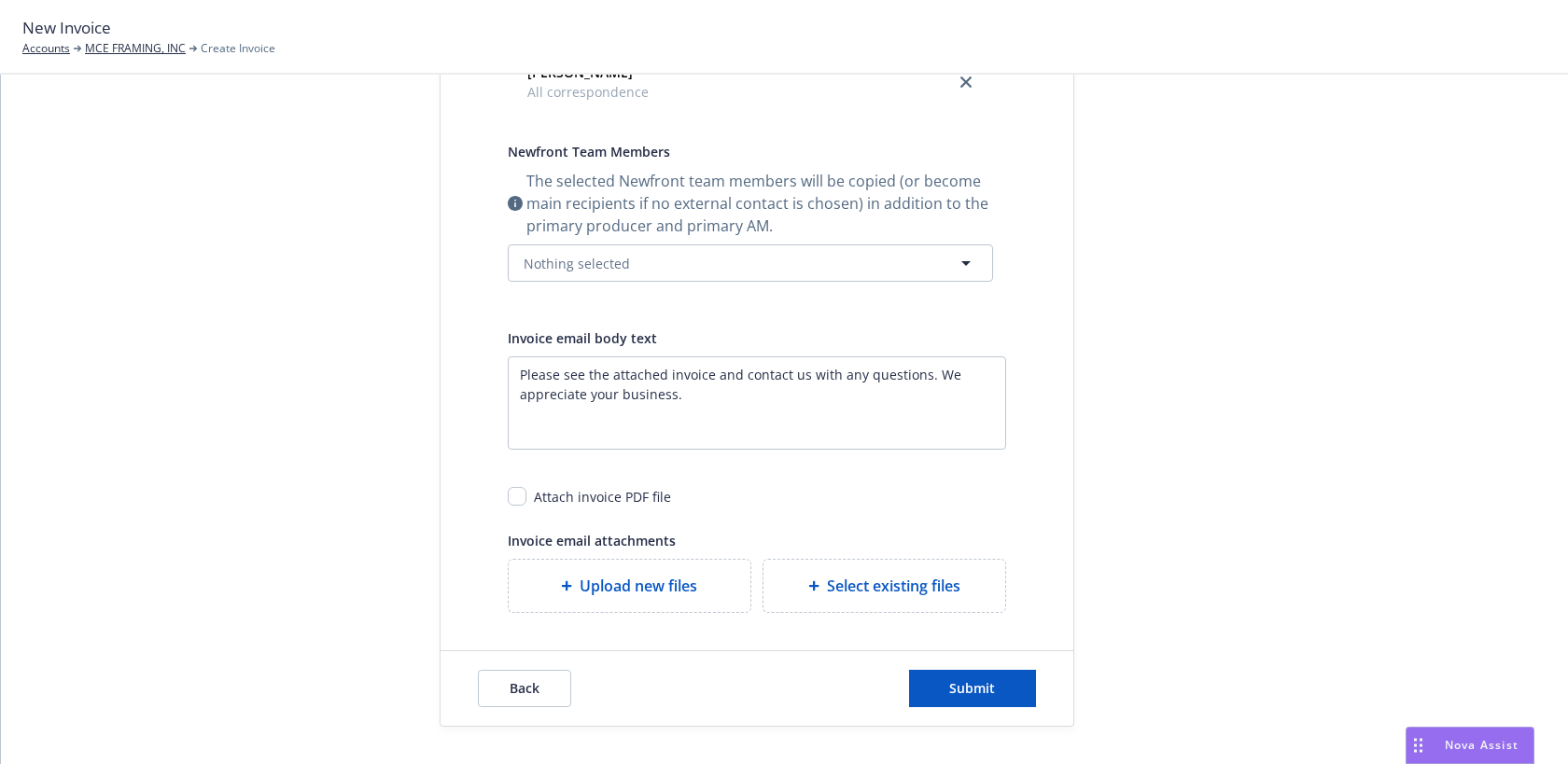
click at [629, 502] on div "Attach invoice PDF file" at bounding box center [603, 497] width 137 height 20
click at [516, 497] on input "checkbox" at bounding box center [517, 497] width 19 height 19
checkbox input "true"
click at [995, 703] on button "Submit" at bounding box center [972, 689] width 127 height 38
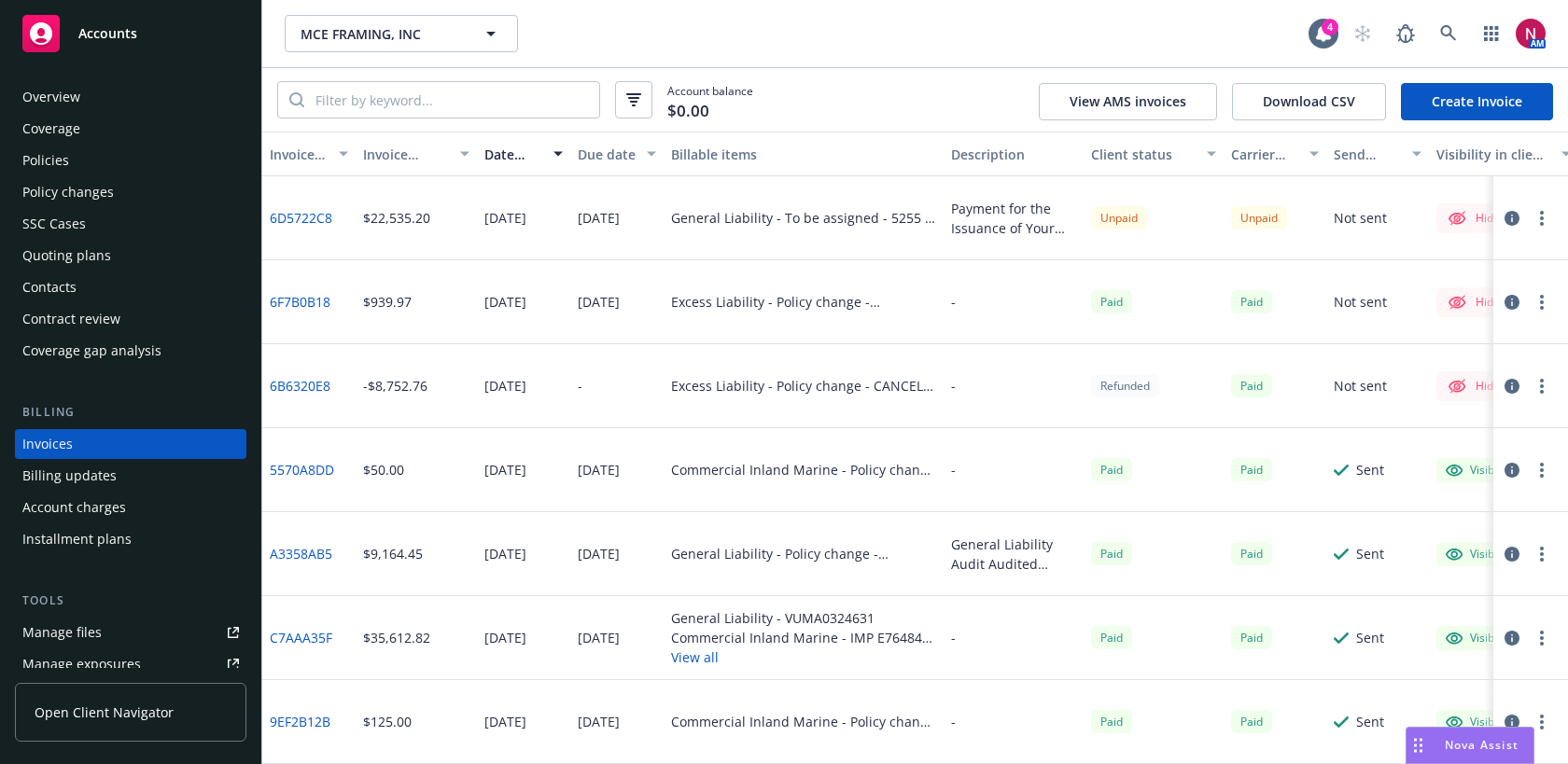
scroll to position [32, 0]
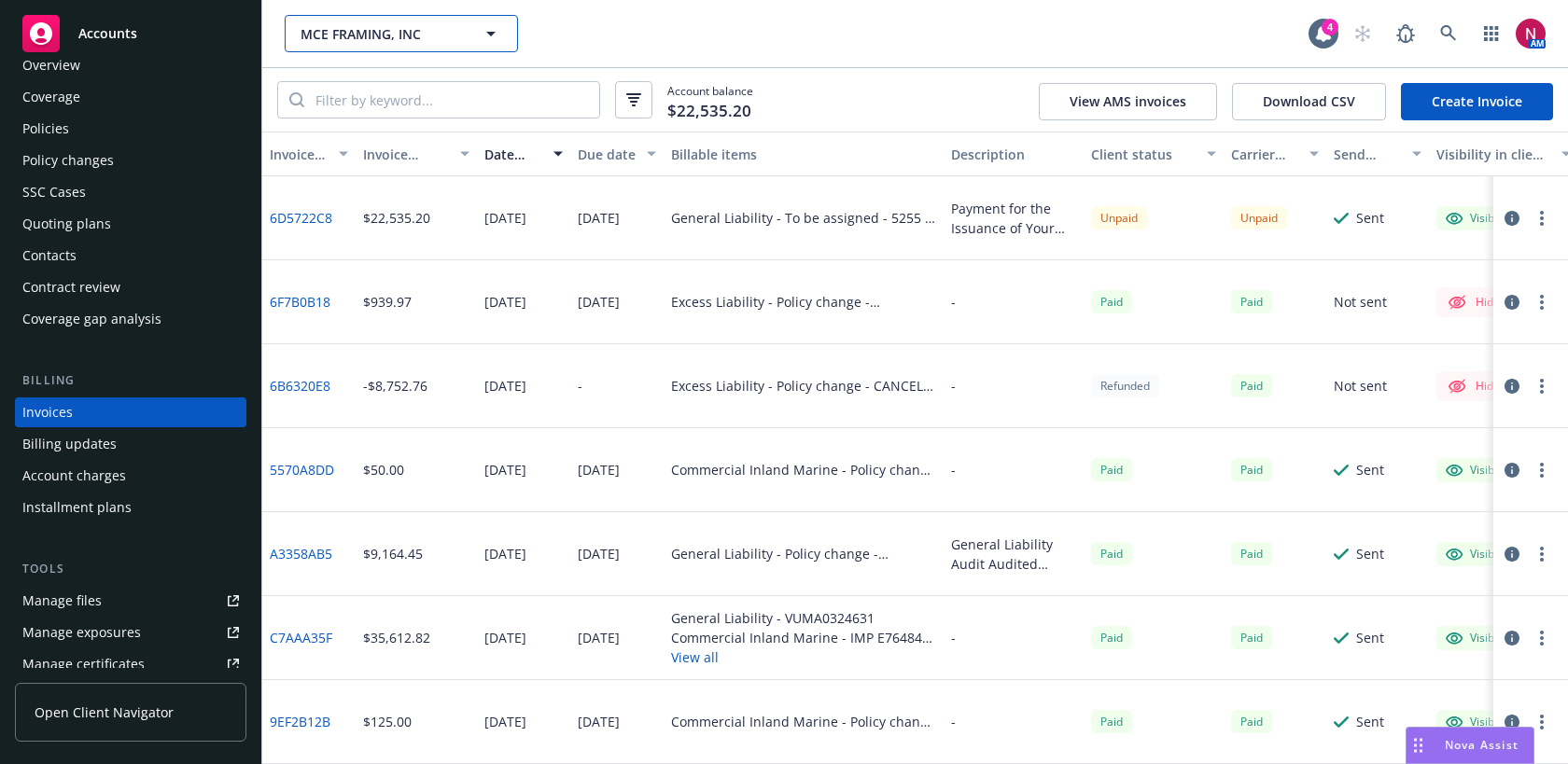
click at [446, 15] on button "MCE FRAMING, INC" at bounding box center [401, 34] width 233 height 38
type input "vinh sanh"
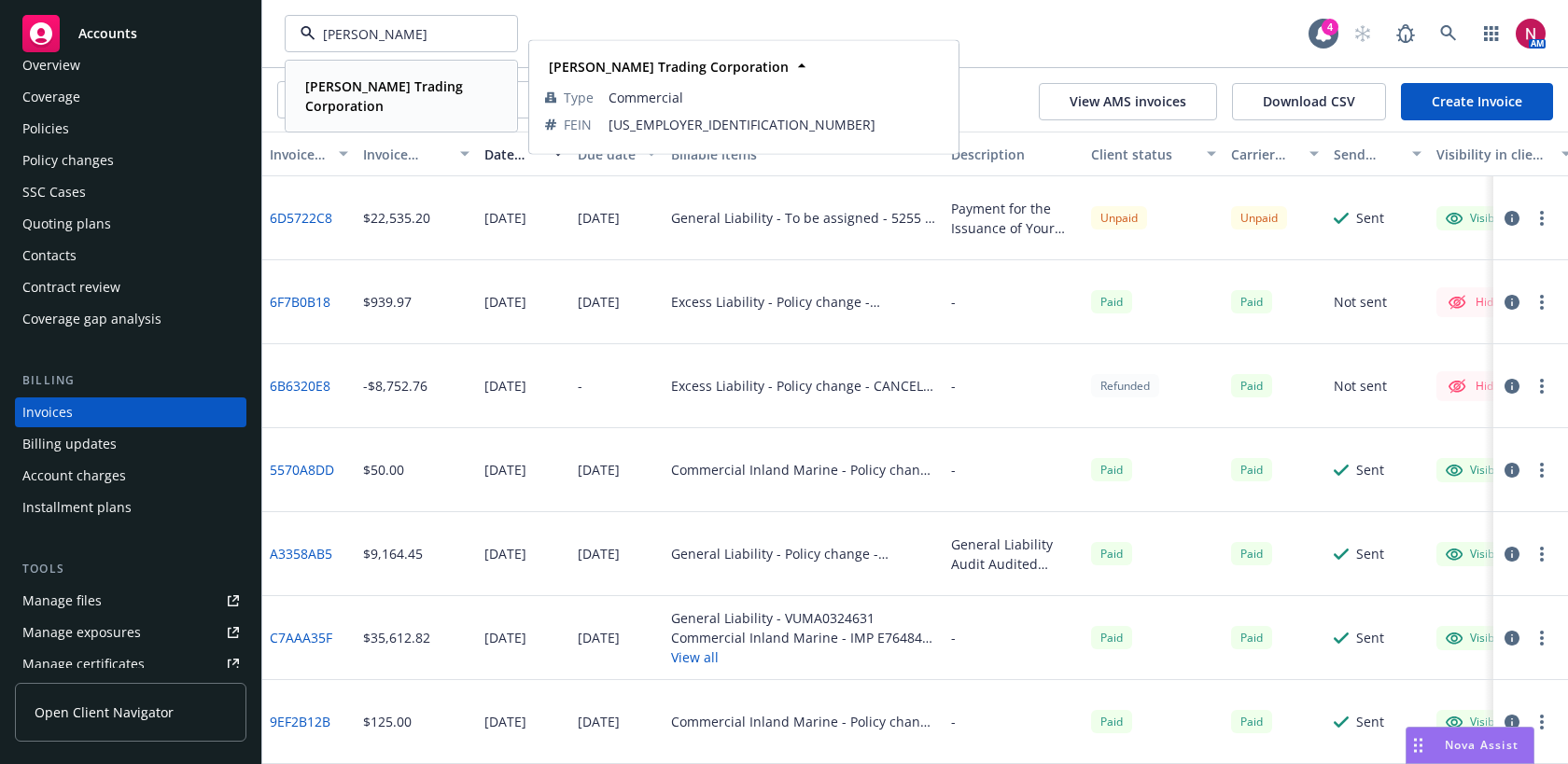
click at [402, 89] on strong "[PERSON_NAME] Trading Corporation" at bounding box center [384, 96] width 158 height 38
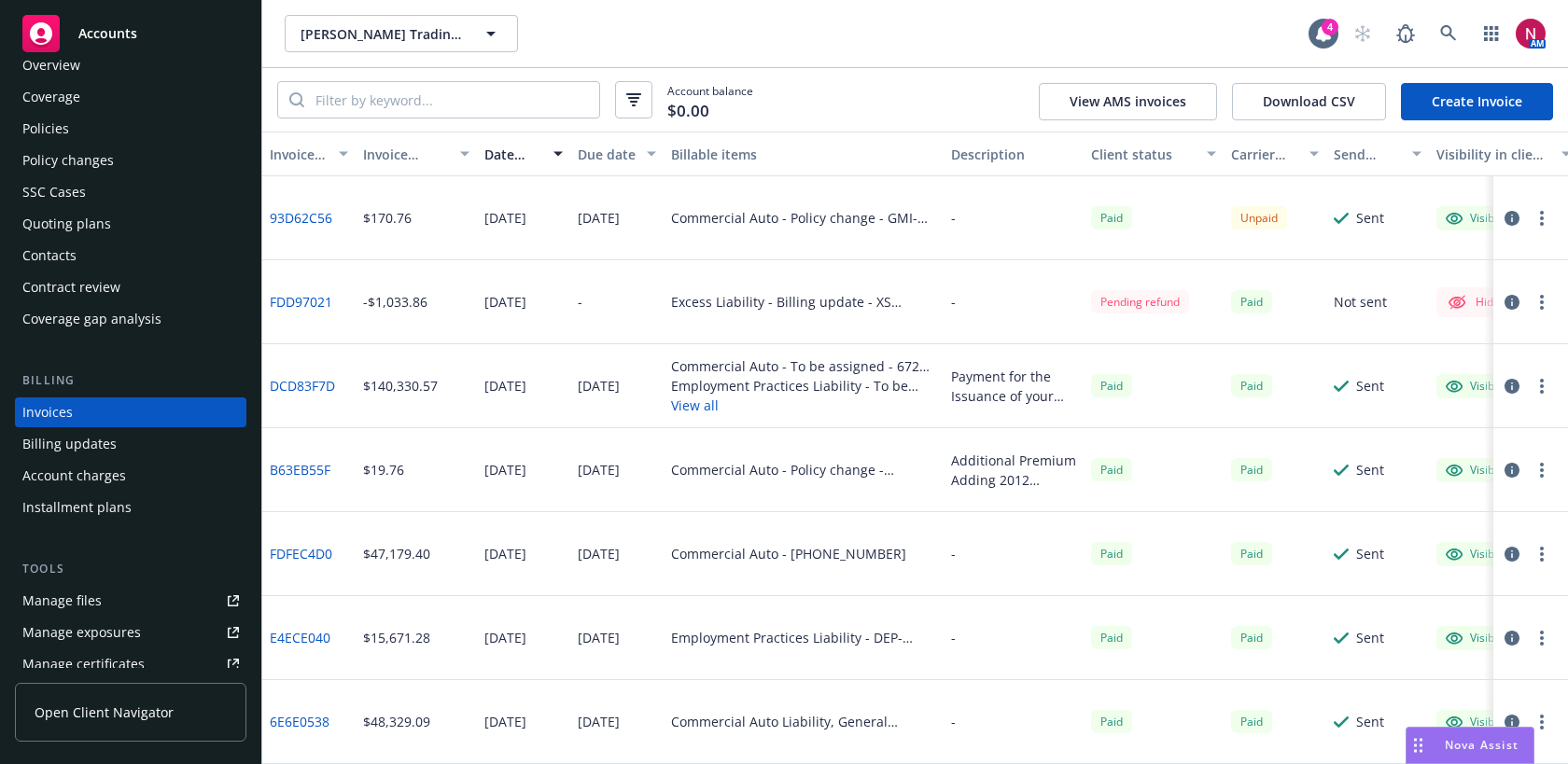
scroll to position [9, 0]
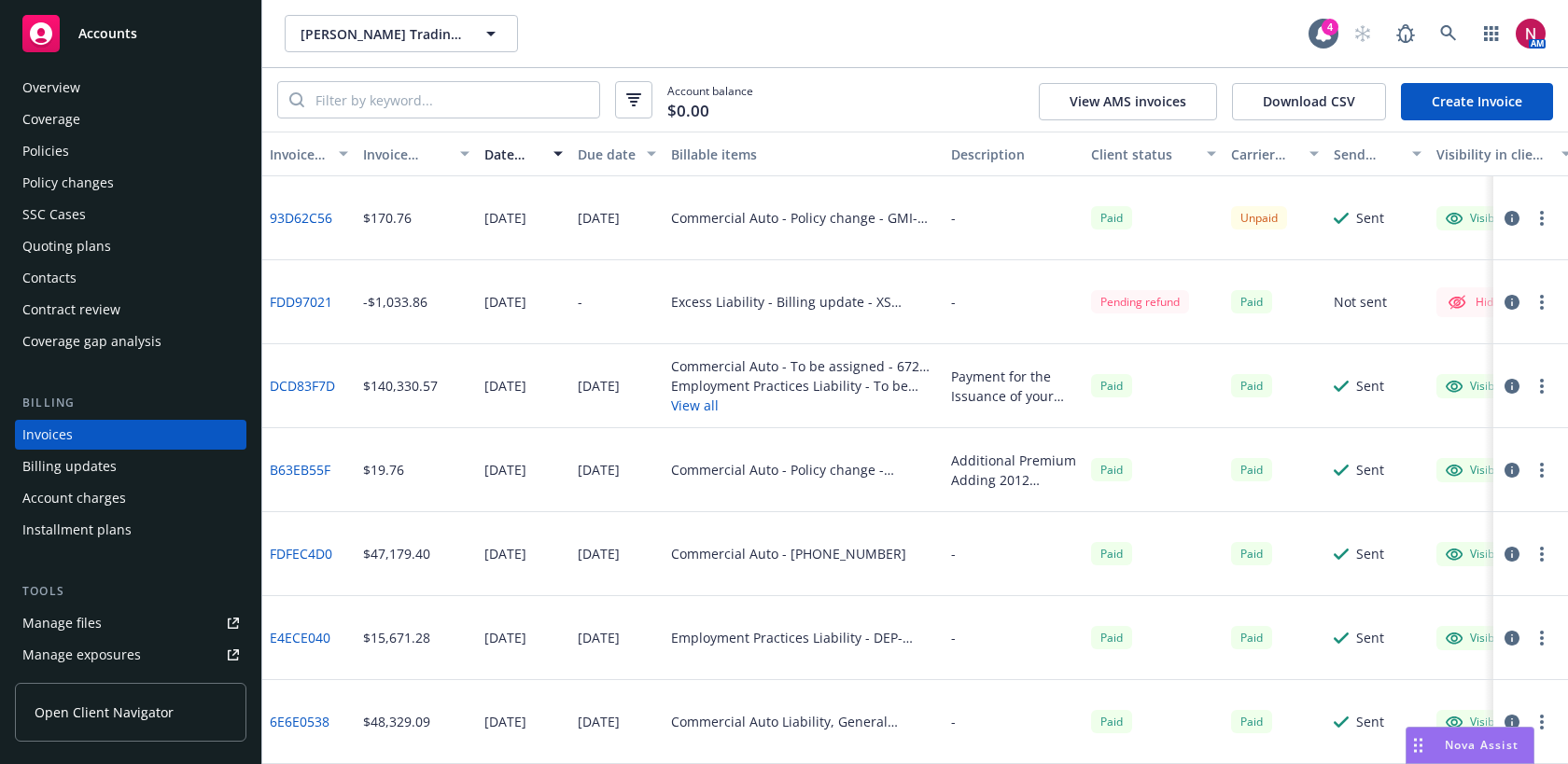
click at [111, 150] on div "Policies" at bounding box center [131, 151] width 217 height 30
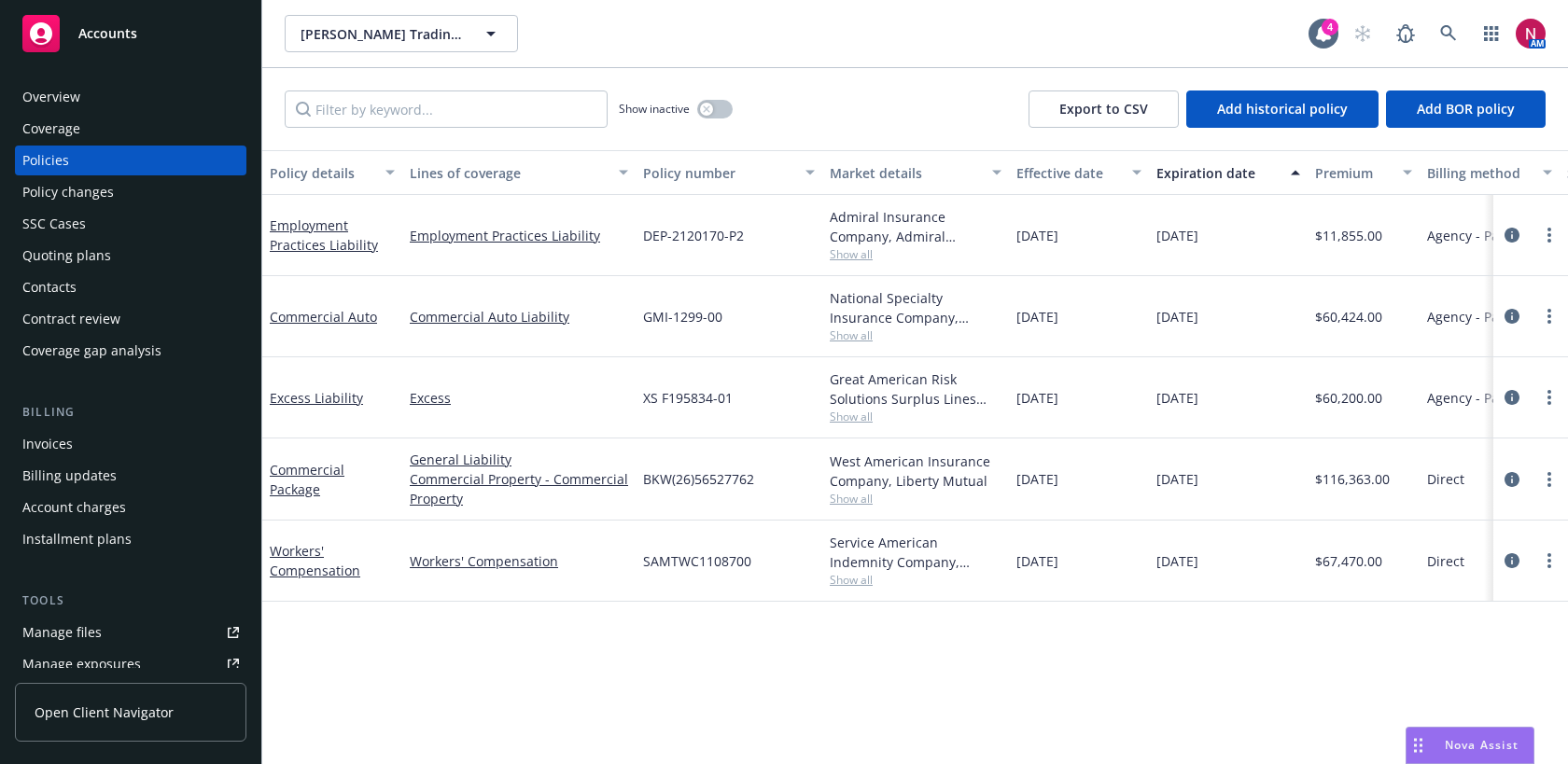
click at [848, 330] on span "Show all" at bounding box center [915, 335] width 172 height 16
click at [307, 307] on div "Commercial Auto" at bounding box center [331, 316] width 125 height 20
click at [310, 313] on link "Commercial Auto" at bounding box center [323, 316] width 107 height 18
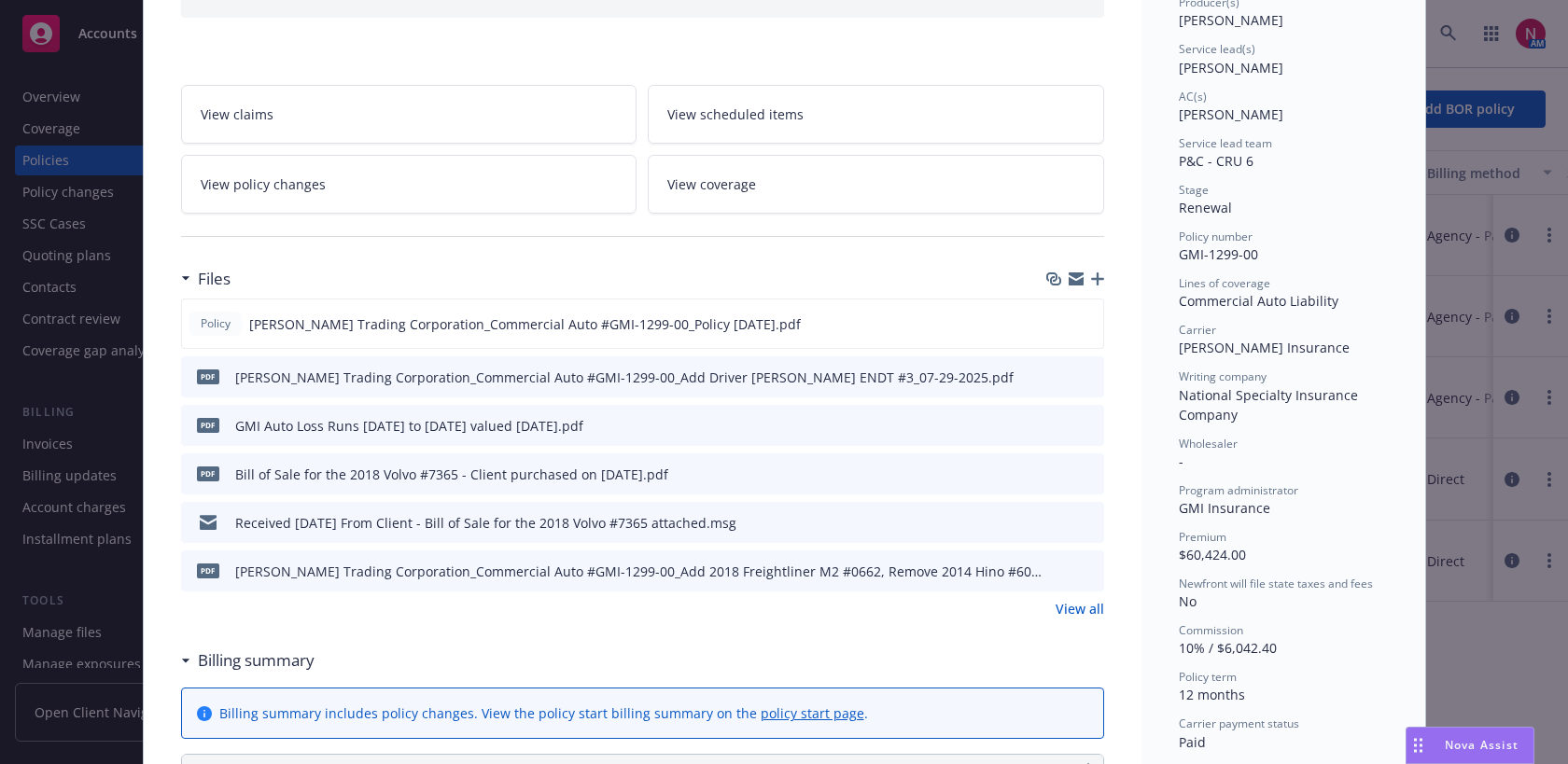
scroll to position [253, 0]
click at [1085, 522] on icon "preview file" at bounding box center [1086, 520] width 17 height 13
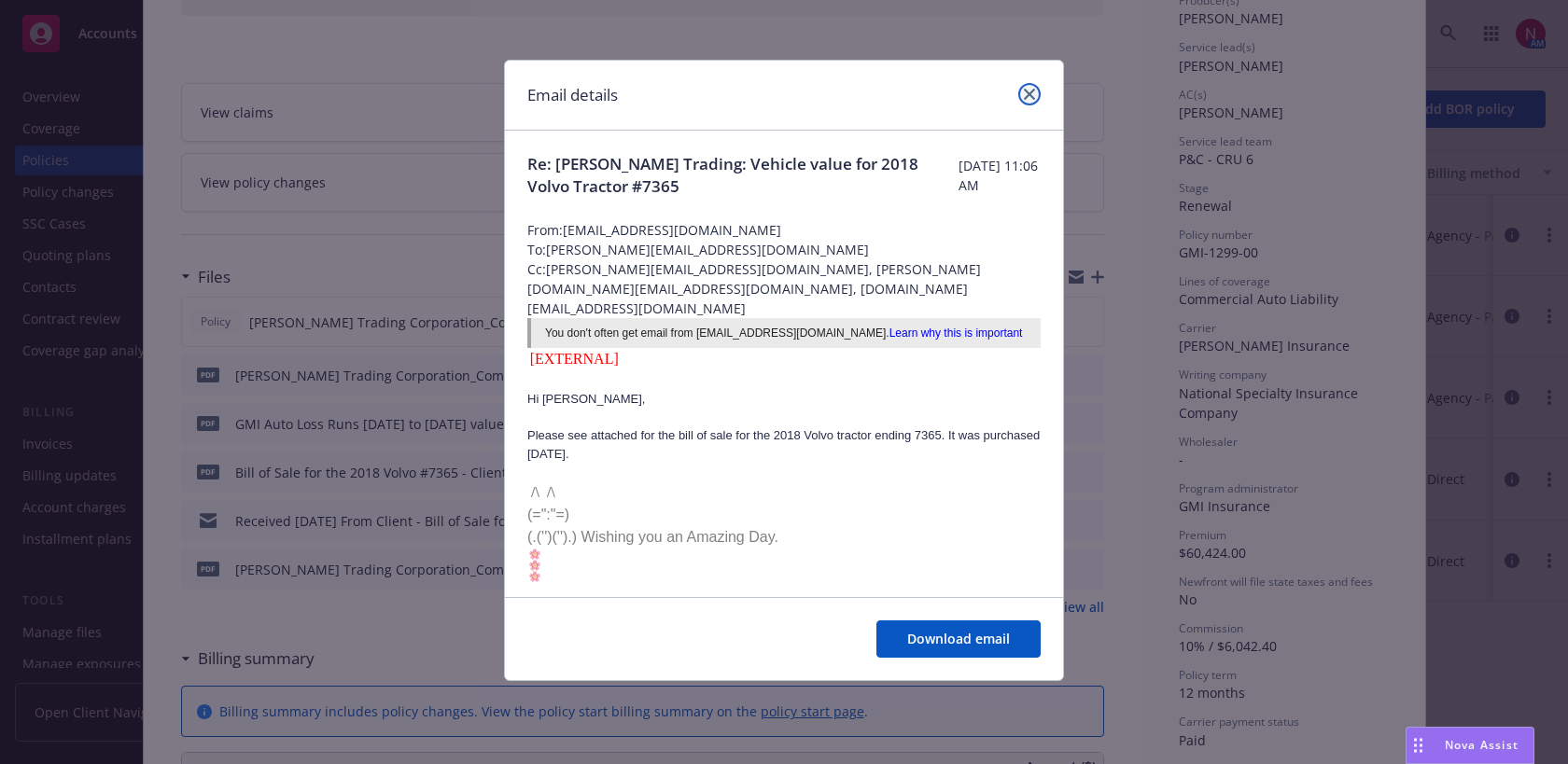
click at [1027, 97] on icon "close" at bounding box center [1029, 94] width 11 height 11
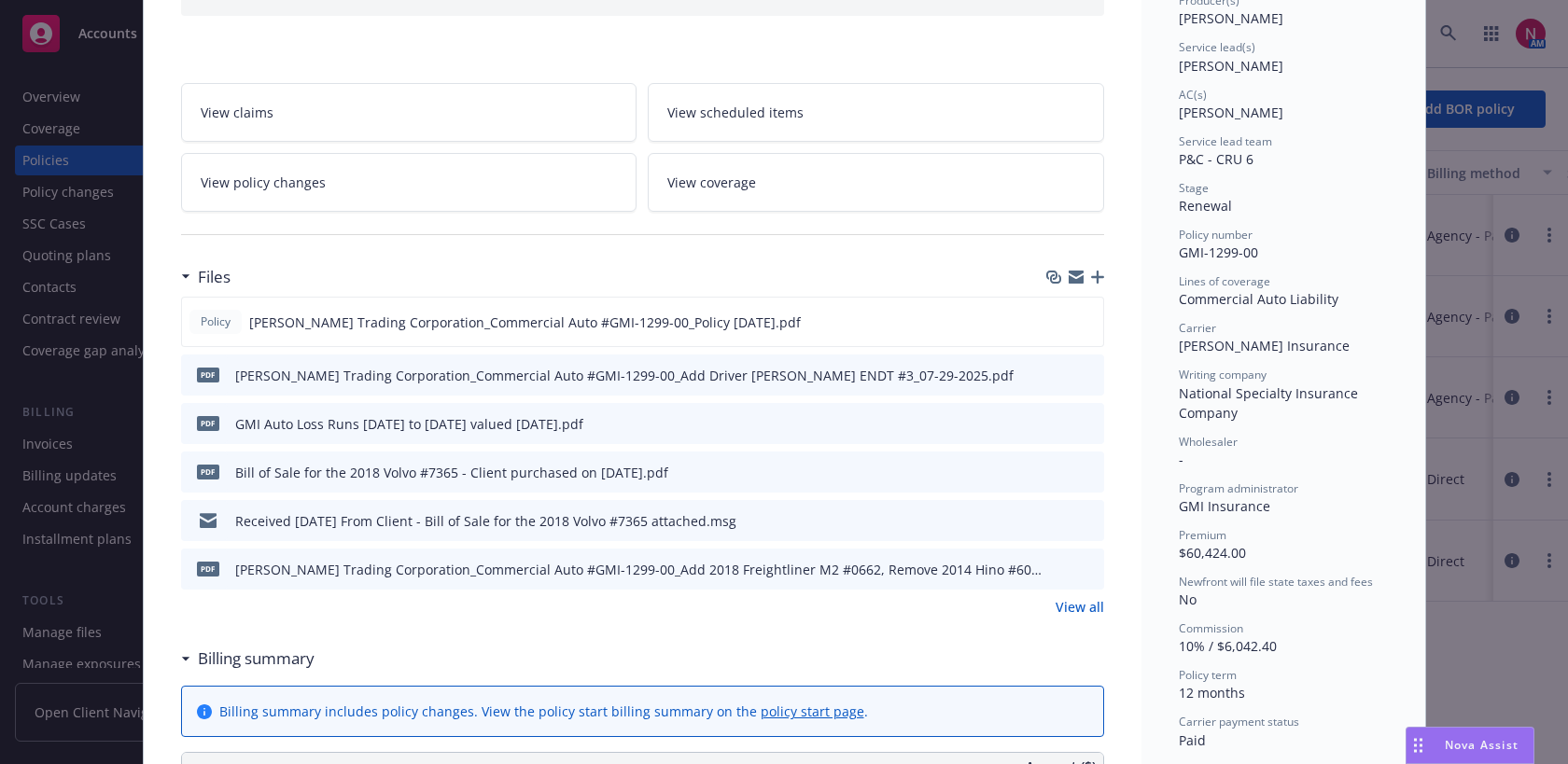
click at [1083, 373] on icon "preview file" at bounding box center [1086, 374] width 17 height 13
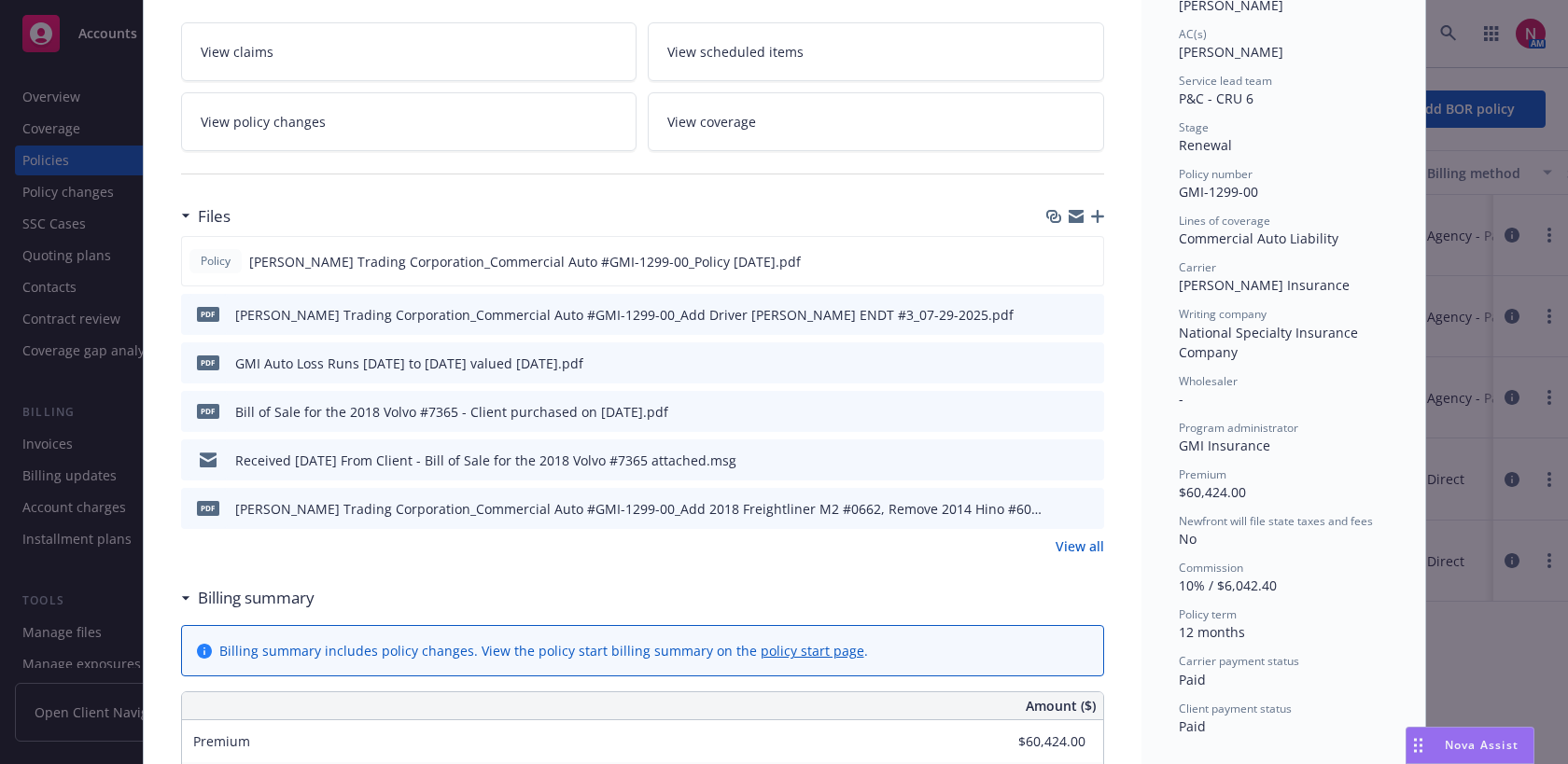
scroll to position [318, 0]
click at [1079, 533] on link "View all" at bounding box center [1080, 542] width 49 height 20
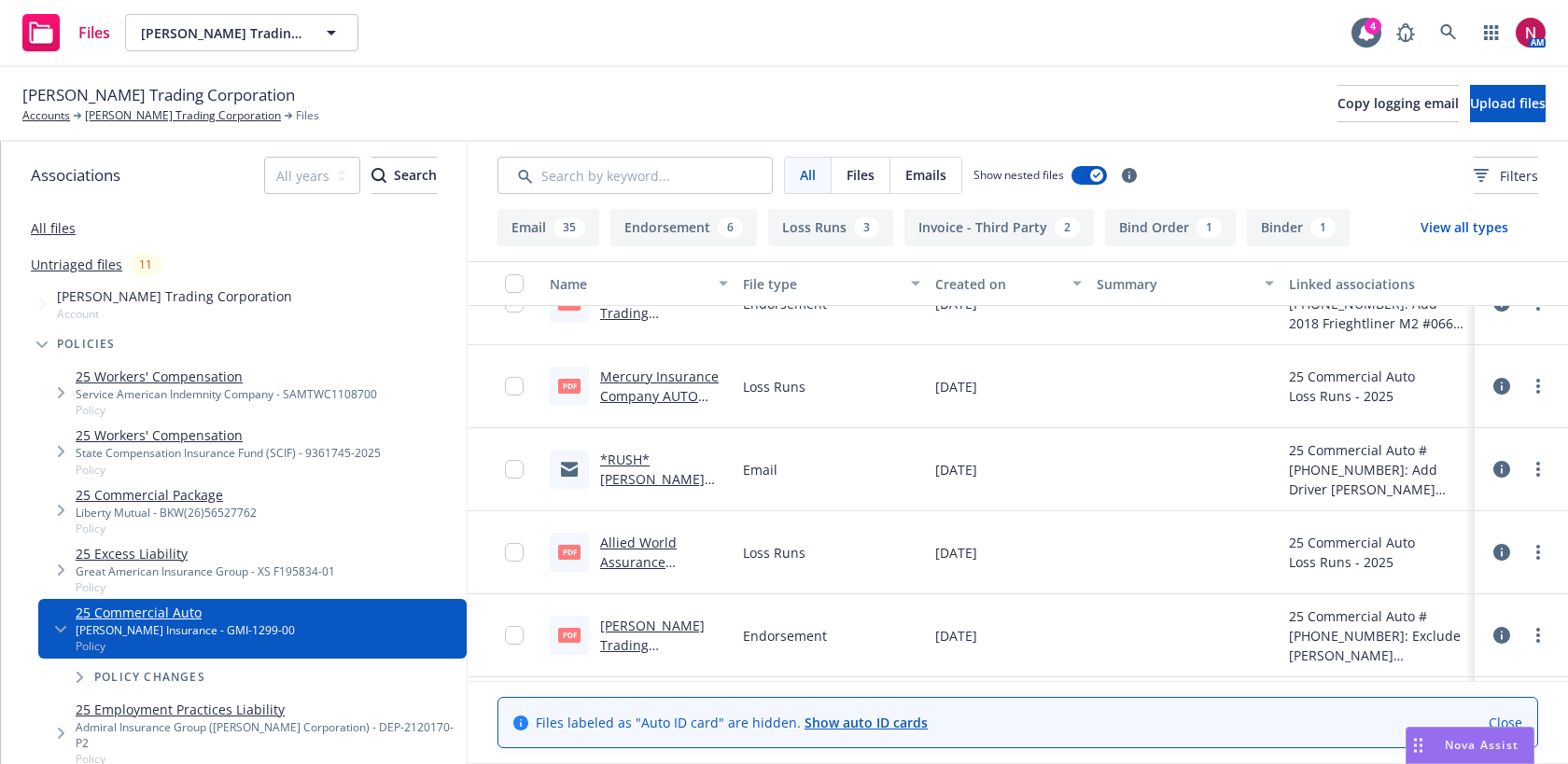
scroll to position [704, 0]
click at [684, 480] on link "*RUSH* [PERSON_NAME] Trading Corporation - Commercial Auto #[PHONE_NUMBER]: Add…" at bounding box center [663, 525] width 127 height 155
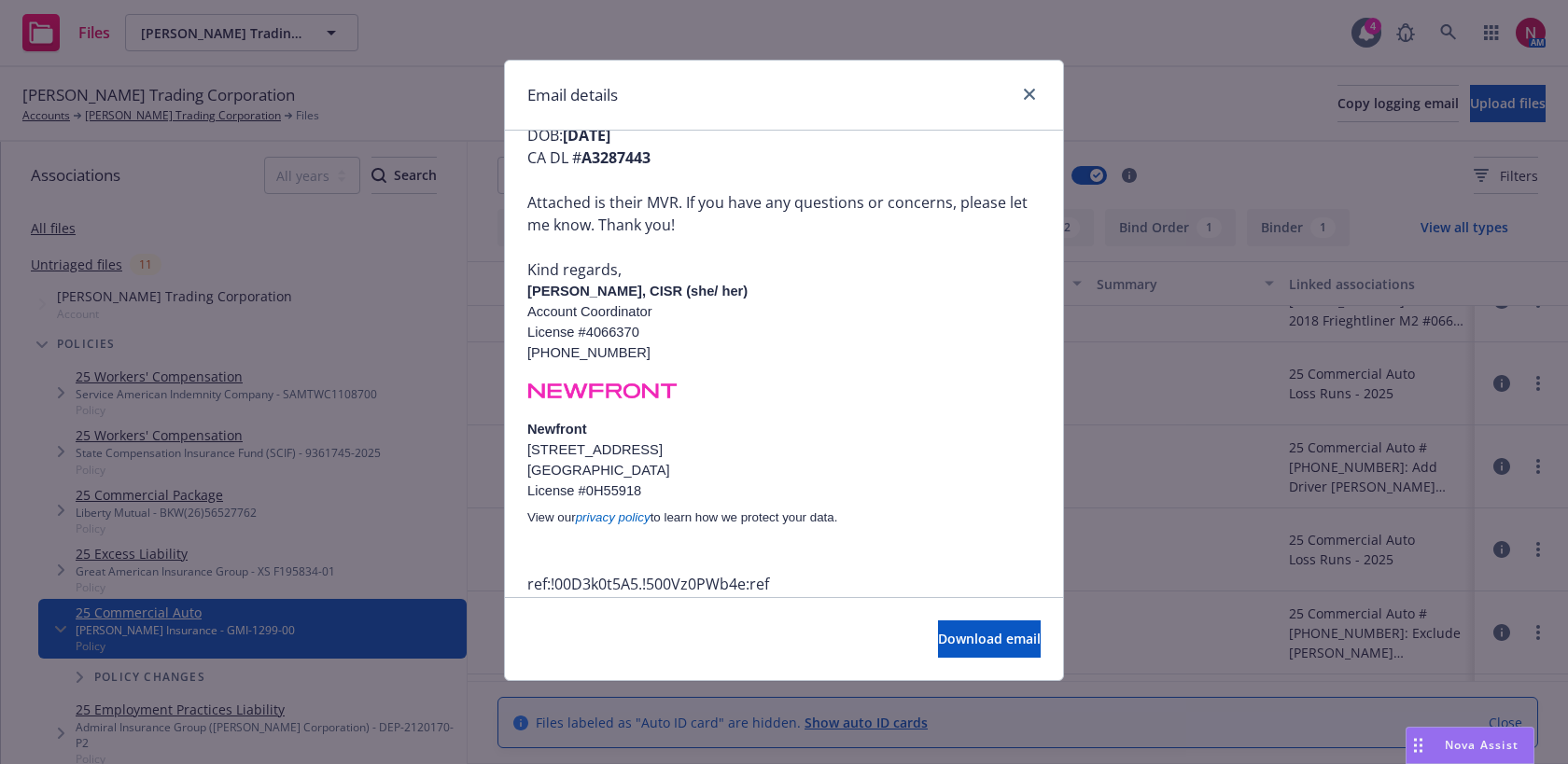
scroll to position [0, 0]
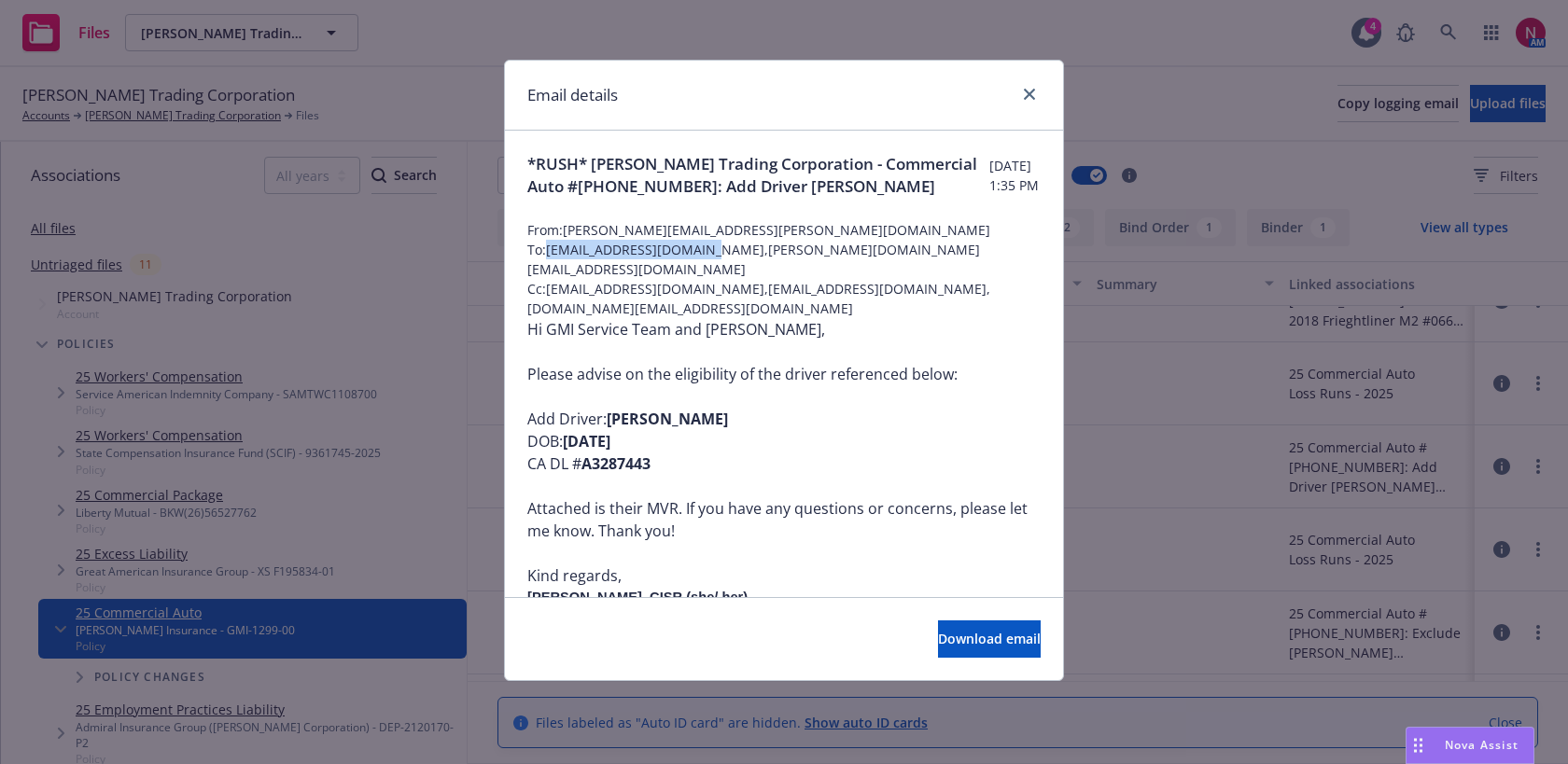
drag, startPoint x: 549, startPoint y: 252, endPoint x: 712, endPoint y: 246, distance: 163.1
click at [712, 246] on span "To: [EMAIL_ADDRESS][DOMAIN_NAME],[PERSON_NAME][DOMAIN_NAME][EMAIL_ADDRESS][DOMA…" at bounding box center [784, 259] width 514 height 39
copy span "[EMAIL_ADDRESS][DOMAIN_NAME]"
click at [1028, 88] on icon "close" at bounding box center [1029, 94] width 11 height 11
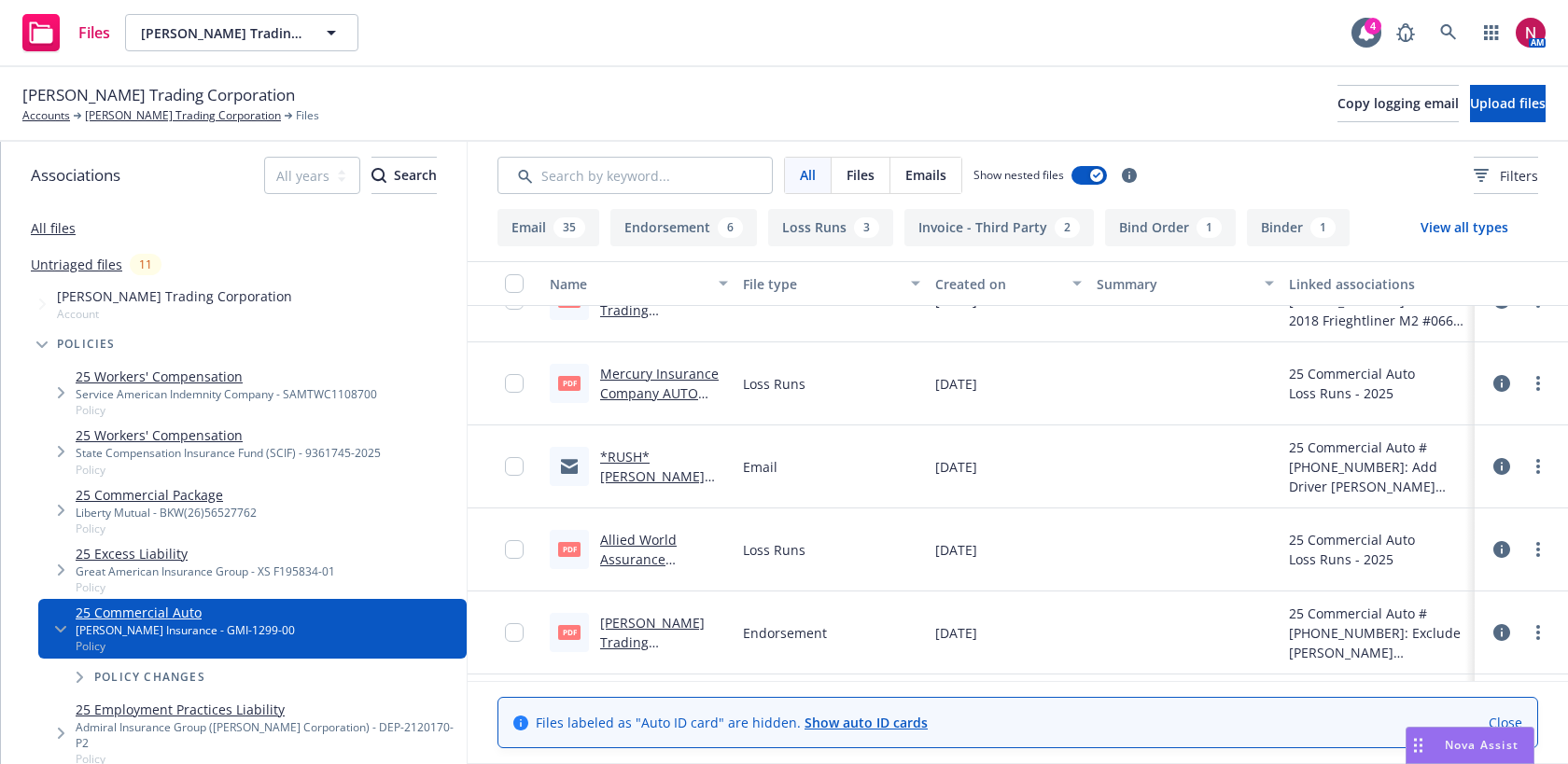
click at [632, 453] on link "*RUSH* Vinh Sanh Trading Corporation - Commercial Auto #5087-0986-02: Add Drive…" at bounding box center [663, 525] width 127 height 155
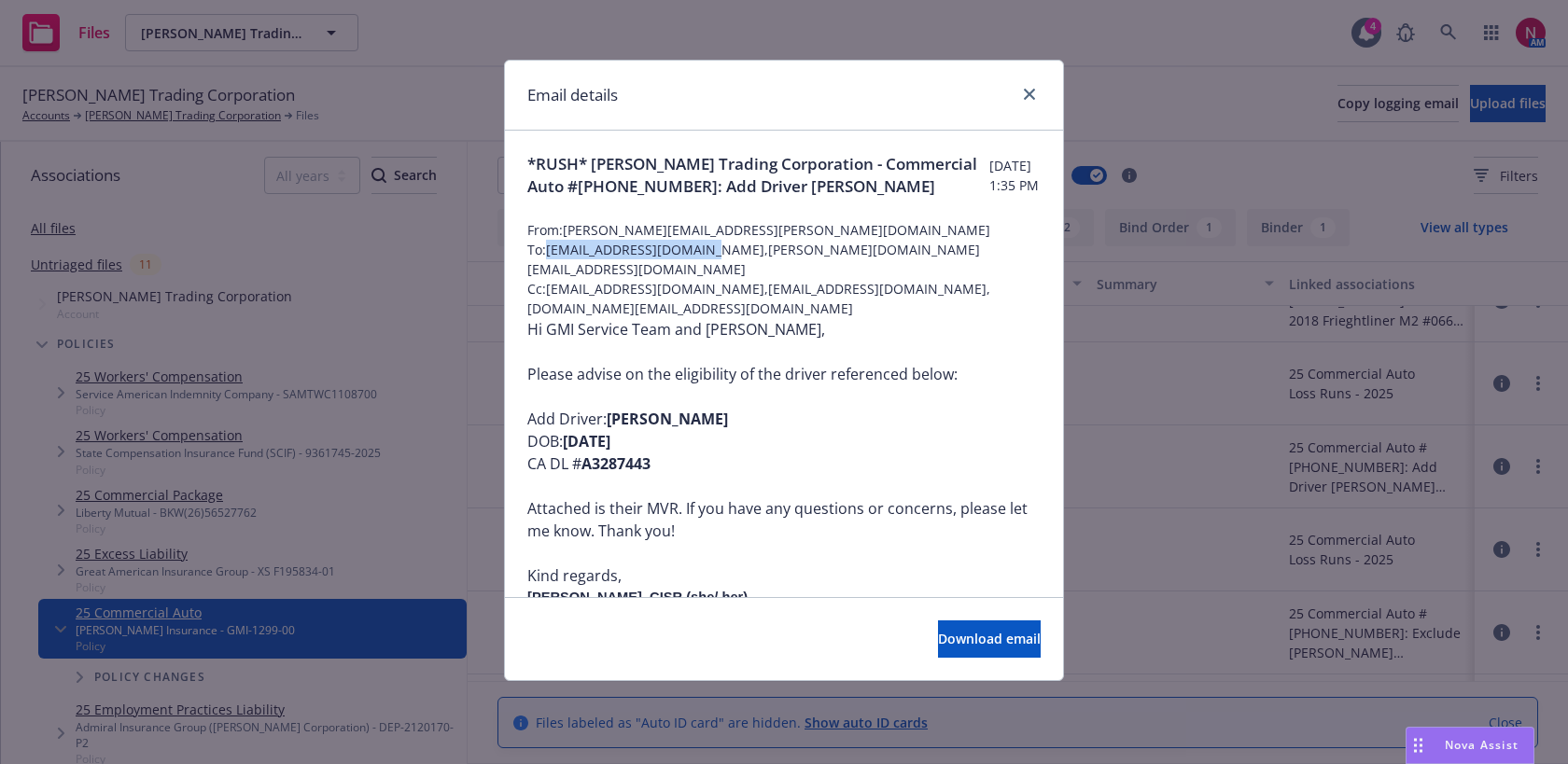
drag, startPoint x: 551, startPoint y: 250, endPoint x: 710, endPoint y: 256, distance: 159.1
click at [710, 256] on span "To: gmi-baservice@one80.com,andrew.farmer@one80.com" at bounding box center [784, 259] width 514 height 39
copy span "gmi-baservice@one80.com"
drag, startPoint x: 719, startPoint y: 253, endPoint x: 892, endPoint y: 254, distance: 173.0
click at [892, 254] on span "To: gmi-baservice@one80.com,andrew.farmer@one80.com" at bounding box center [784, 259] width 514 height 39
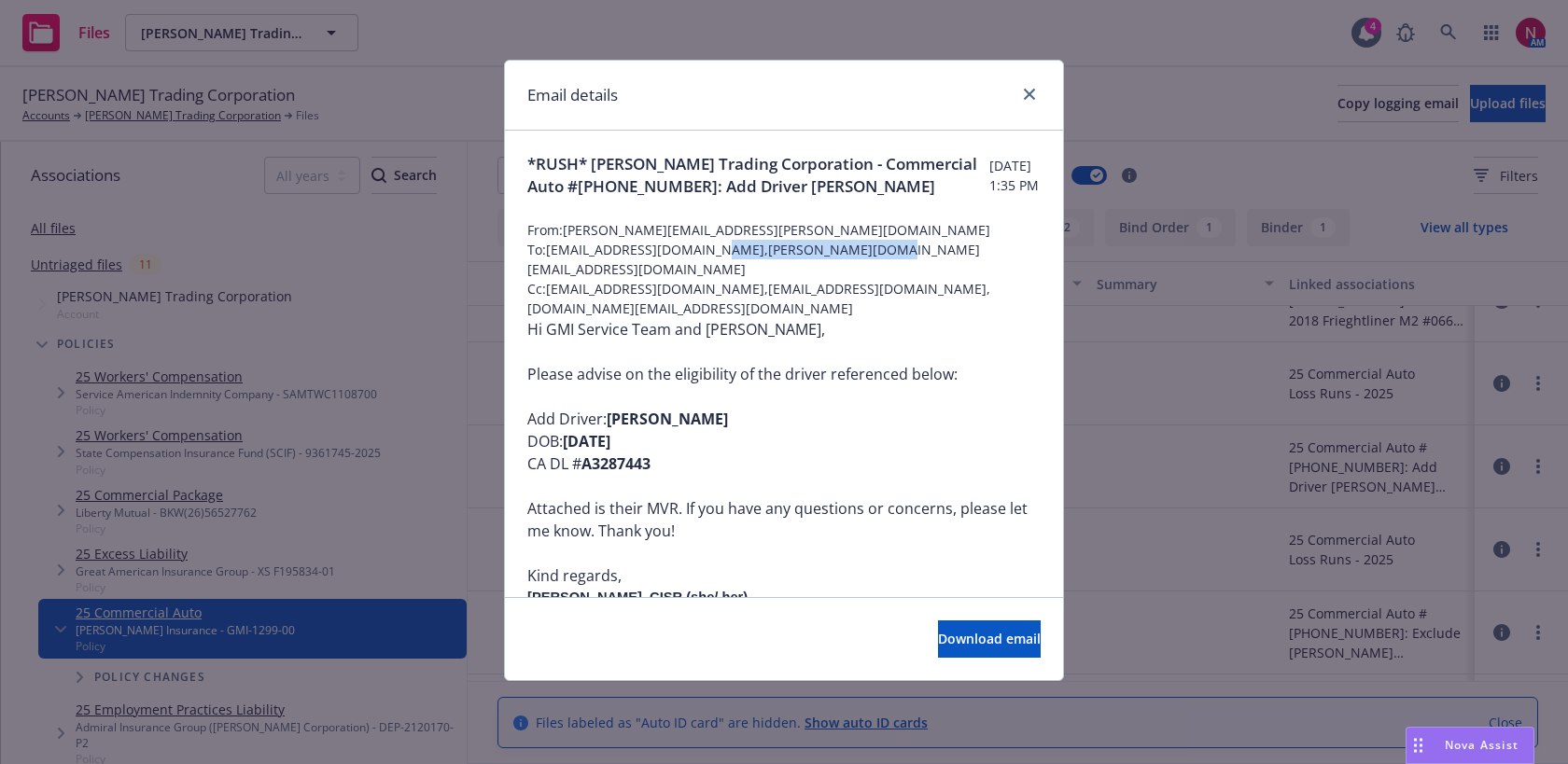
copy span "andrew.farmer@one80.com"
click at [1031, 90] on icon "close" at bounding box center [1029, 94] width 11 height 11
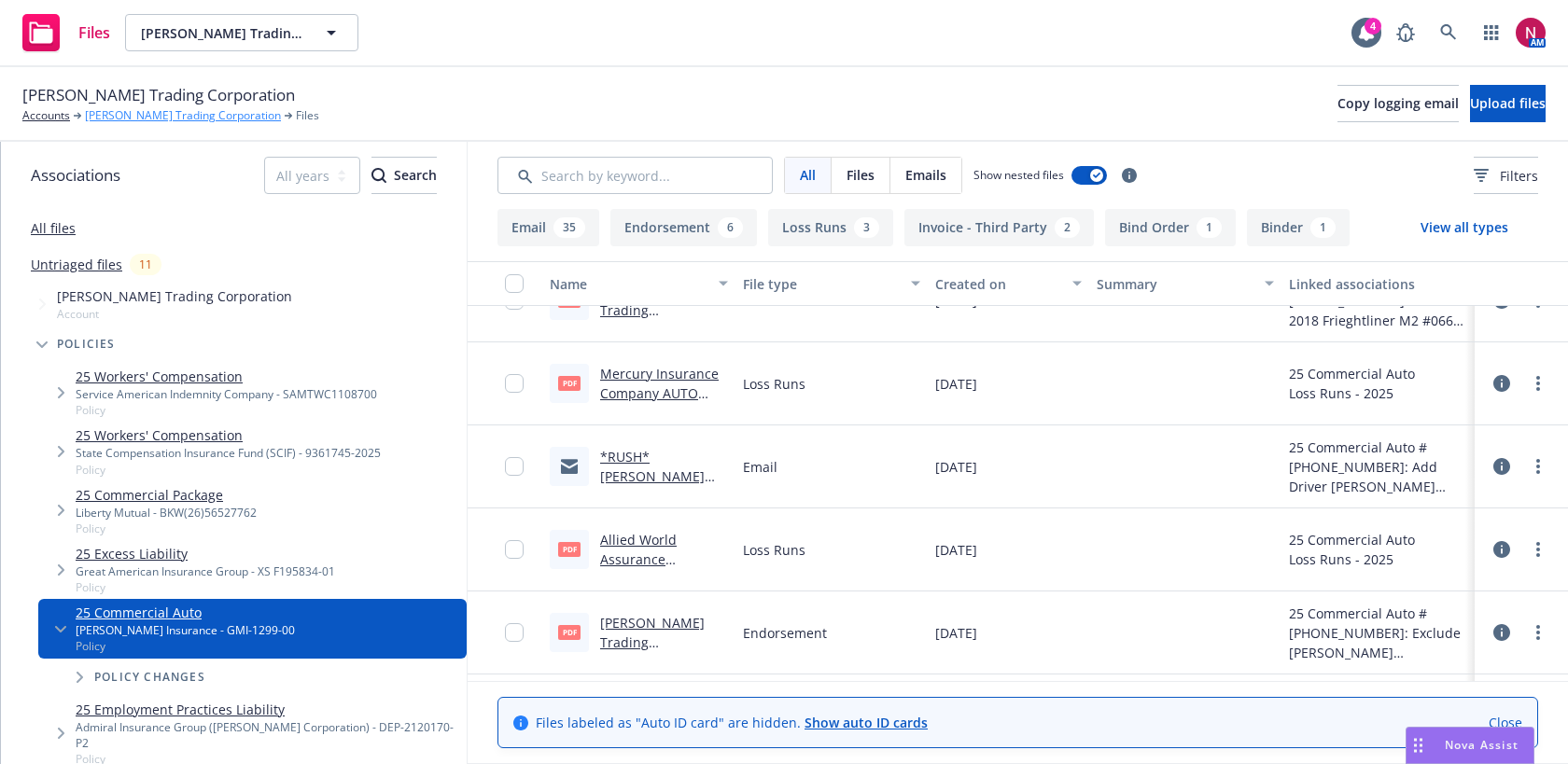
click at [176, 120] on link "[PERSON_NAME] Trading Corporation" at bounding box center [182, 115] width 196 height 17
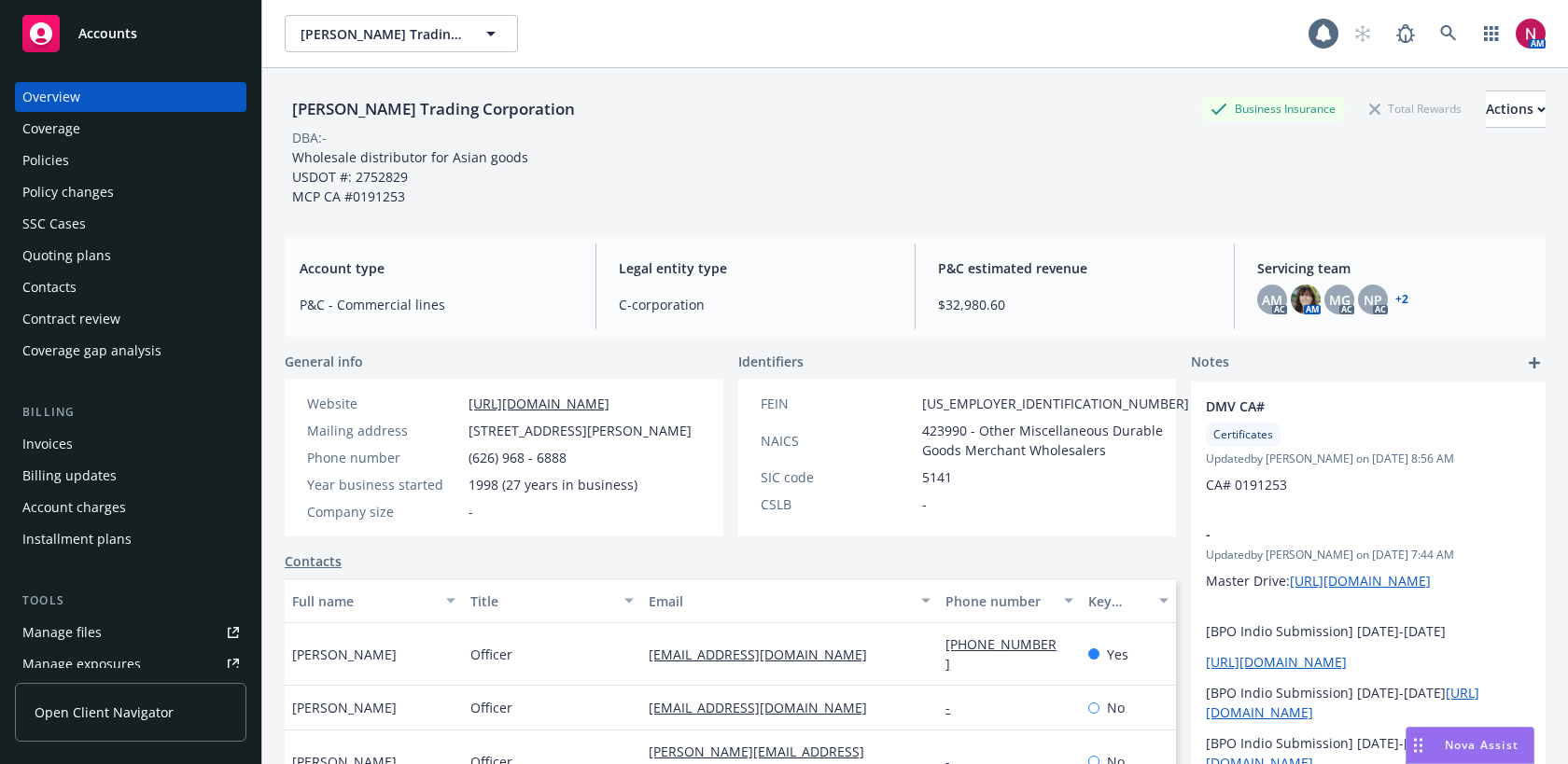
click at [70, 160] on div "Policies" at bounding box center [131, 160] width 217 height 30
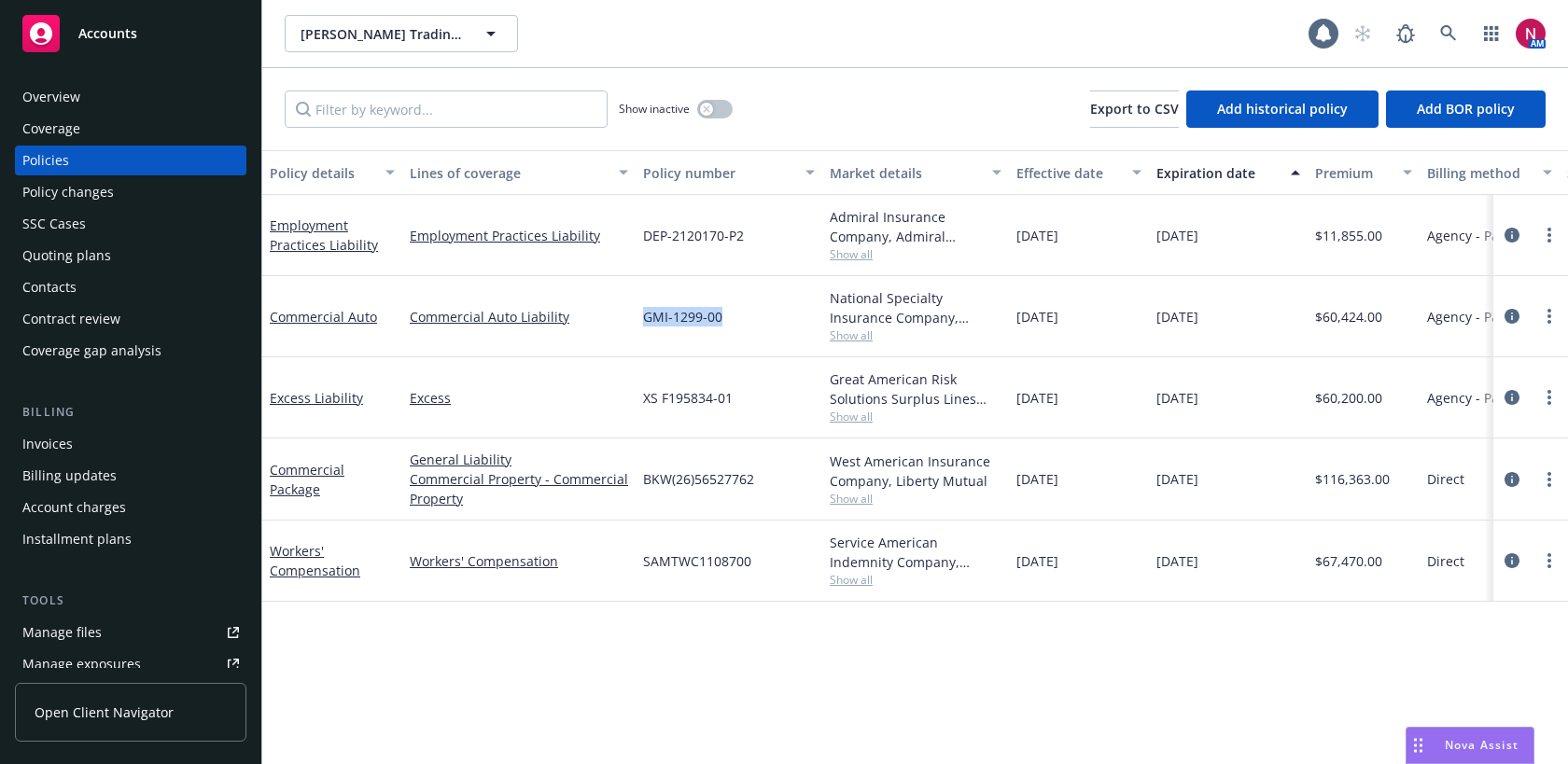
drag, startPoint x: 643, startPoint y: 313, endPoint x: 727, endPoint y: 314, distance: 84.0
click at [727, 314] on div "GMI-1299-00" at bounding box center [729, 316] width 187 height 81
copy span "GMI-1299-00"
click at [1547, 312] on circle "more" at bounding box center [1549, 311] width 4 height 4
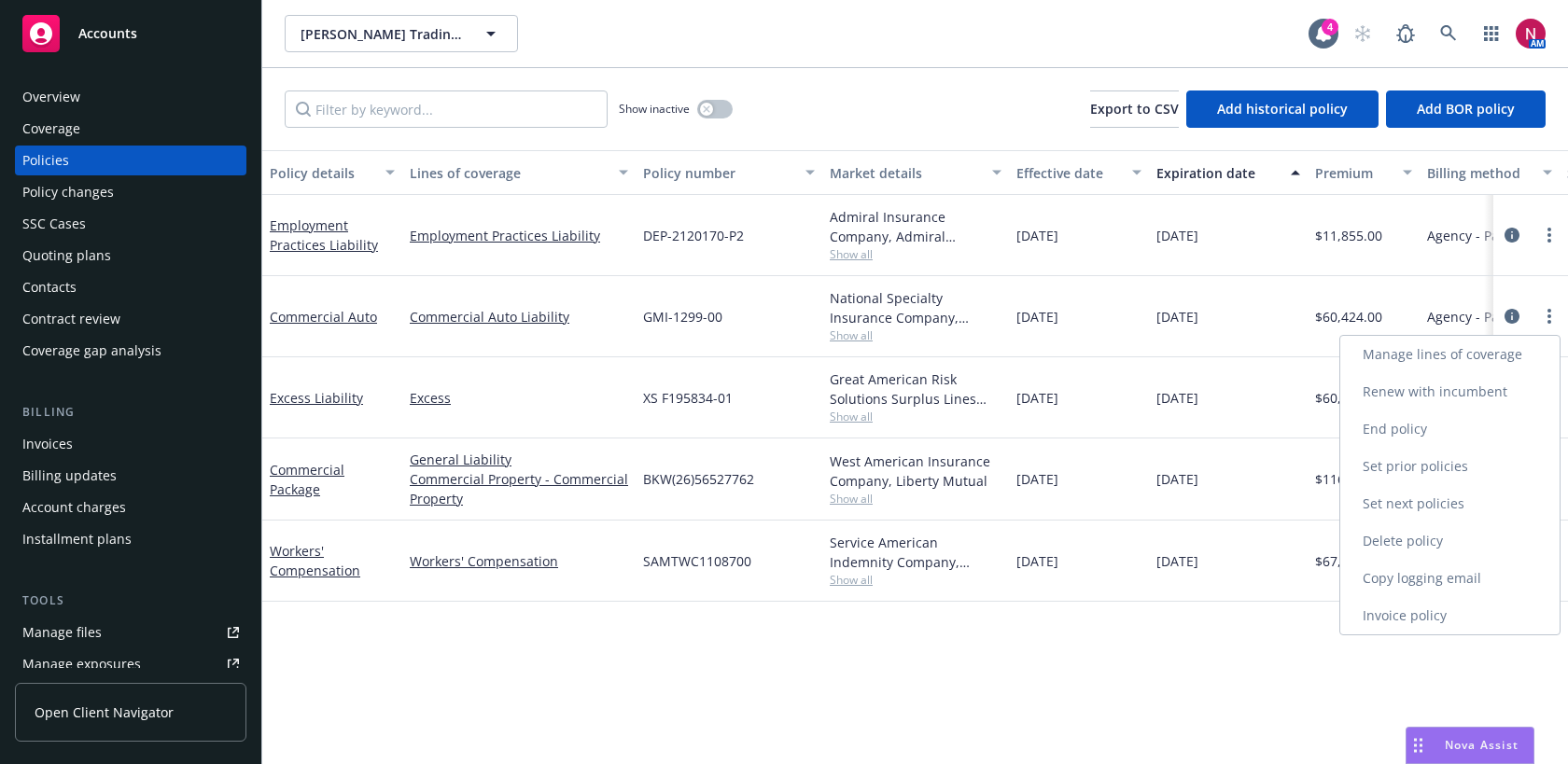
click at [1437, 565] on link "Copy logging email" at bounding box center [1450, 578] width 220 height 38
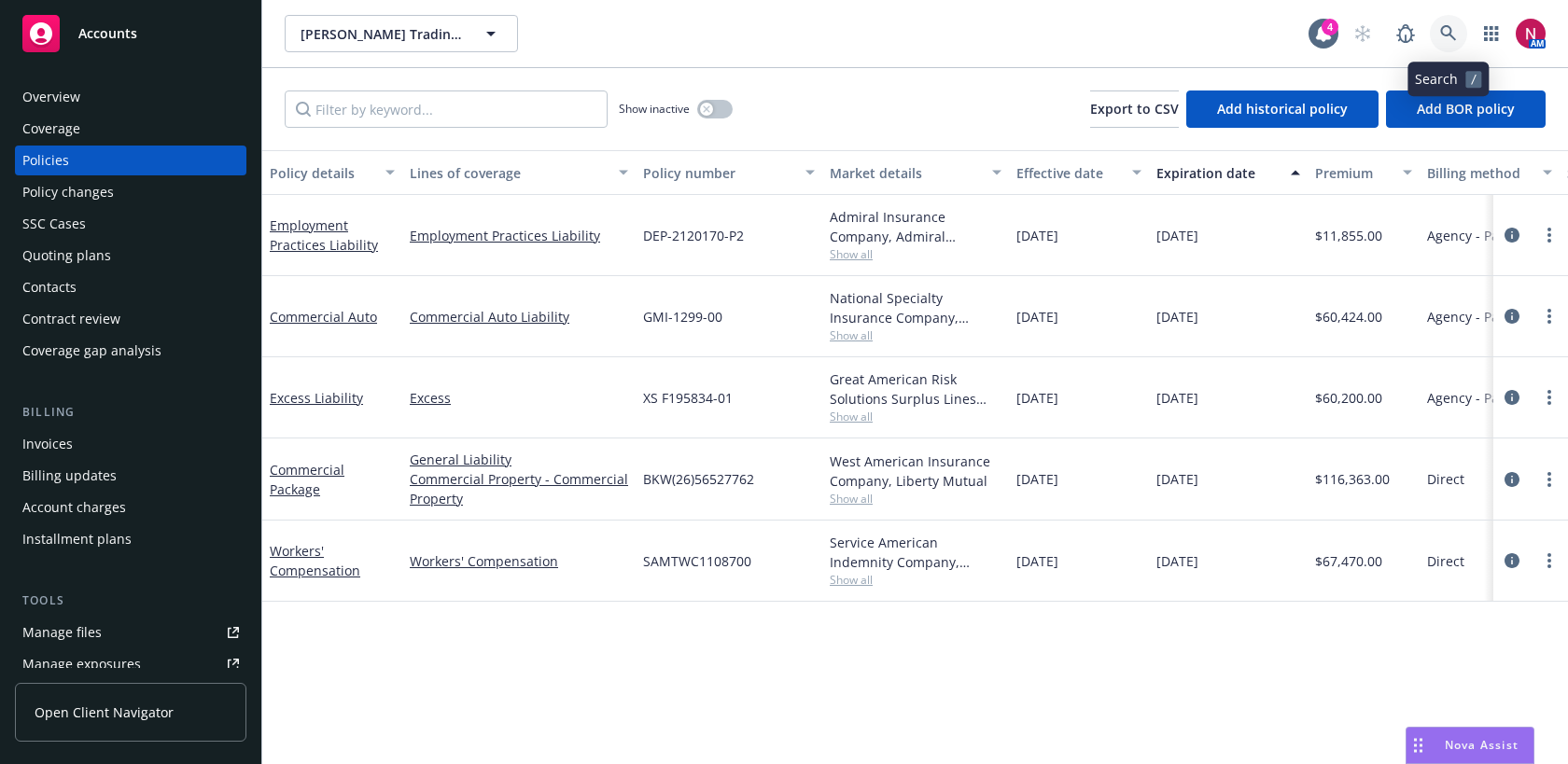
click at [1441, 35] on icon at bounding box center [1449, 34] width 17 height 17
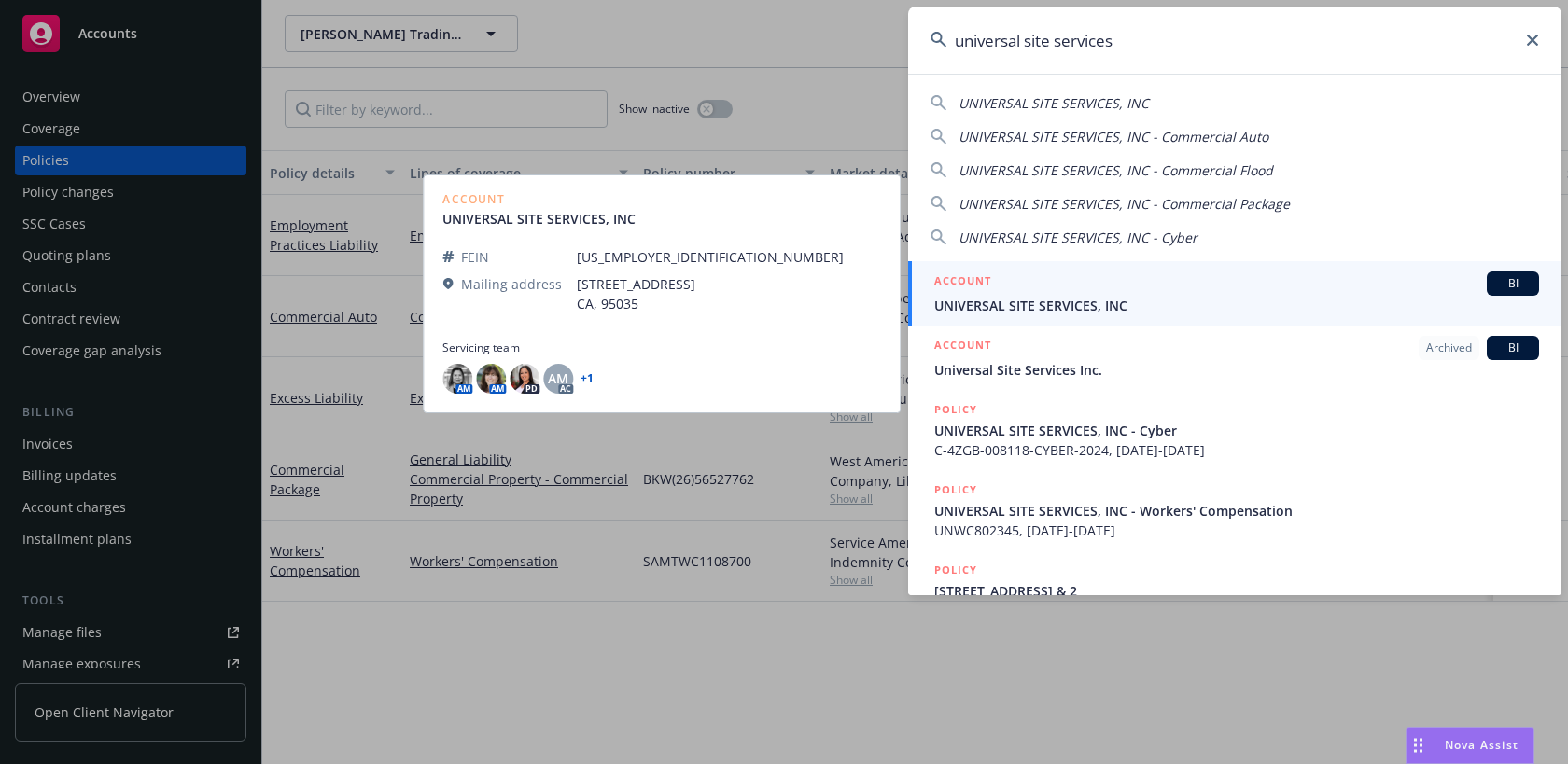
type input "universal site services"
click at [1089, 297] on span "UNIVERSAL SITE SERVICES, INC" at bounding box center [1237, 305] width 605 height 20
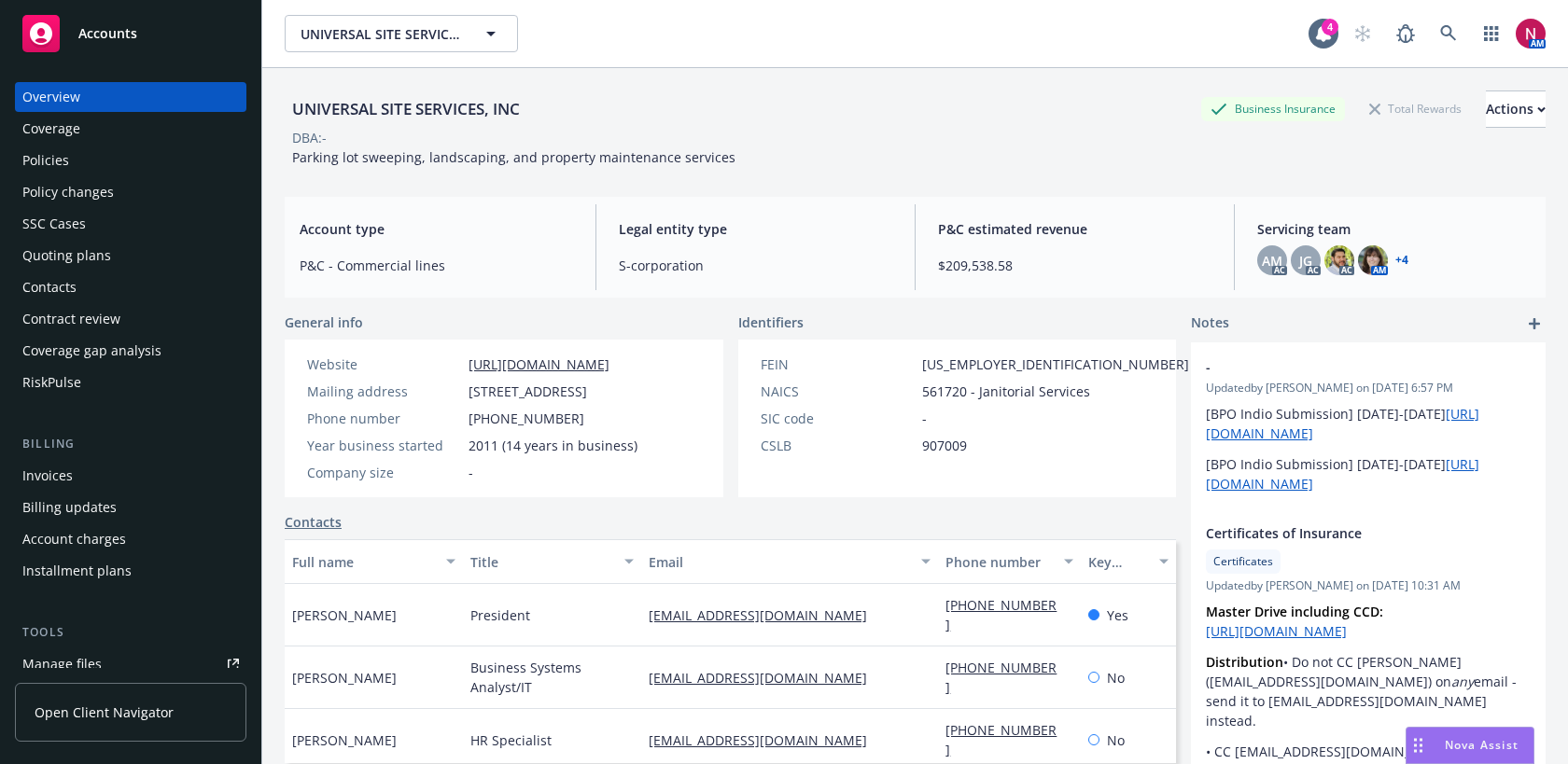
click at [135, 159] on div "Policies" at bounding box center [131, 160] width 217 height 30
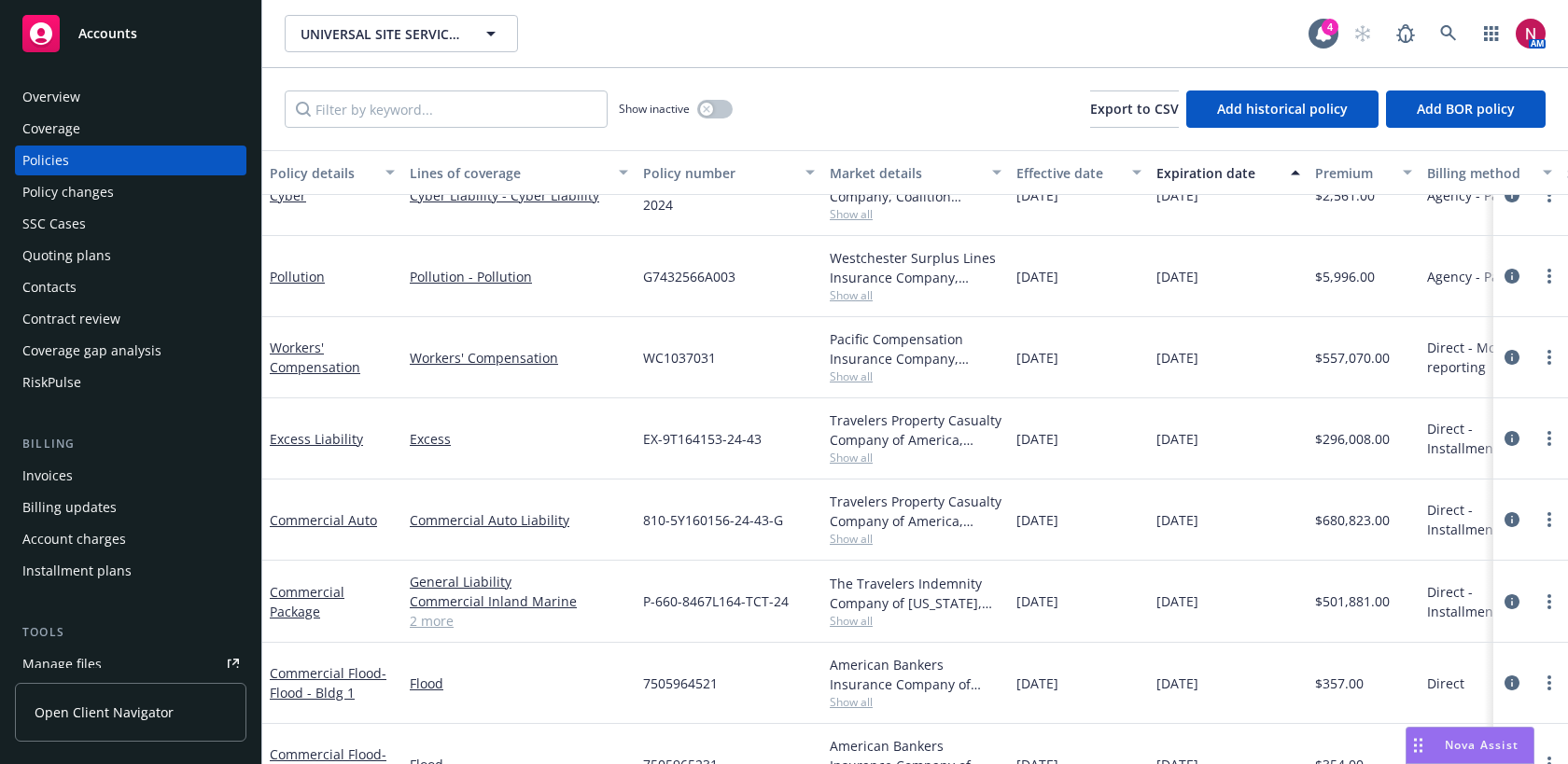
scroll to position [196, 0]
click at [1511, 353] on icon "circleInformation" at bounding box center [1512, 359] width 15 height 15
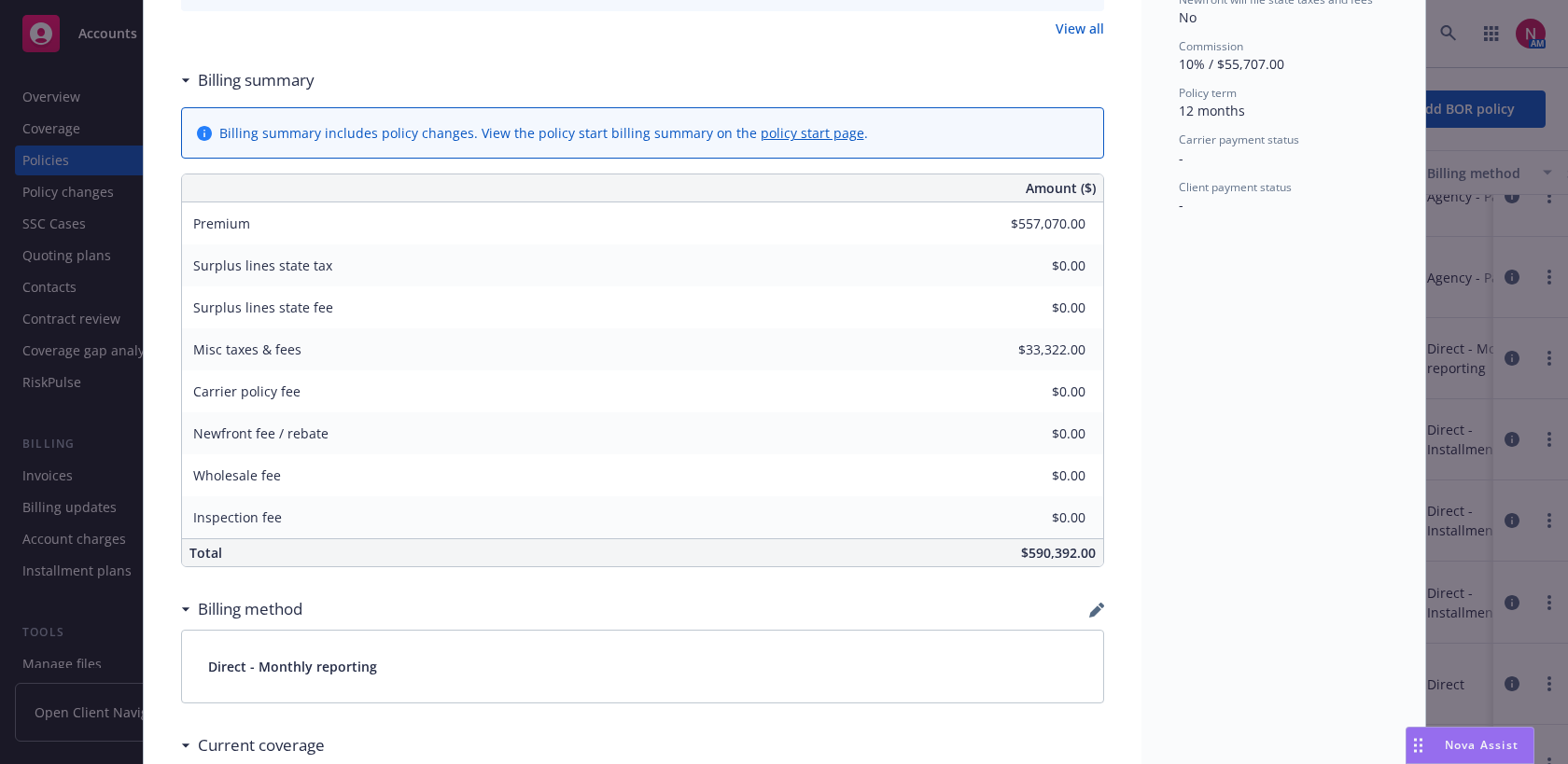
scroll to position [871, 0]
